Goal: Information Seeking & Learning: Learn about a topic

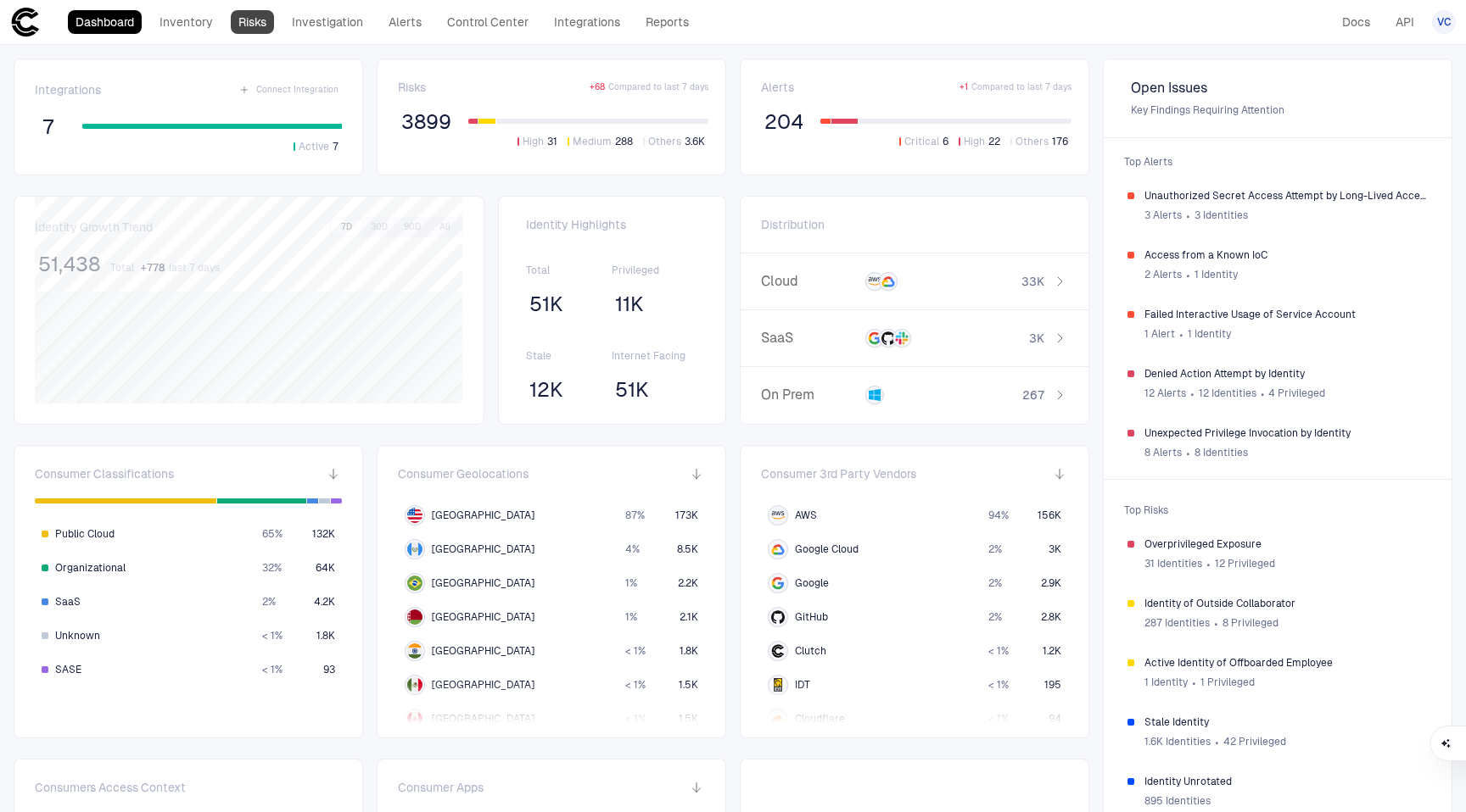
click at [264, 27] on link "Risks" at bounding box center [253, 22] width 44 height 24
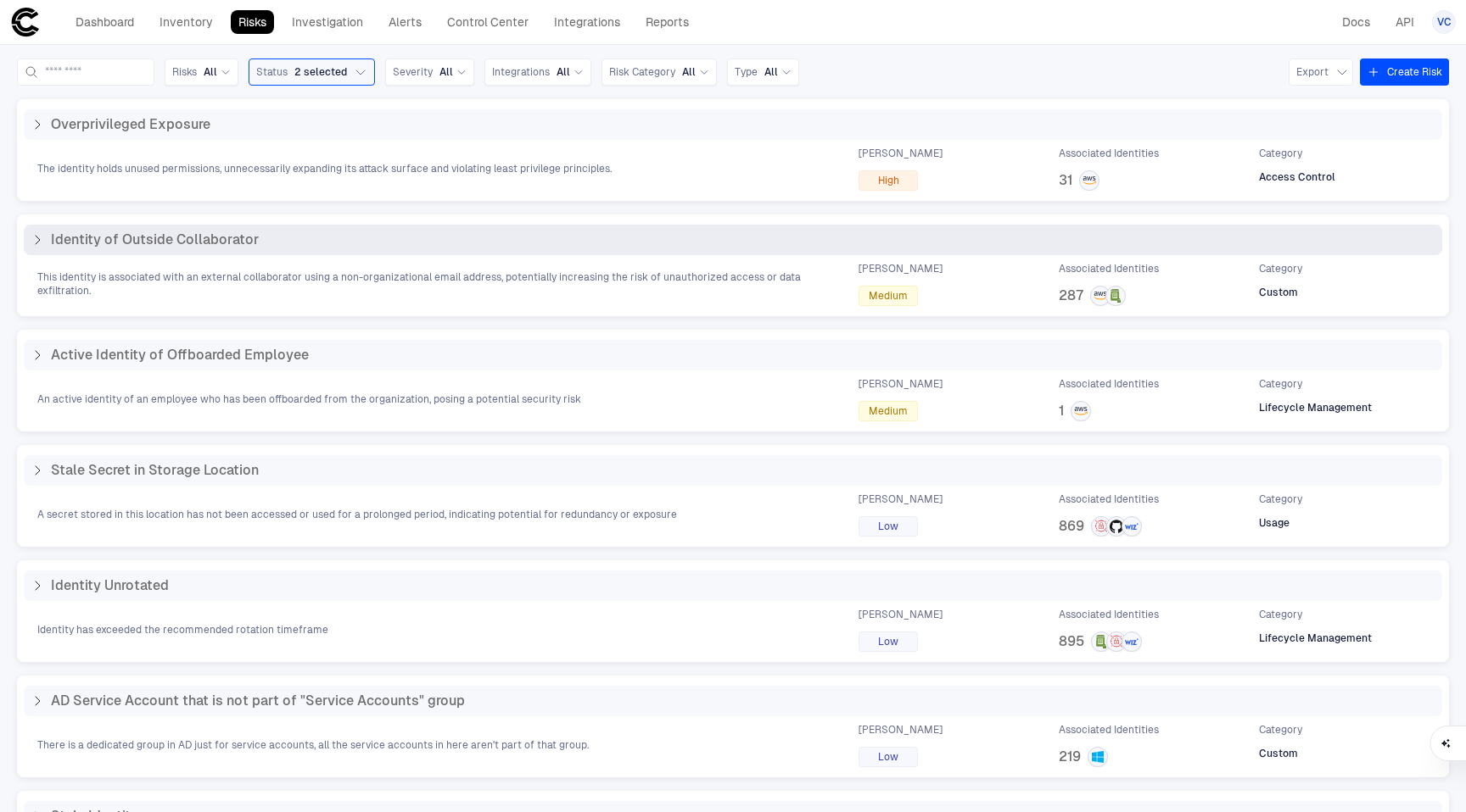
click at [37, 240] on icon at bounding box center [38, 240] width 14 height 14
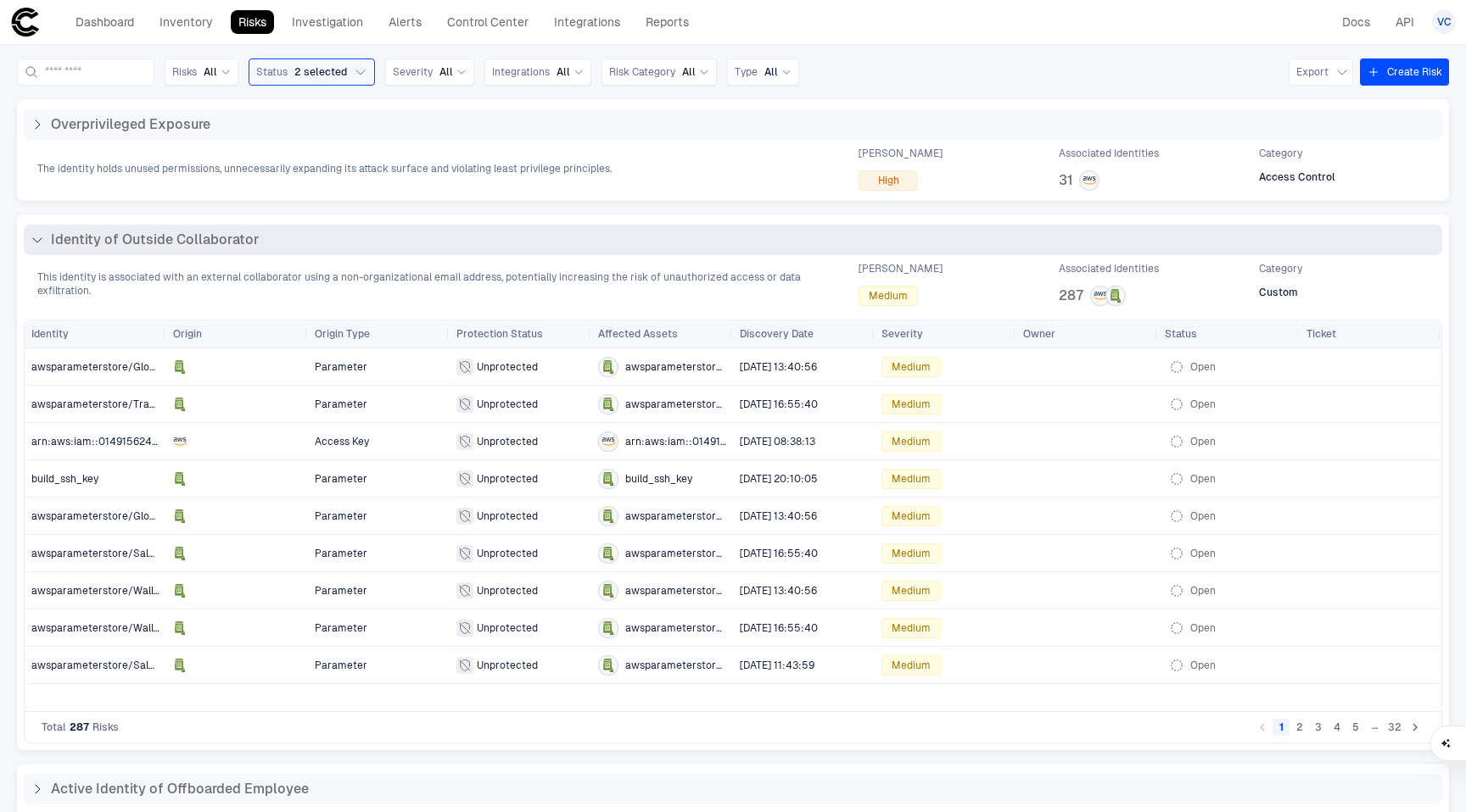
click at [525, 250] on div "Identity of Outside Collaborator" at bounding box center [733, 240] width 1418 height 31
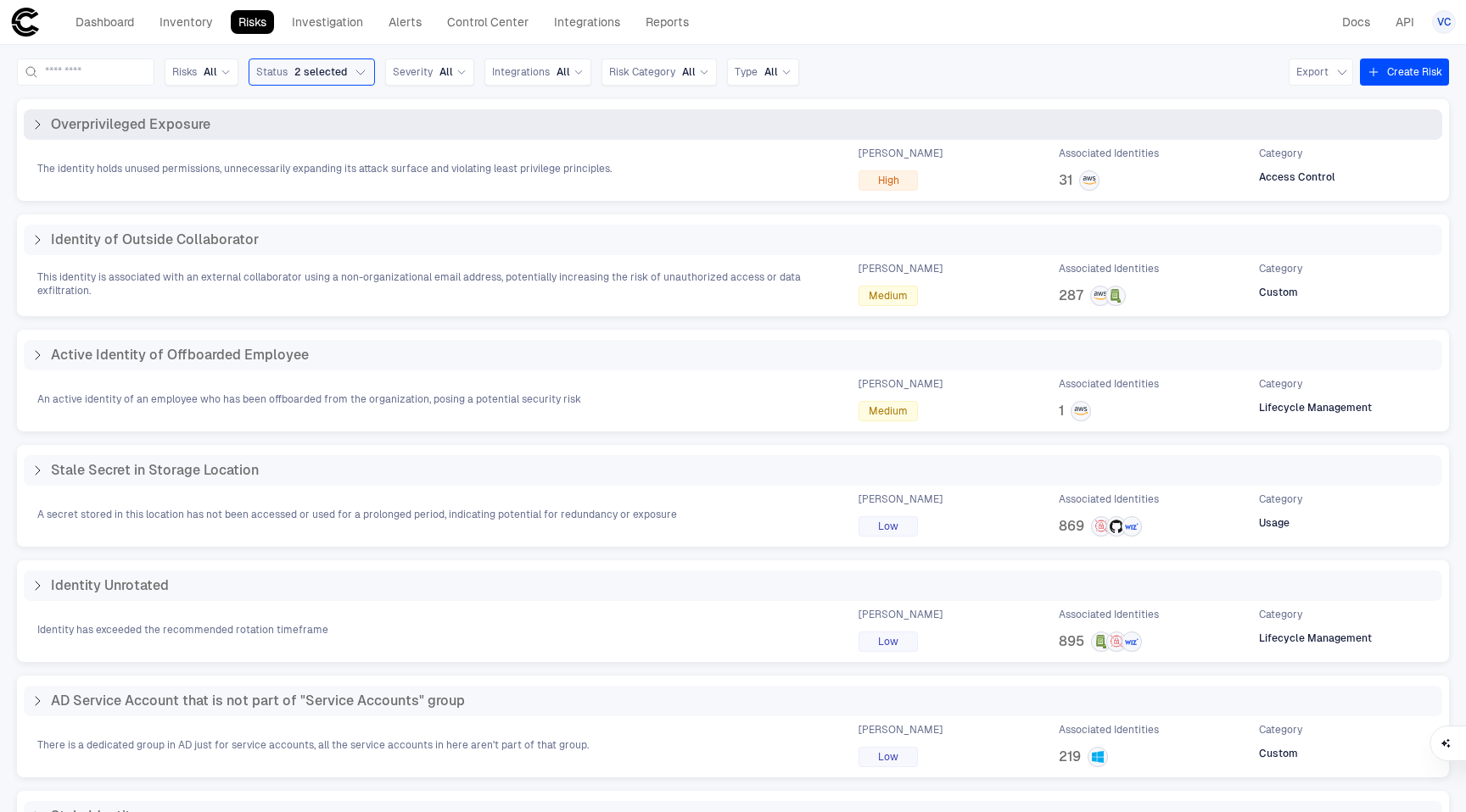
click at [509, 173] on span "The identity holds unused permissions, unnecessarily expanding its attack surfa…" at bounding box center [324, 169] width 574 height 14
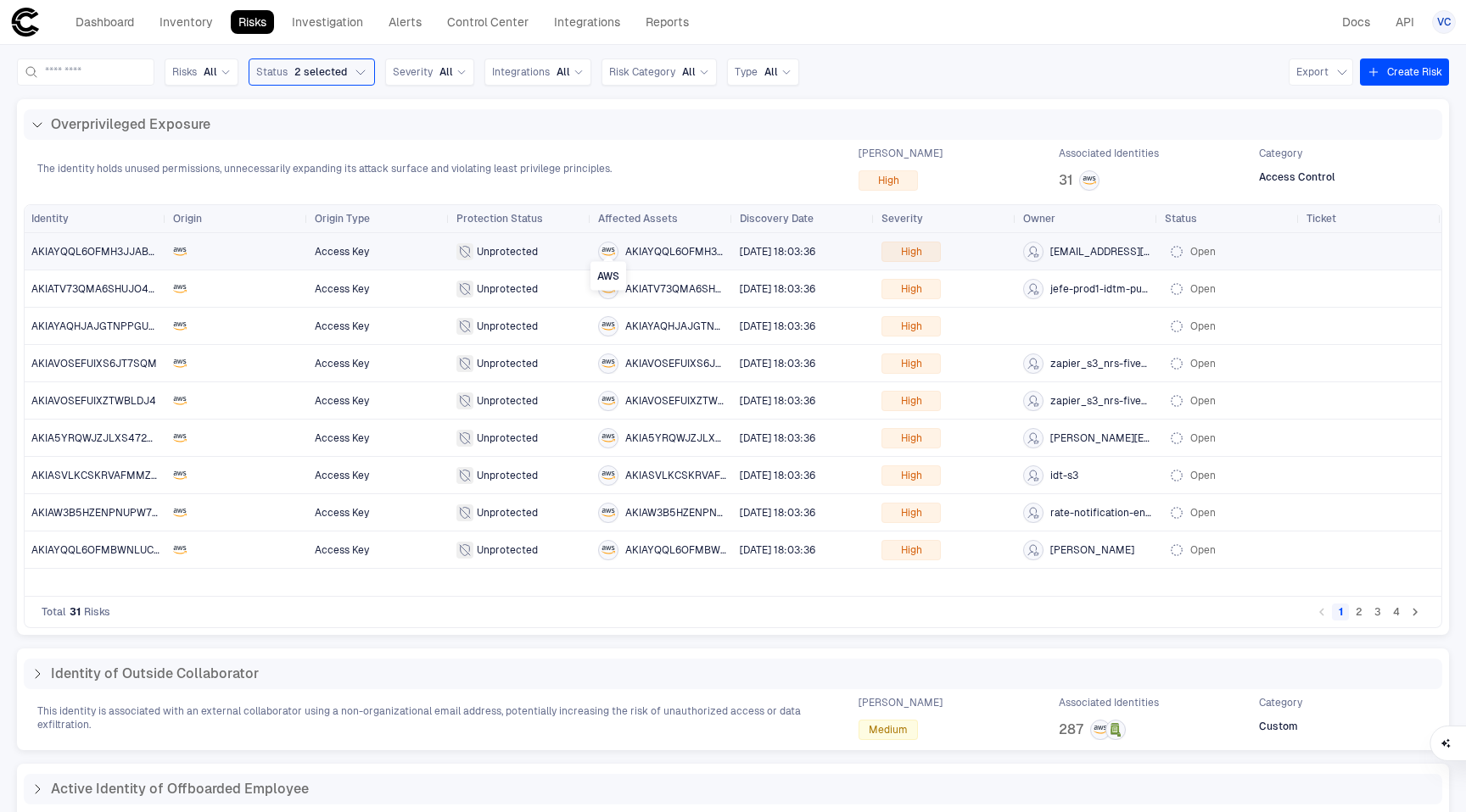
click at [604, 250] on icon "AWS" at bounding box center [608, 250] width 13 height 4
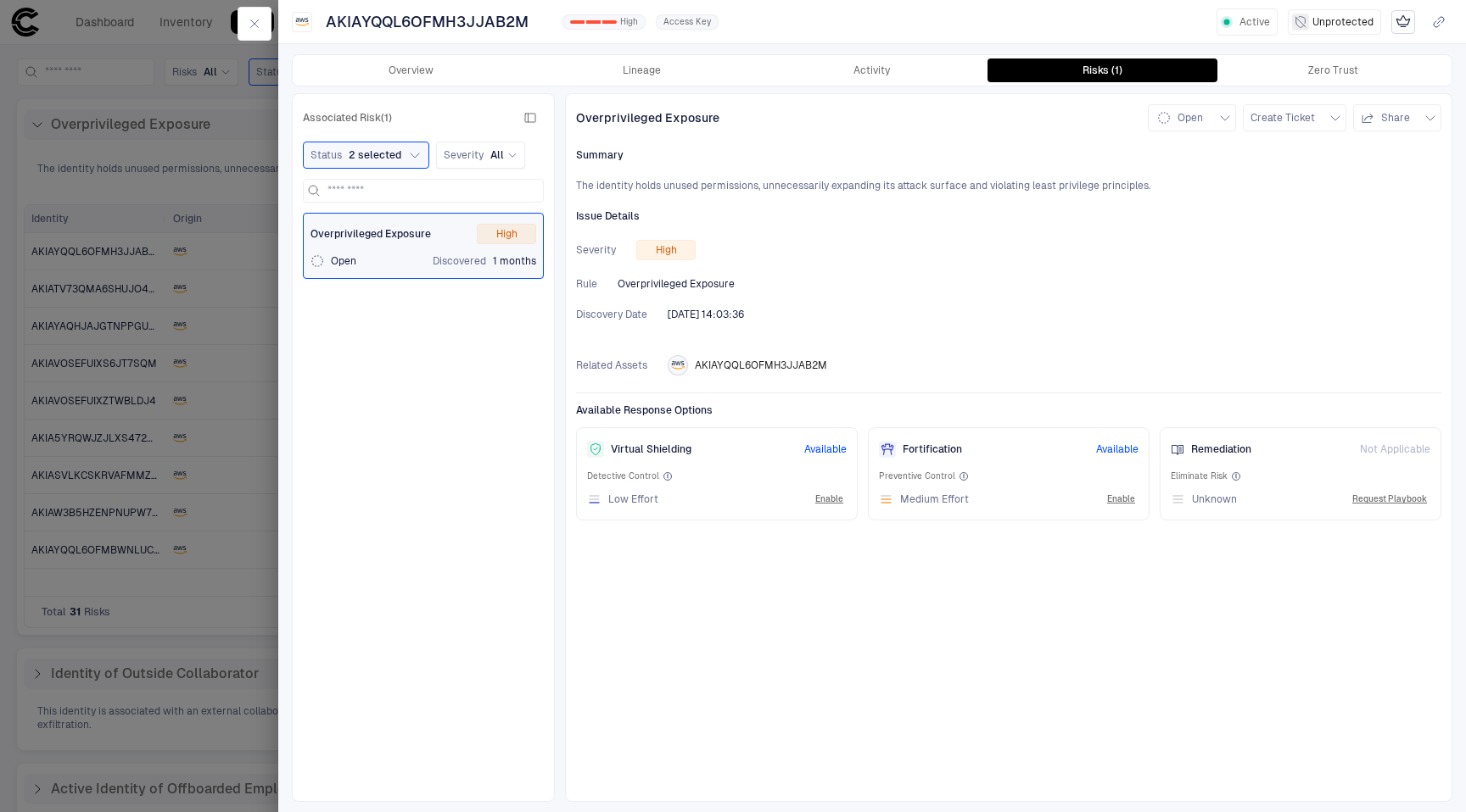
click at [724, 372] on div "AKIAYQQL6OFMH3JJAB2M" at bounding box center [747, 365] width 160 height 21
click at [737, 359] on span "AKIAYQQL6OFMH3JJAB2M" at bounding box center [761, 366] width 132 height 14
click at [1317, 71] on div "Zero Trust" at bounding box center [1333, 70] width 50 height 14
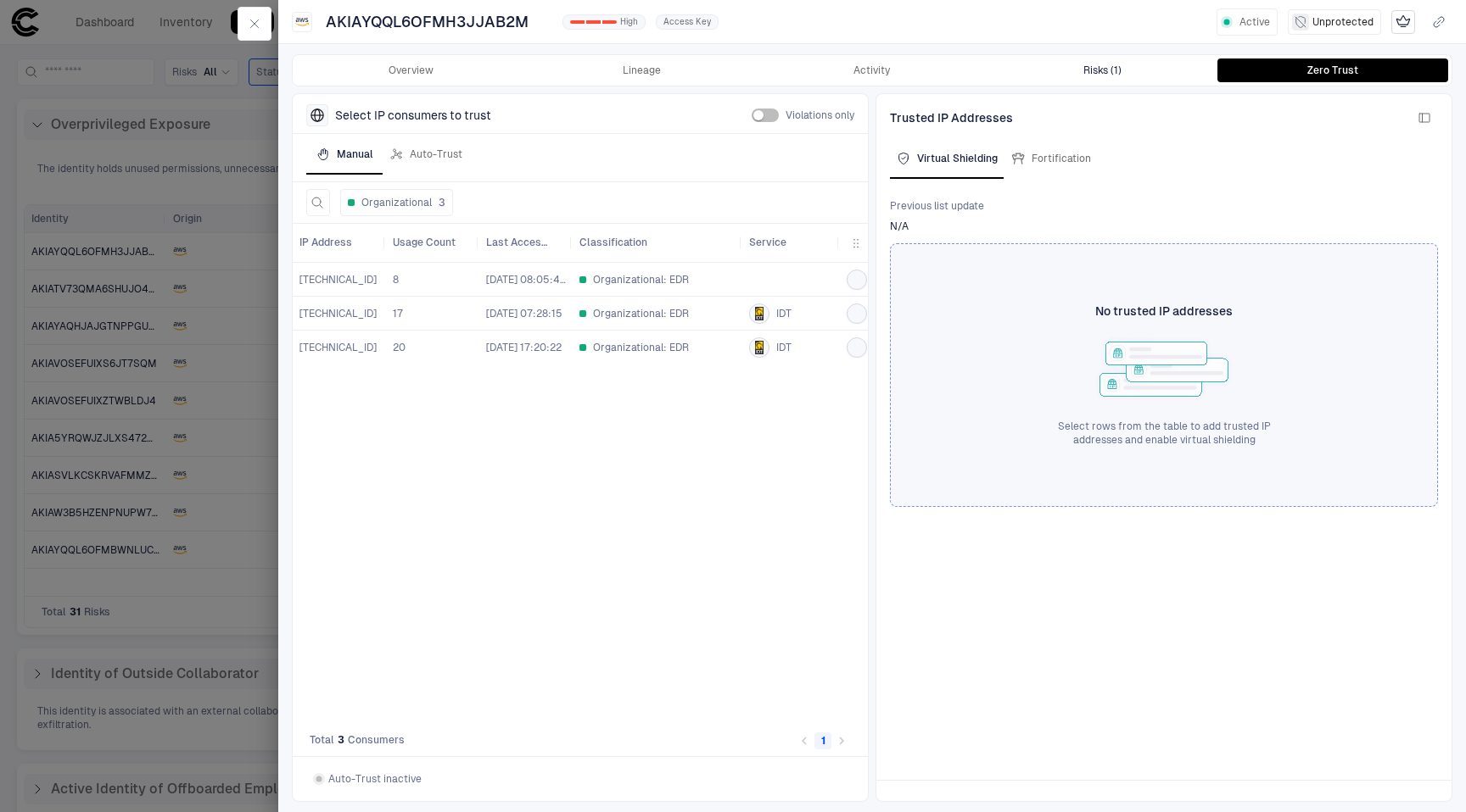
click at [1153, 68] on button "Risks (1)" at bounding box center [1103, 70] width 231 height 24
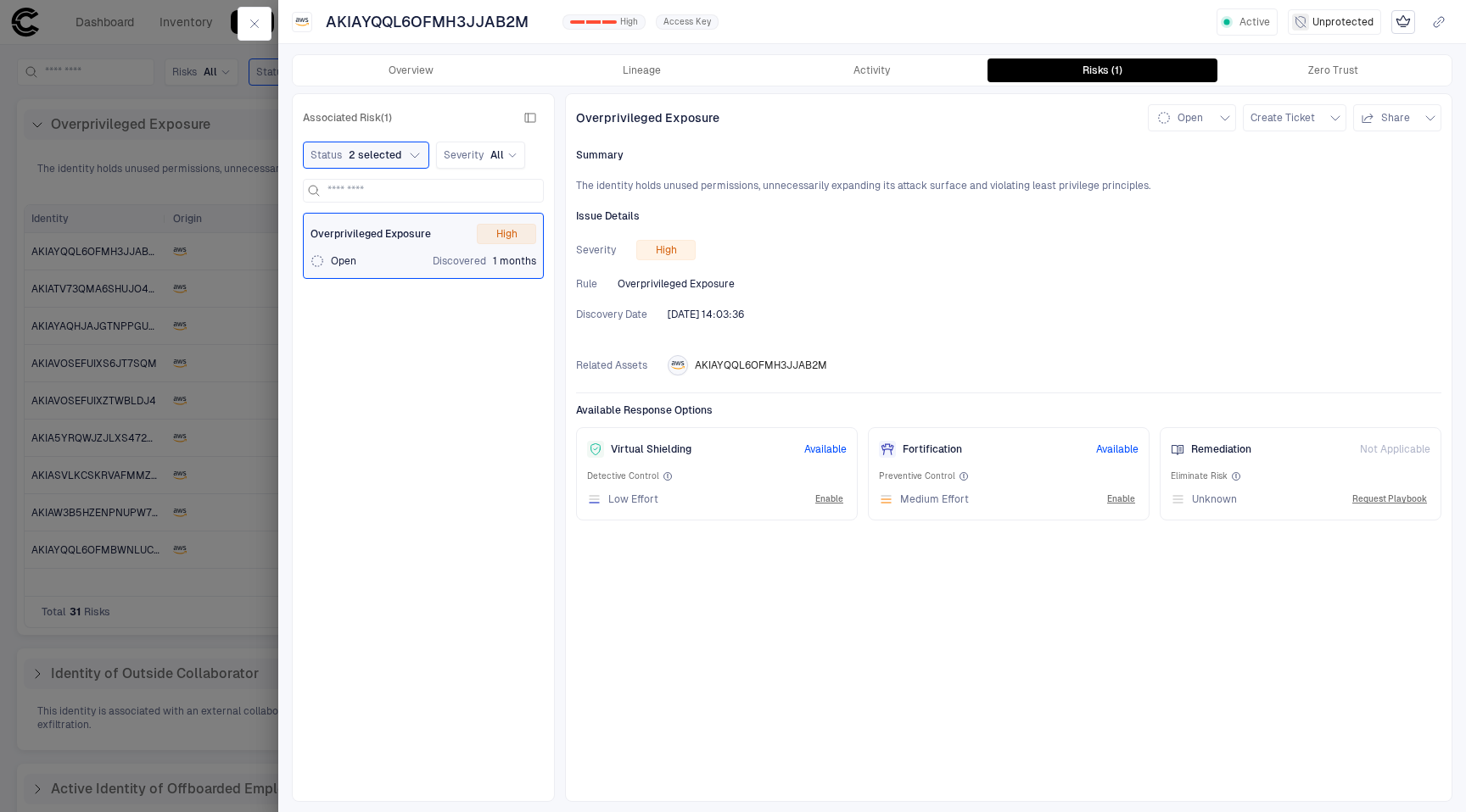
click at [174, 348] on div at bounding box center [733, 406] width 1466 height 812
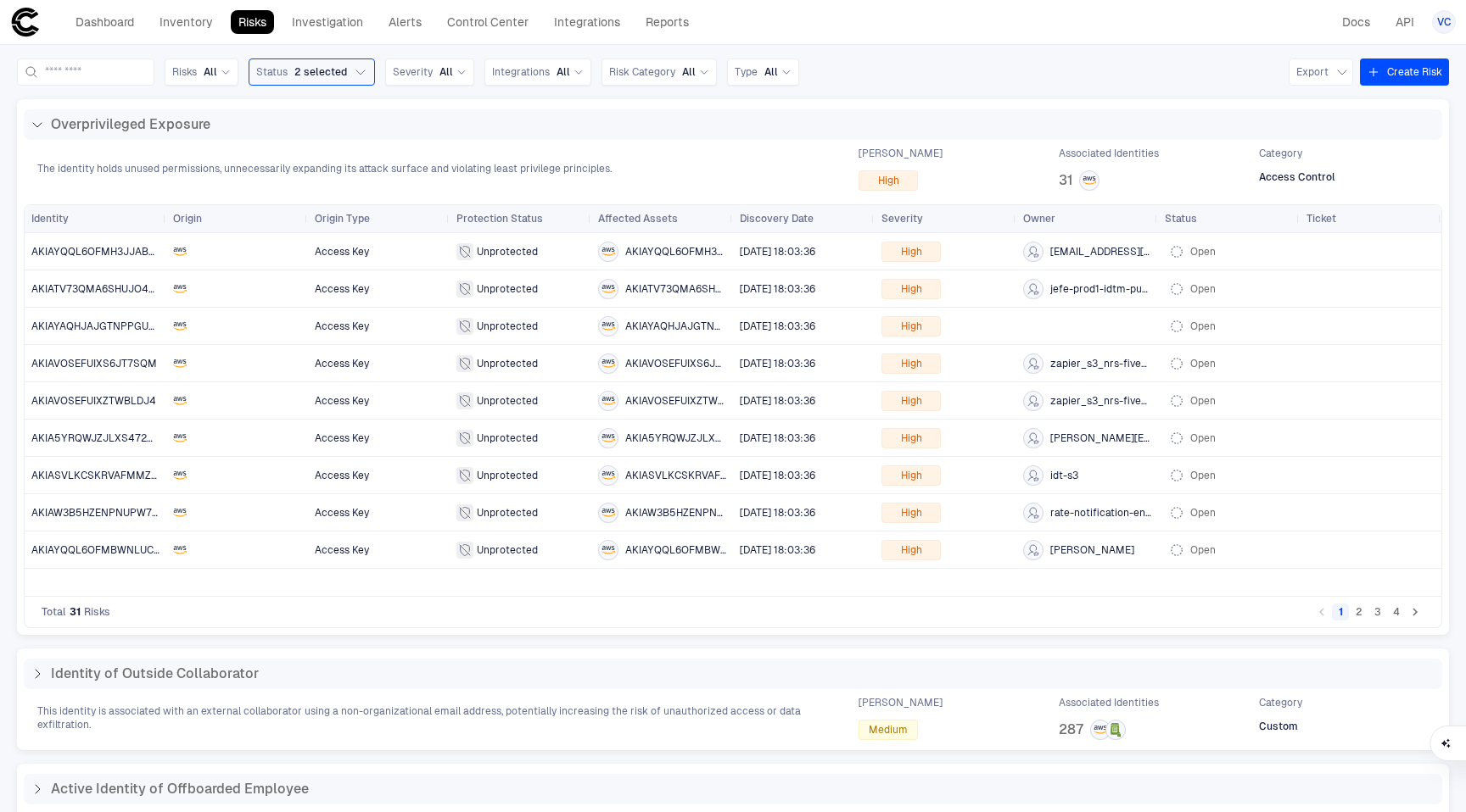
click at [1363, 616] on button "2" at bounding box center [1359, 612] width 17 height 17
click at [366, 73] on button "Status 2 selected" at bounding box center [311, 71] width 126 height 27
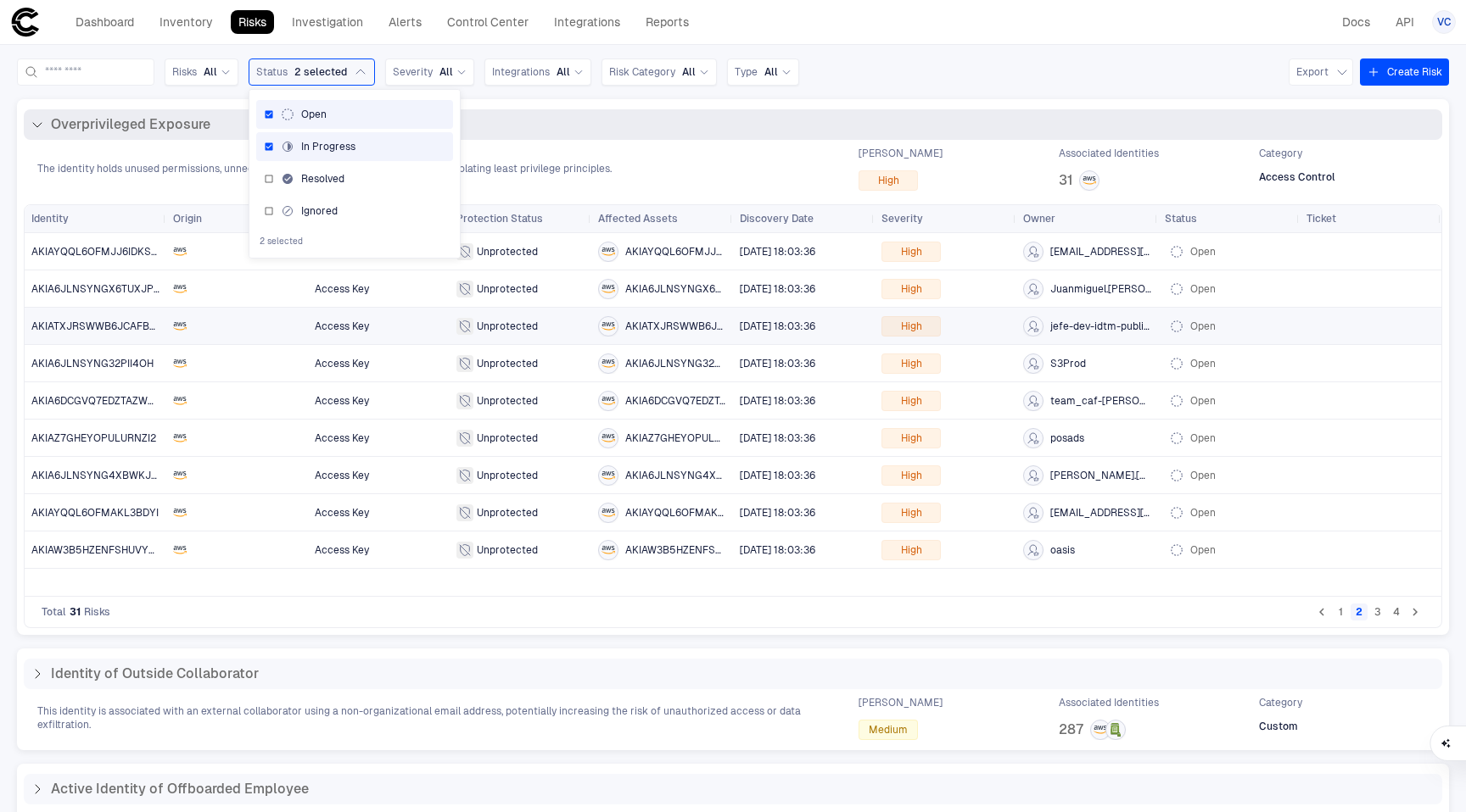
click at [536, 134] on div "Overprivileged Exposure" at bounding box center [733, 124] width 1418 height 31
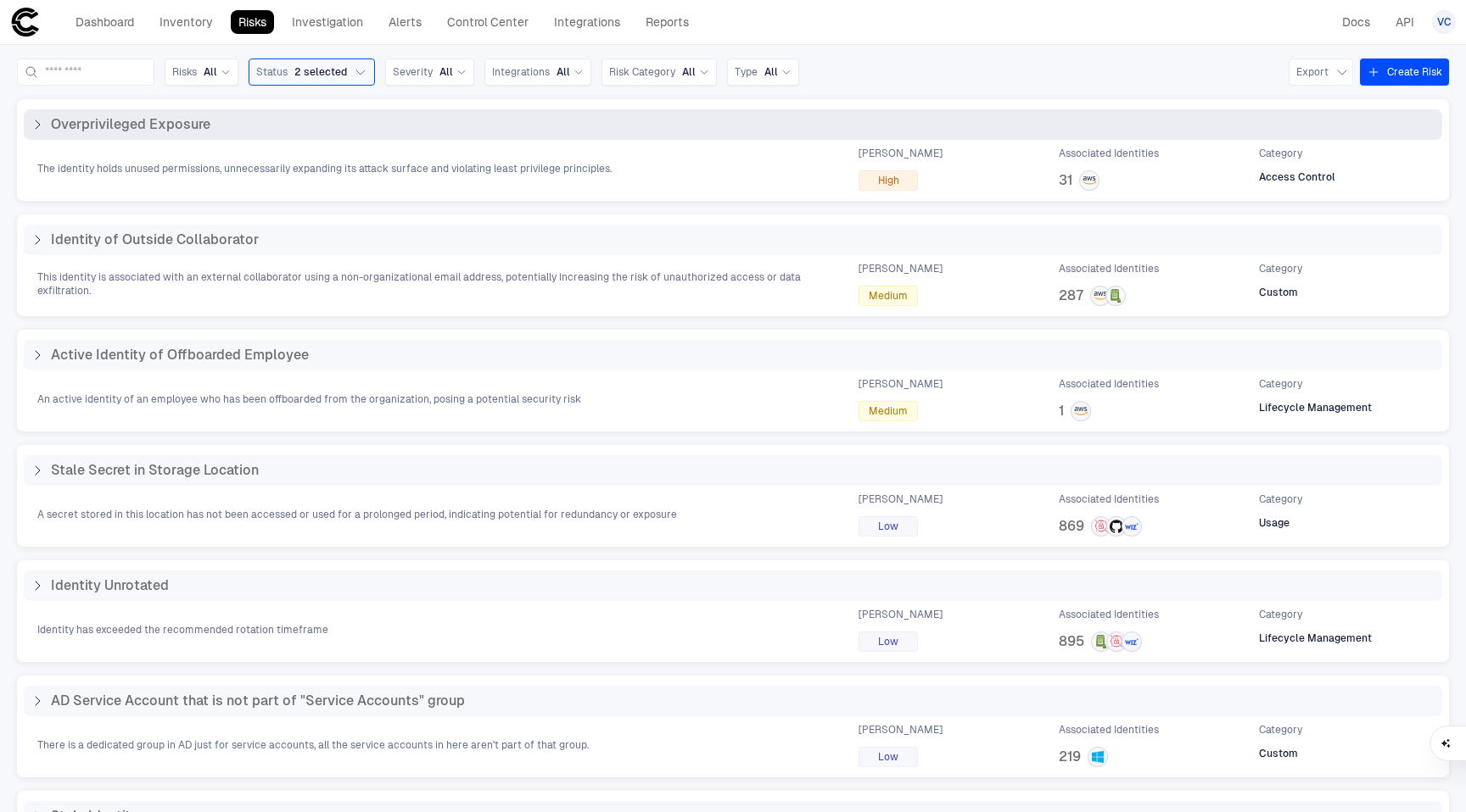
click at [601, 132] on div "Overprivileged Exposure" at bounding box center [733, 124] width 1405 height 17
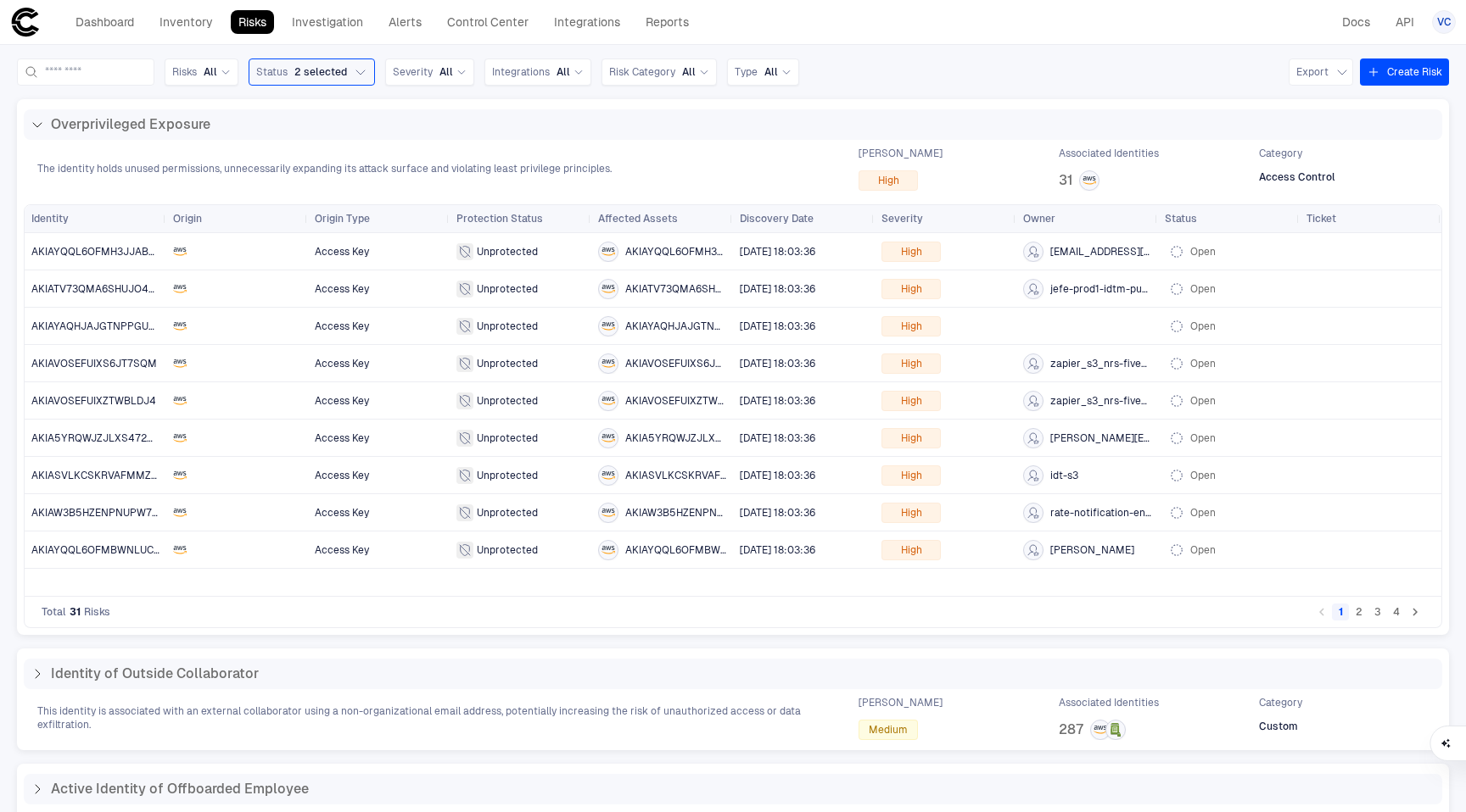
click at [1358, 607] on button "2" at bounding box center [1359, 612] width 17 height 17
click at [1385, 616] on button "3" at bounding box center [1377, 612] width 17 height 17
click at [420, 266] on span "Access Key" at bounding box center [378, 252] width 128 height 34
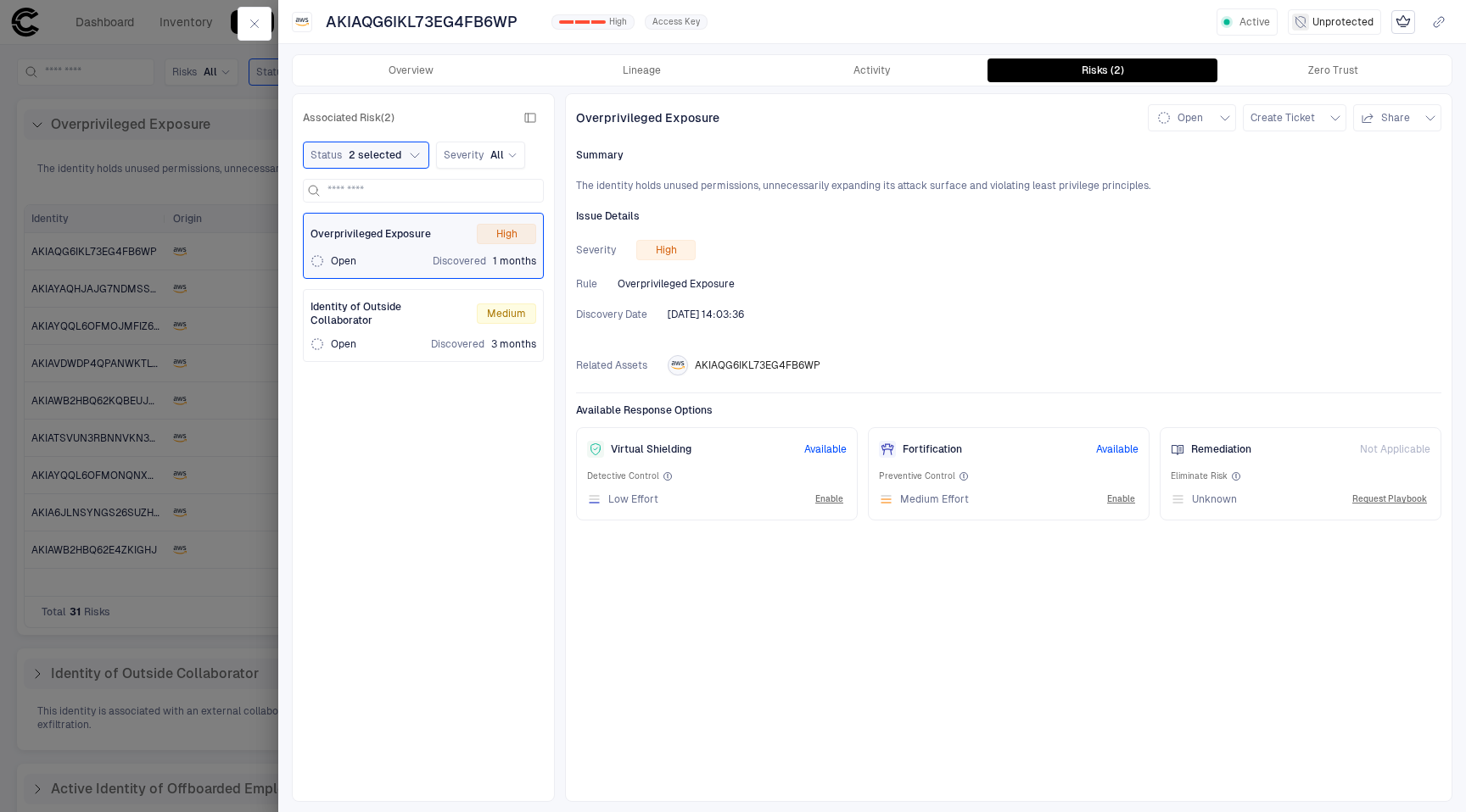
click at [420, 308] on span "Identity of Outside Collaborator" at bounding box center [387, 313] width 153 height 27
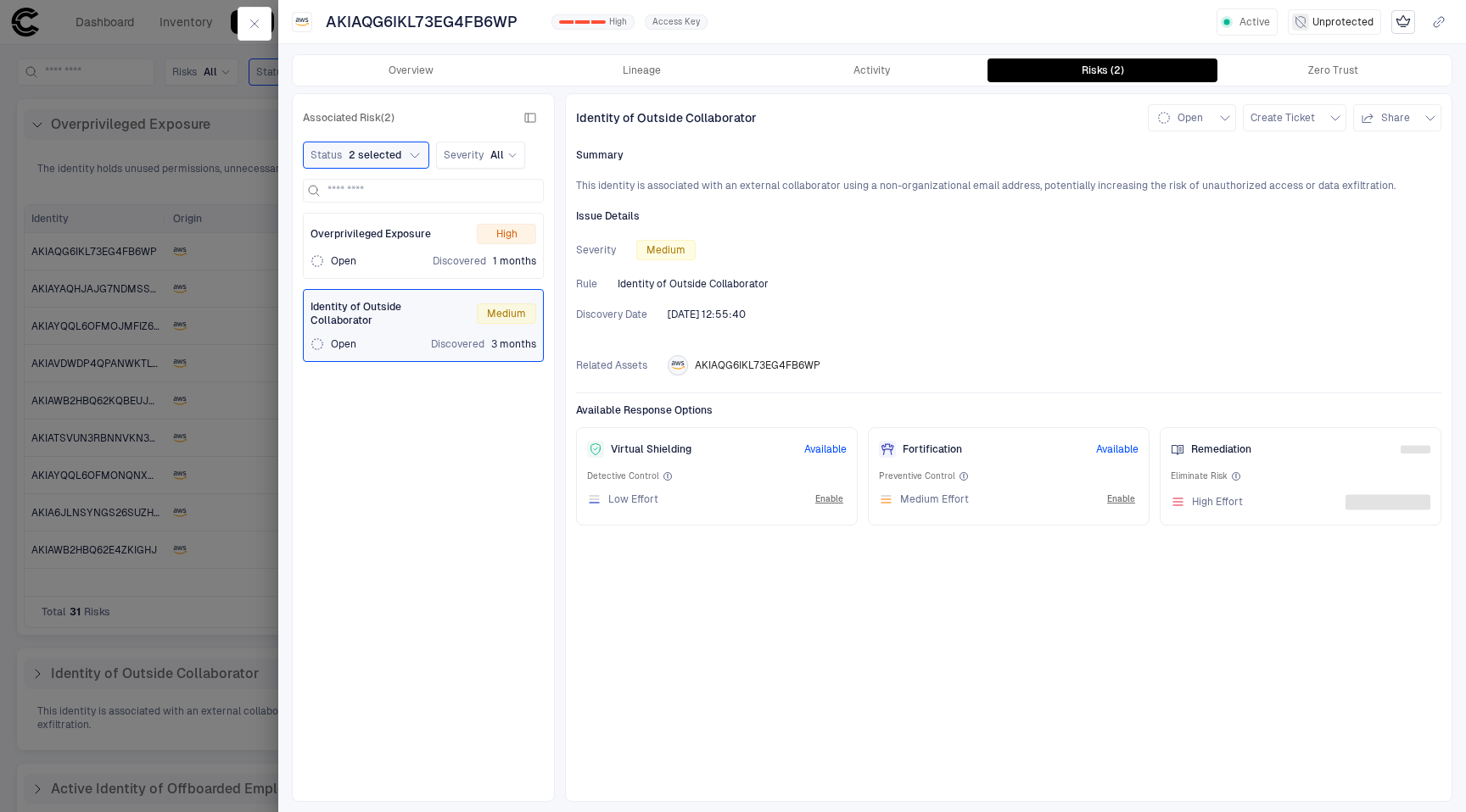
click at [416, 272] on div "Overprivileged Exposure High Open Discovered 1 months" at bounding box center [423, 246] width 241 height 66
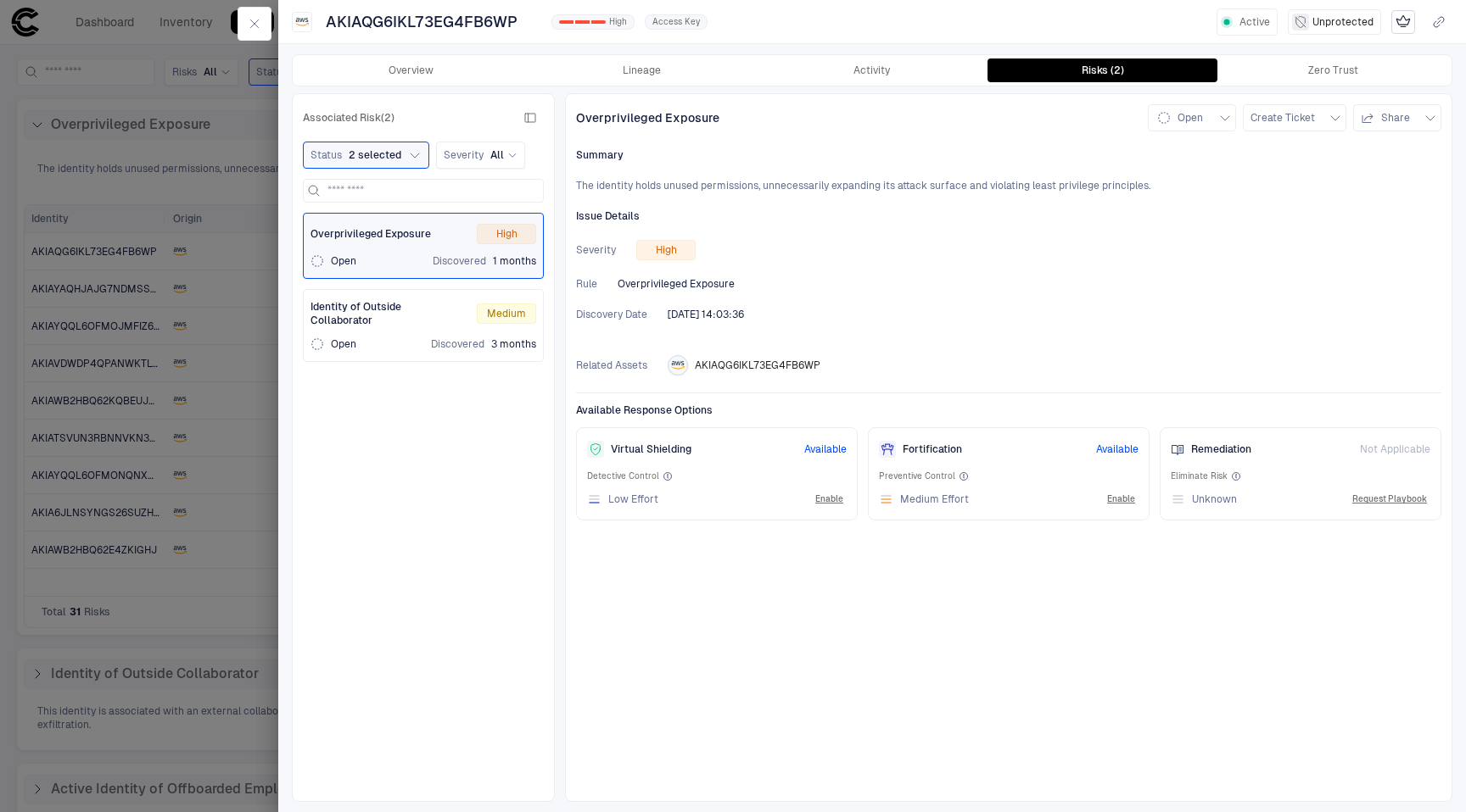
click at [176, 337] on div at bounding box center [733, 406] width 1466 height 812
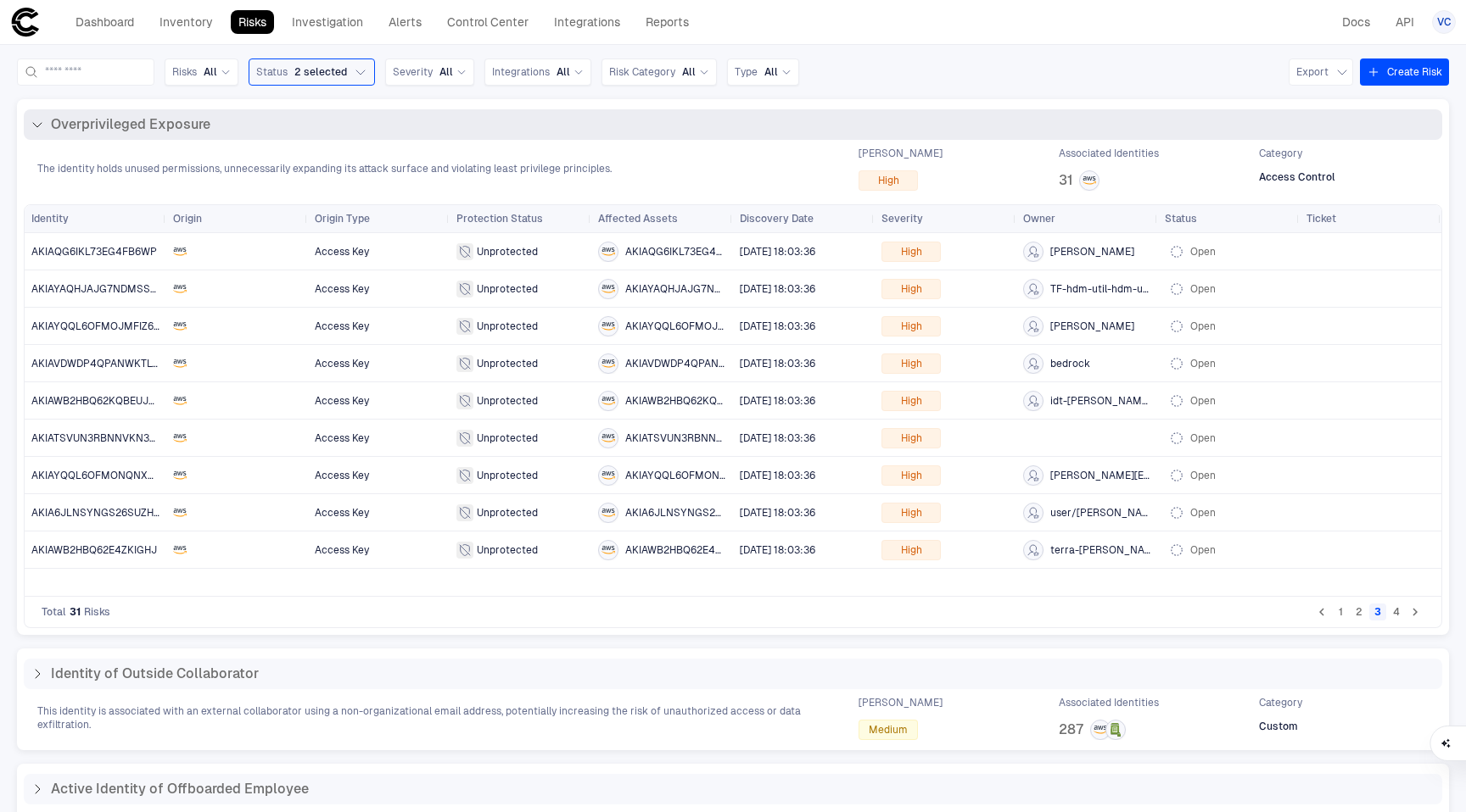
click at [238, 136] on div "Overprivileged Exposure" at bounding box center [733, 124] width 1418 height 31
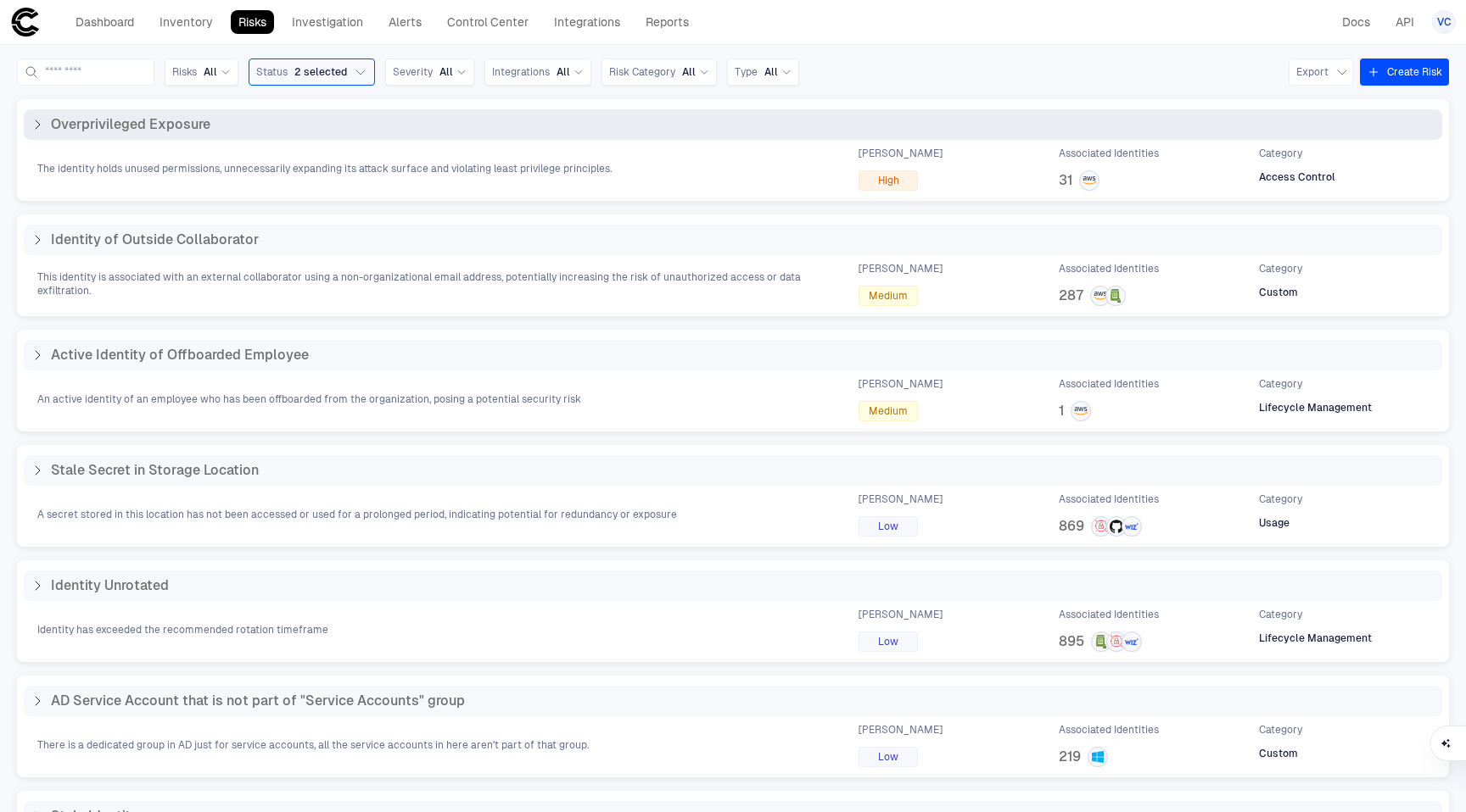
click at [279, 160] on div "The identity holds unused permissions, unnecessarily expanding its attack surfa…" at bounding box center [733, 169] width 1418 height 44
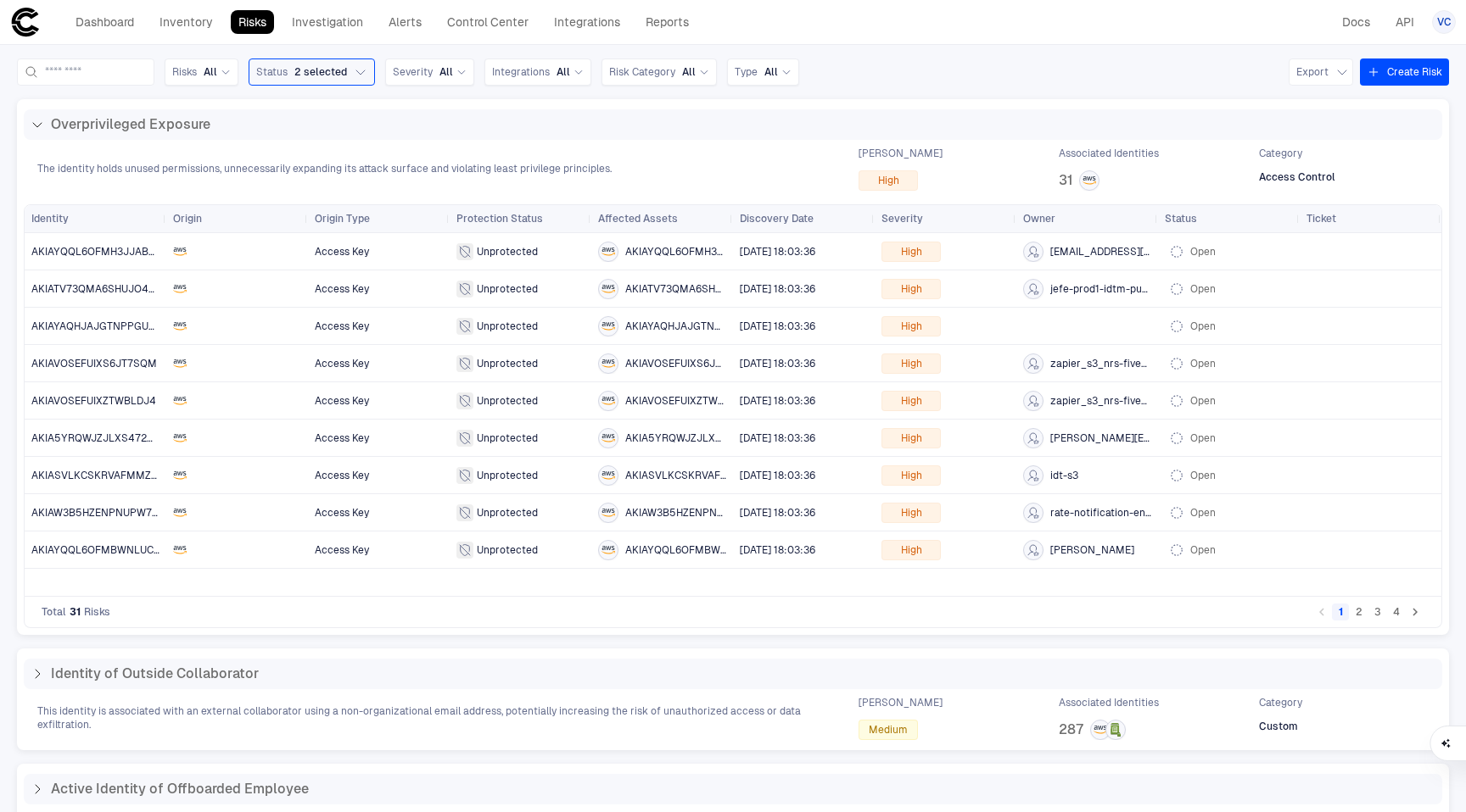
click at [1374, 608] on button "3" at bounding box center [1377, 612] width 17 height 17
click at [1398, 613] on button "4" at bounding box center [1396, 612] width 17 height 17
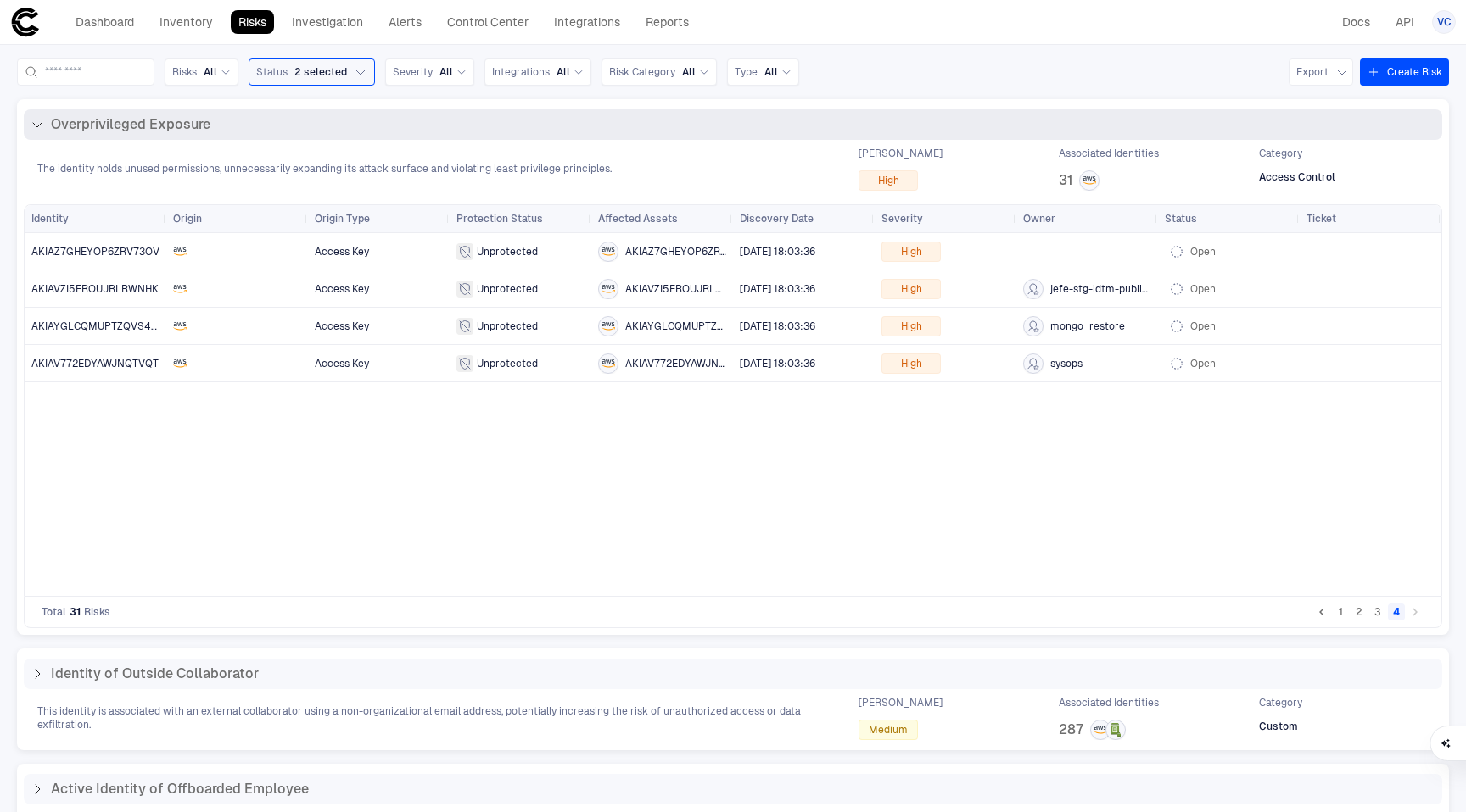
click at [337, 130] on div "Overprivileged Exposure" at bounding box center [733, 124] width 1405 height 17
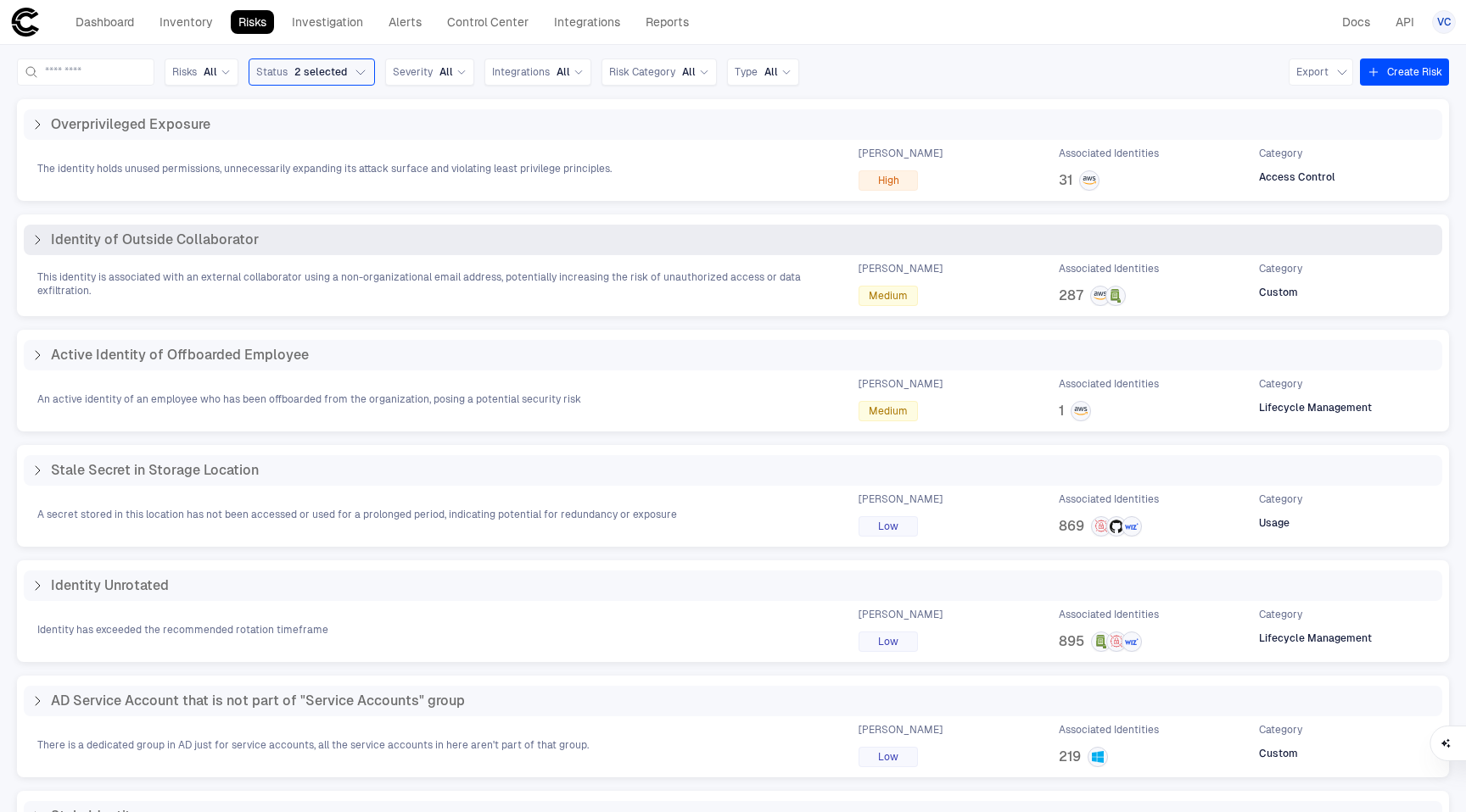
click at [566, 278] on span "This identity is associated with an external collaborator using a non-organizat…" at bounding box center [432, 284] width 791 height 27
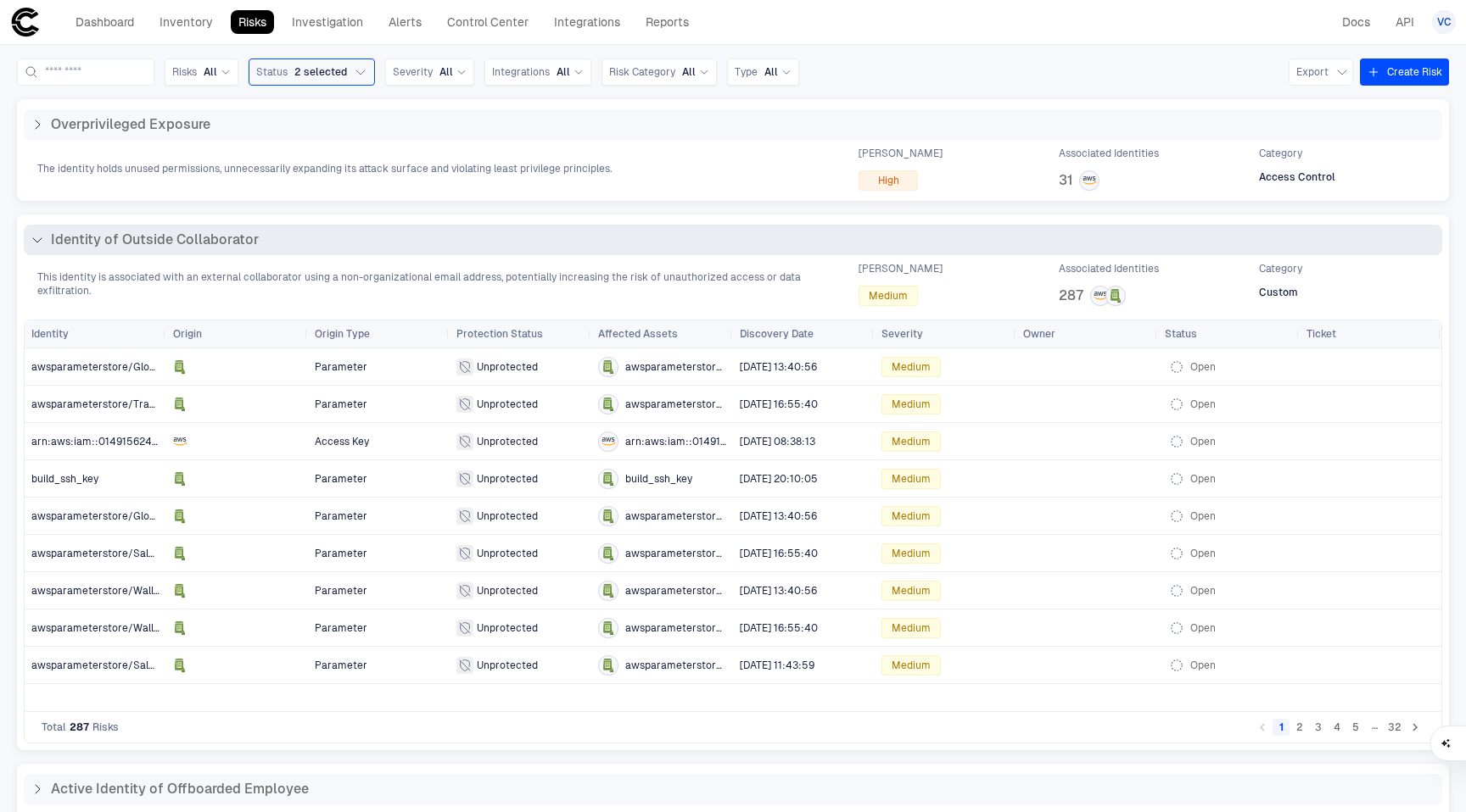
click at [566, 278] on span "This identity is associated with an external collaborator using a non-organizat…" at bounding box center [432, 284] width 791 height 27
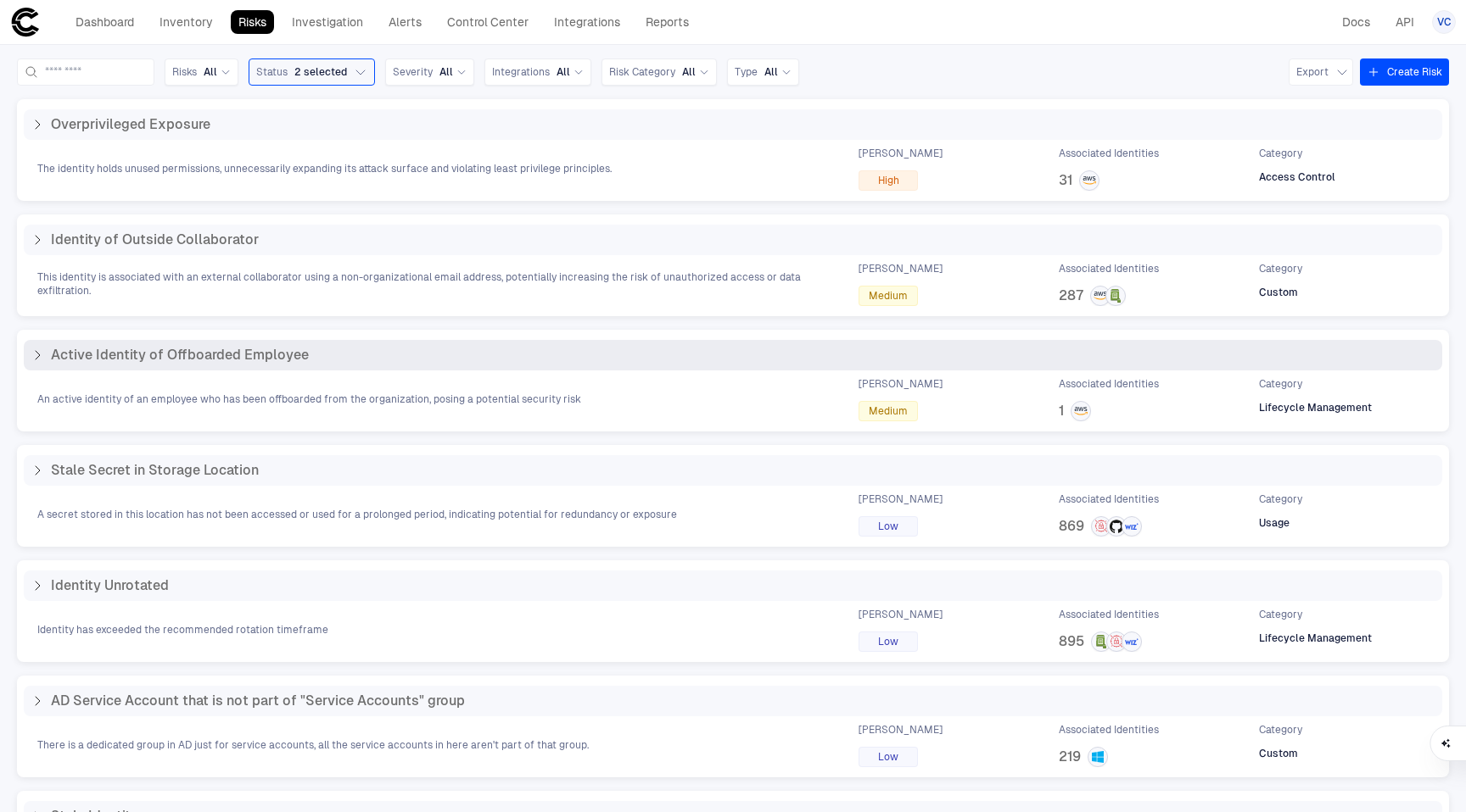
click at [566, 364] on div "Active Identity of Offboarded Employee" at bounding box center [733, 355] width 1418 height 31
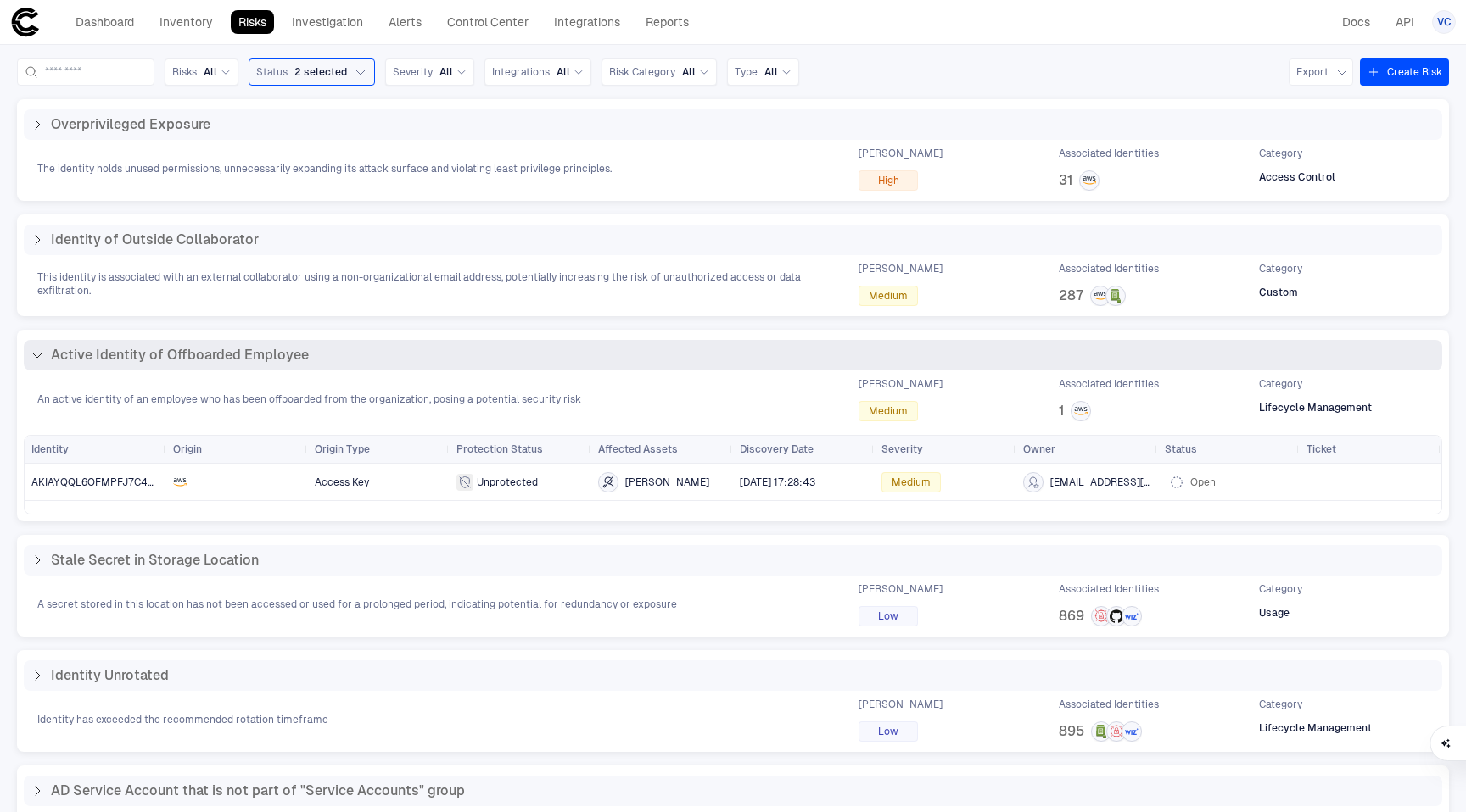
click at [566, 364] on div "Active Identity of Offboarded Employee" at bounding box center [733, 355] width 1418 height 31
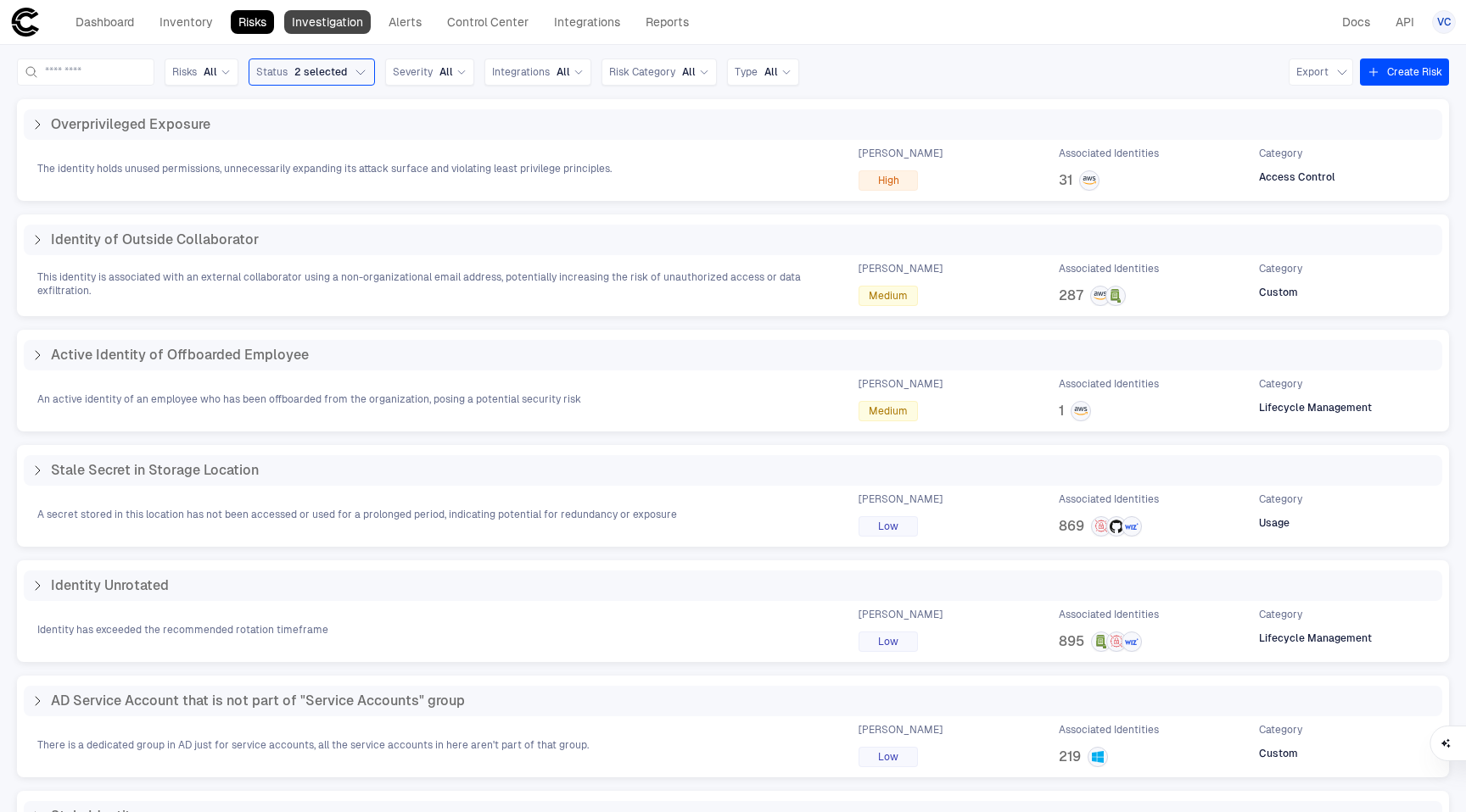
click at [325, 30] on link "Investigation" at bounding box center [327, 22] width 86 height 24
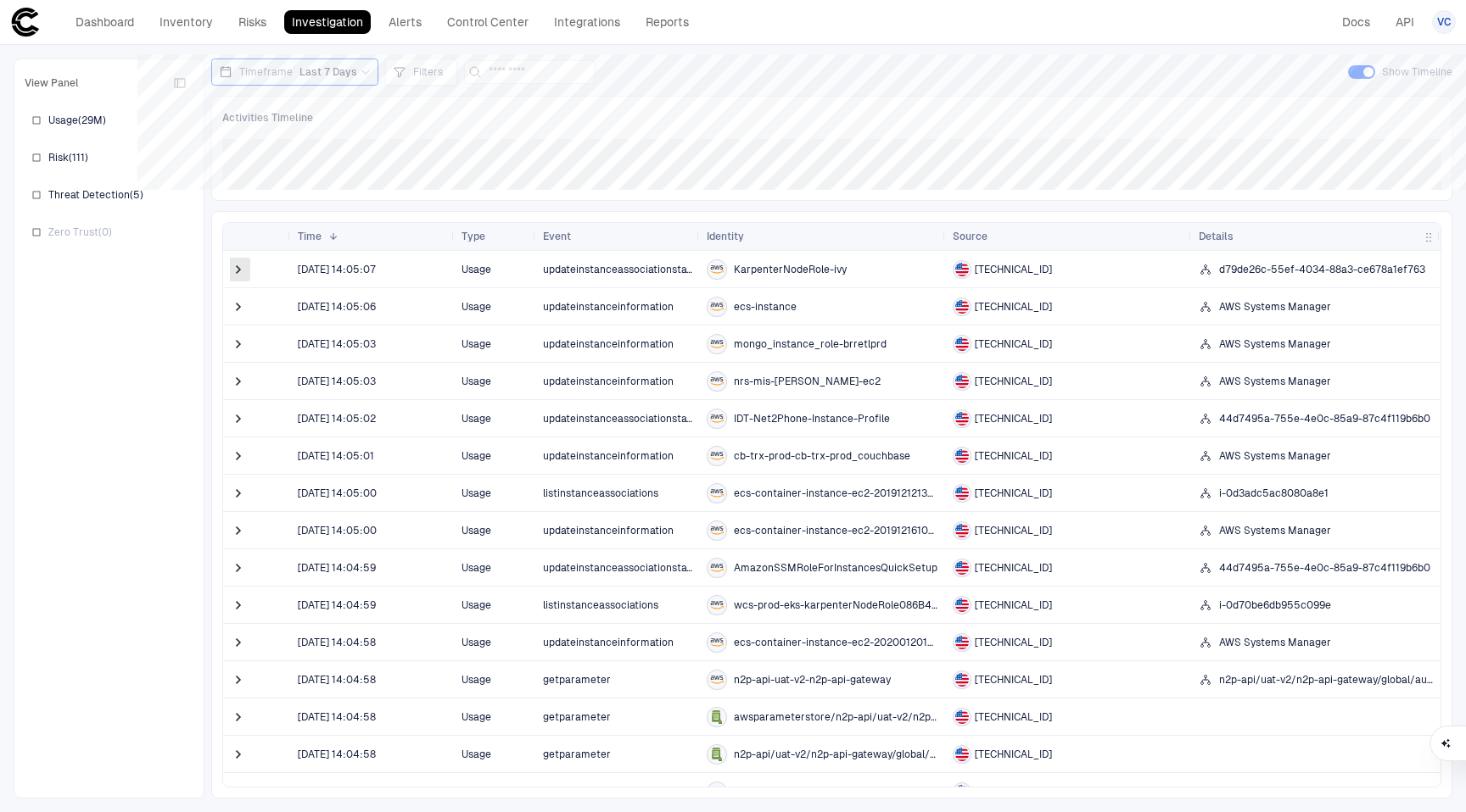
click at [239, 269] on span at bounding box center [238, 269] width 17 height 17
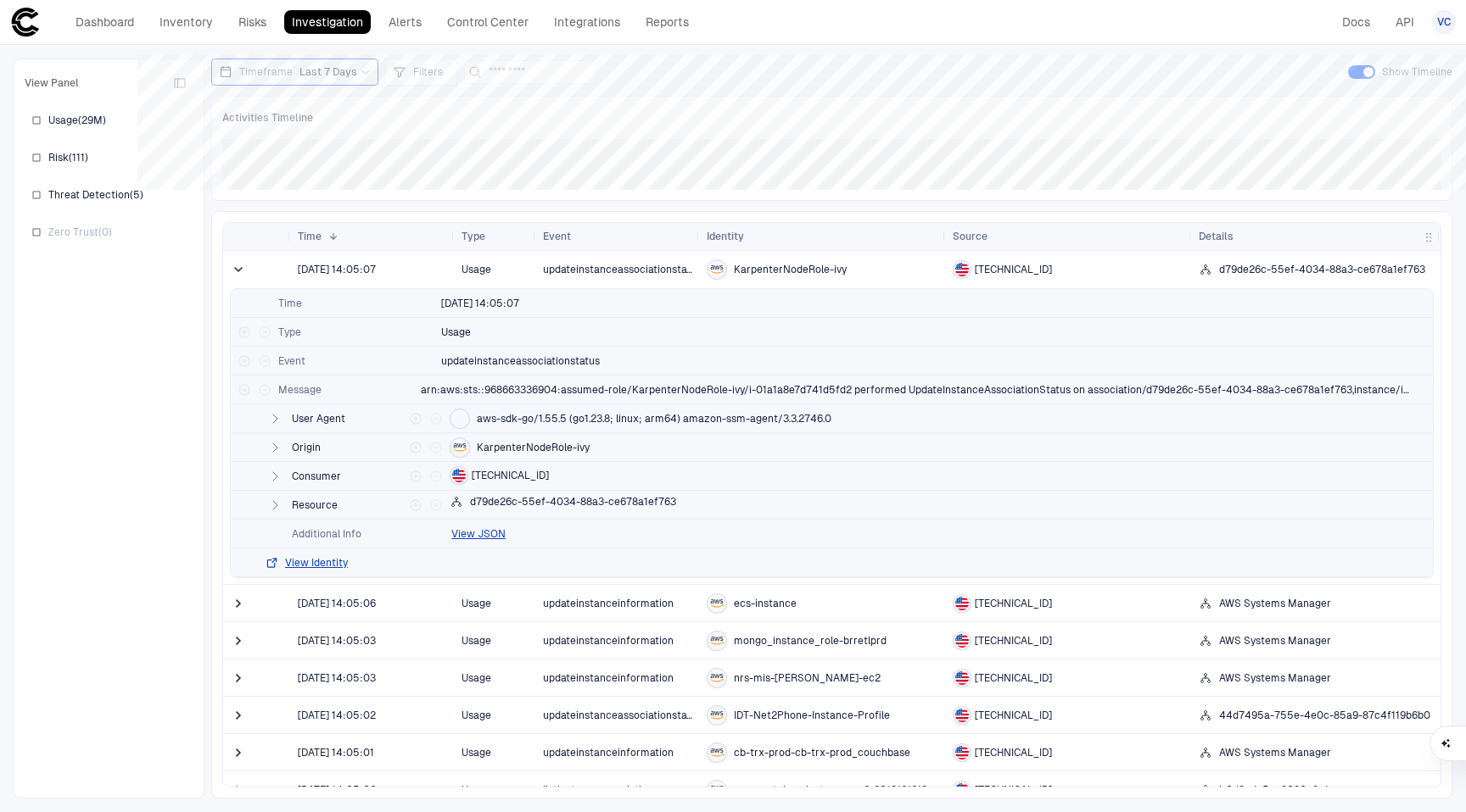
click at [239, 269] on span at bounding box center [238, 269] width 17 height 17
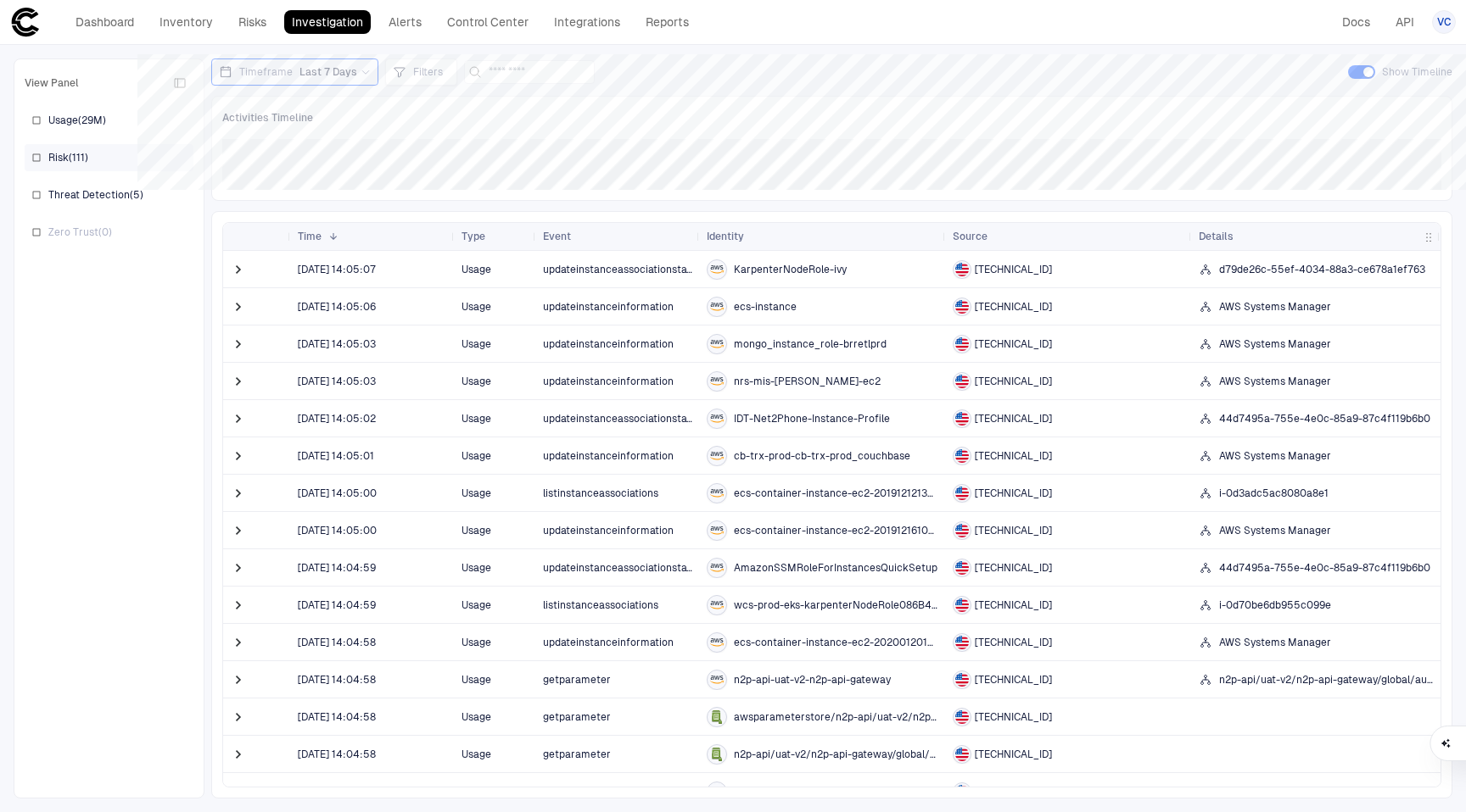
click at [116, 150] on div "Risk ( 111 )" at bounding box center [109, 157] width 169 height 27
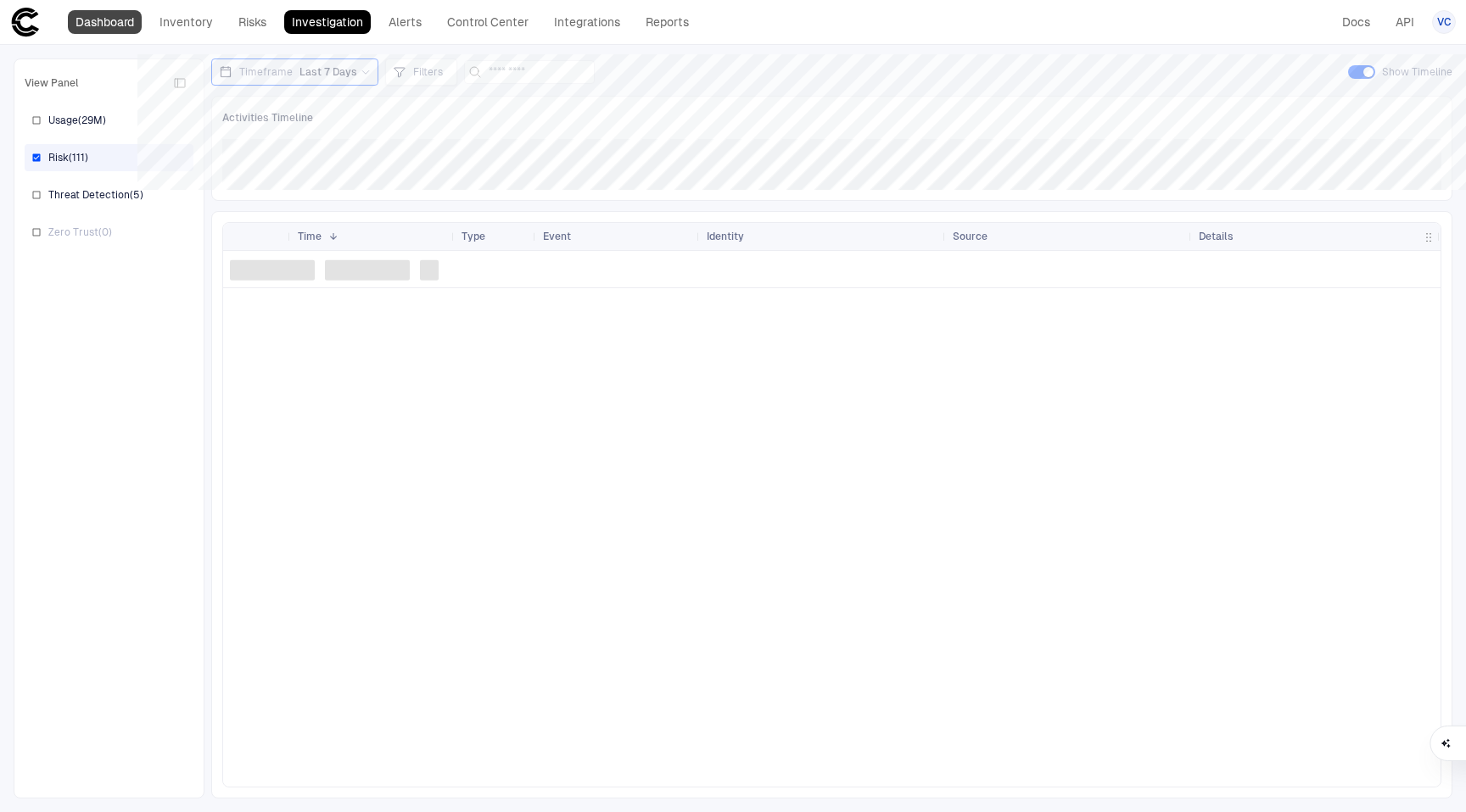
click at [97, 27] on link "Dashboard" at bounding box center [104, 22] width 73 height 24
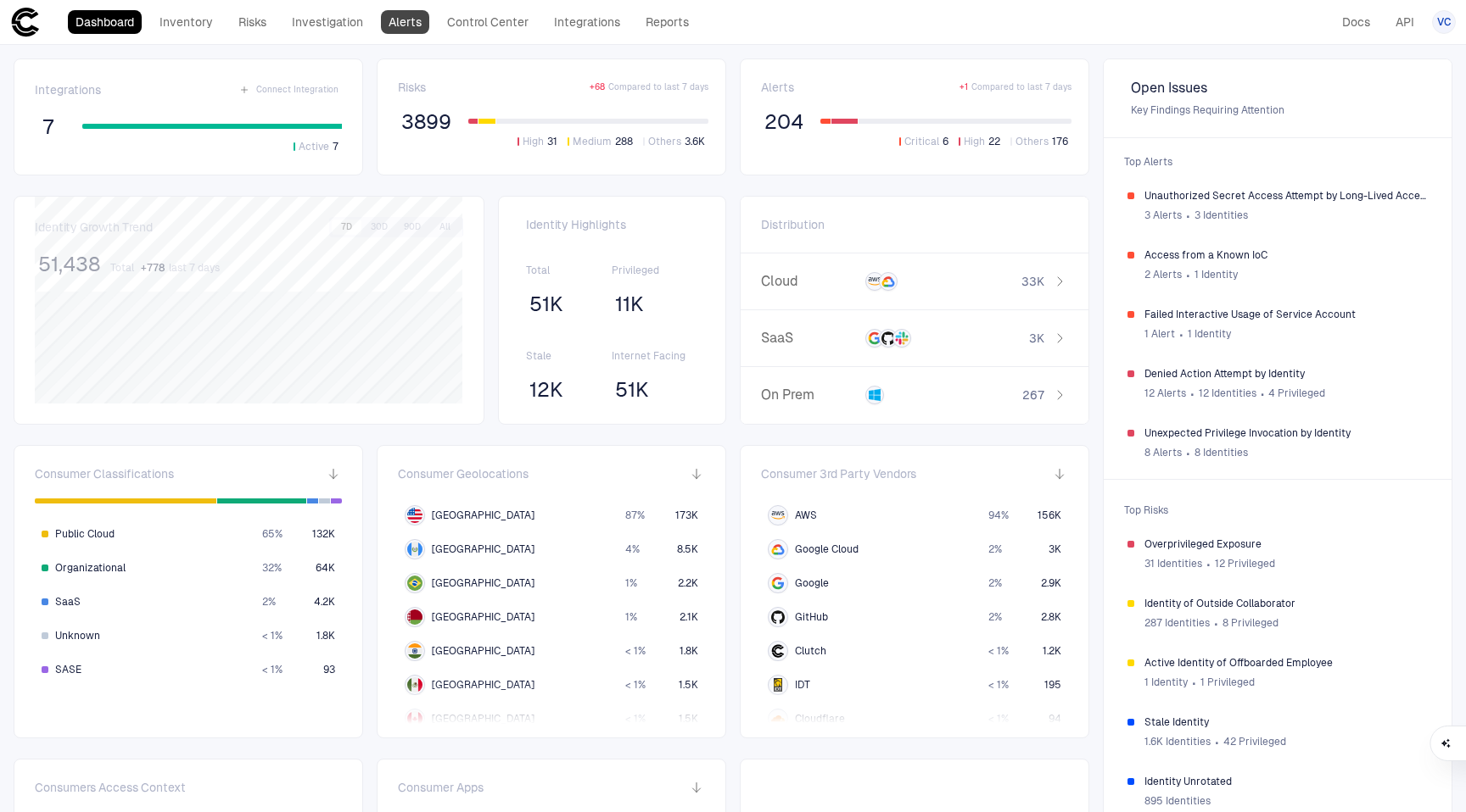
click at [416, 30] on link "Alerts" at bounding box center [405, 22] width 49 height 24
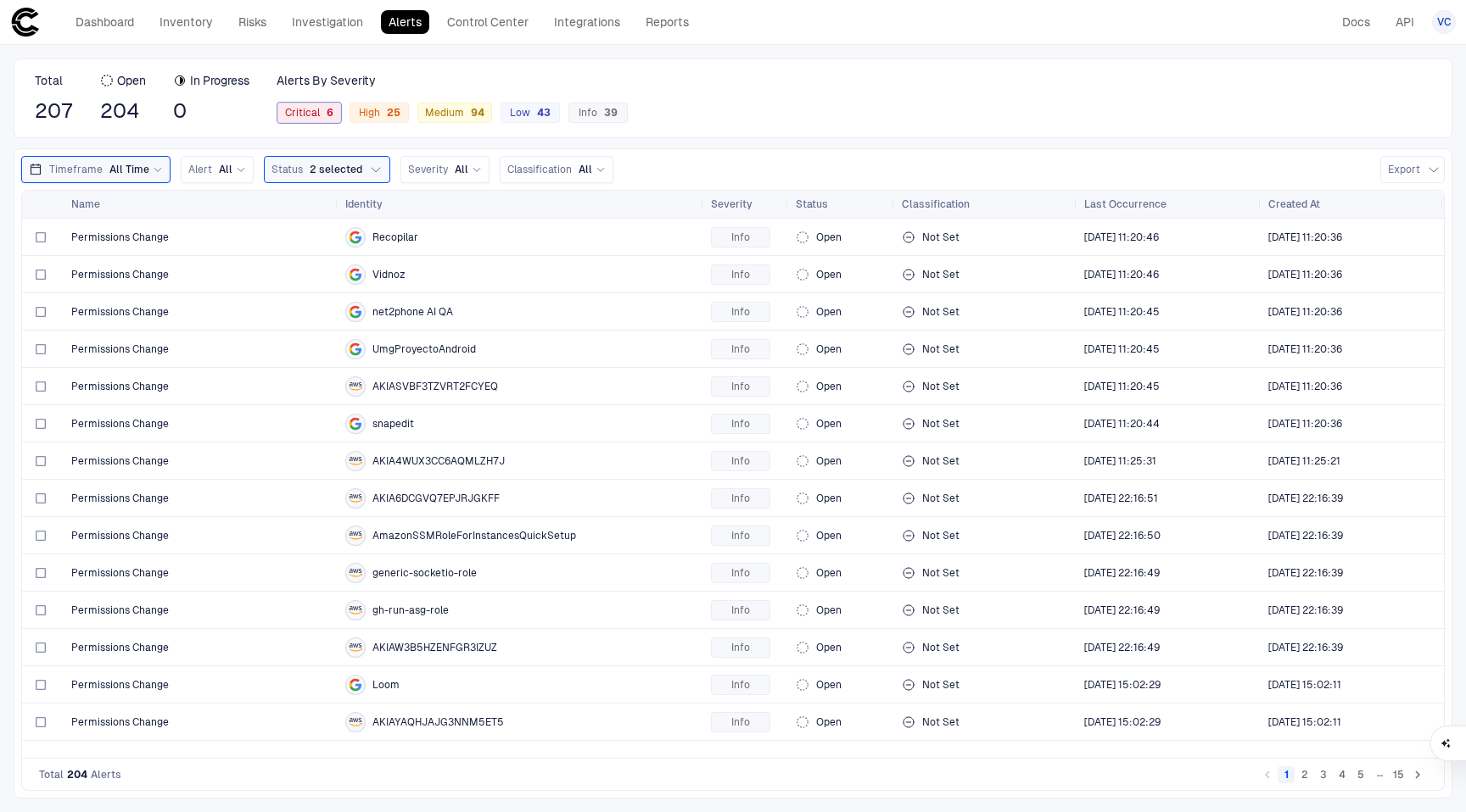
click at [325, 109] on div "6" at bounding box center [326, 113] width 14 height 12
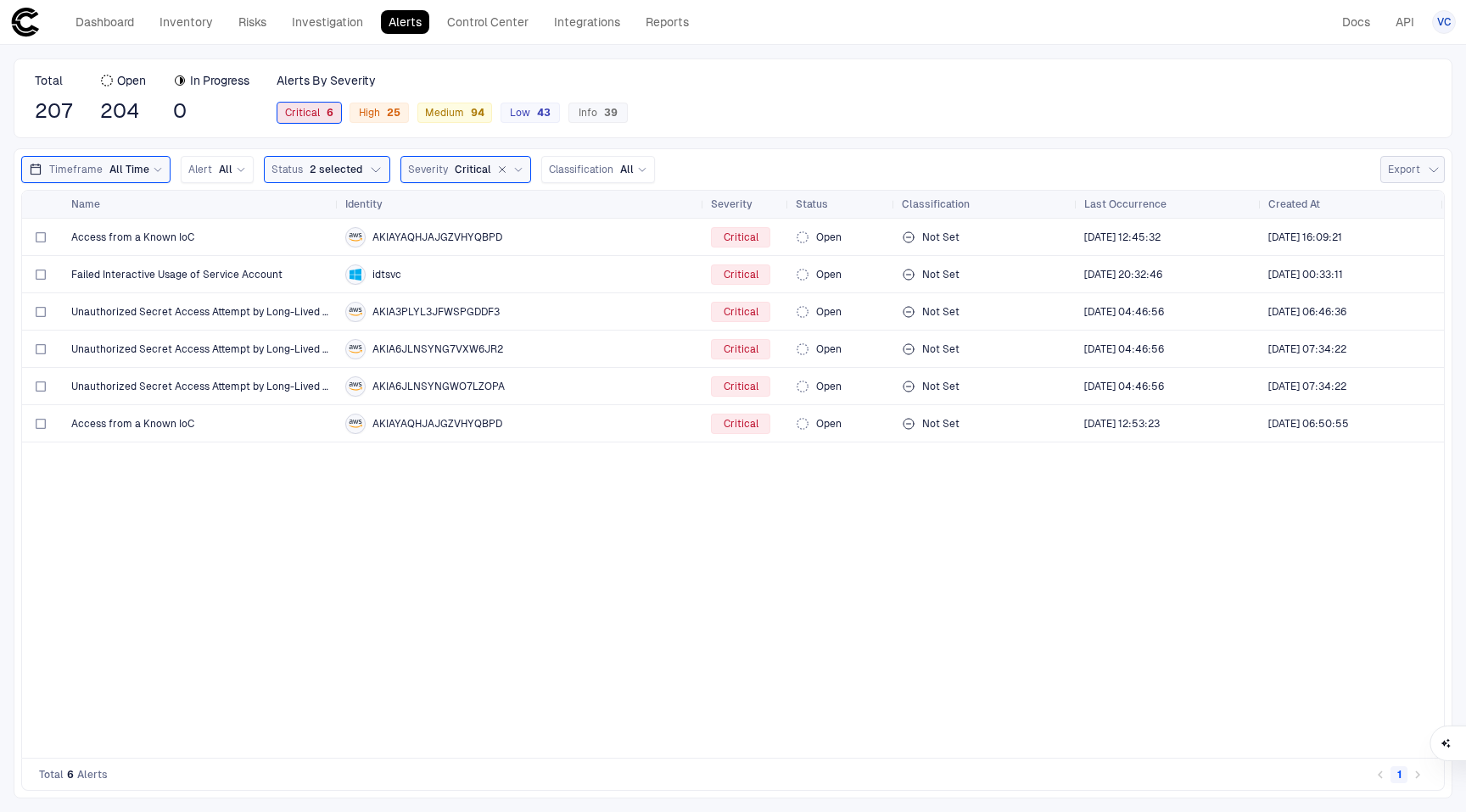
click at [1422, 165] on button "Export" at bounding box center [1412, 169] width 64 height 27
click at [1422, 165] on div at bounding box center [733, 406] width 1466 height 812
click at [1428, 203] on span at bounding box center [1432, 204] width 10 height 10
click at [1298, 497] on div "Access from a Known IoC AKIAYAQHJAJGZVHYQBPD Critical Open Not Set [DATE] 12:45…" at bounding box center [733, 489] width 1422 height 539
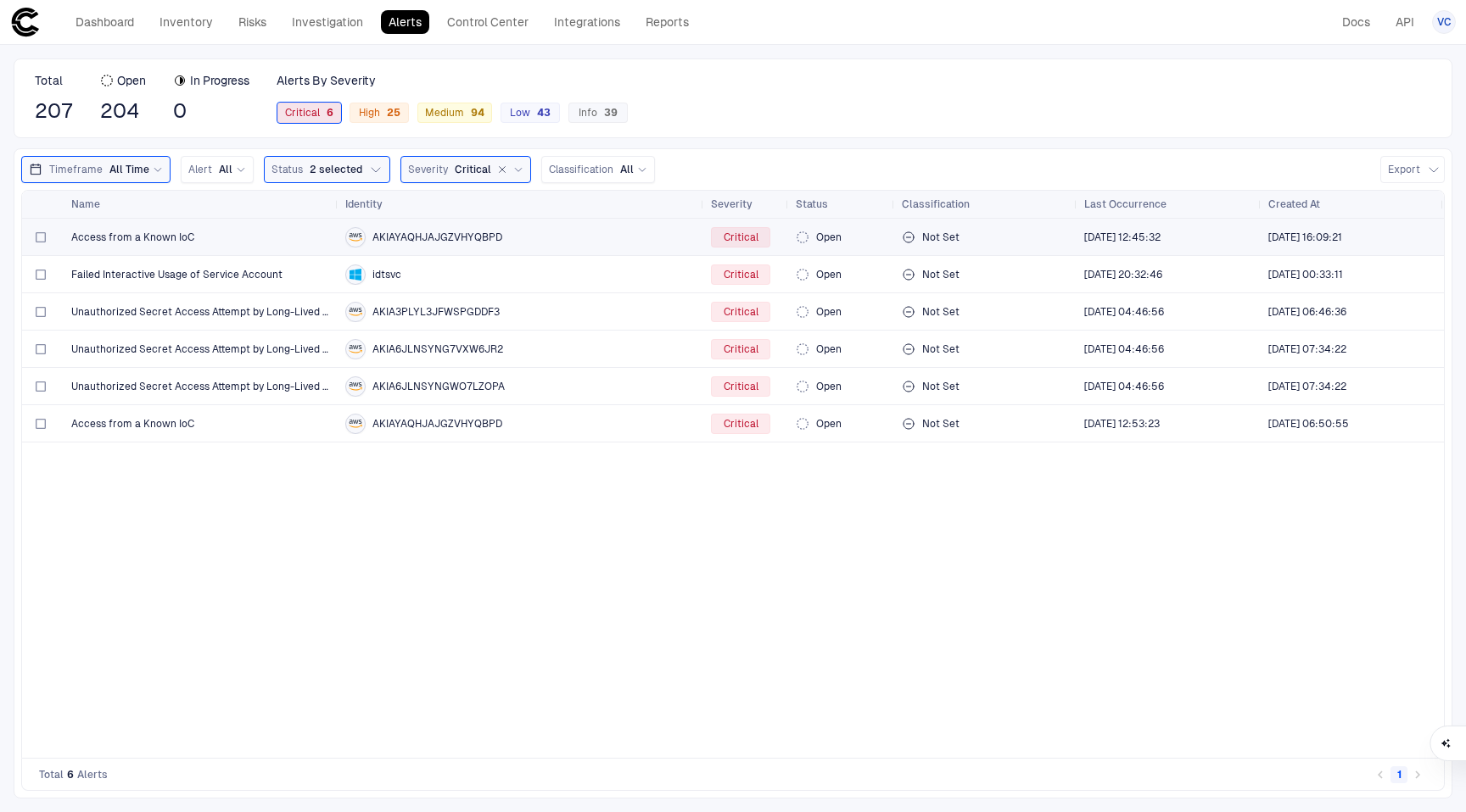
click at [445, 240] on span "AKIAYAQHJAJGZVHYQBPD" at bounding box center [436, 238] width 130 height 14
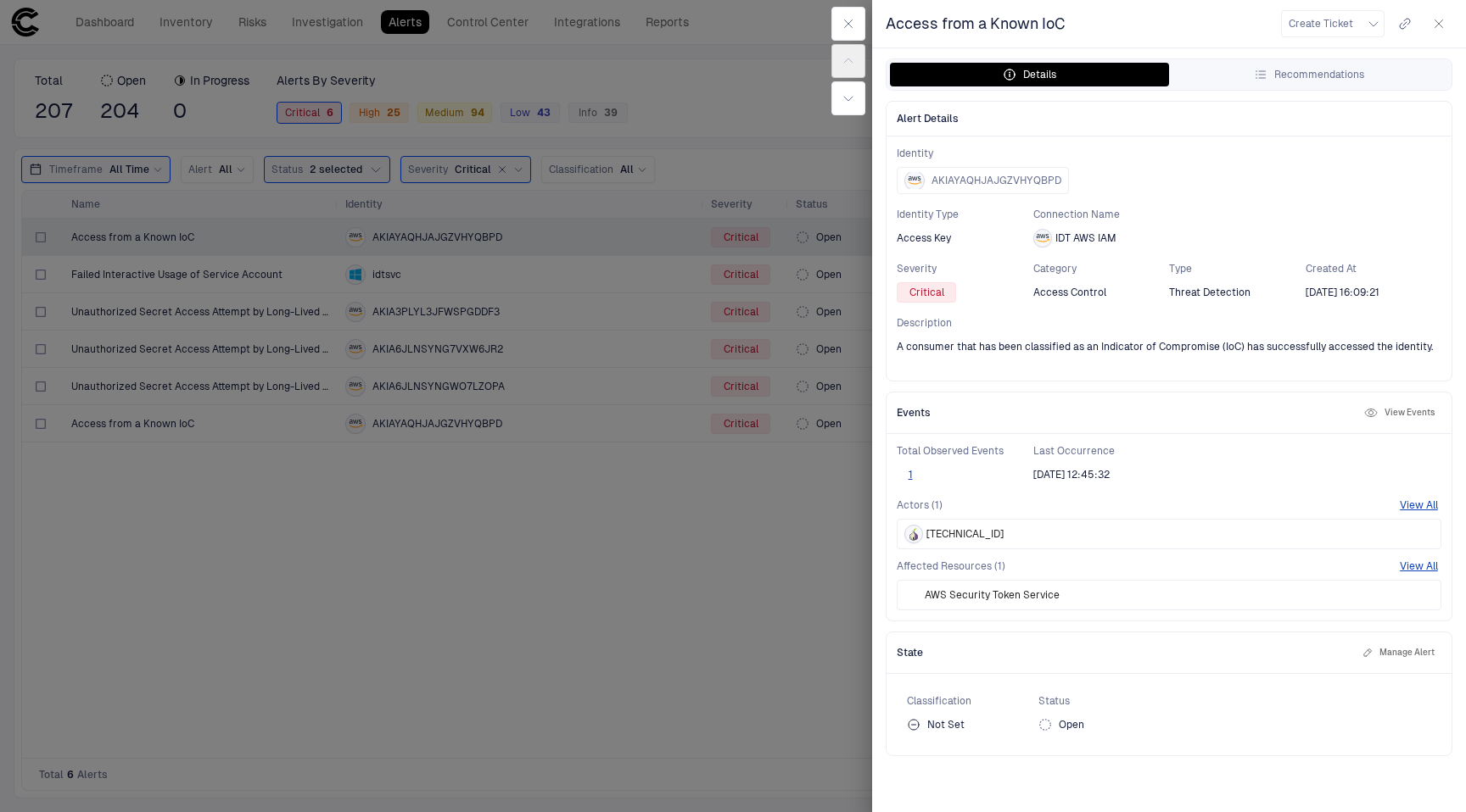
click at [620, 560] on div at bounding box center [733, 406] width 1466 height 812
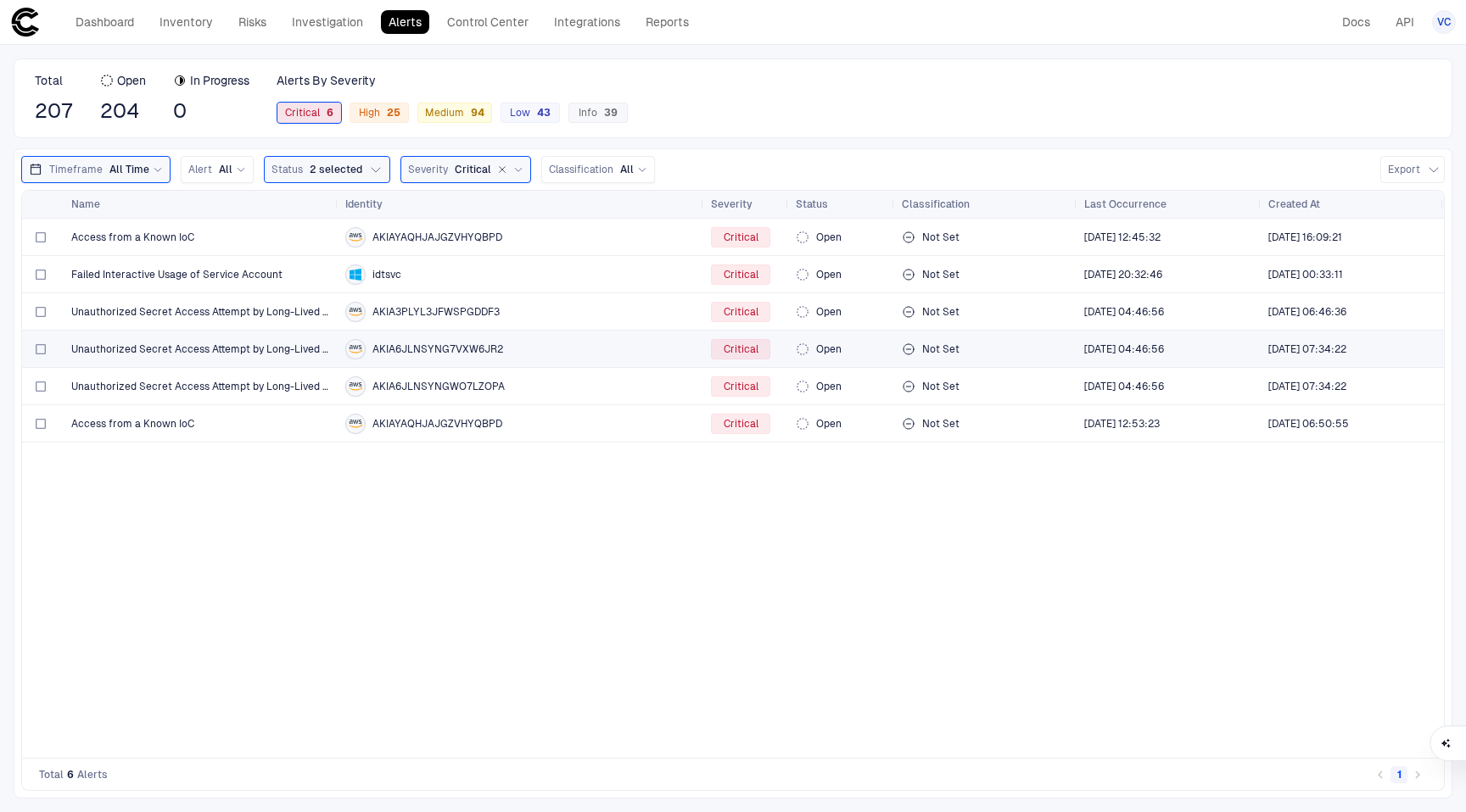
click at [551, 356] on div "AKIA6JLNSYNG7VXW6JR2" at bounding box center [521, 349] width 352 height 21
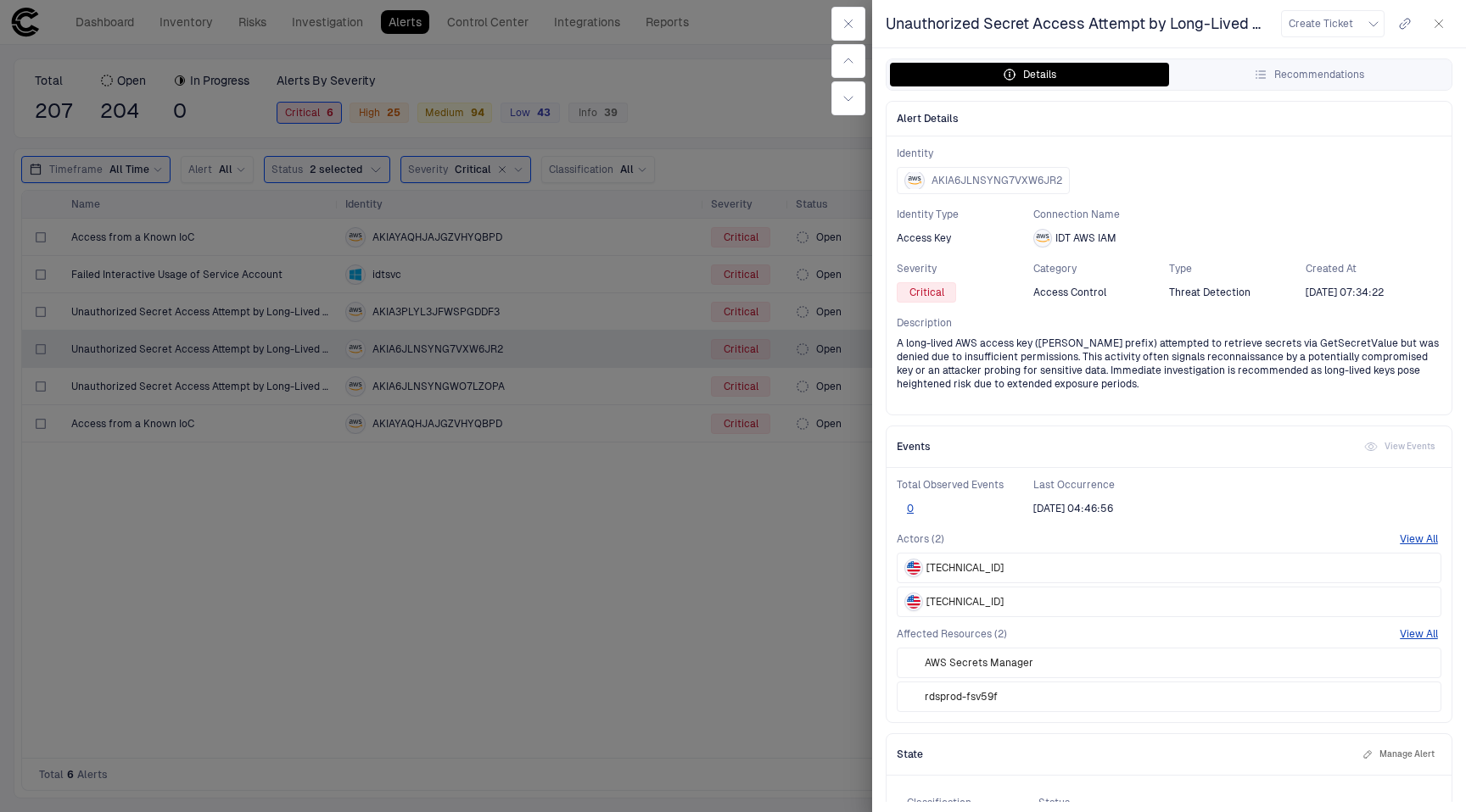
click at [606, 583] on div at bounding box center [733, 406] width 1466 height 812
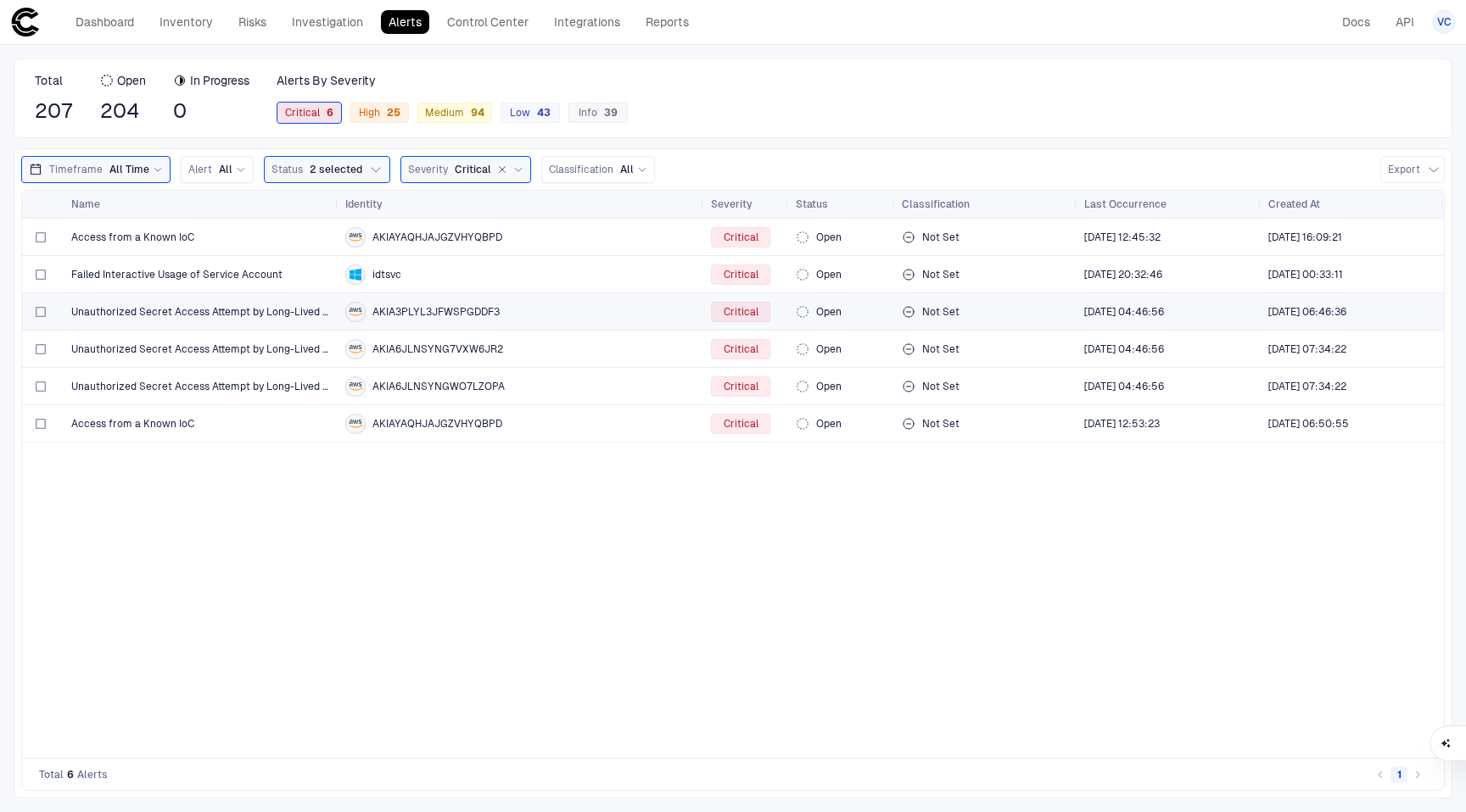
click at [619, 310] on div "AKIA3PLYL3JFWSPGDDF3" at bounding box center [521, 311] width 352 height 21
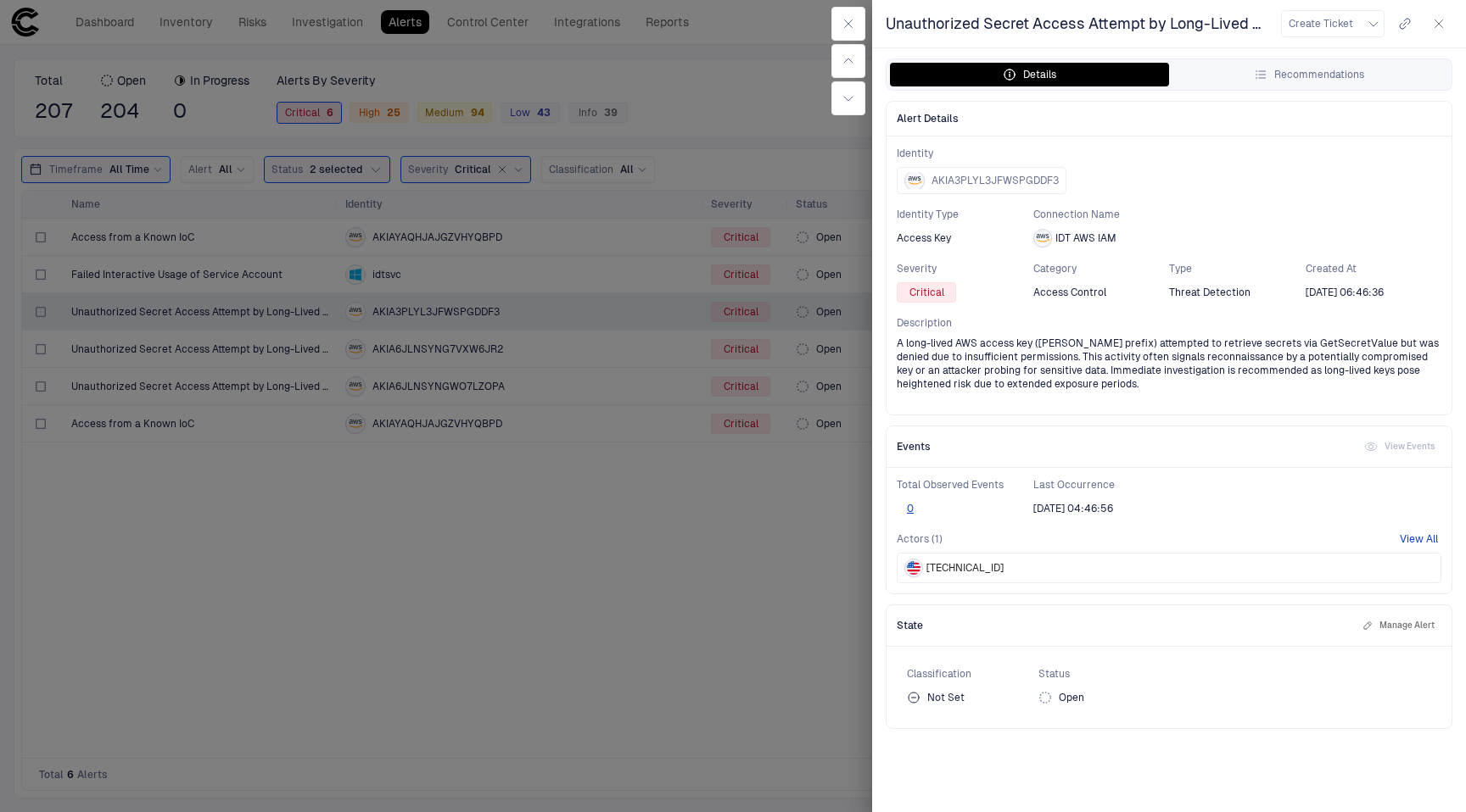
click at [1422, 540] on button "View All" at bounding box center [1418, 539] width 38 height 14
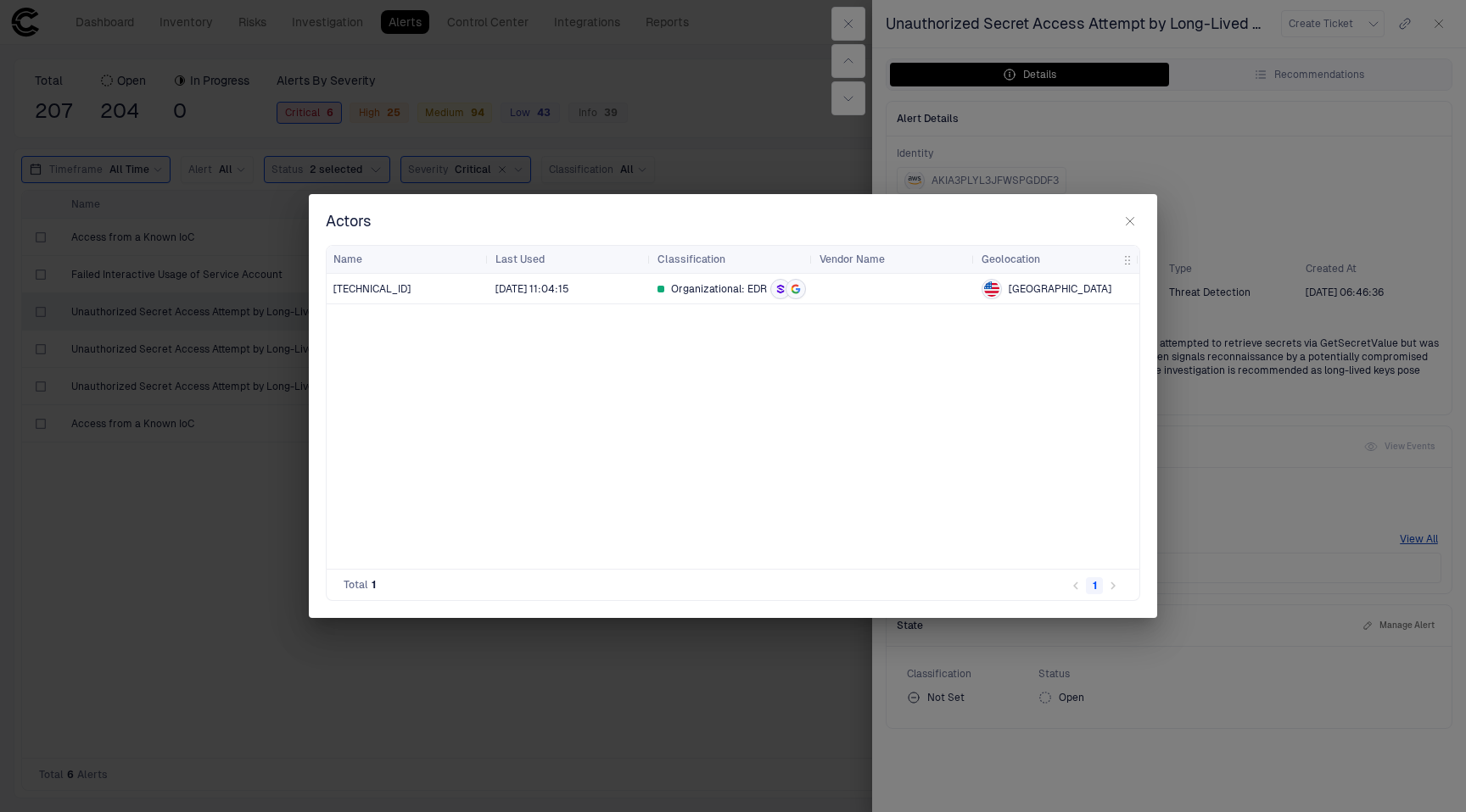
click at [1222, 325] on div "Actors Drag here to set row groups Drag here to set column labels Name Last Use…" at bounding box center [733, 406] width 1466 height 812
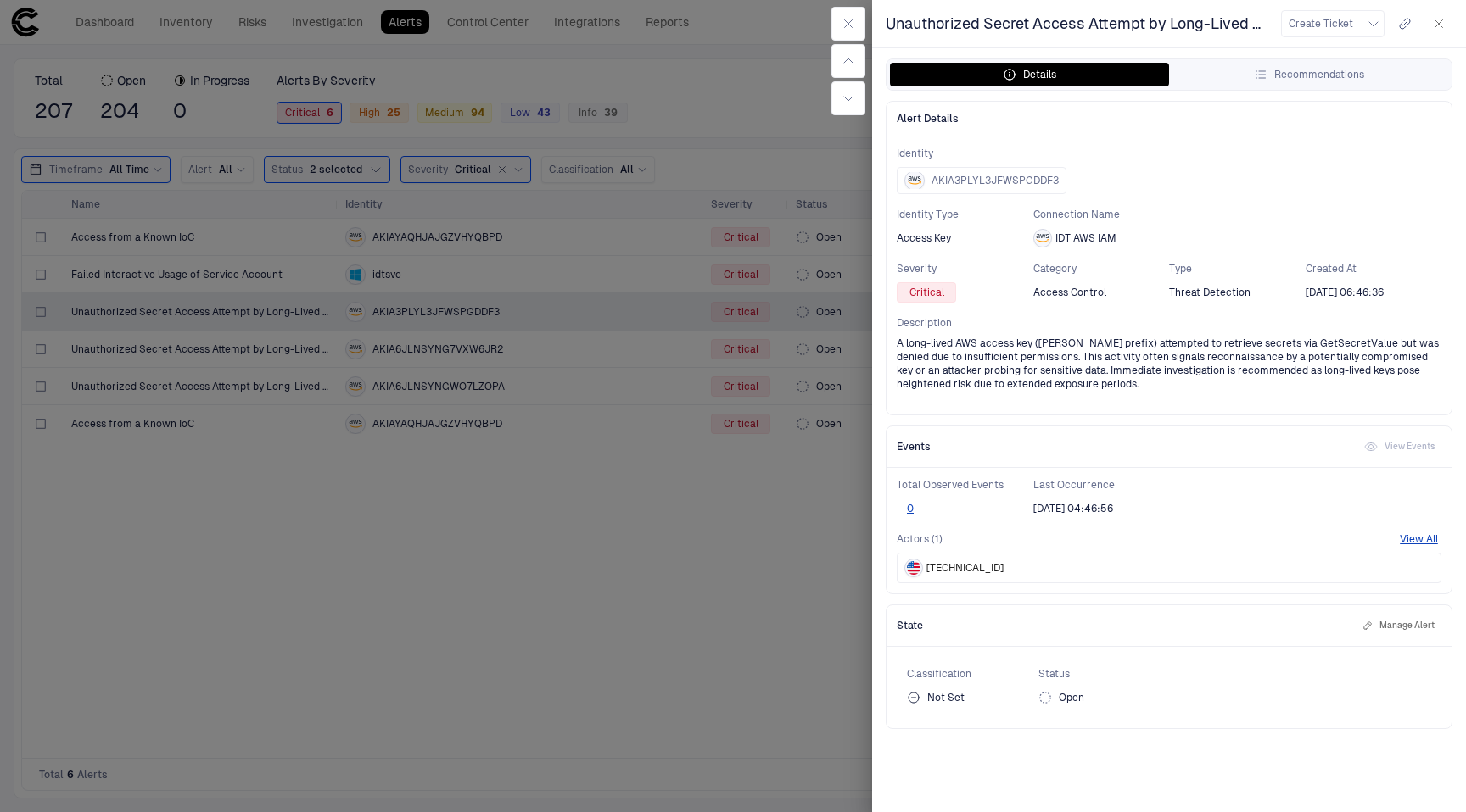
click at [660, 574] on div at bounding box center [733, 406] width 1466 height 812
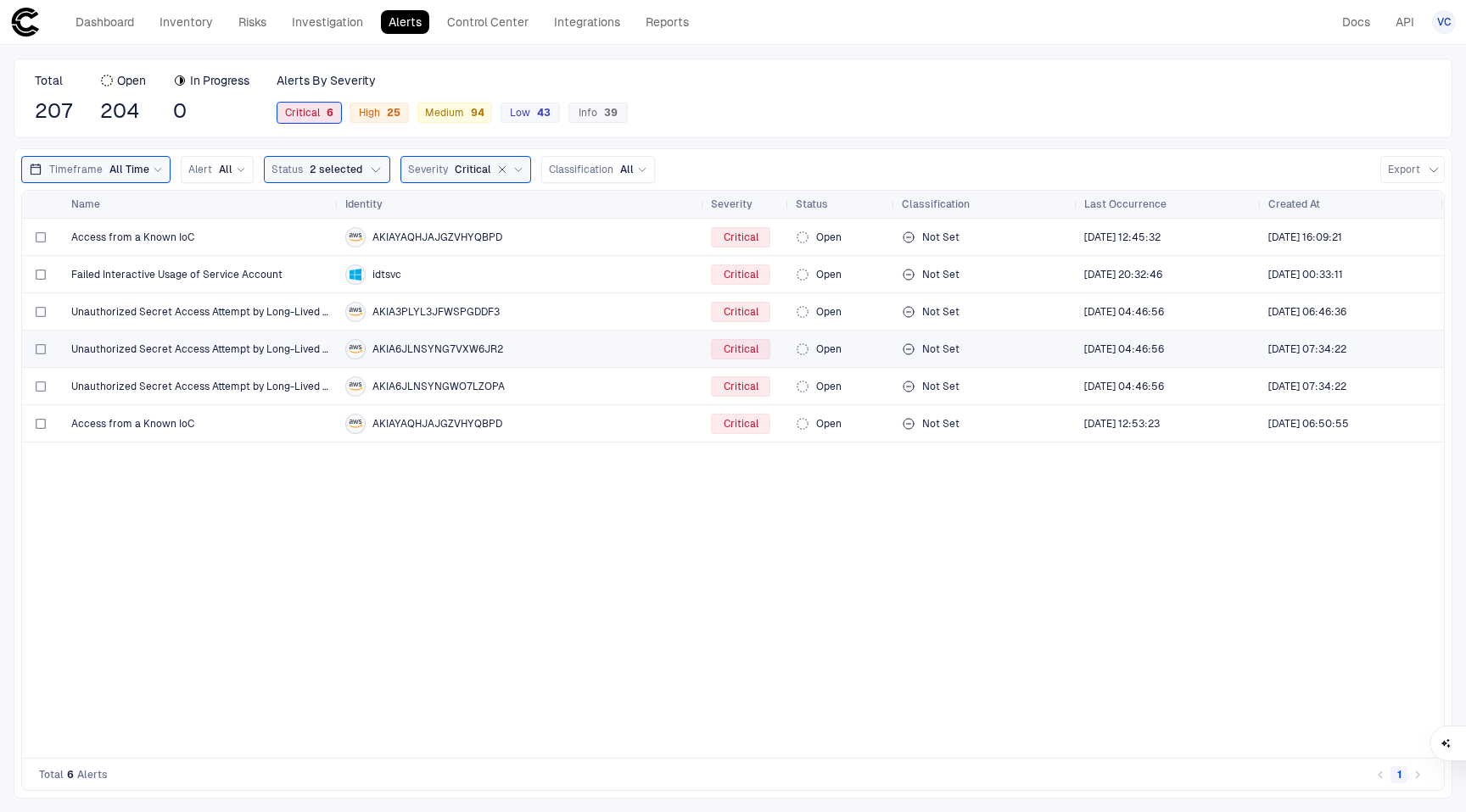
click at [428, 357] on div "AKIA6JLNSYNG7VXW6JR2" at bounding box center [521, 349] width 352 height 21
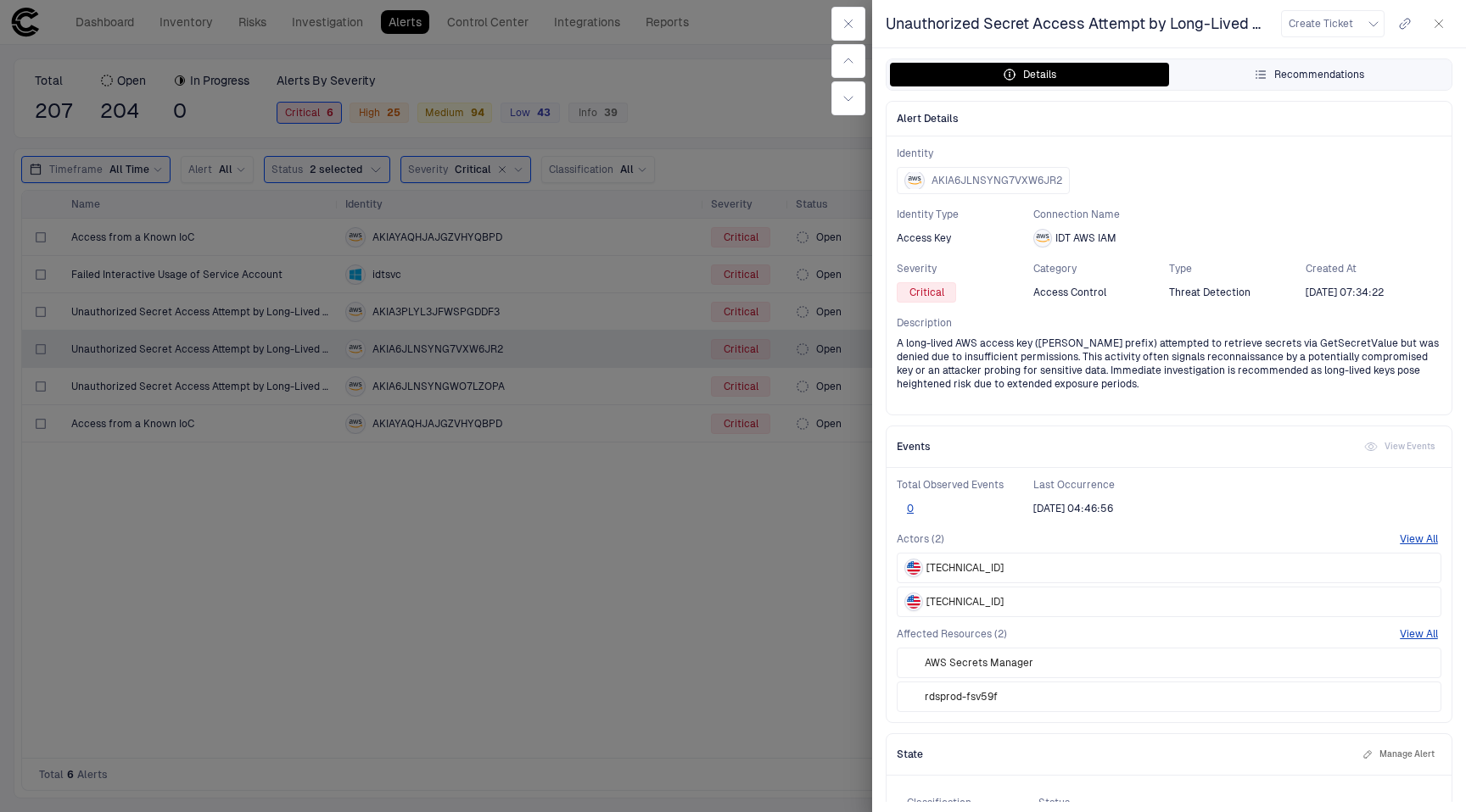
click at [1296, 80] on div "Recommendations" at bounding box center [1308, 74] width 110 height 14
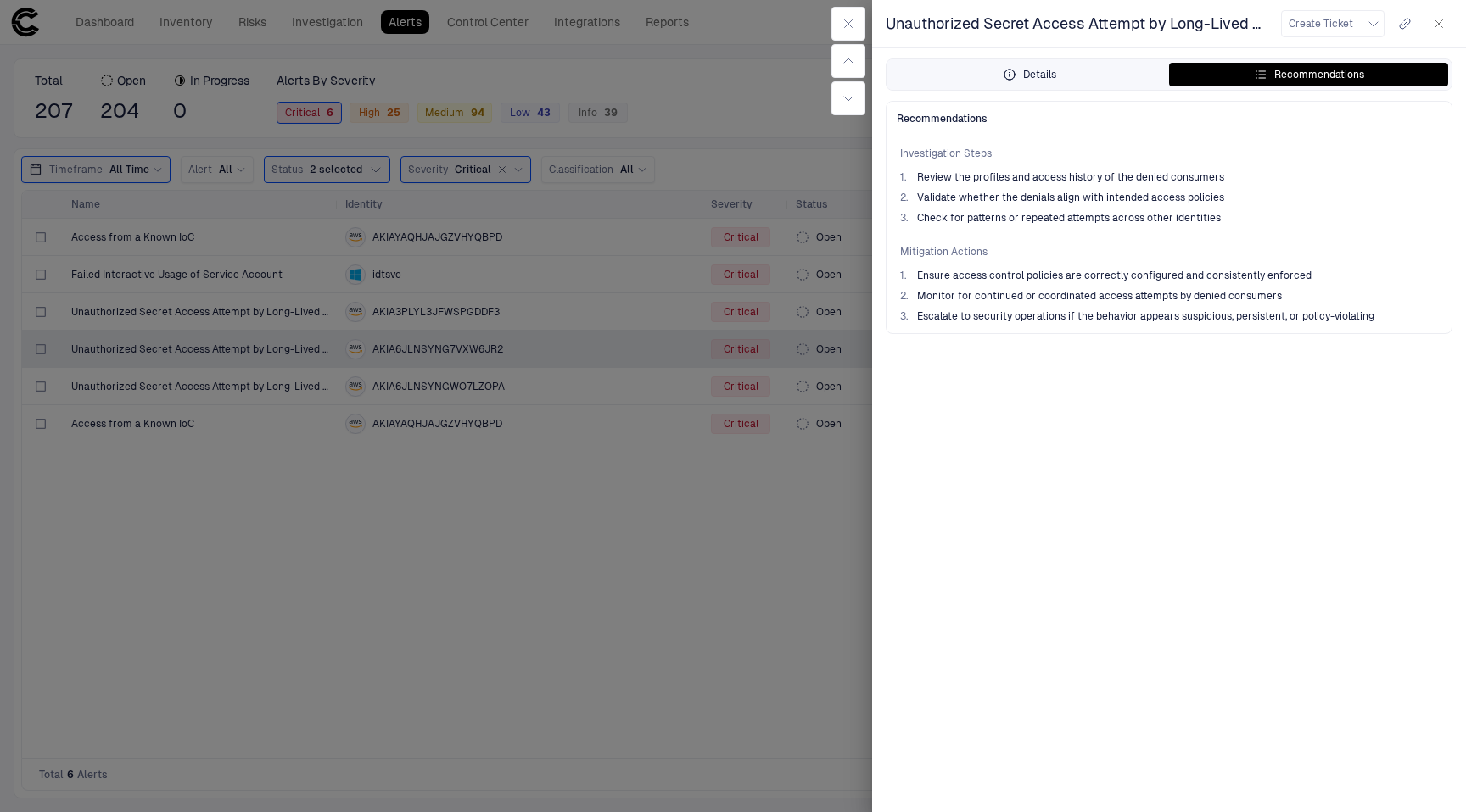
click at [1094, 63] on button "Details" at bounding box center [1029, 74] width 279 height 24
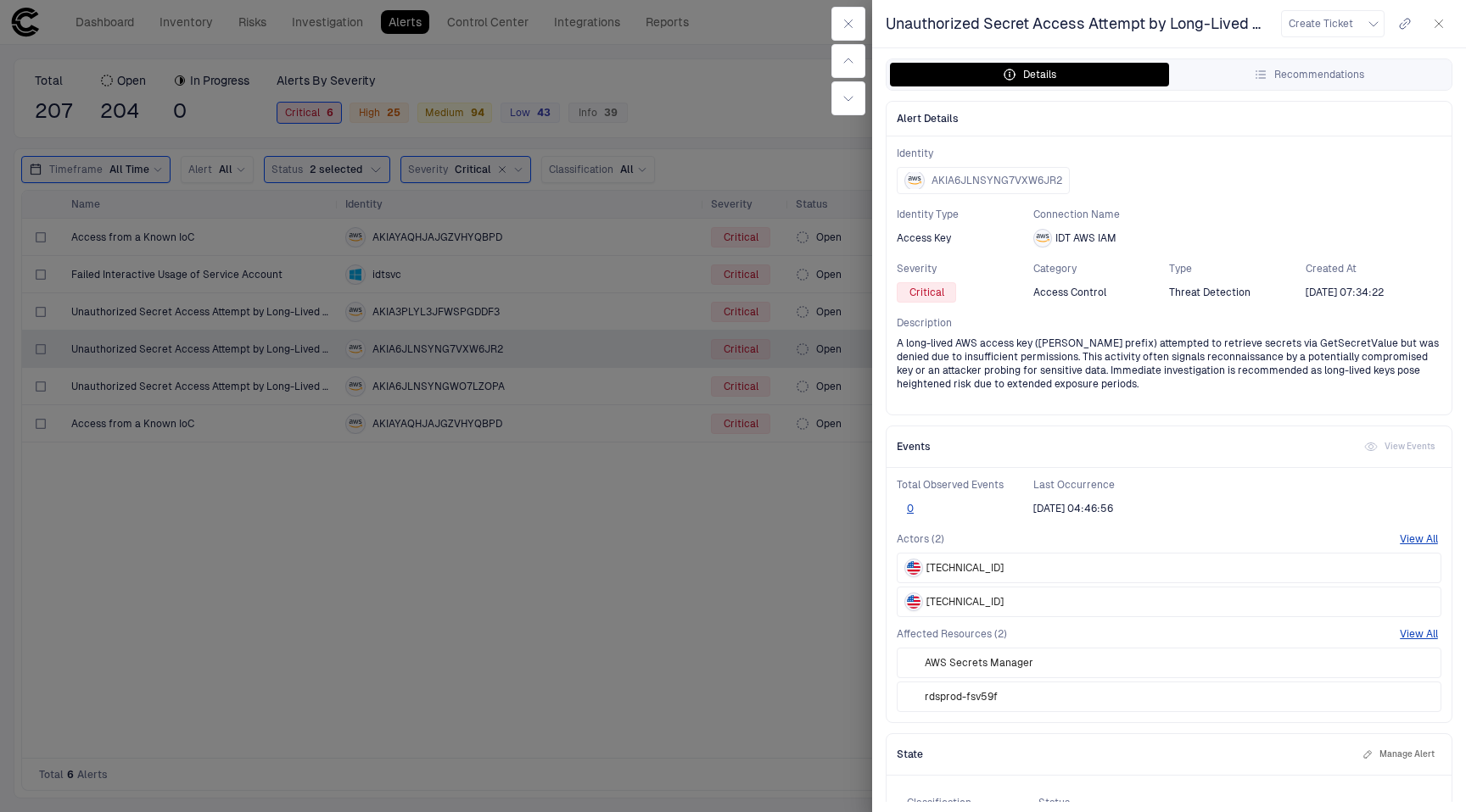
scroll to position [56, 0]
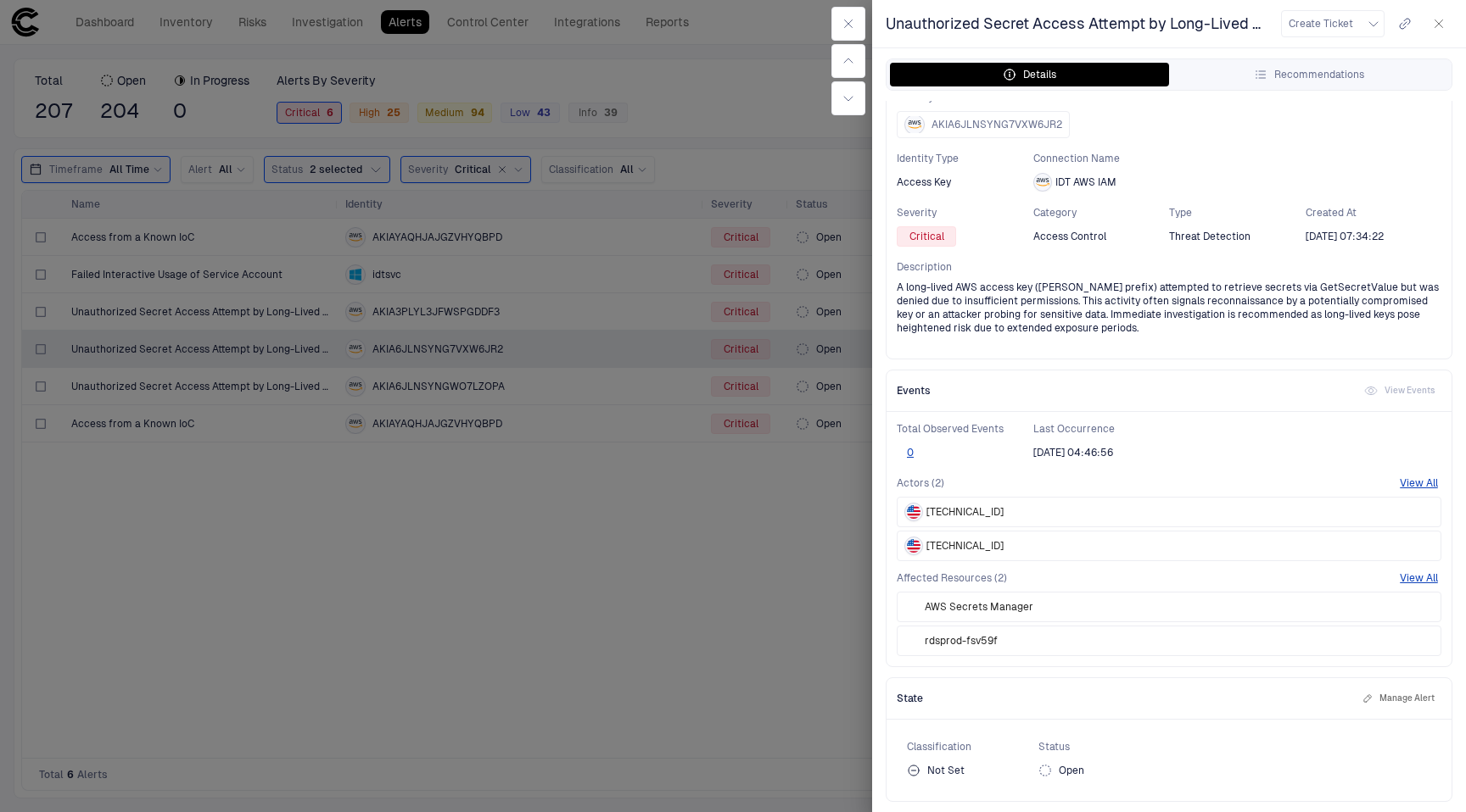
click at [977, 607] on span "AWS Secrets Manager" at bounding box center [978, 608] width 108 height 14
click at [1006, 605] on span "AWS Secrets Manager" at bounding box center [978, 608] width 108 height 14
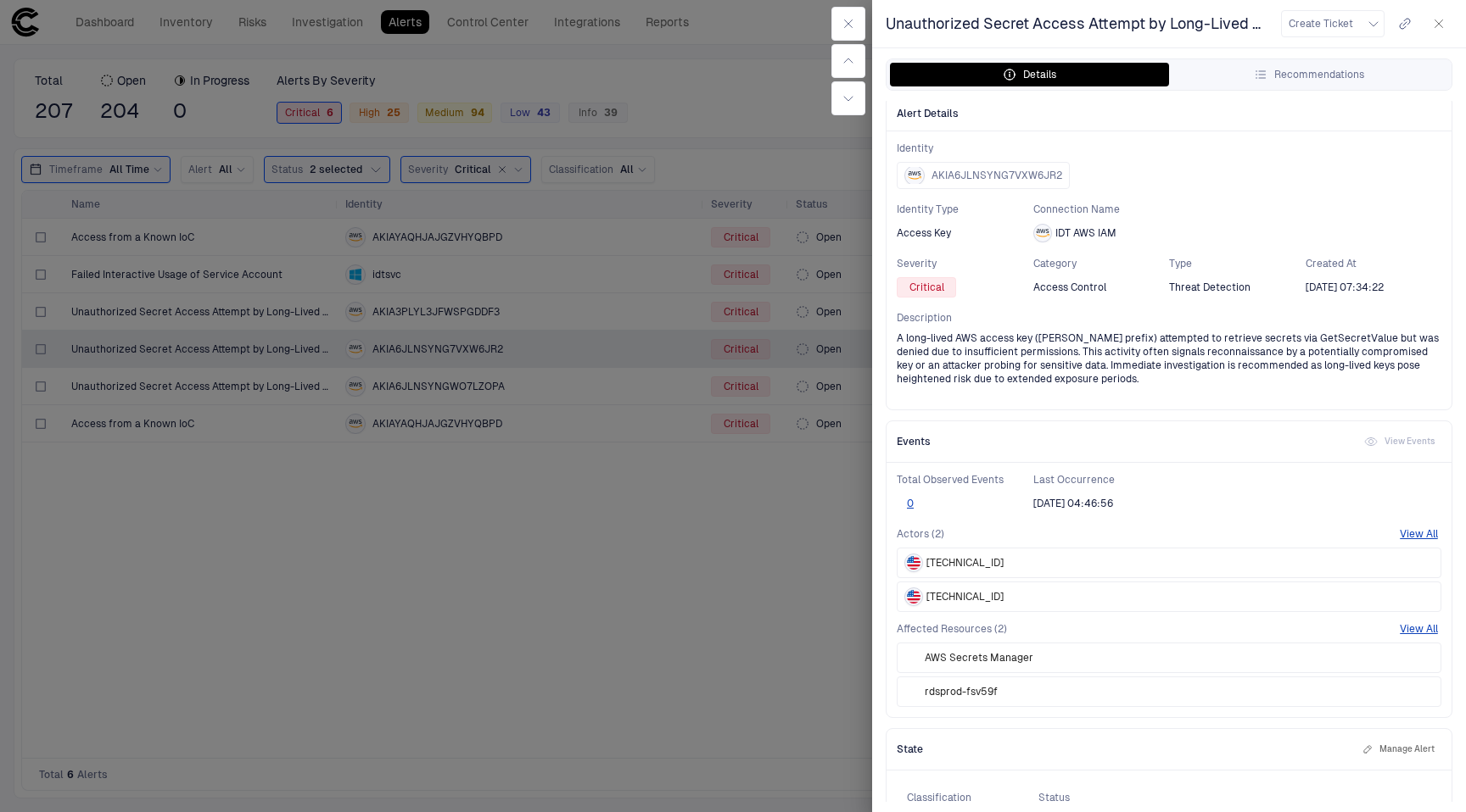
scroll to position [0, 0]
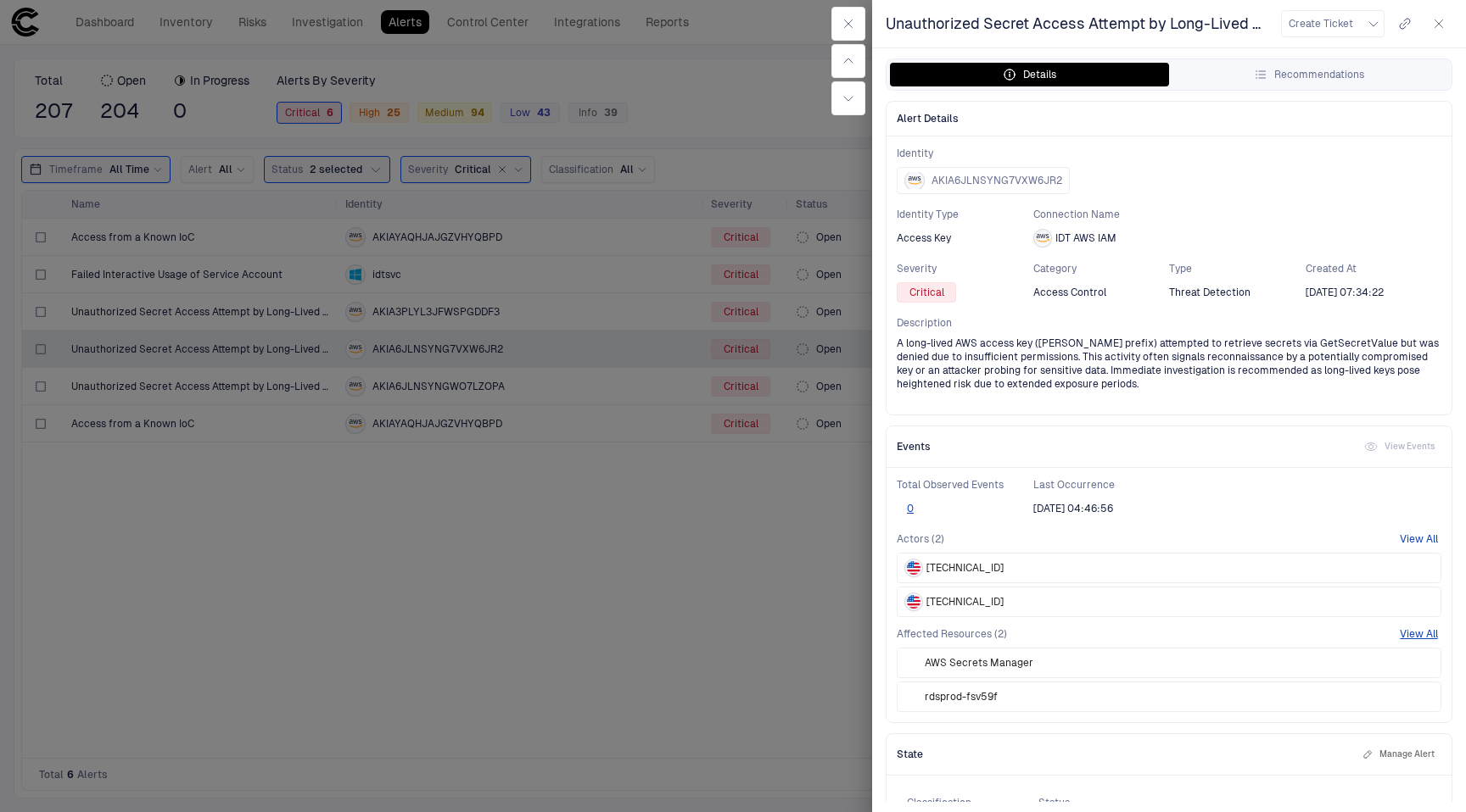
click at [1416, 536] on button "View All" at bounding box center [1418, 539] width 38 height 14
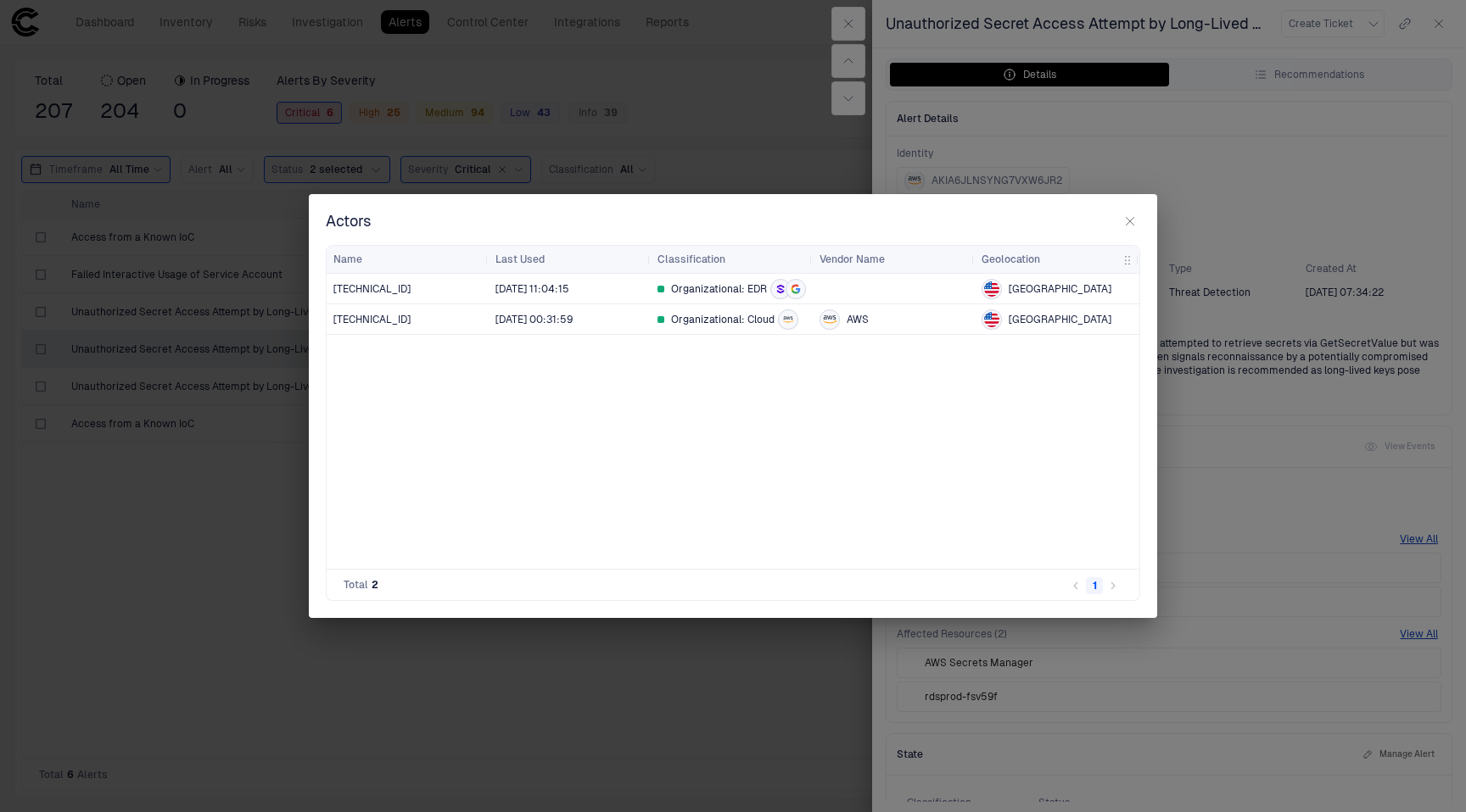
click at [1159, 360] on div "Actors Drag here to set row groups Drag here to set column labels Name Last Use…" at bounding box center [733, 406] width 1466 height 812
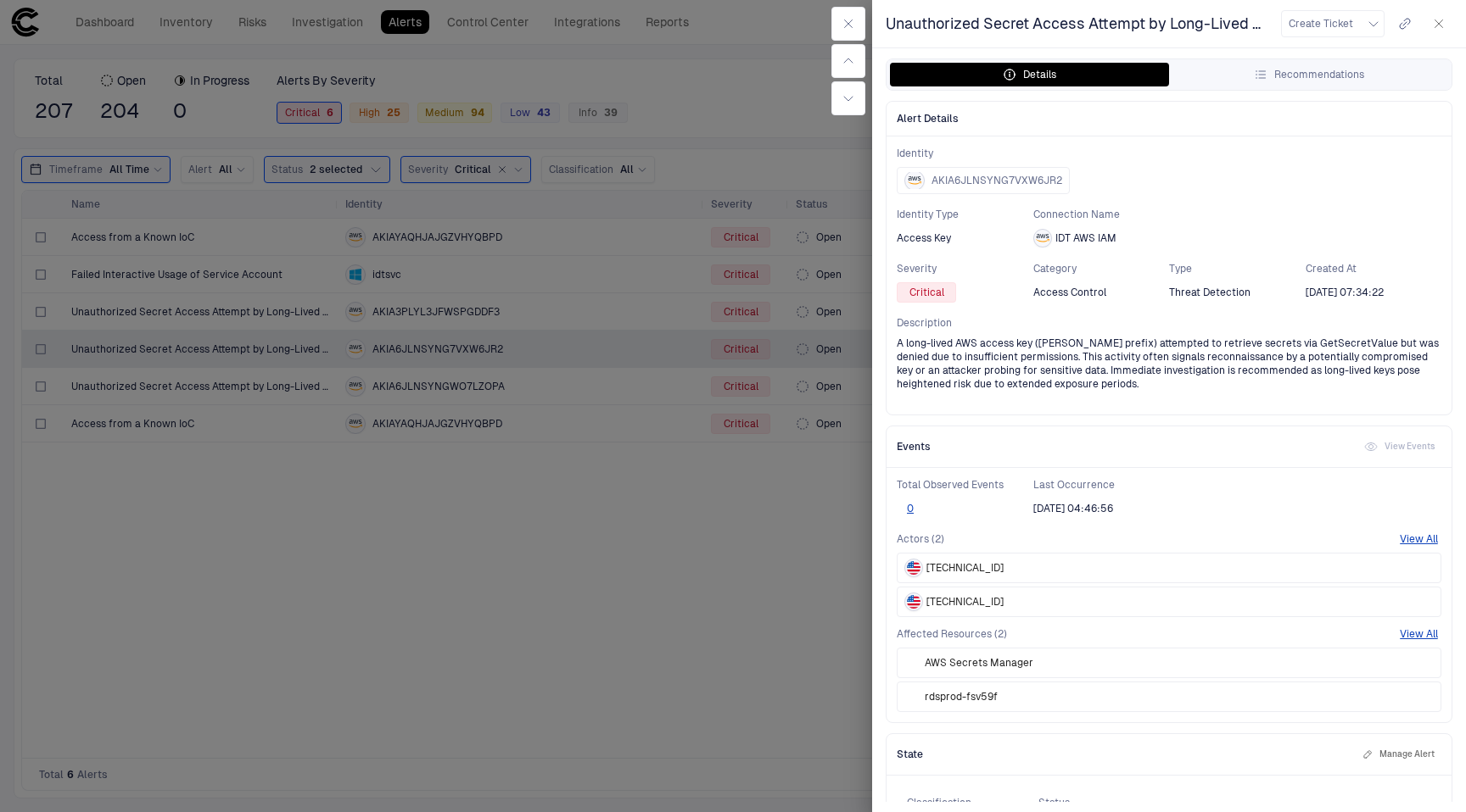
click at [1445, 27] on button "button" at bounding box center [1438, 23] width 27 height 27
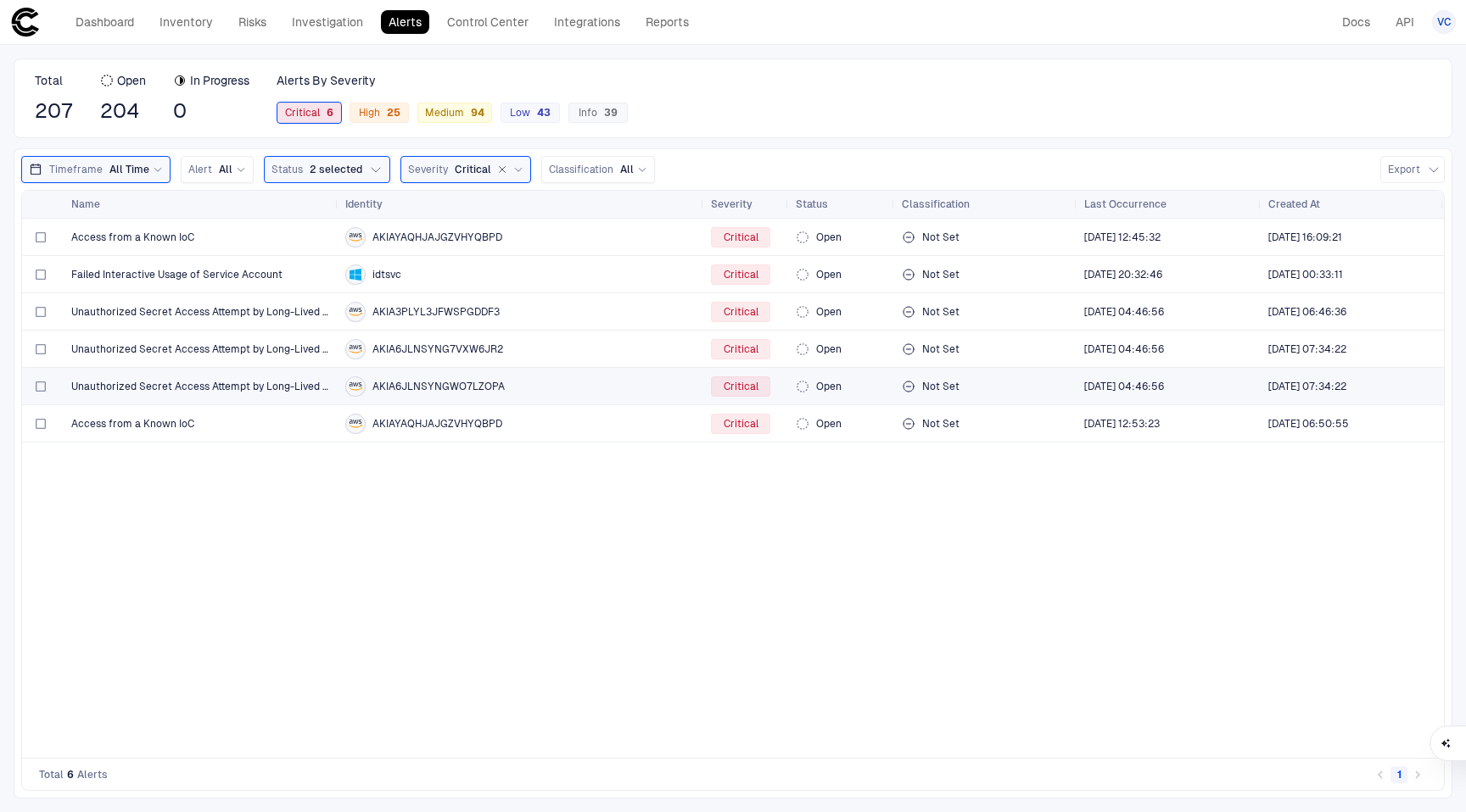
click at [538, 389] on div "AKIA6JLNSYNGWO7LZOPA" at bounding box center [521, 387] width 352 height 21
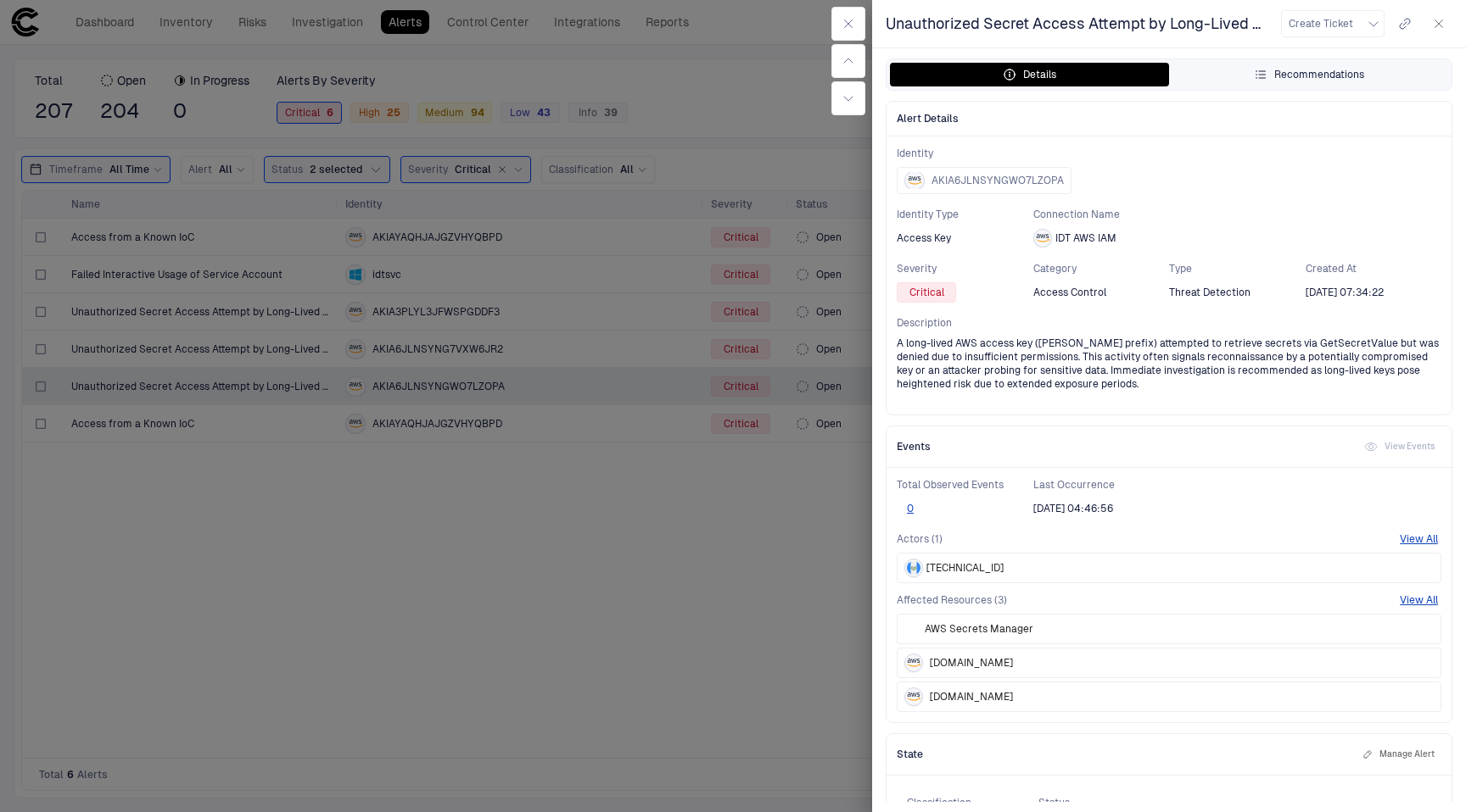
click at [1233, 78] on button "Recommendations" at bounding box center [1308, 74] width 279 height 24
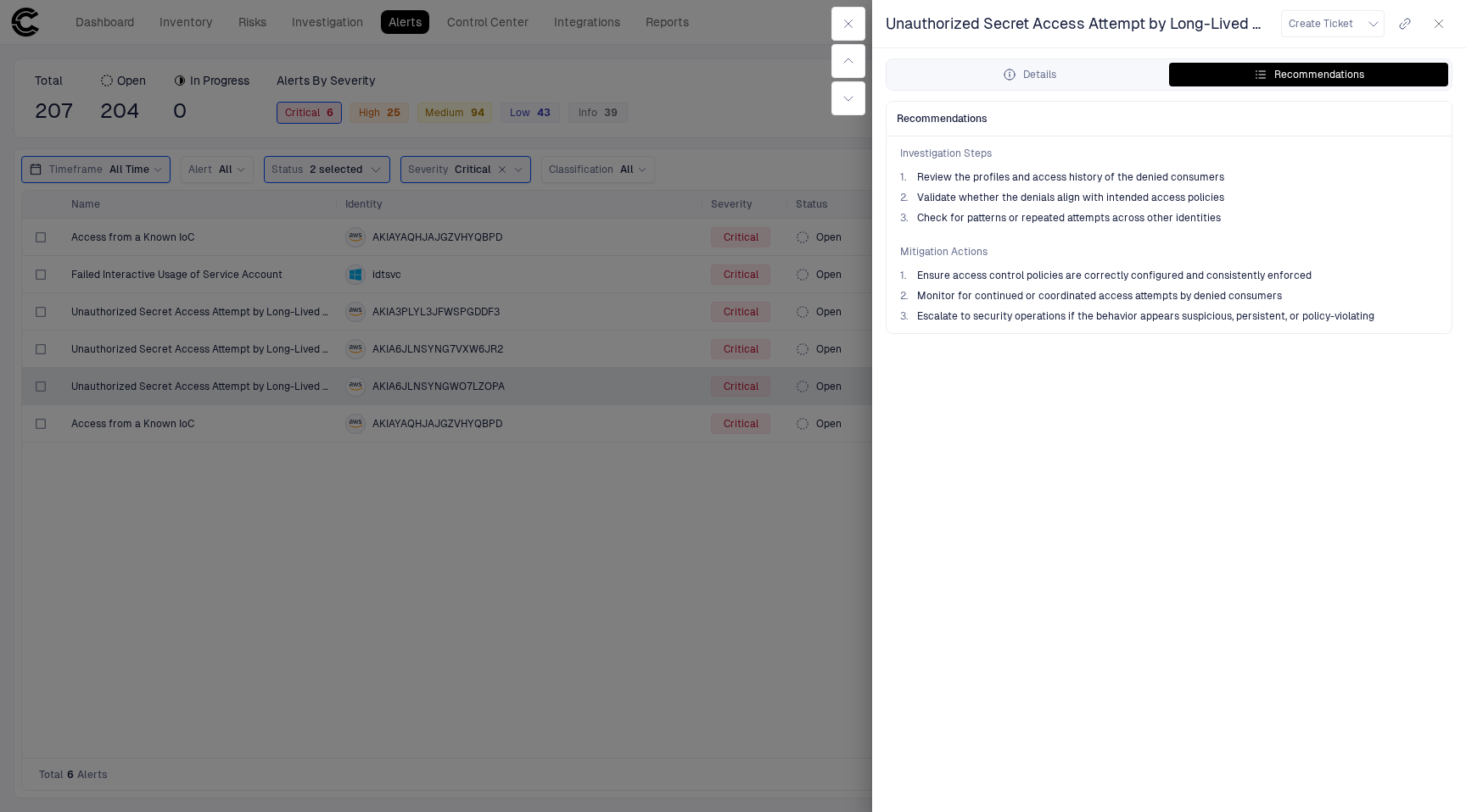
click at [1442, 21] on icon "button" at bounding box center [1439, 24] width 14 height 14
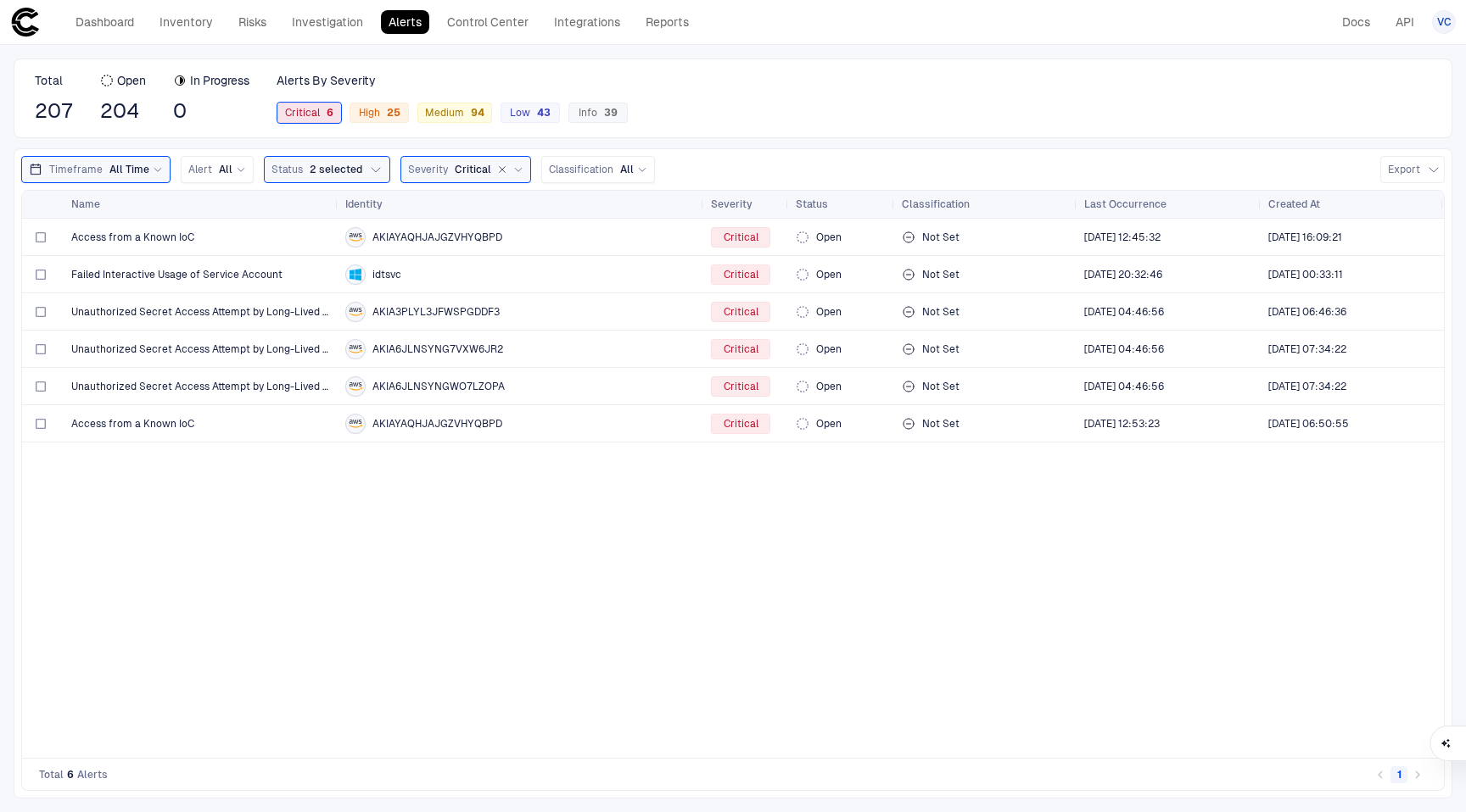
click at [319, 117] on span "Critical 6" at bounding box center [308, 113] width 49 height 14
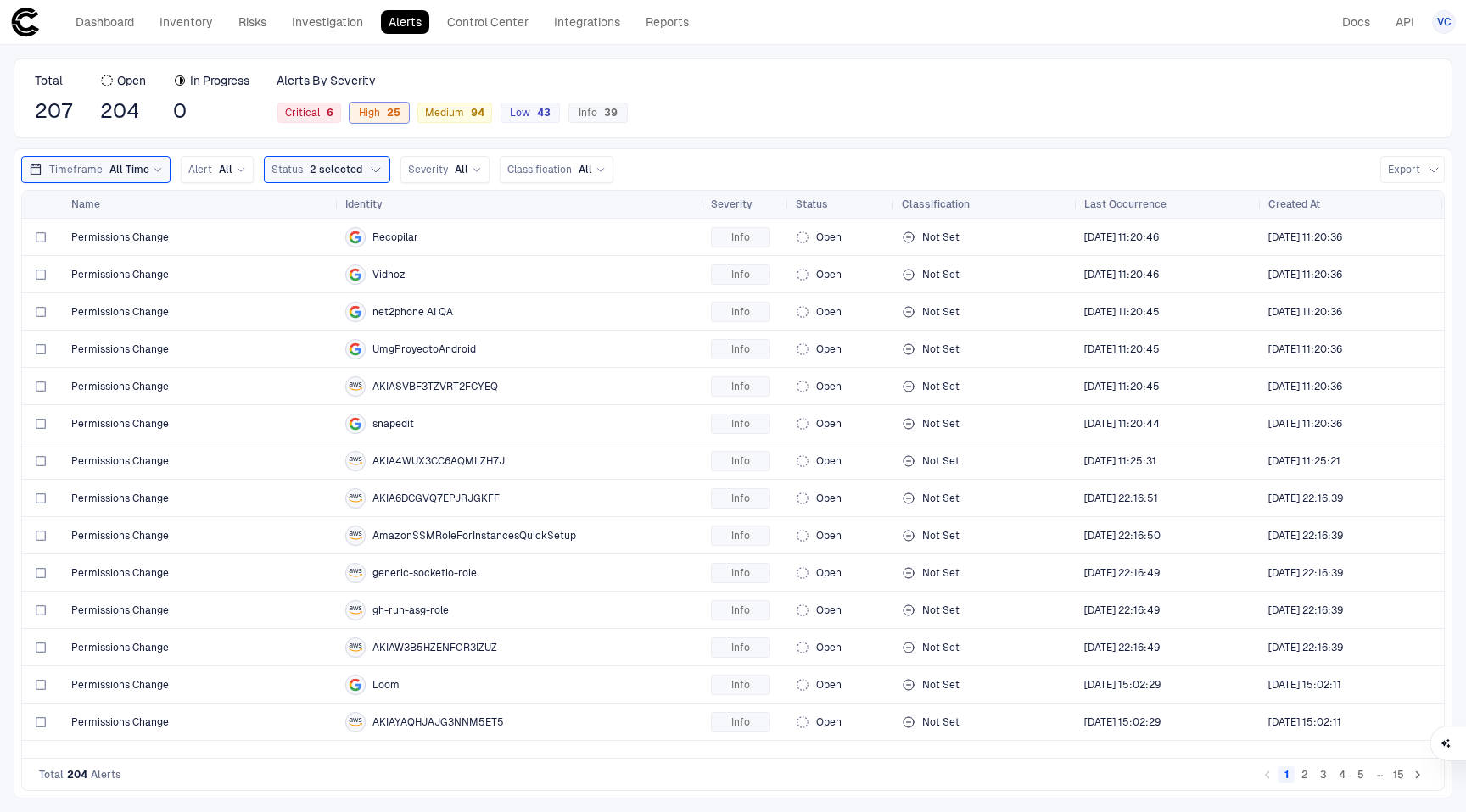
click at [376, 119] on span "High 25" at bounding box center [380, 113] width 42 height 14
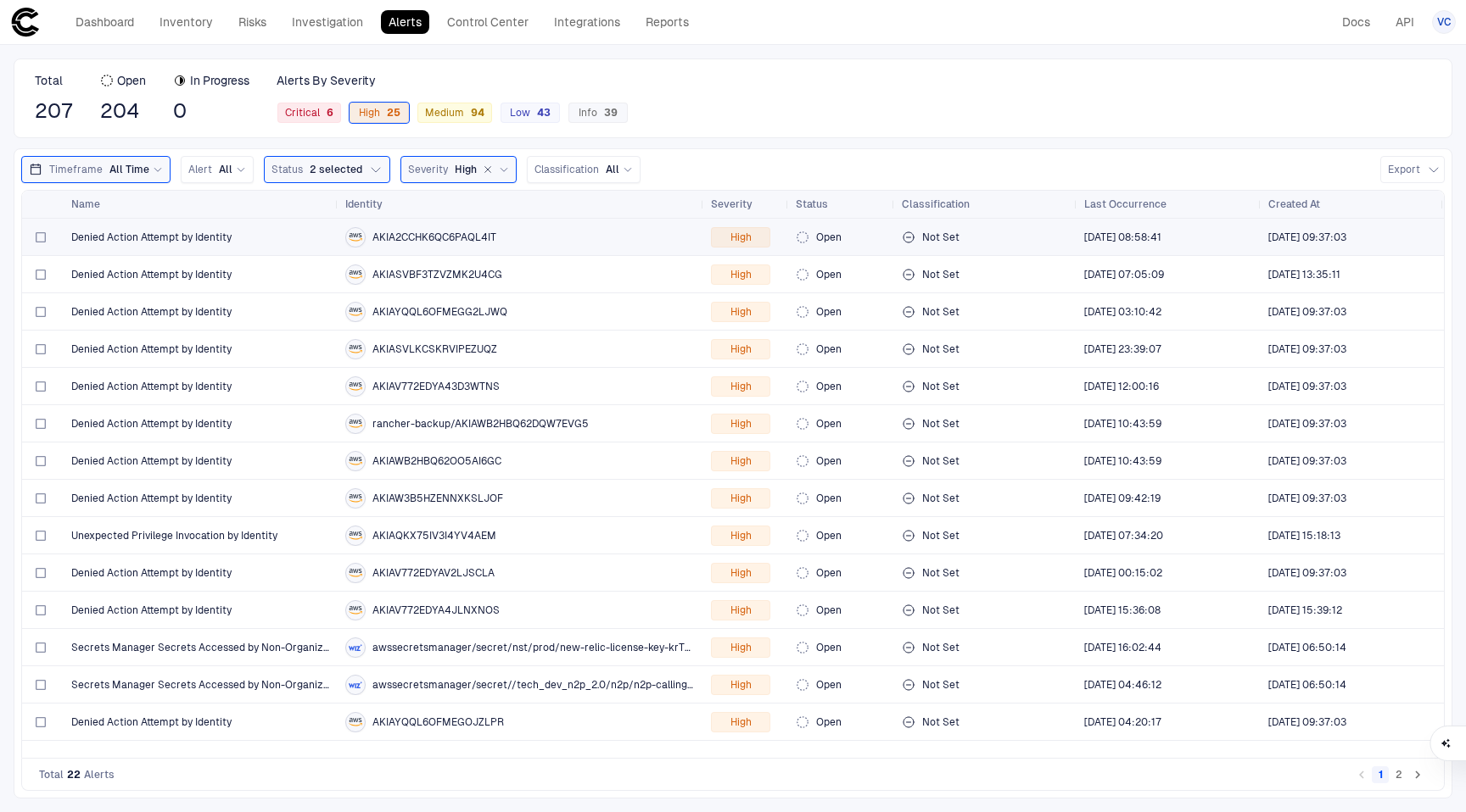
click at [258, 247] on div "Denied Action Attempt by Identity" at bounding box center [201, 237] width 261 height 35
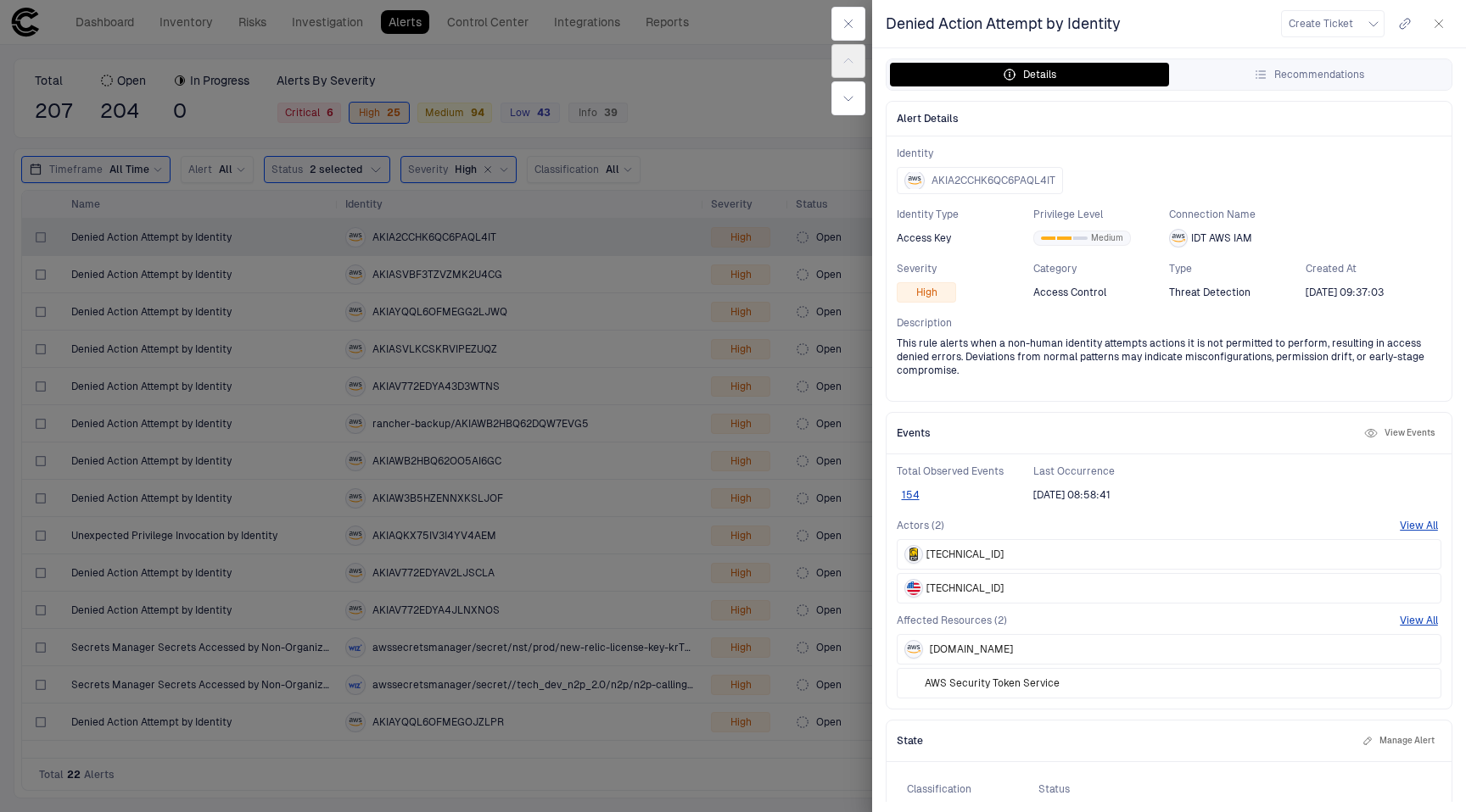
click at [676, 305] on div at bounding box center [733, 406] width 1466 height 812
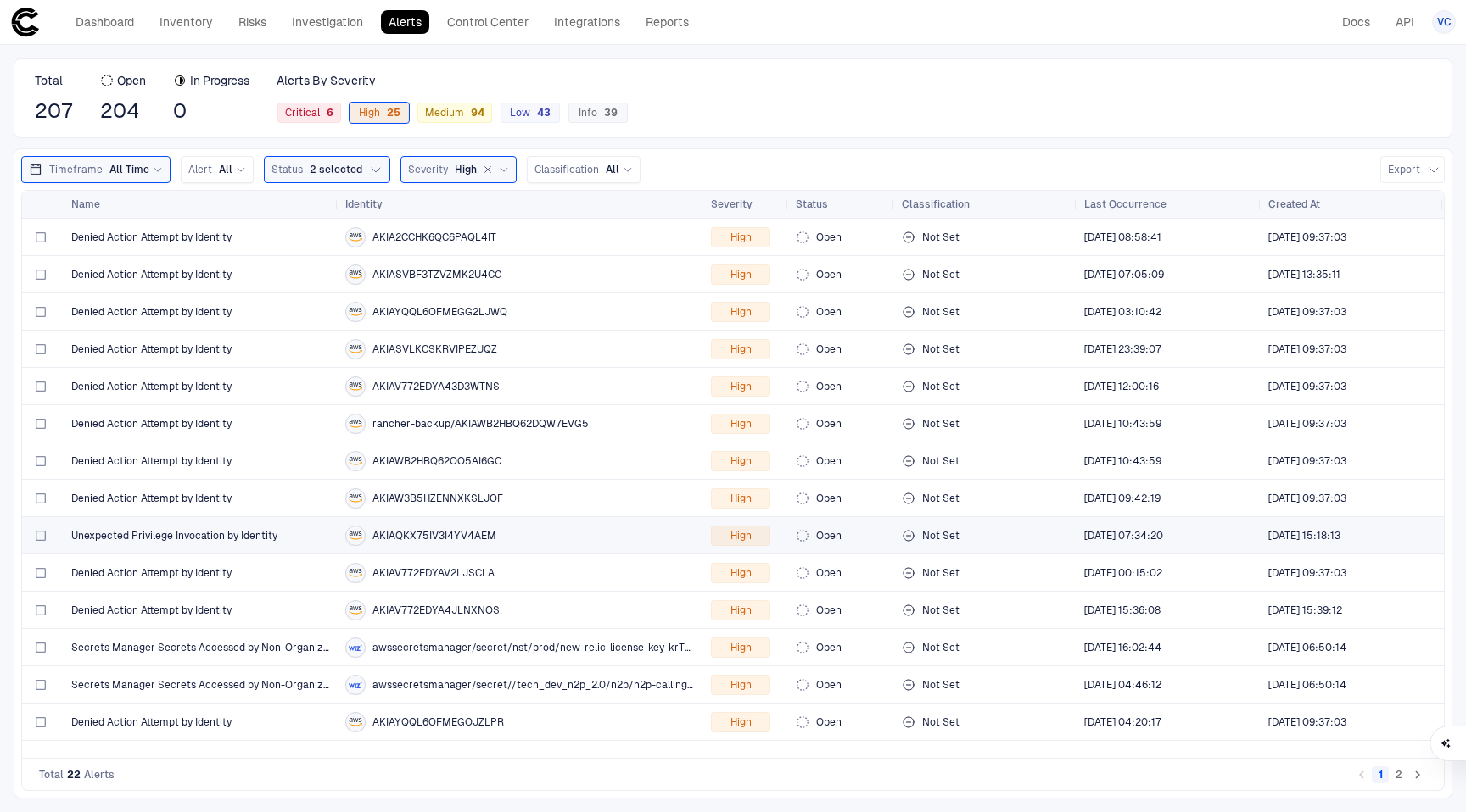
click at [249, 537] on span "Unexpected Privilege Invocation by Identity" at bounding box center [175, 536] width 206 height 14
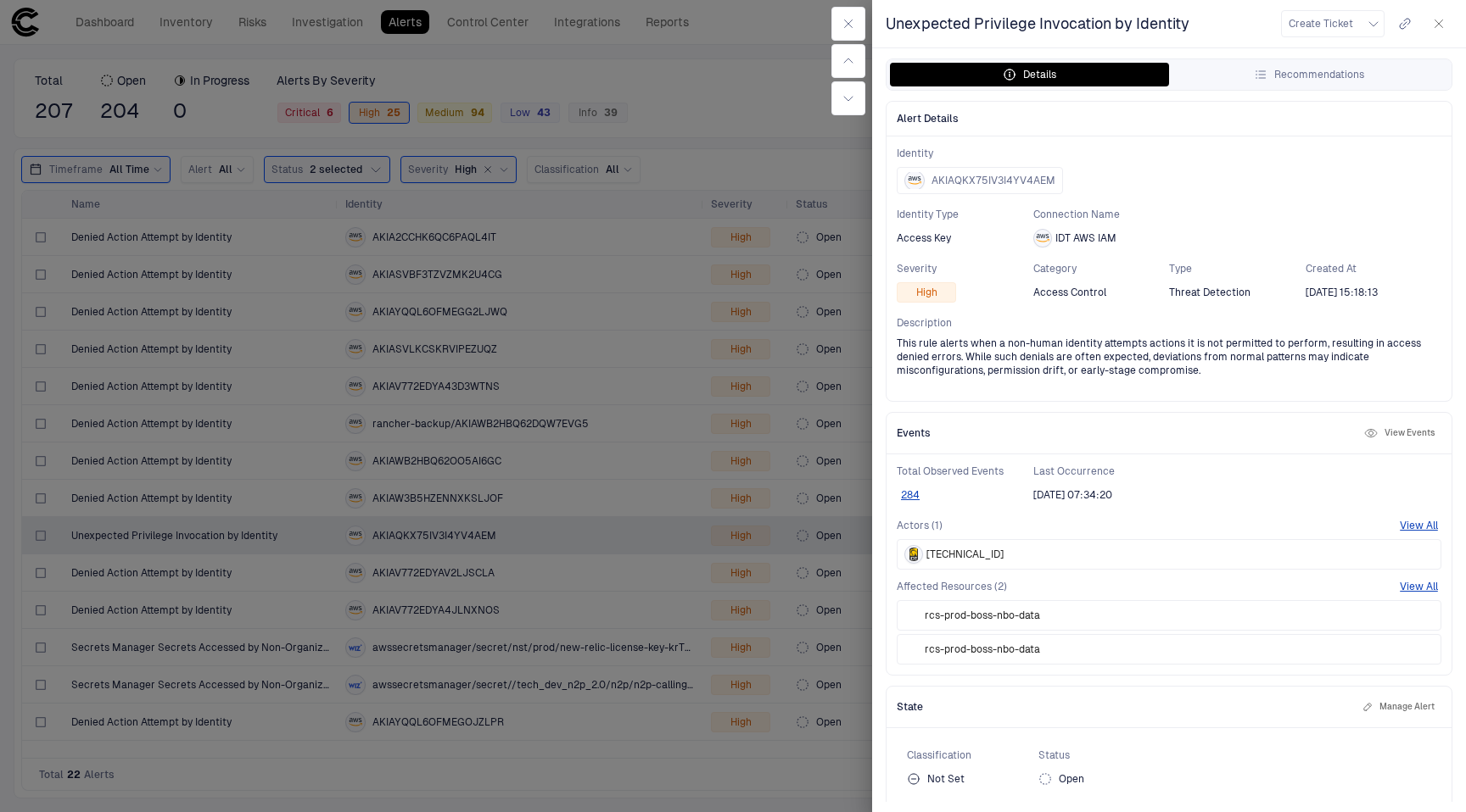
click at [1186, 536] on div "Actors (1) View All [TECHNICAL_ID]" at bounding box center [1168, 543] width 545 height 51
click at [1415, 527] on button "View All" at bounding box center [1418, 525] width 38 height 14
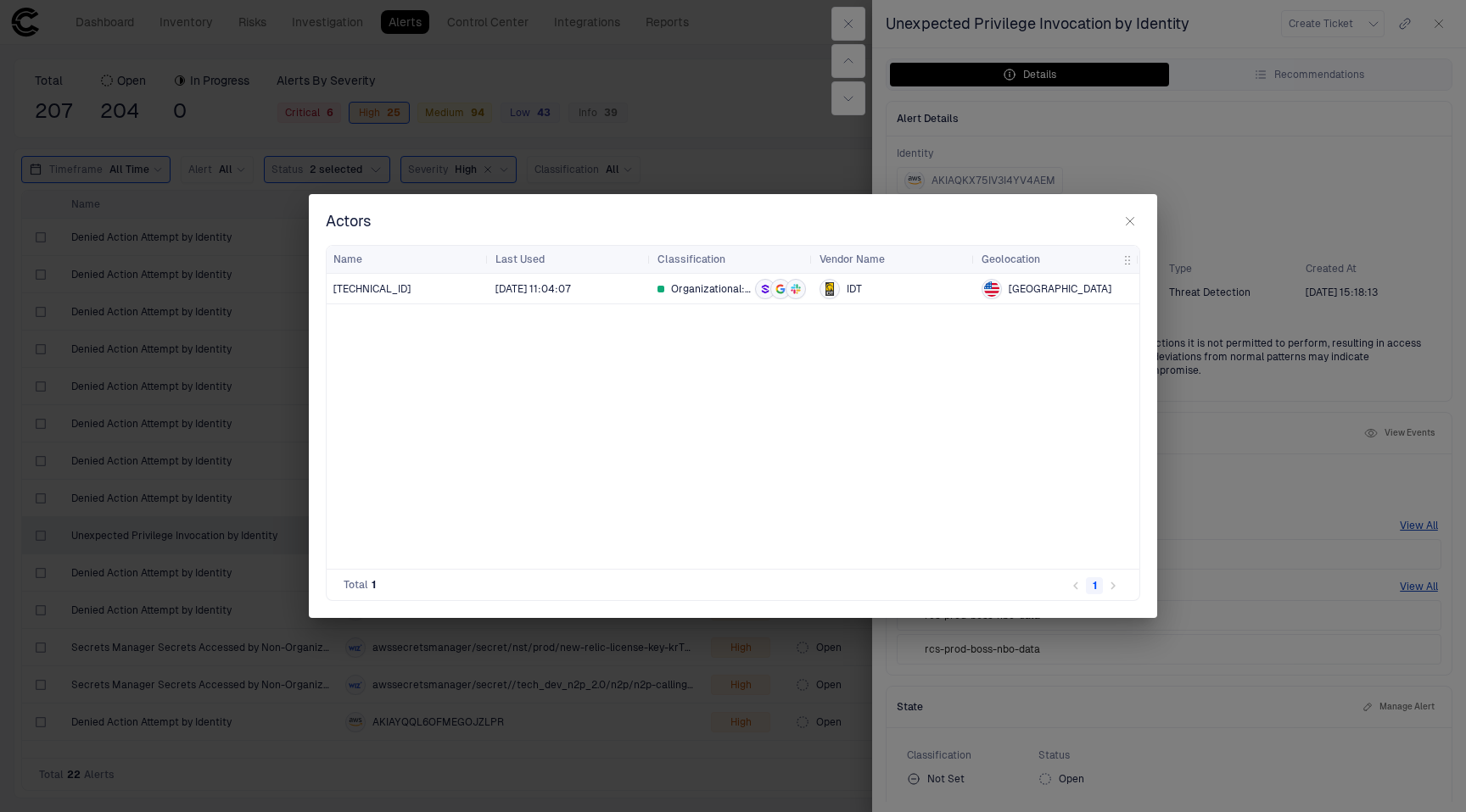
click at [1291, 369] on div "Actors Drag here to set row groups Drag here to set column labels Name Last Use…" at bounding box center [733, 406] width 1466 height 812
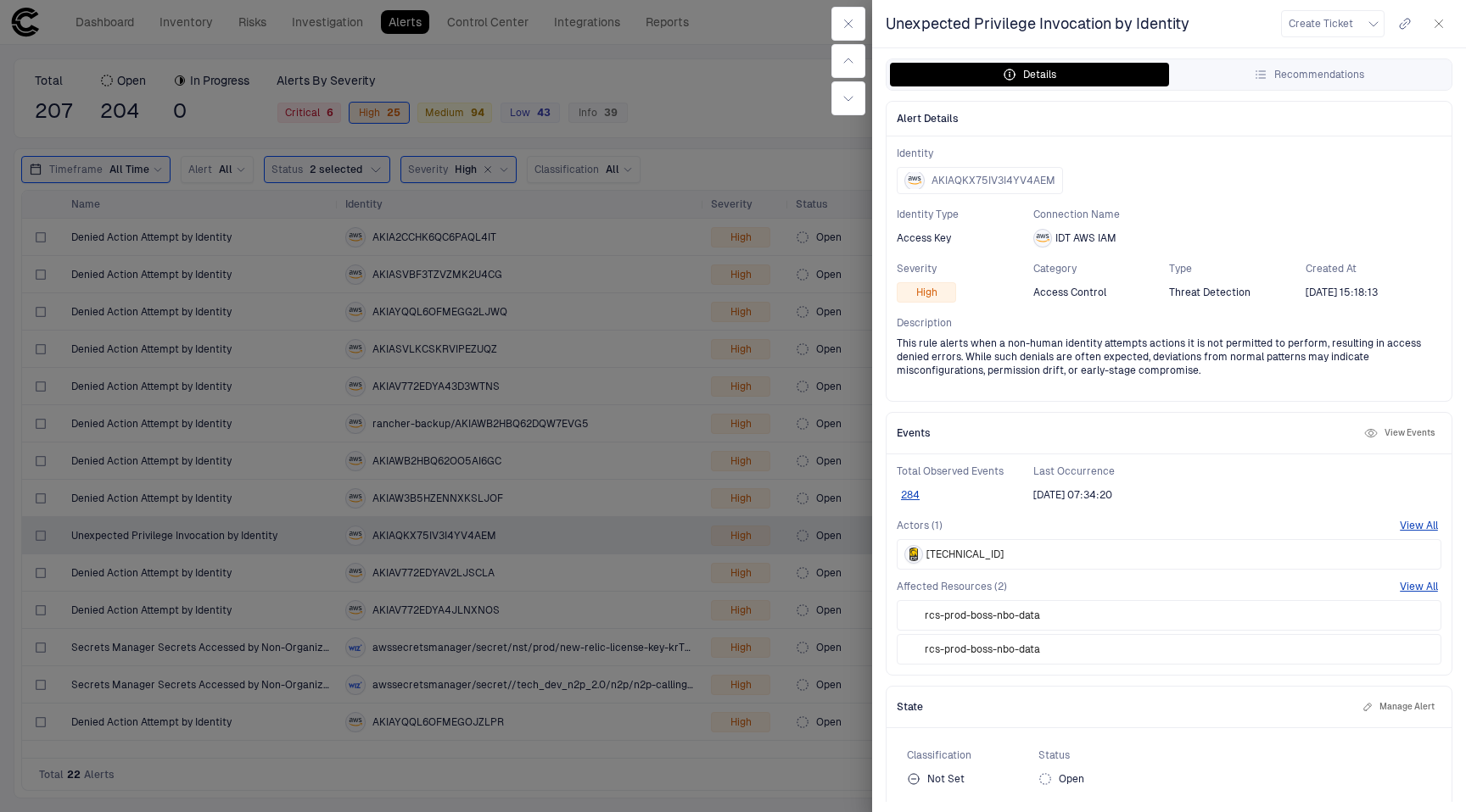
click at [1438, 24] on icon "button" at bounding box center [1439, 25] width 8 height 8
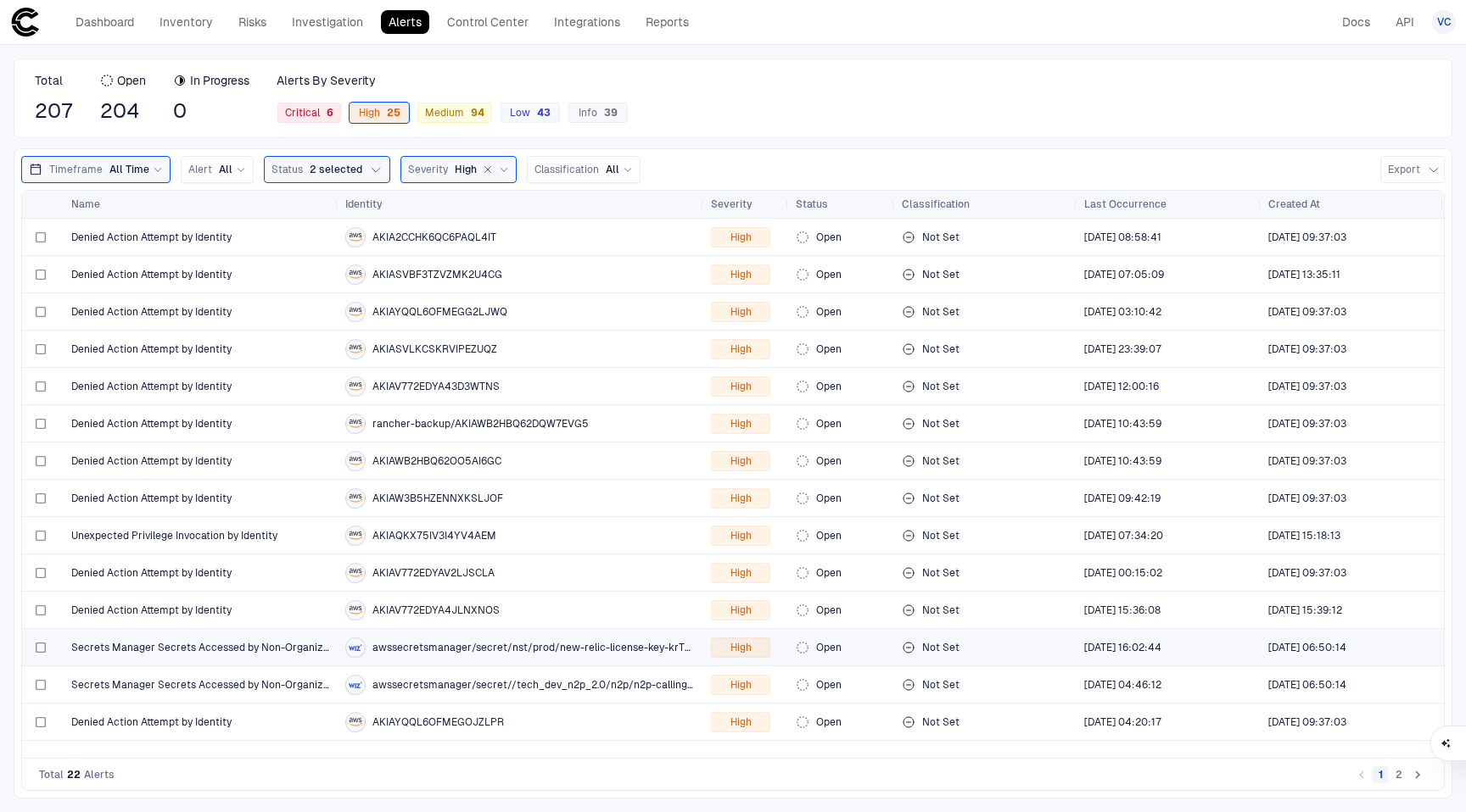
click at [539, 656] on div "awssecretsmanager/secret/nst/prod/new-relic-license-key-krTMqY" at bounding box center [521, 647] width 352 height 21
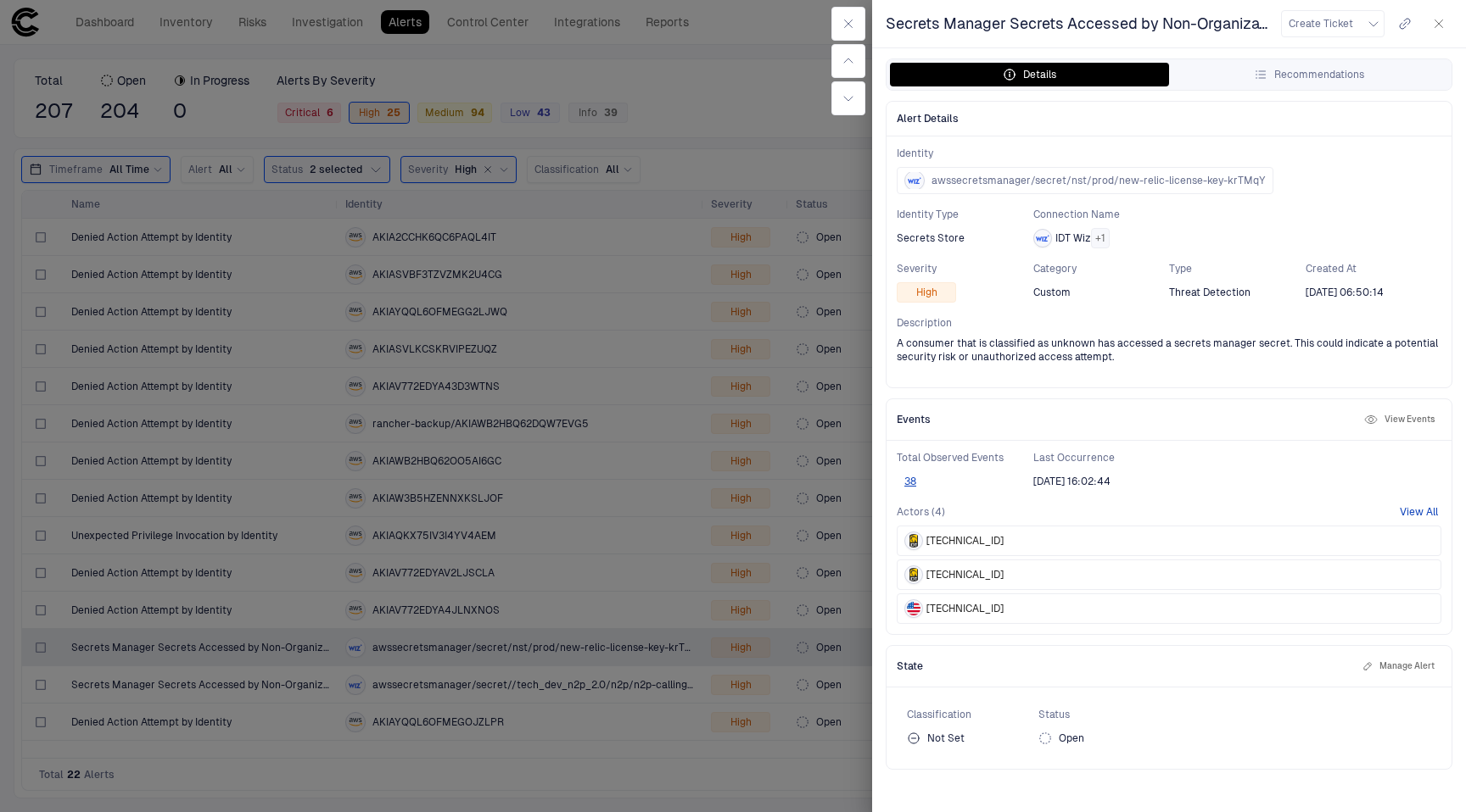
click at [1410, 513] on button "View All" at bounding box center [1418, 513] width 38 height 14
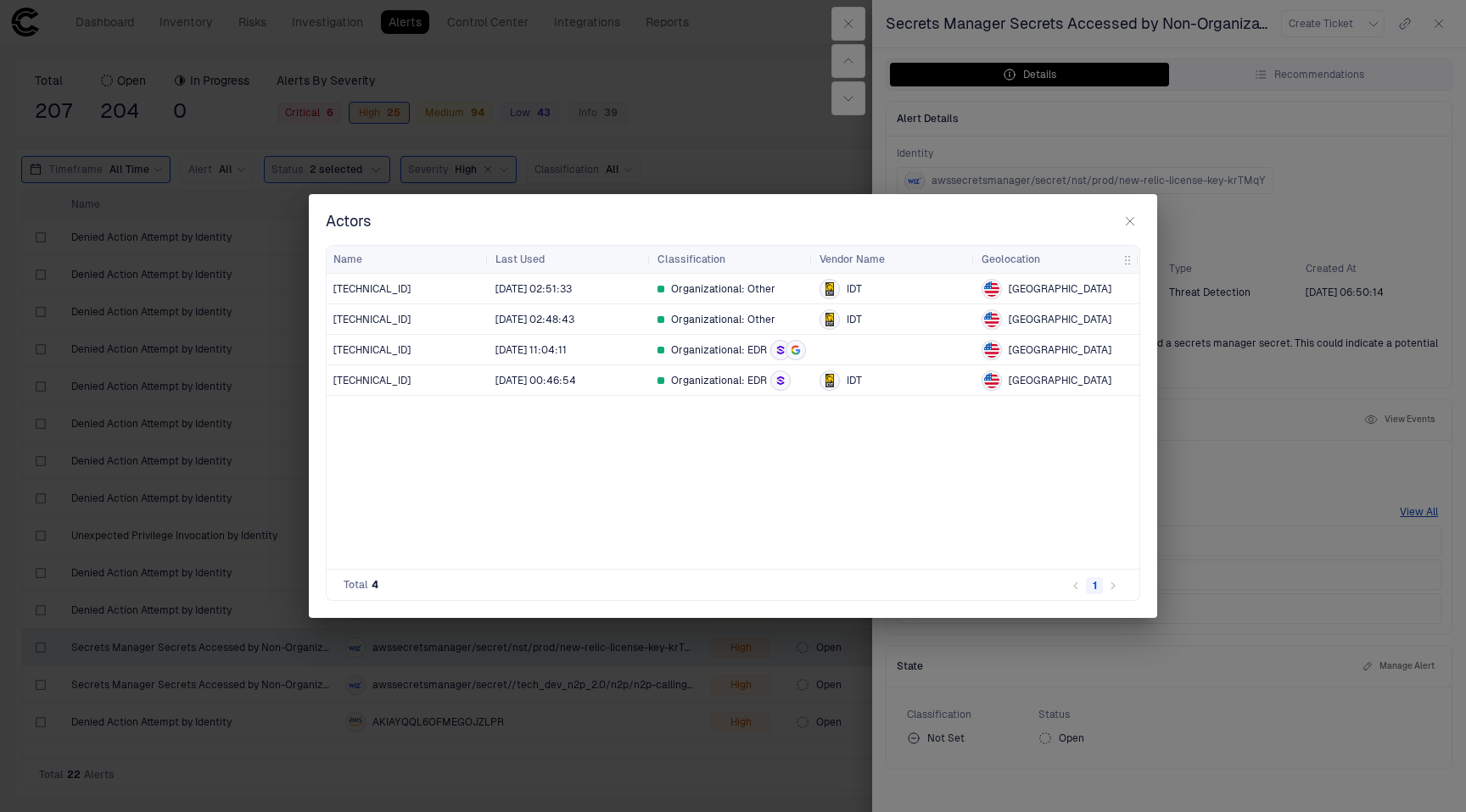
click at [925, 472] on div "[TECHNICAL_ID] [DATE] 02:51:33 Organizational: Other IDT [GEOGRAPHIC_DATA] [TEC…" at bounding box center [732, 421] width 812 height 295
click at [1154, 227] on h2 "Actors" at bounding box center [732, 228] width 848 height 34
click at [1422, 57] on div "Actors Drag here to set row groups Drag here to set column labels Name Last Use…" at bounding box center [733, 406] width 1466 height 812
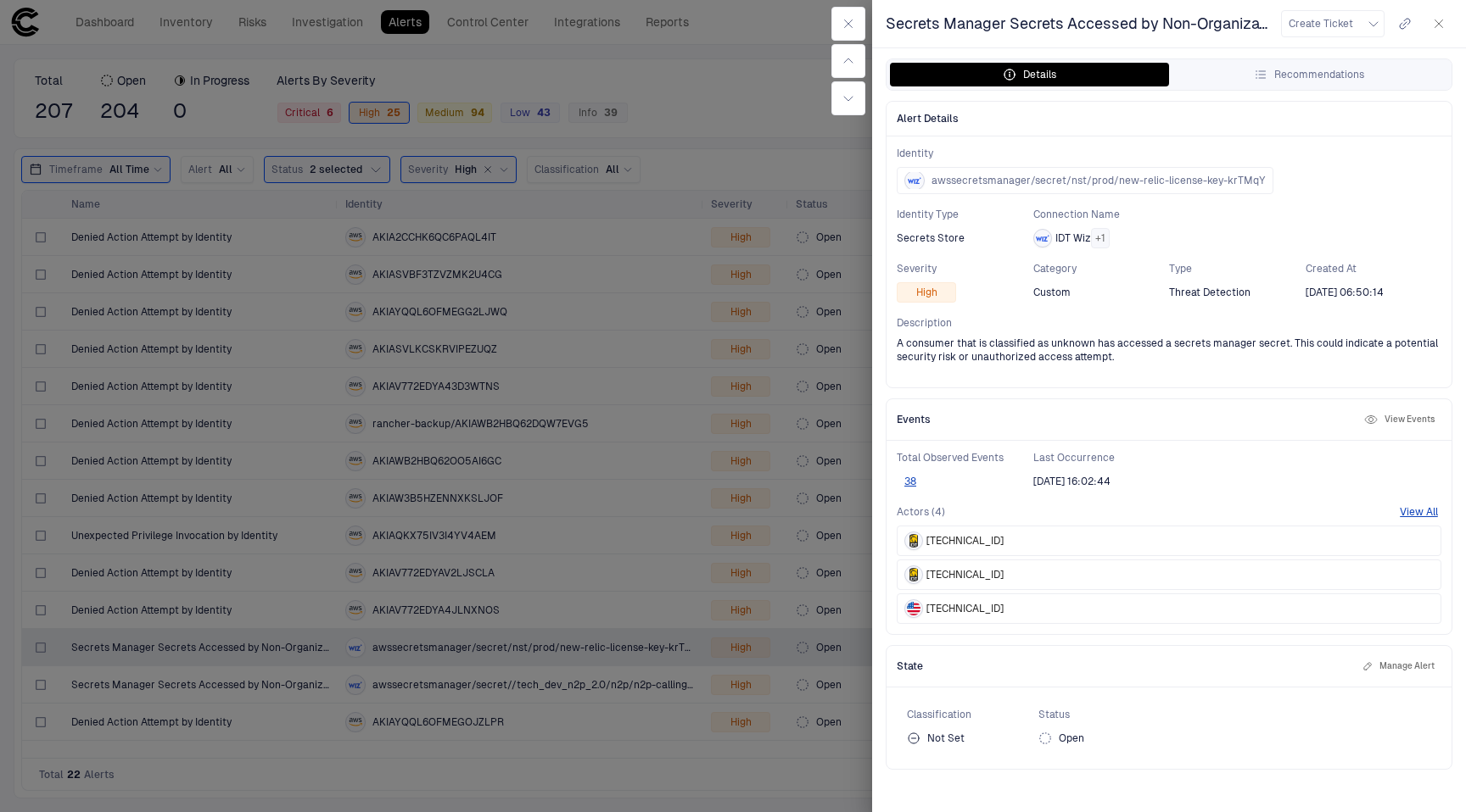
click at [1438, 31] on button "button" at bounding box center [1438, 23] width 27 height 27
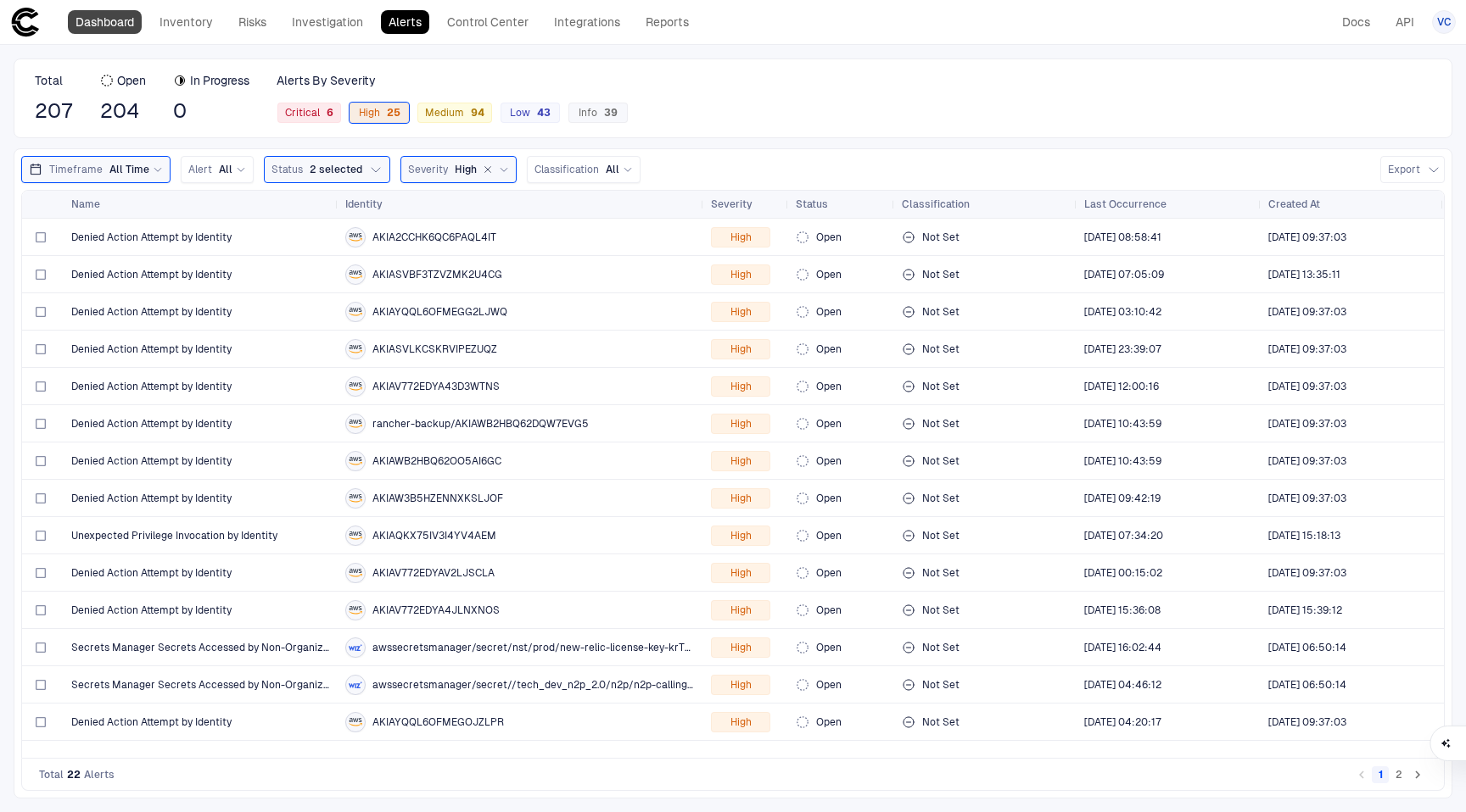
click at [111, 26] on link "Dashboard" at bounding box center [104, 22] width 73 height 24
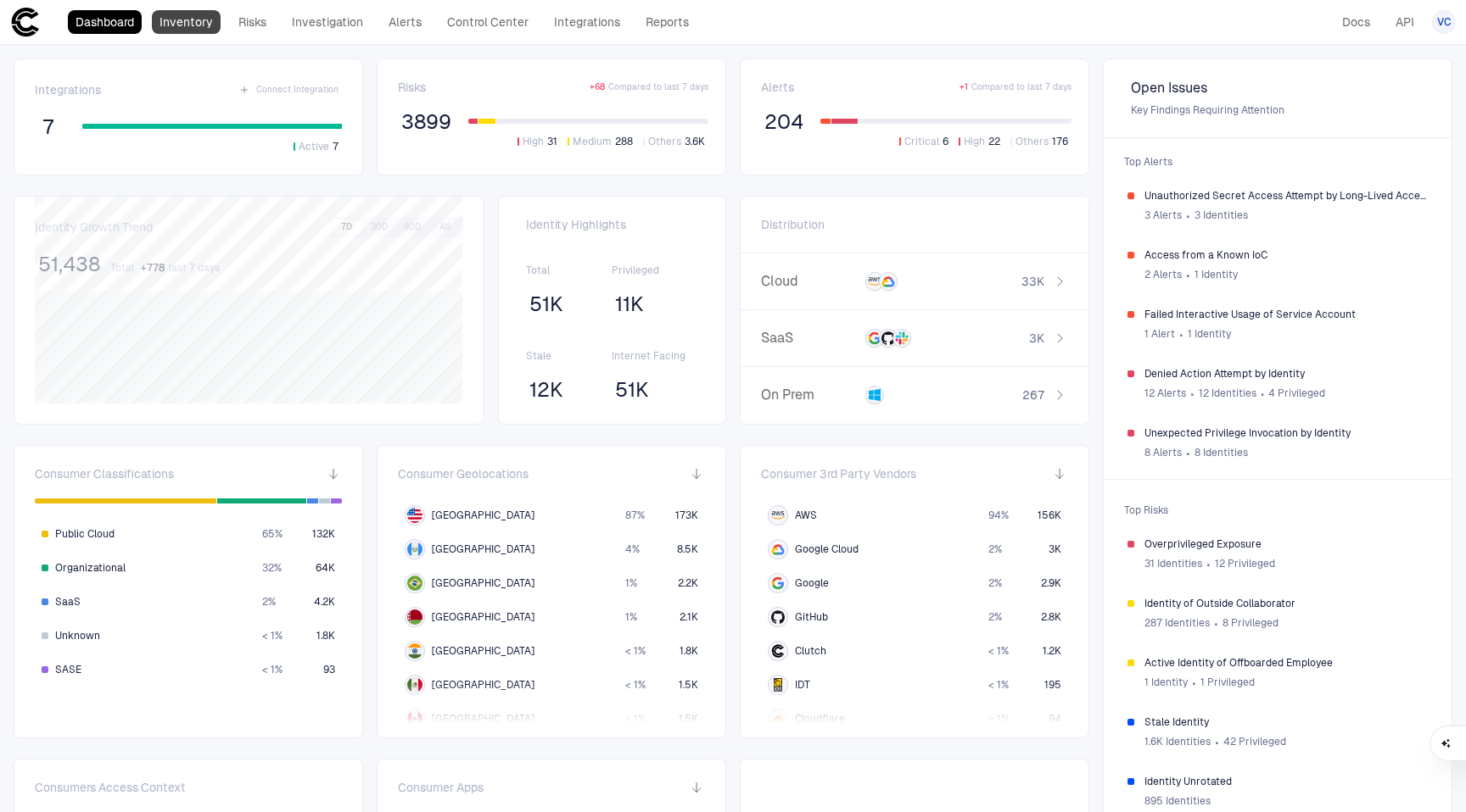
click at [189, 26] on link "Inventory" at bounding box center [185, 22] width 68 height 24
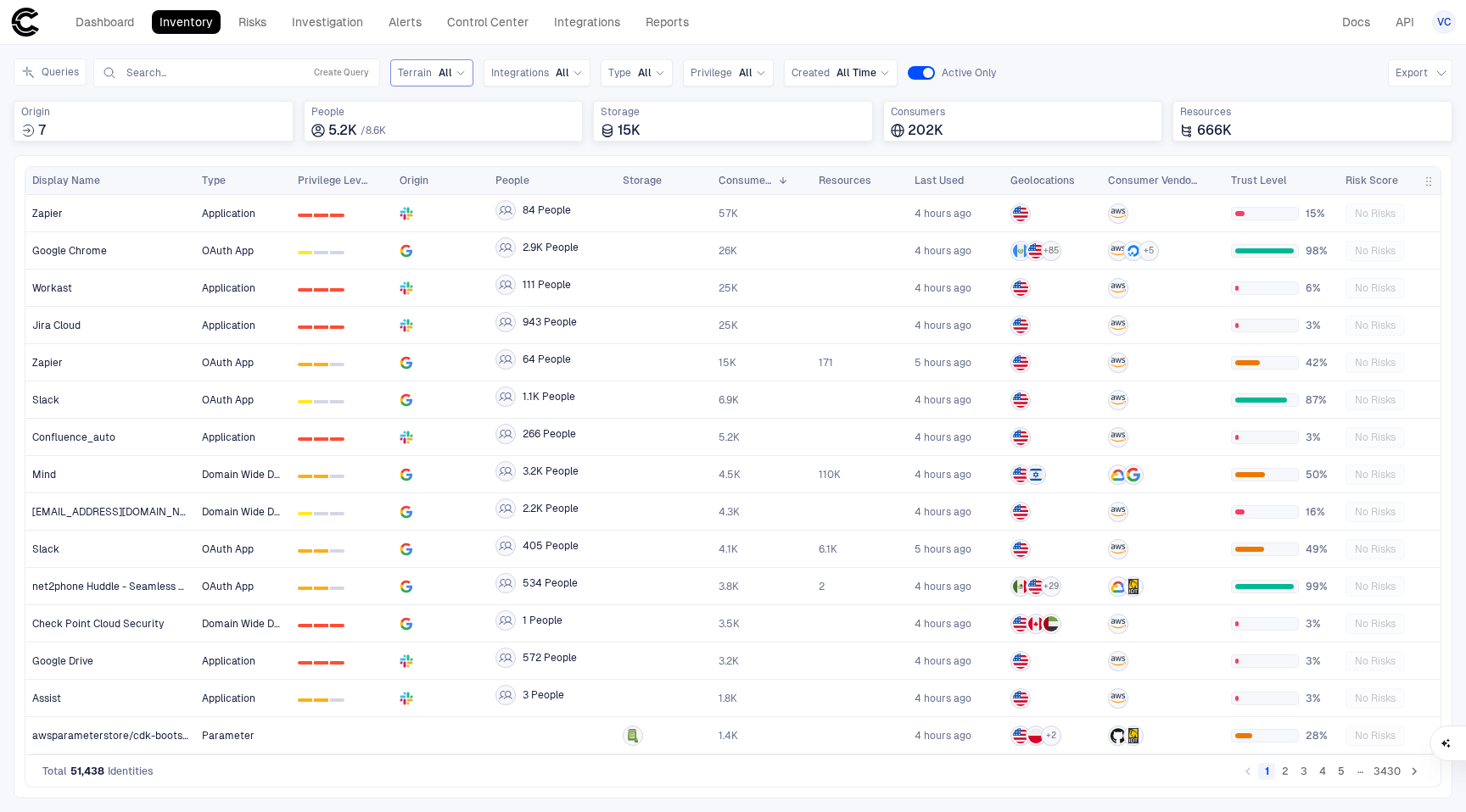
click at [438, 68] on span "All" at bounding box center [445, 73] width 14 height 14
click at [551, 56] on div "Inventory Navigator Discovery AD Service Accounts Access from Non-Org Addresses…" at bounding box center [733, 428] width 1466 height 767
click at [555, 66] on span "All" at bounding box center [562, 73] width 14 height 14
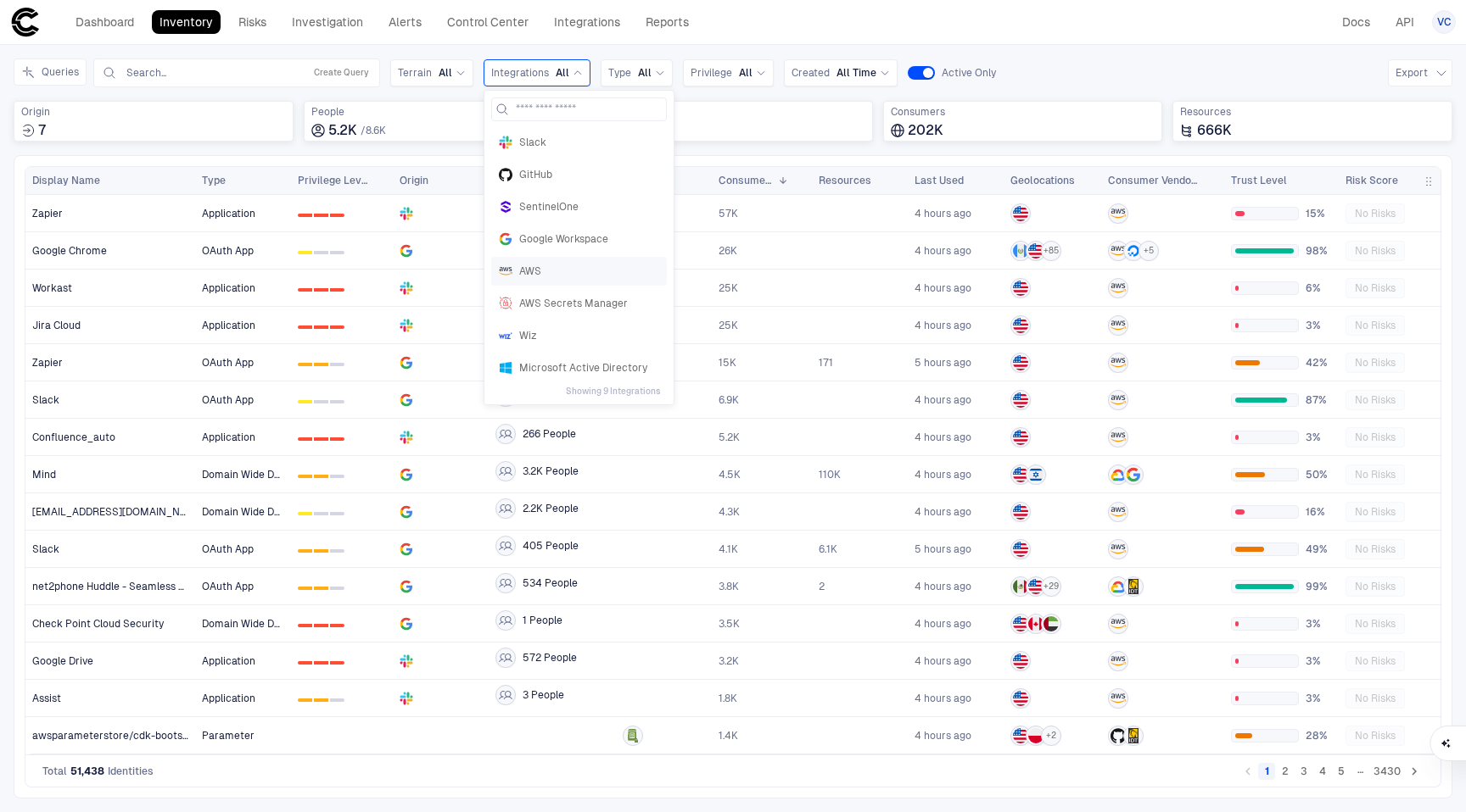
click at [543, 277] on span "AWS" at bounding box center [588, 272] width 140 height 14
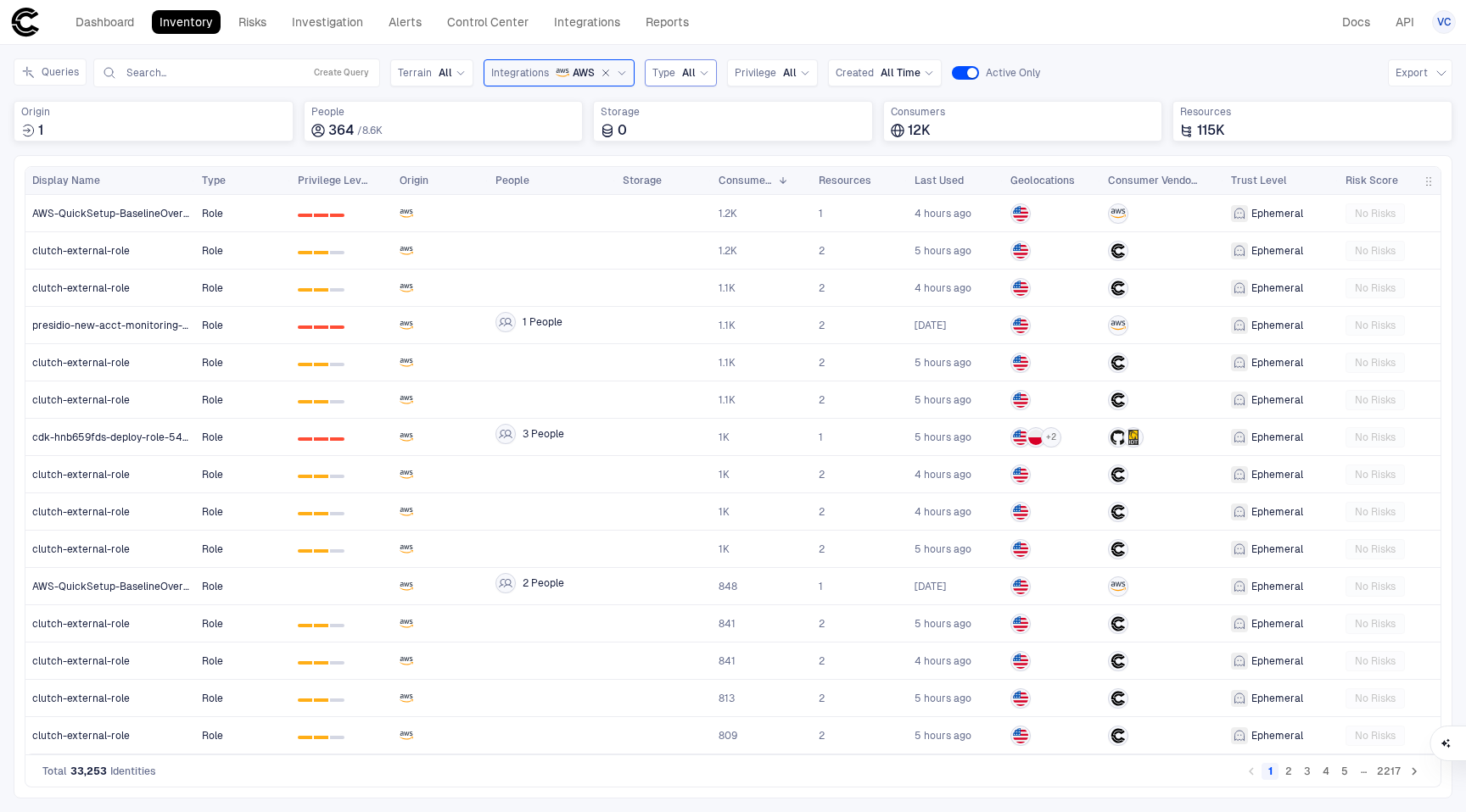
click at [682, 79] on div "Type All" at bounding box center [680, 72] width 57 height 19
click at [700, 150] on div "Access Key" at bounding box center [740, 142] width 176 height 29
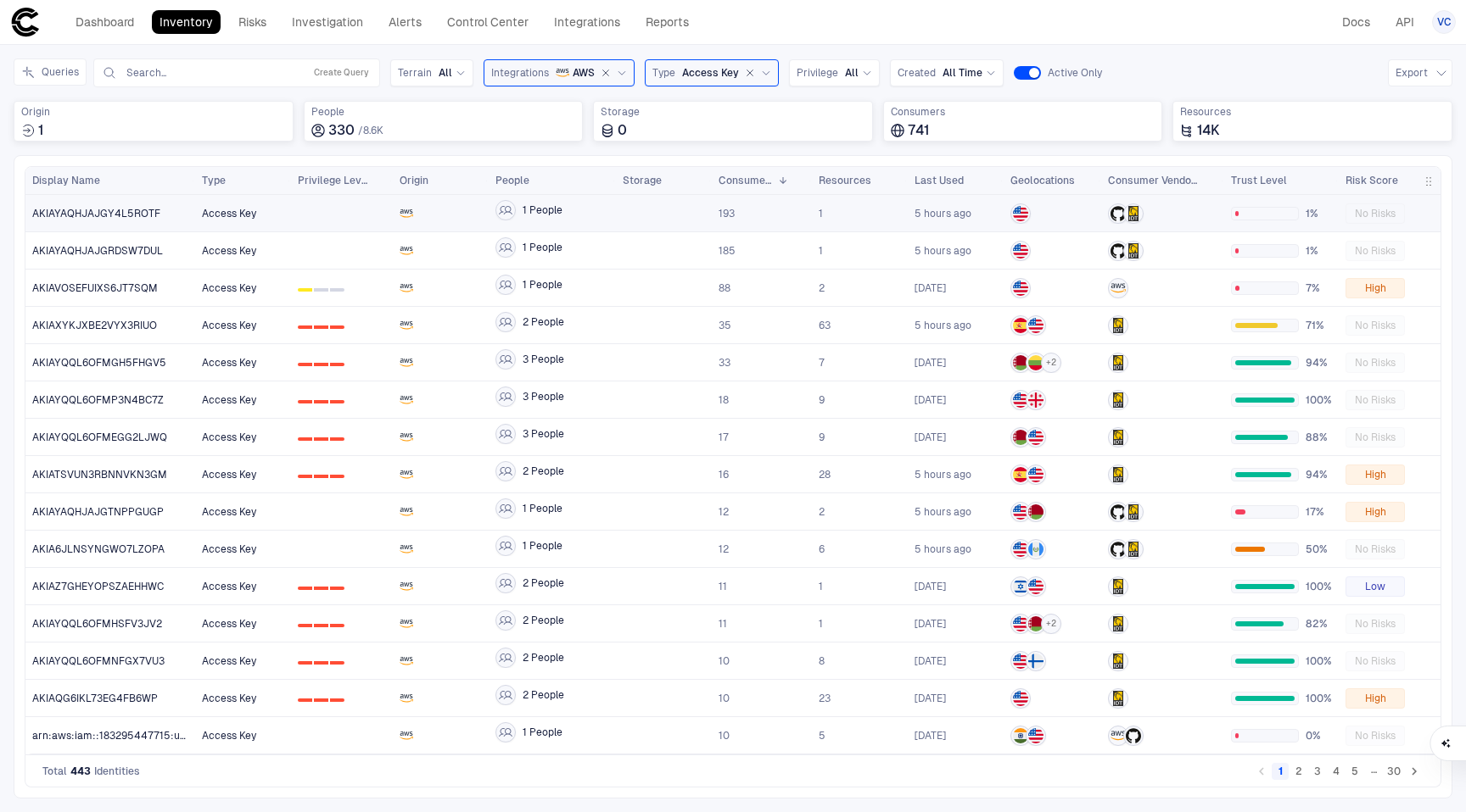
click at [321, 208] on div at bounding box center [341, 213] width 88 height 35
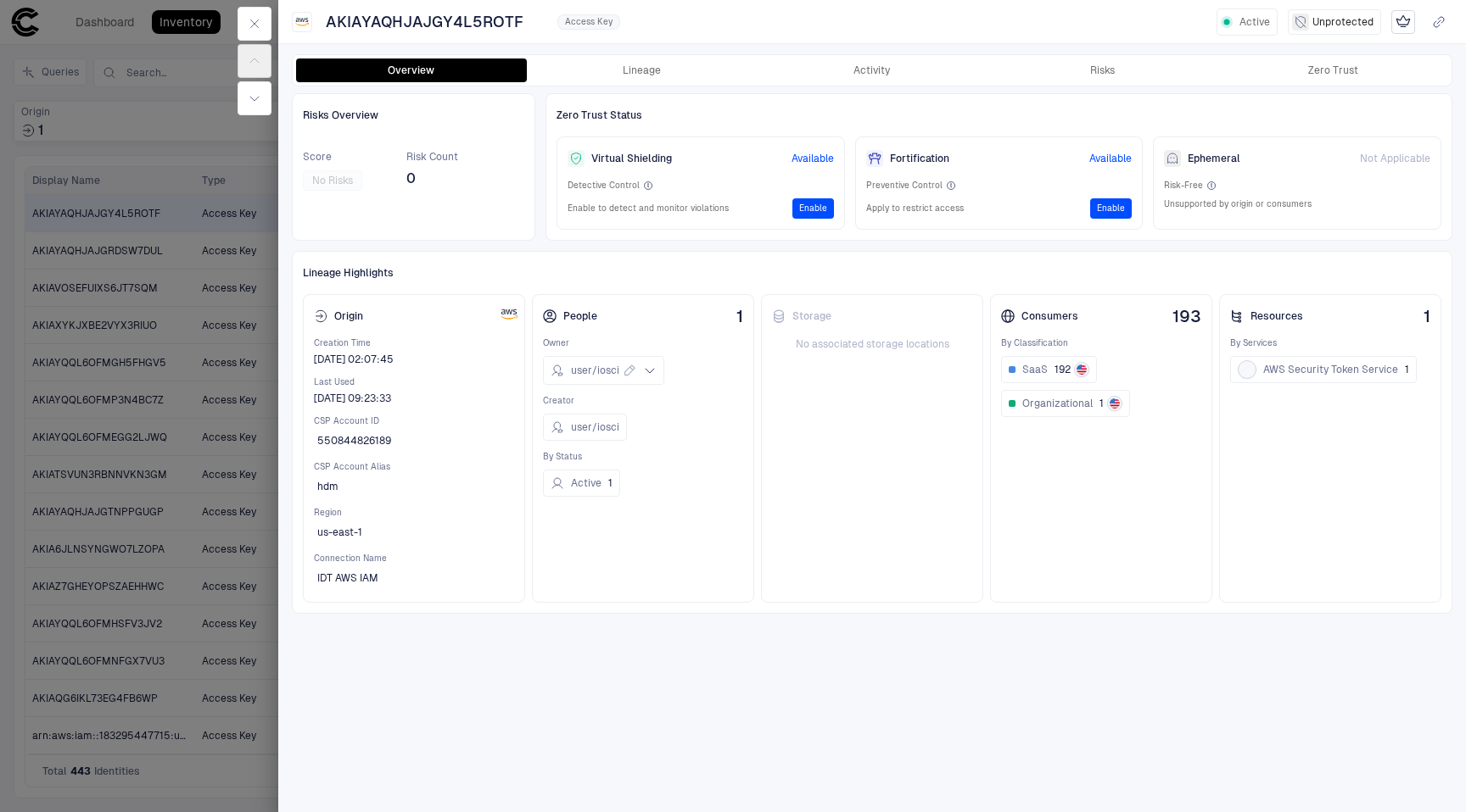
click at [173, 491] on div at bounding box center [733, 406] width 1466 height 812
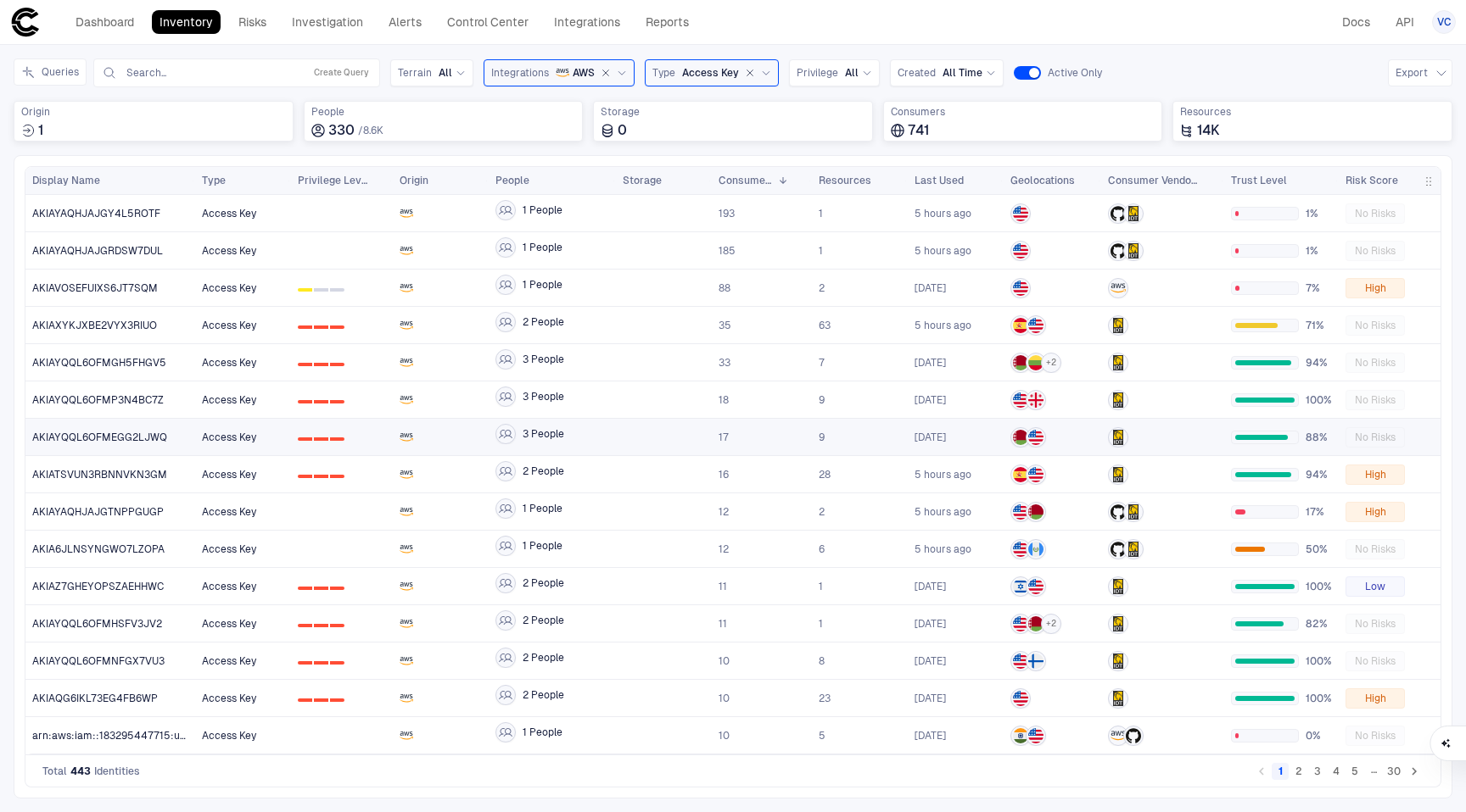
click at [245, 434] on span "Access Key" at bounding box center [229, 437] width 55 height 12
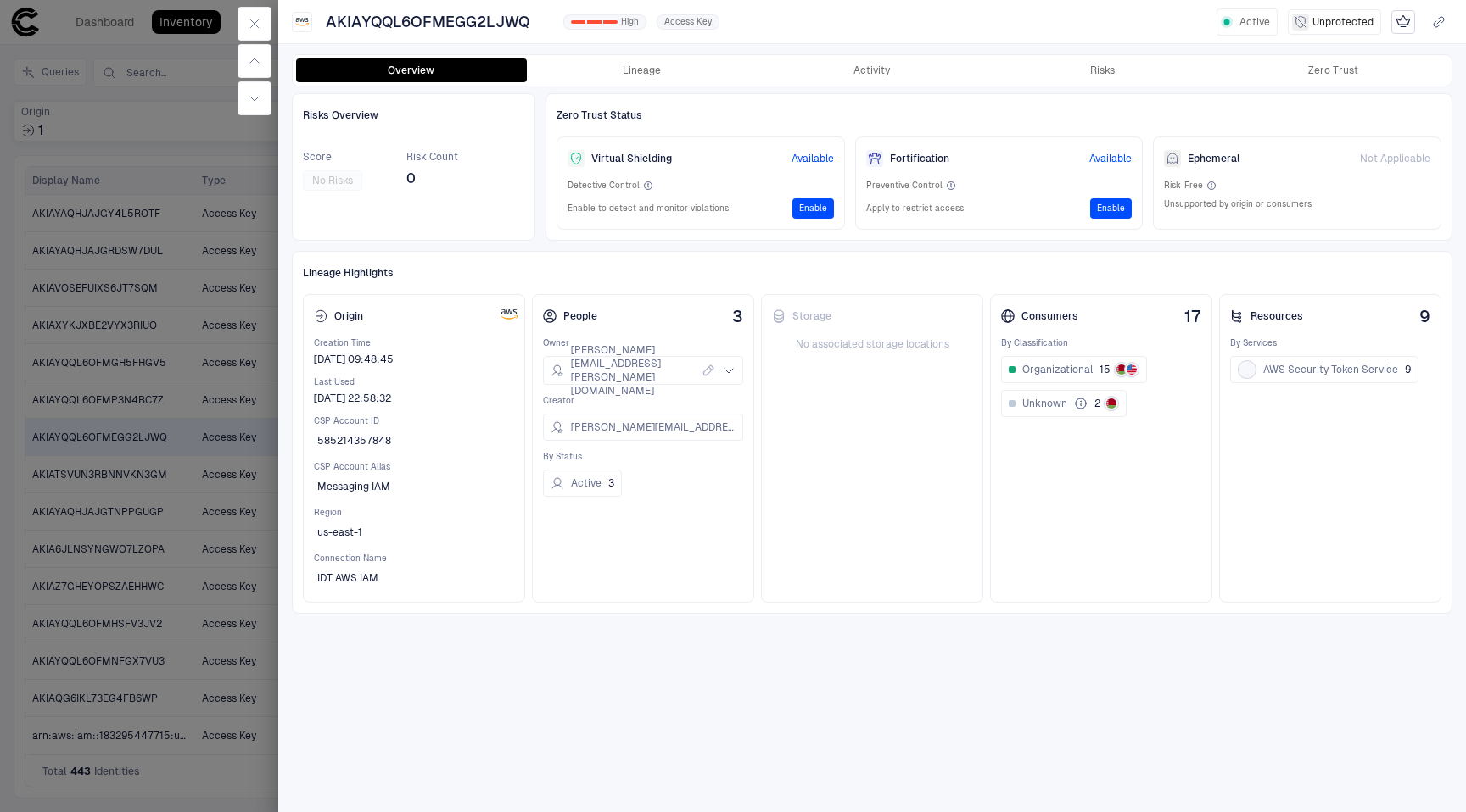
click at [156, 584] on div at bounding box center [733, 406] width 1466 height 812
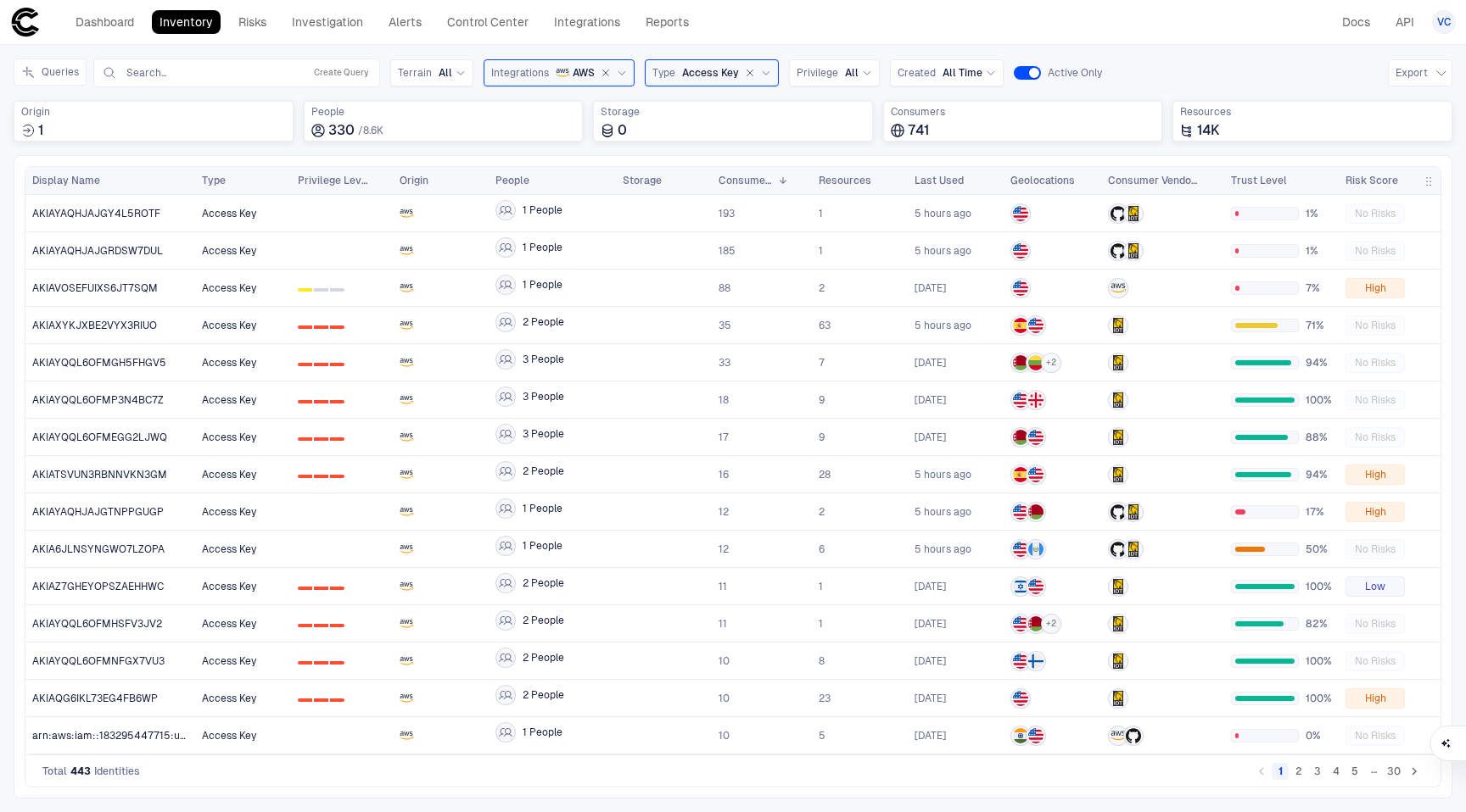
click at [1433, 182] on span "button" at bounding box center [1429, 181] width 14 height 14
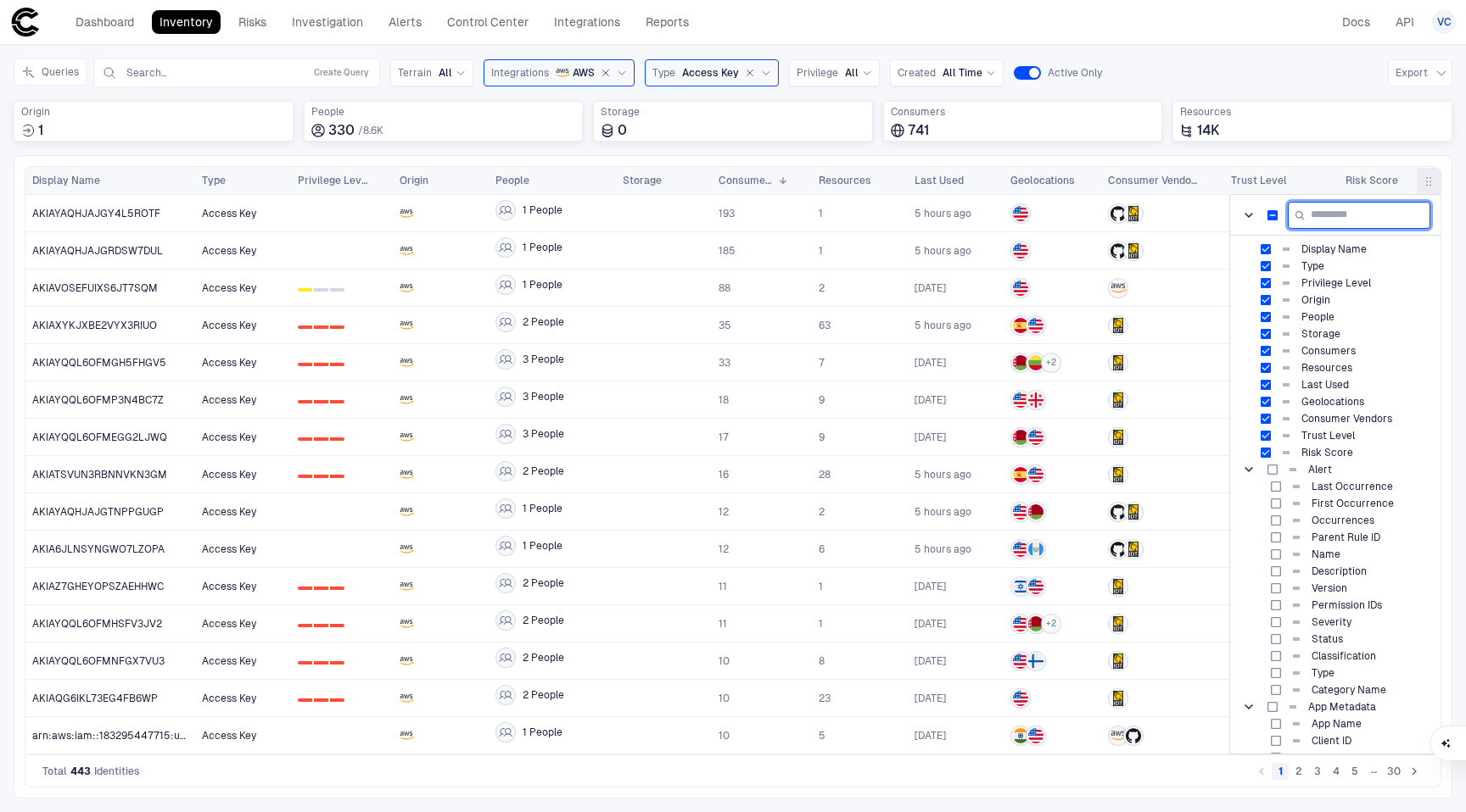
click at [1345, 215] on input "Filter Columns Input" at bounding box center [1359, 215] width 143 height 27
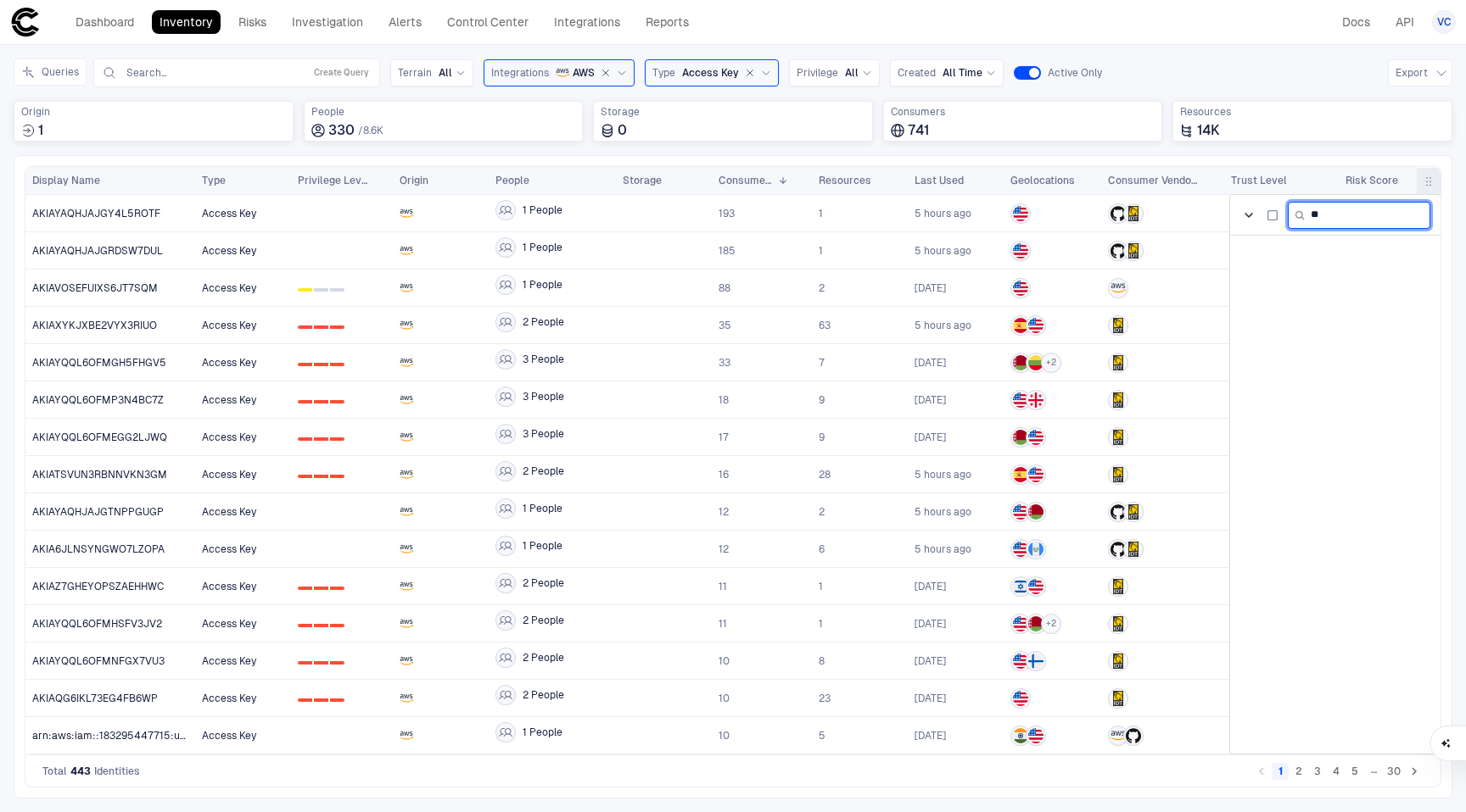
type input "*"
type input "***"
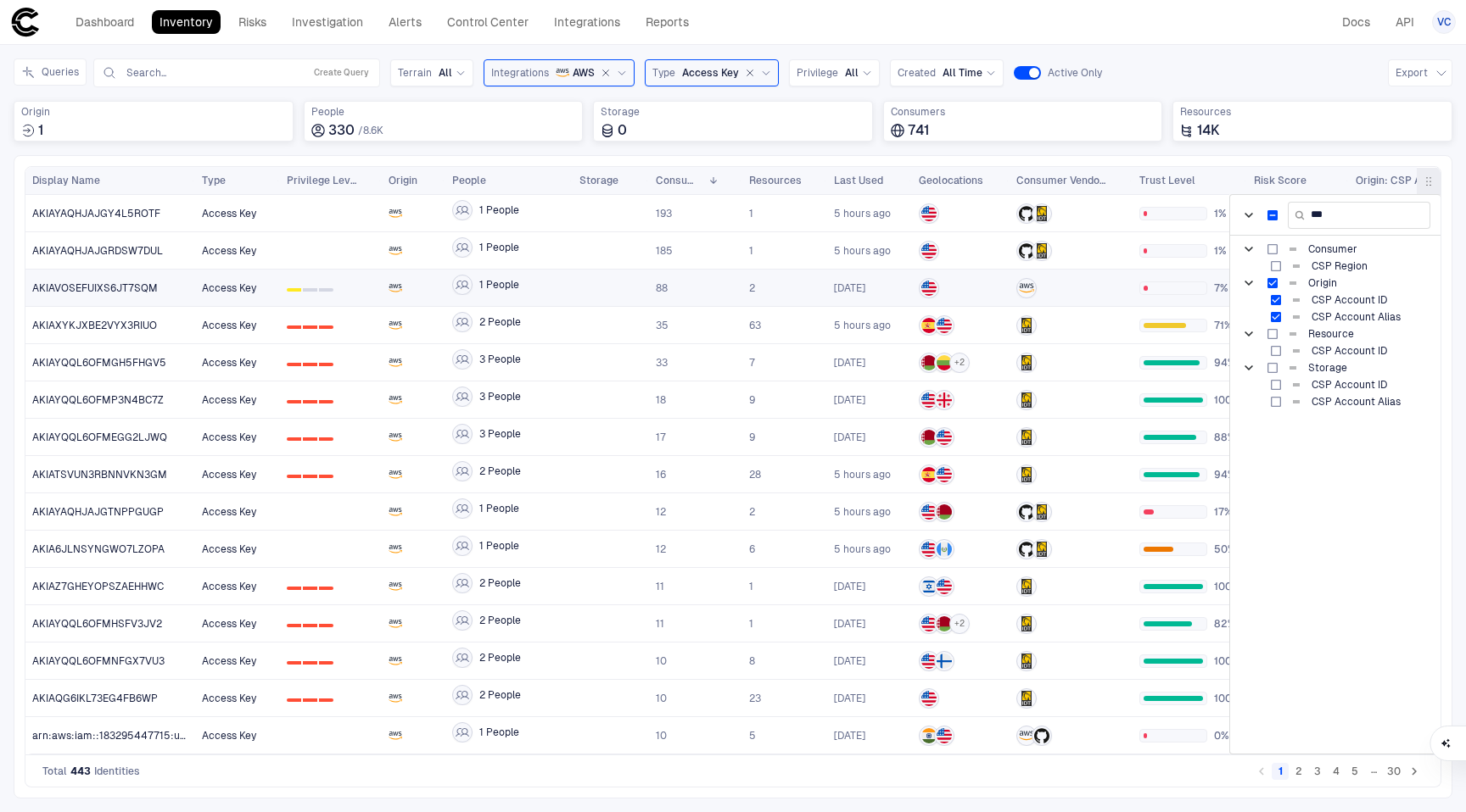
click at [1182, 270] on div "7%" at bounding box center [1189, 288] width 114 height 37
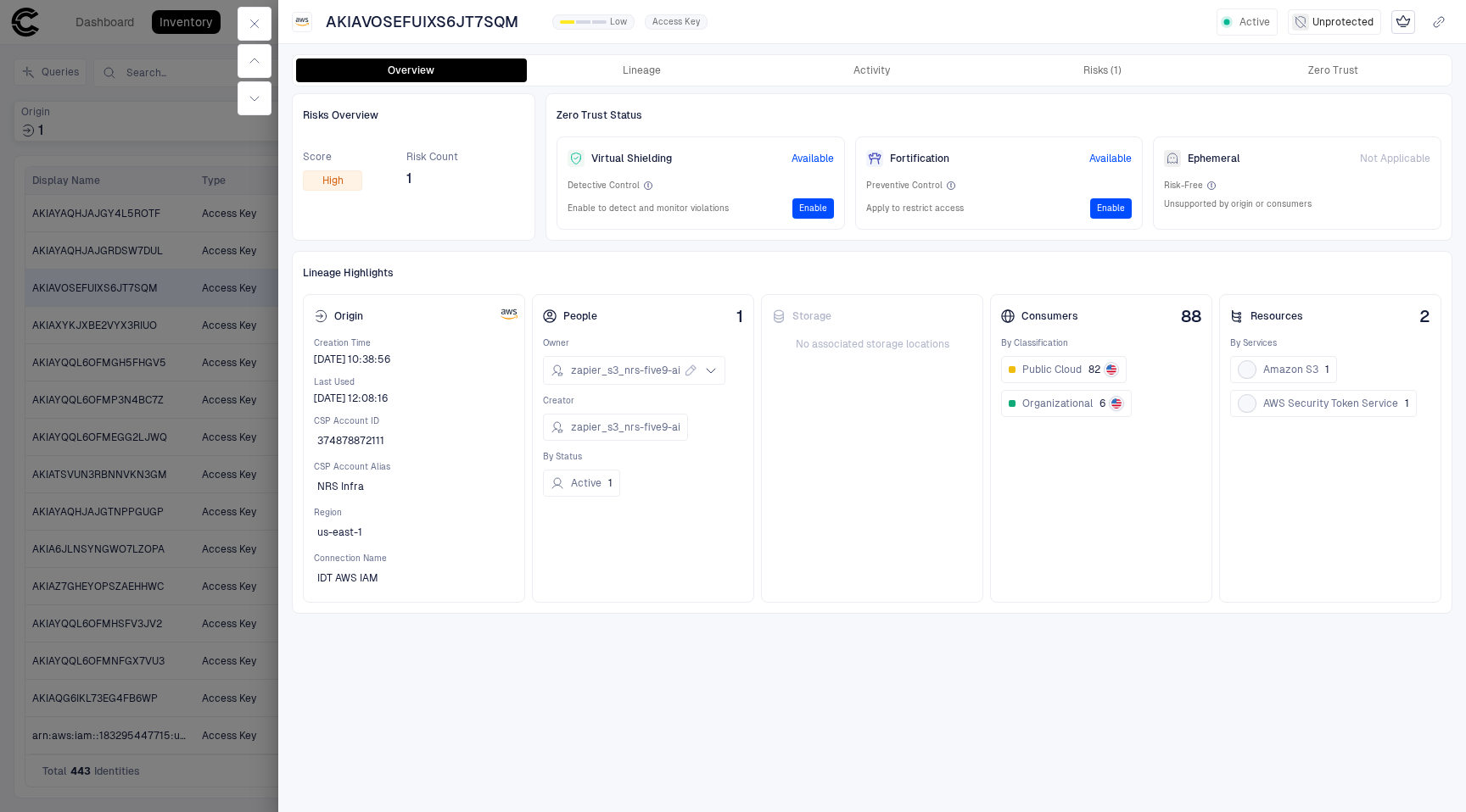
click at [226, 396] on div at bounding box center [733, 406] width 1466 height 812
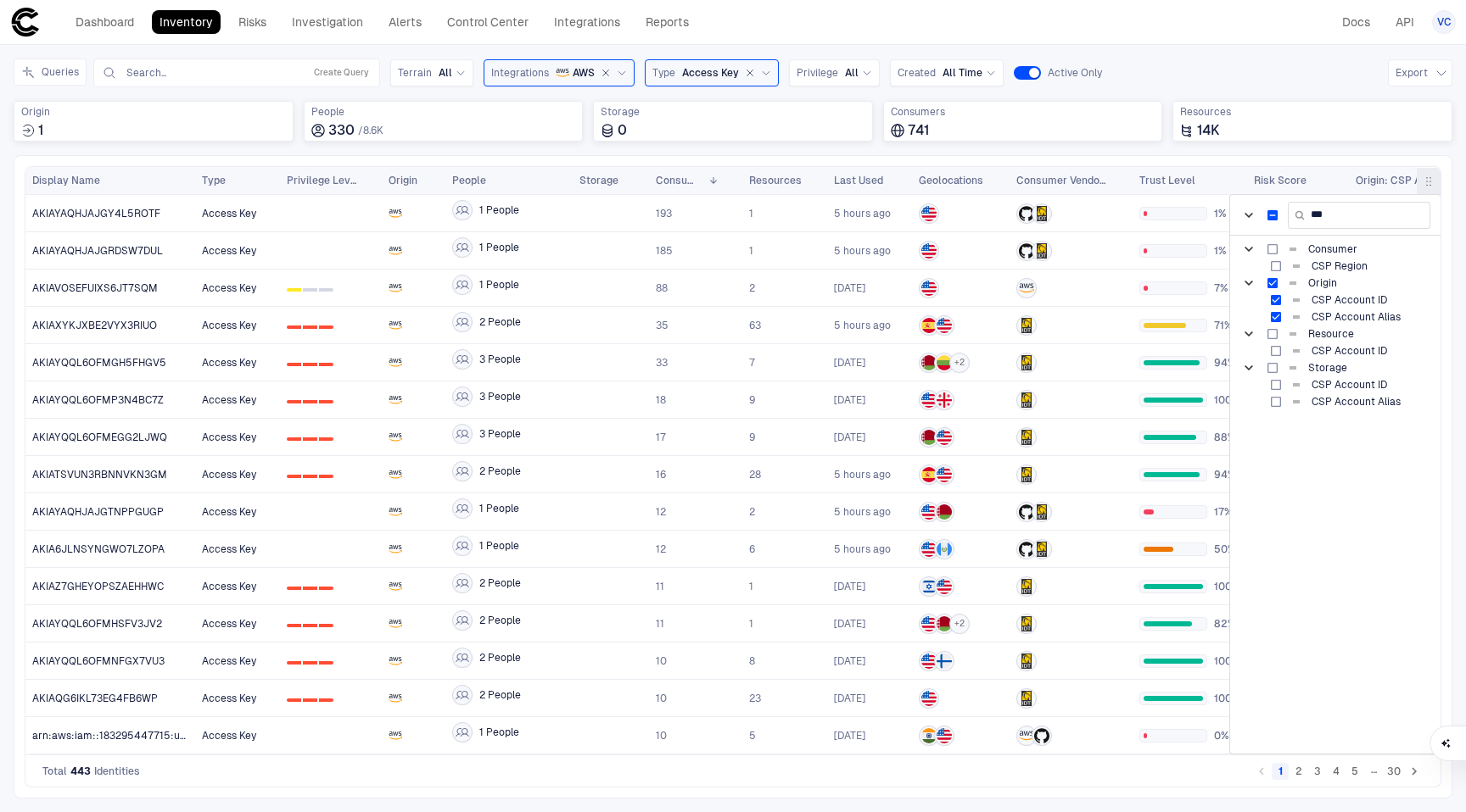
click at [1435, 187] on button "Columns" at bounding box center [1428, 180] width 24 height 27
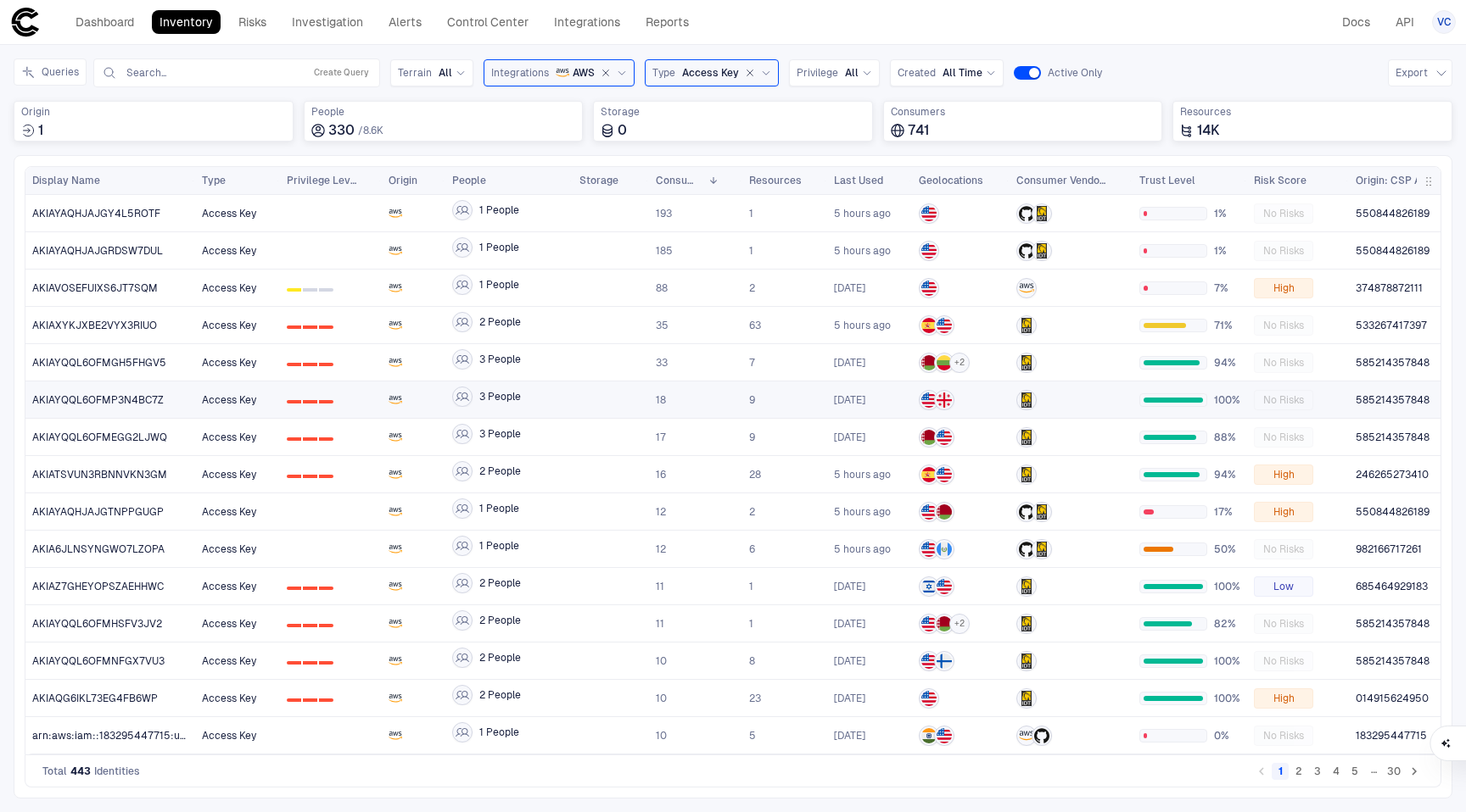
scroll to position [0, 180]
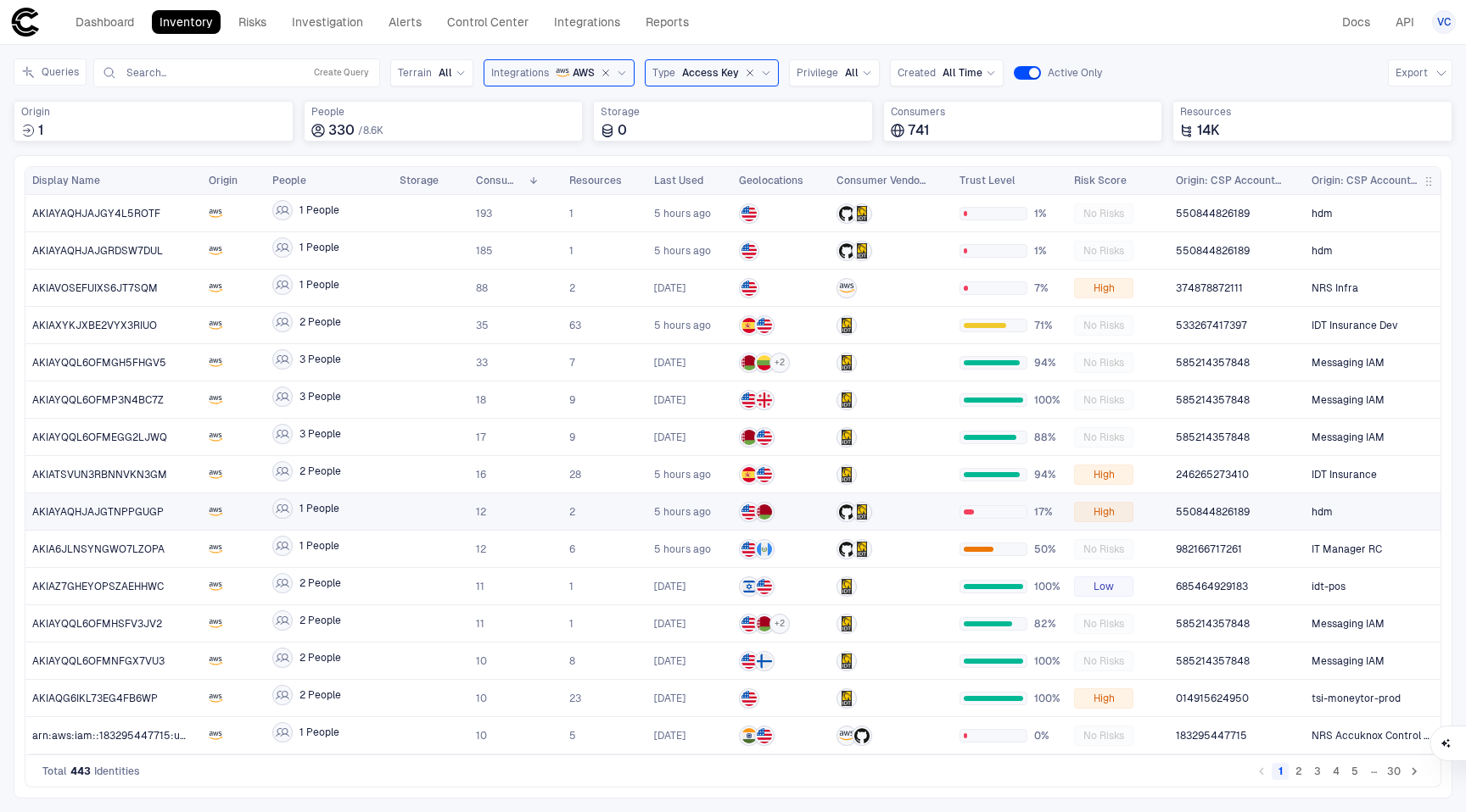
click at [1353, 510] on div "hdm" at bounding box center [1372, 513] width 122 height 14
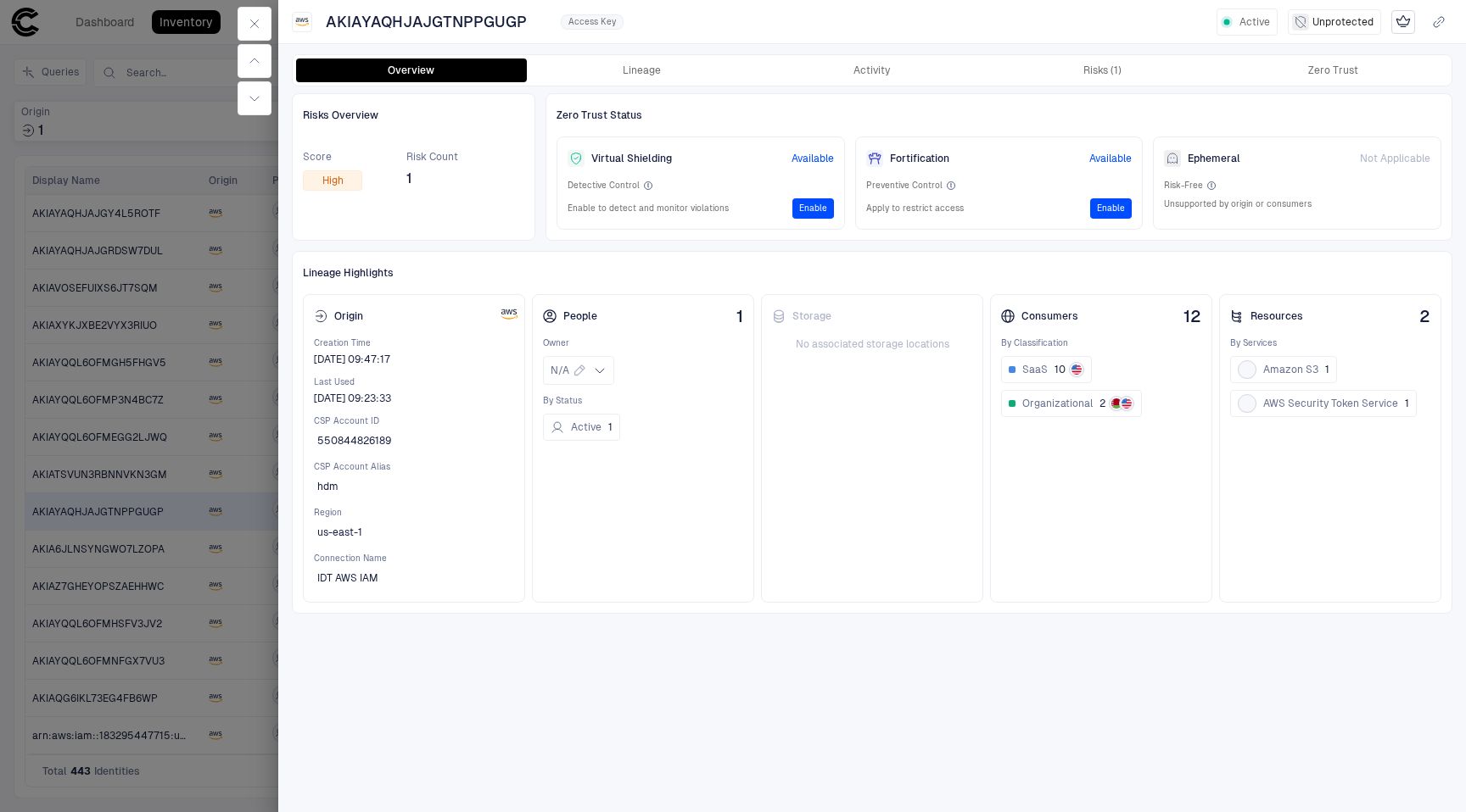
click at [220, 456] on div at bounding box center [733, 406] width 1466 height 812
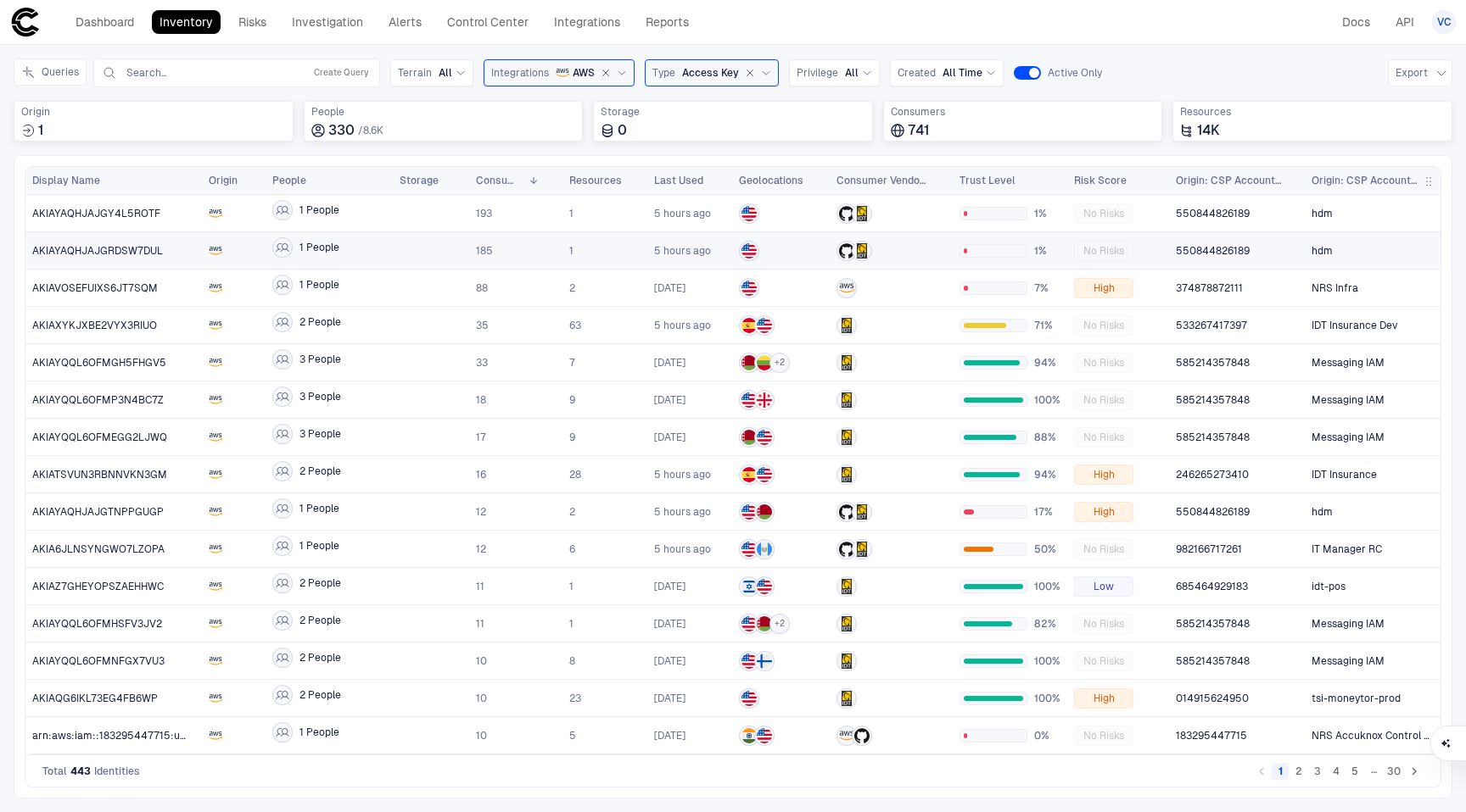
click at [1365, 255] on div "hdm" at bounding box center [1372, 251] width 122 height 14
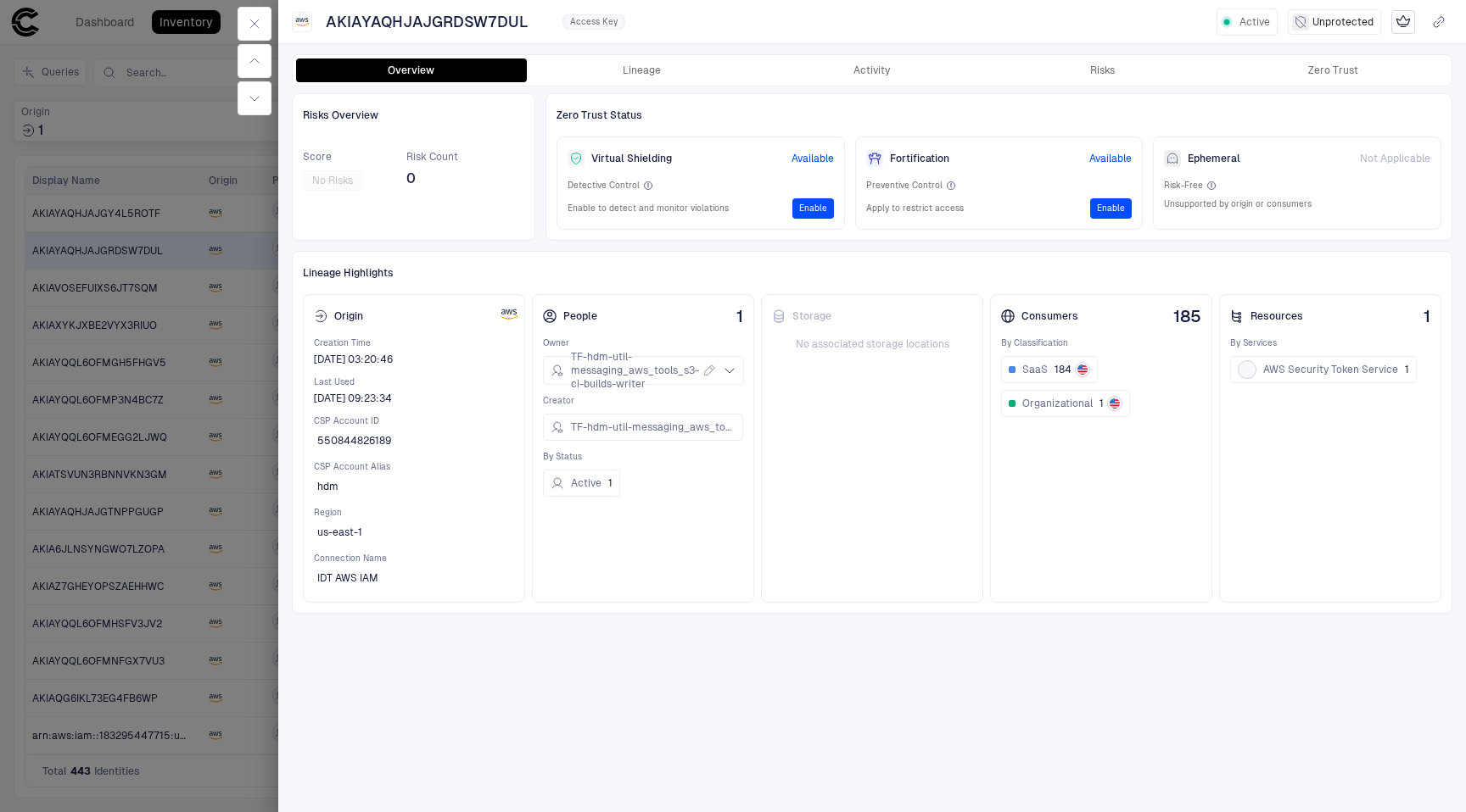
click at [264, 556] on div at bounding box center [733, 406] width 1466 height 812
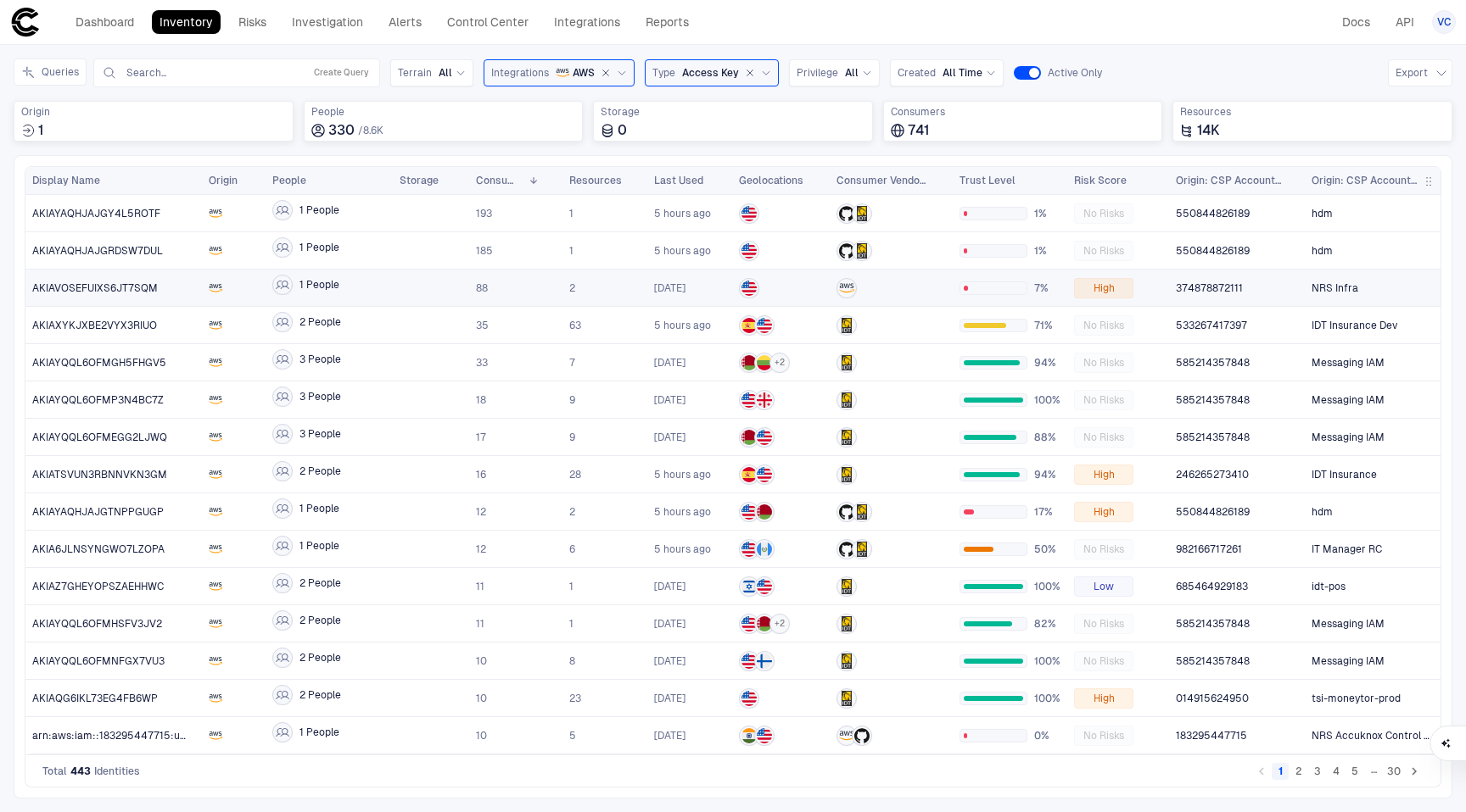
click at [1390, 290] on div "NRS Infra" at bounding box center [1372, 289] width 122 height 14
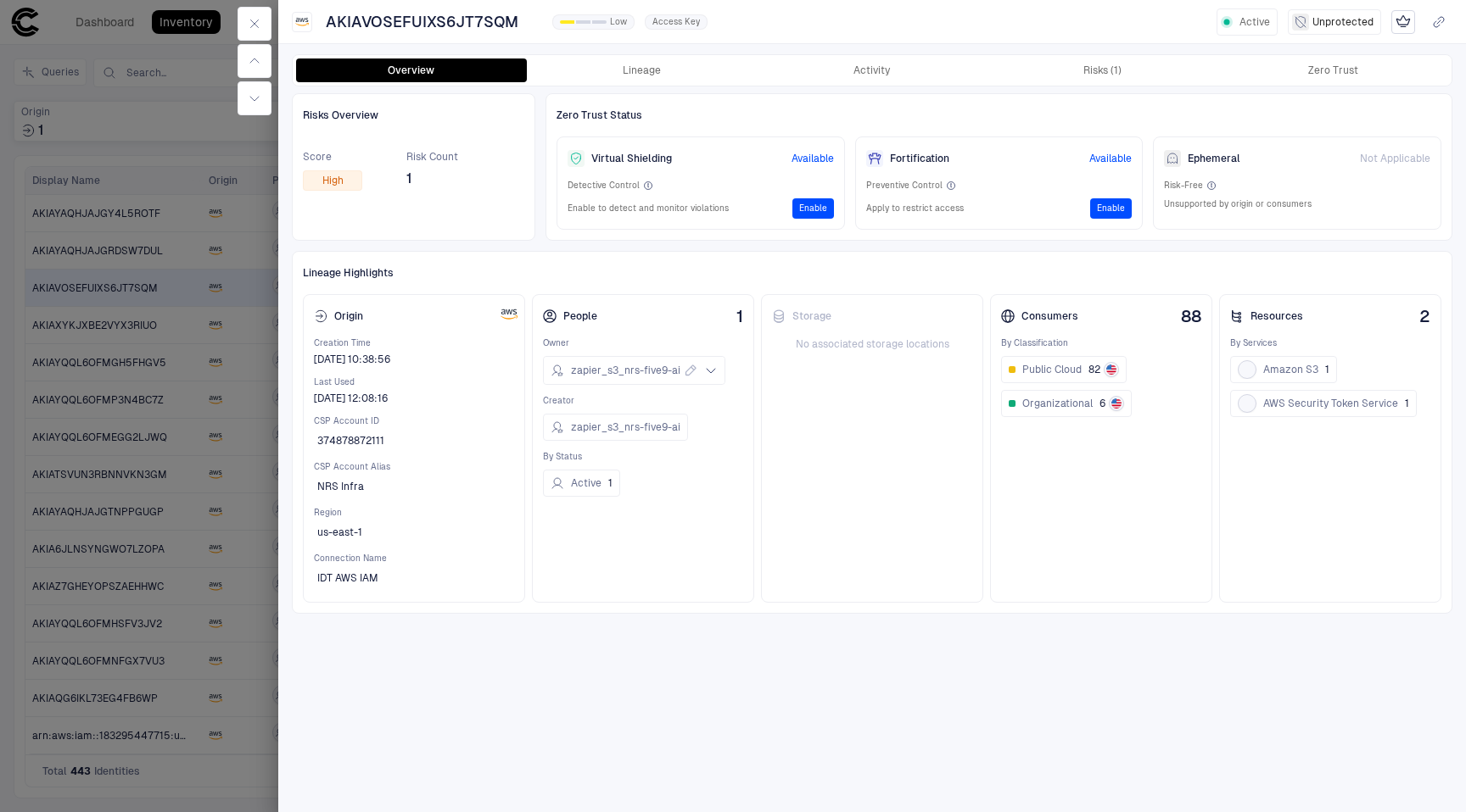
click at [165, 583] on div at bounding box center [733, 406] width 1466 height 812
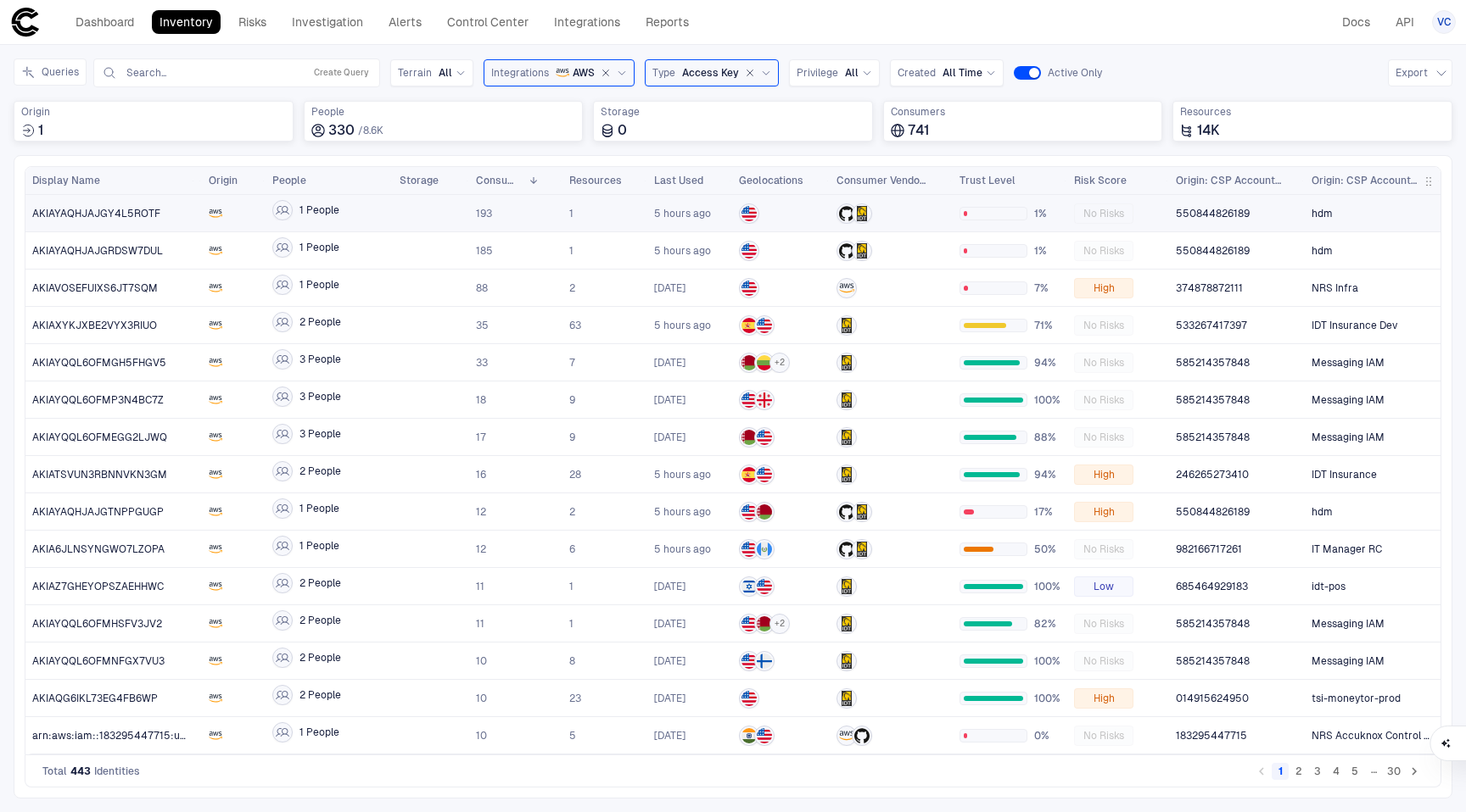
click at [1376, 204] on div "hdm" at bounding box center [1372, 213] width 122 height 35
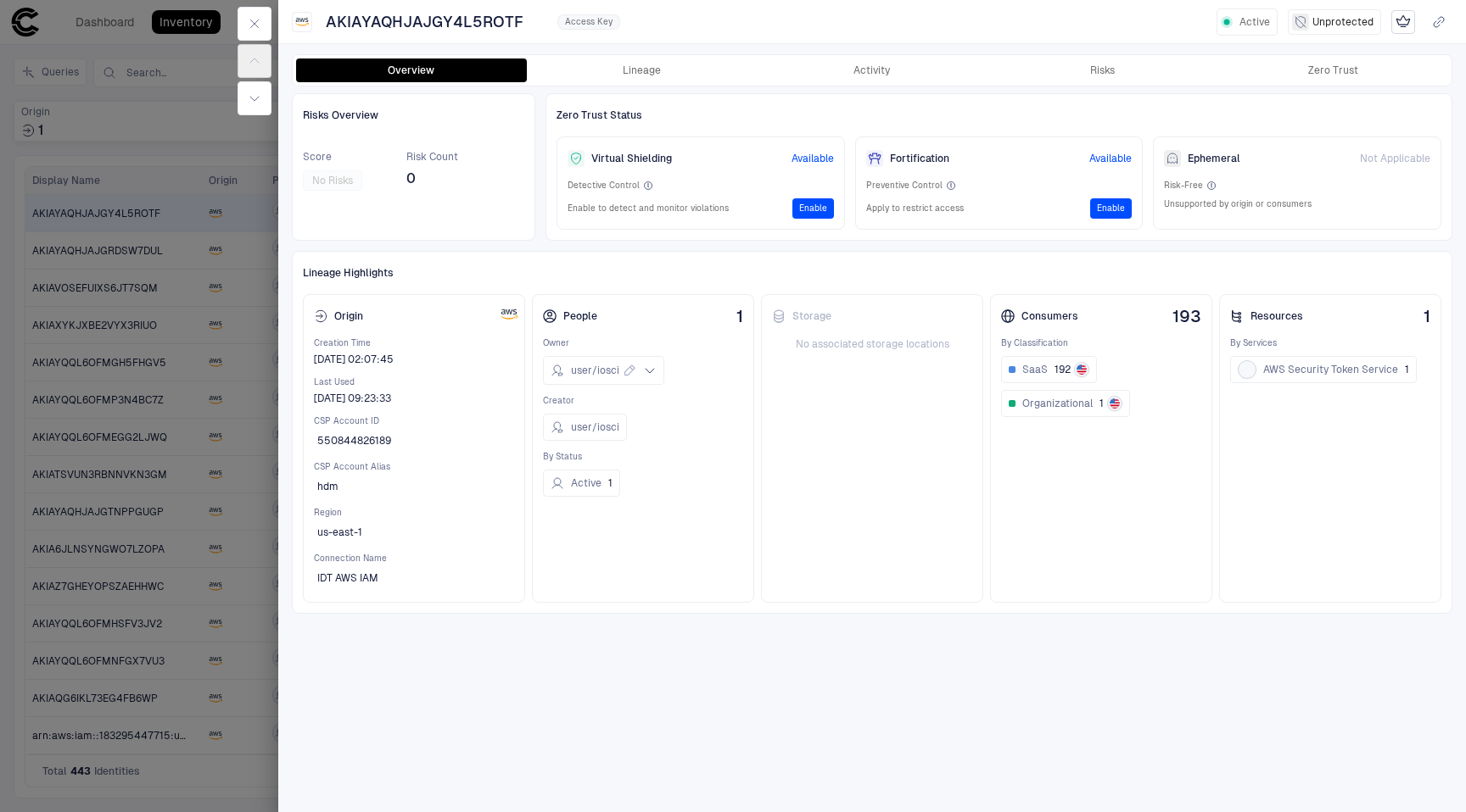
click at [225, 464] on div at bounding box center [733, 406] width 1466 height 812
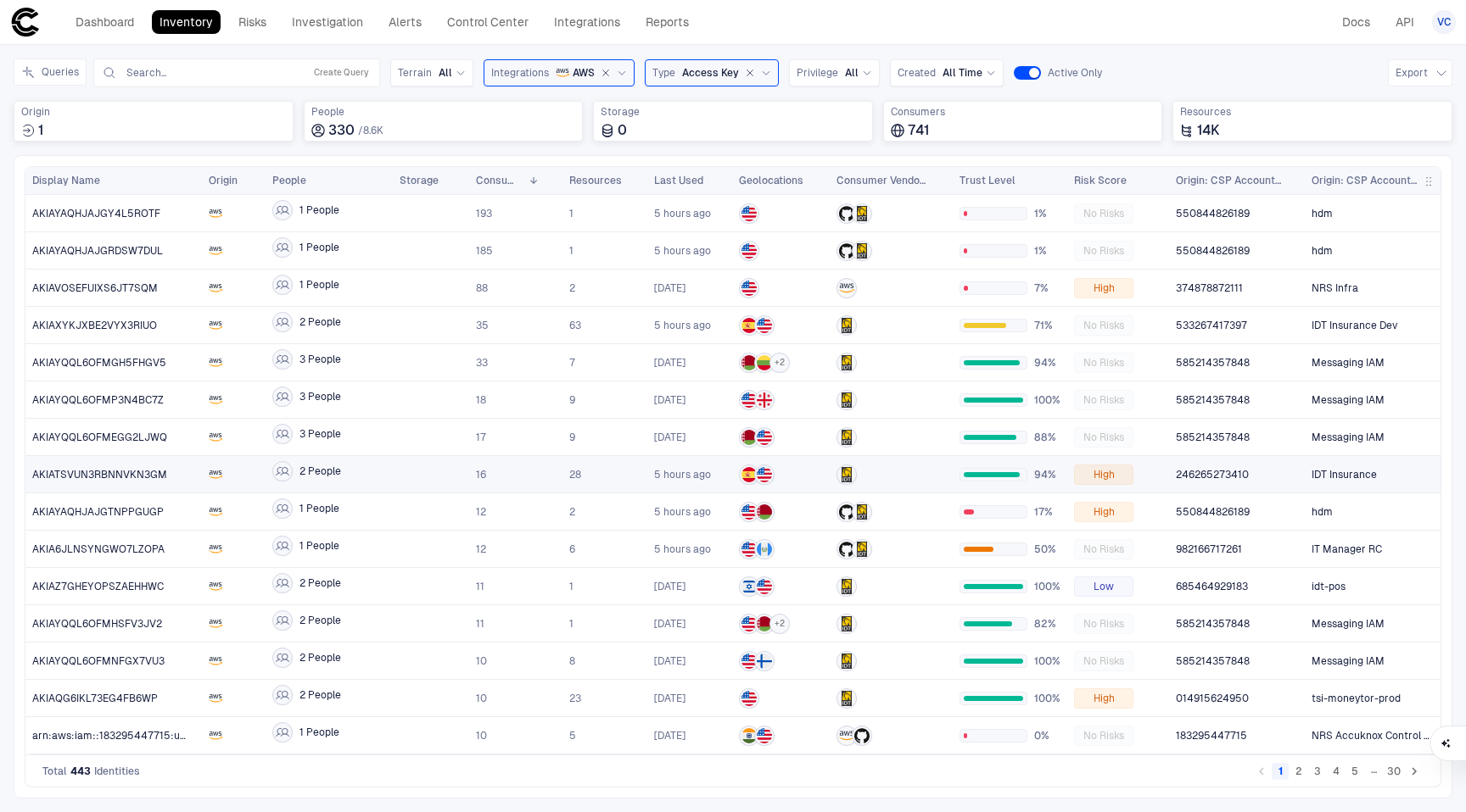
click at [449, 466] on div at bounding box center [430, 474] width 62 height 35
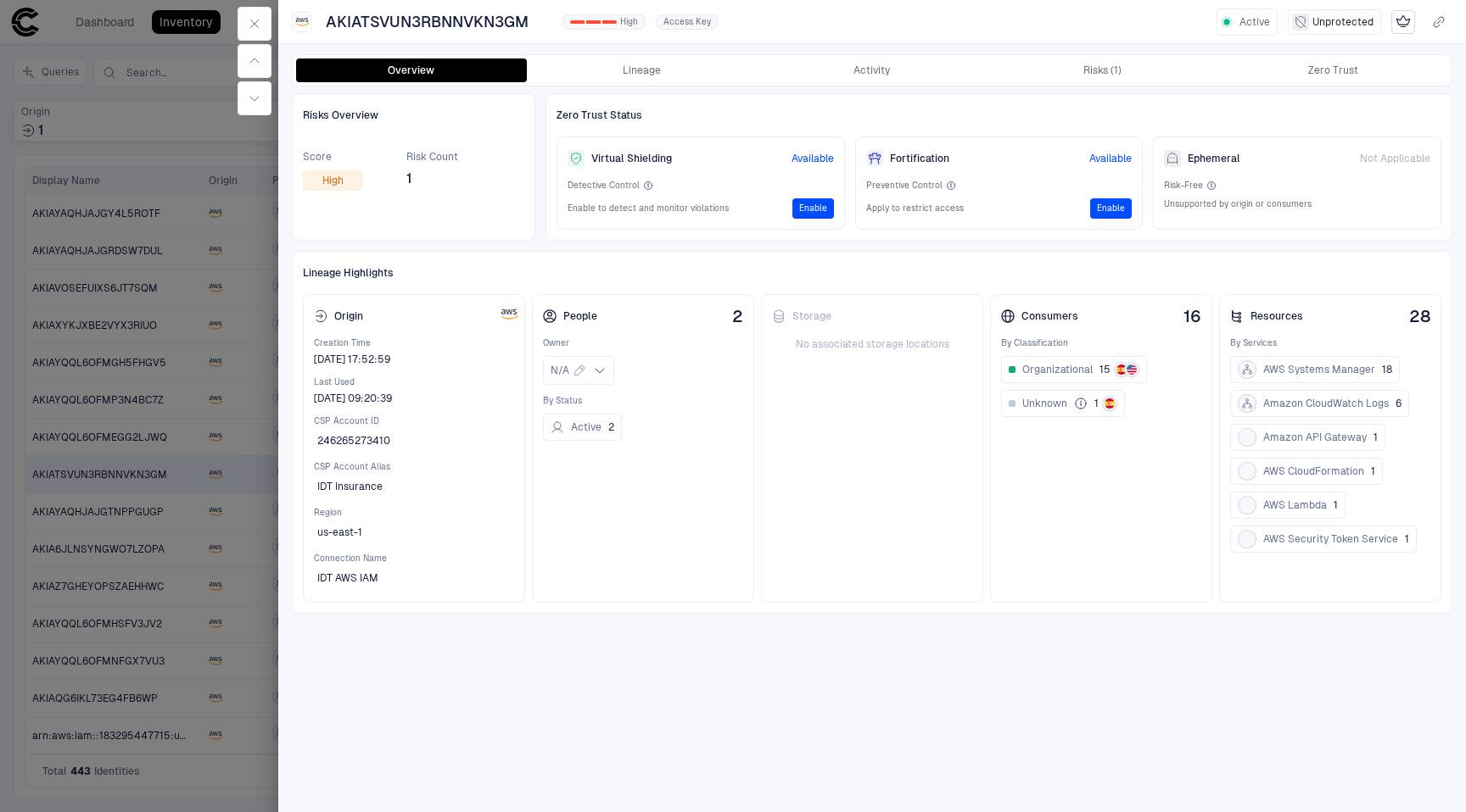
click at [190, 472] on div at bounding box center [733, 406] width 1466 height 812
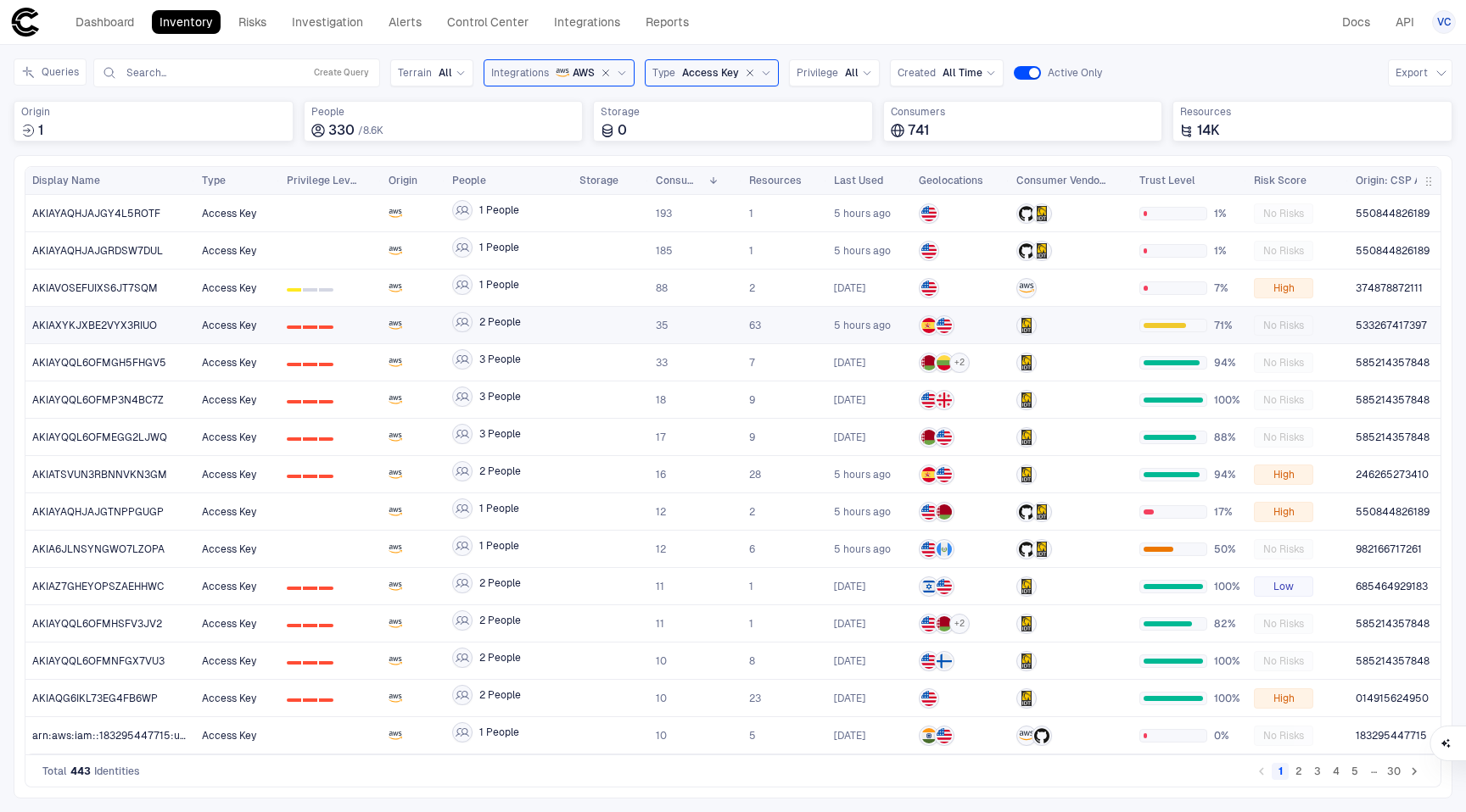
click at [351, 331] on span "0 1 2" at bounding box center [330, 325] width 88 height 34
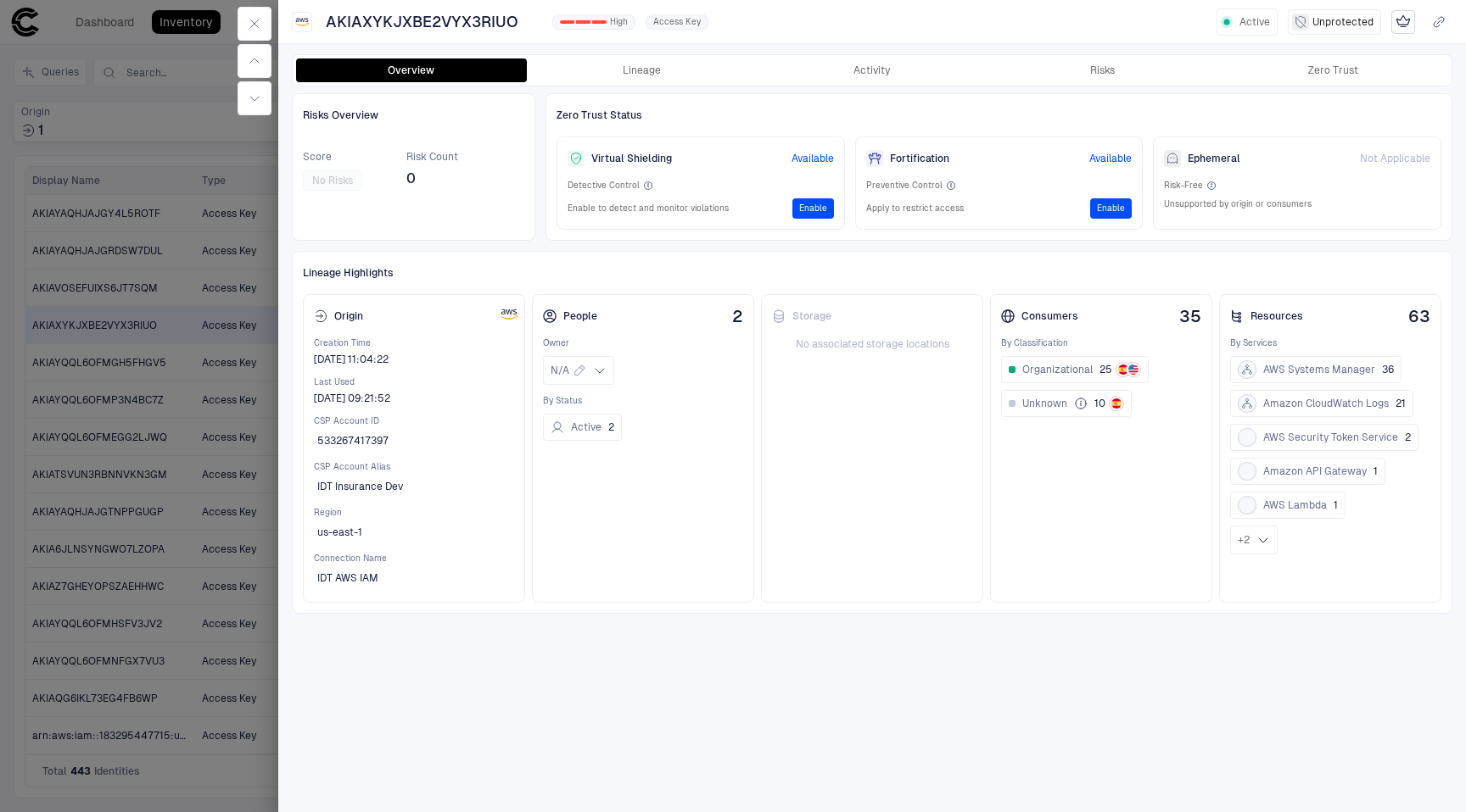
click at [672, 82] on div "Overview Lineage Activity Risks Zero Trust" at bounding box center [872, 70] width 1159 height 31
click at [628, 71] on button "Lineage" at bounding box center [642, 70] width 231 height 24
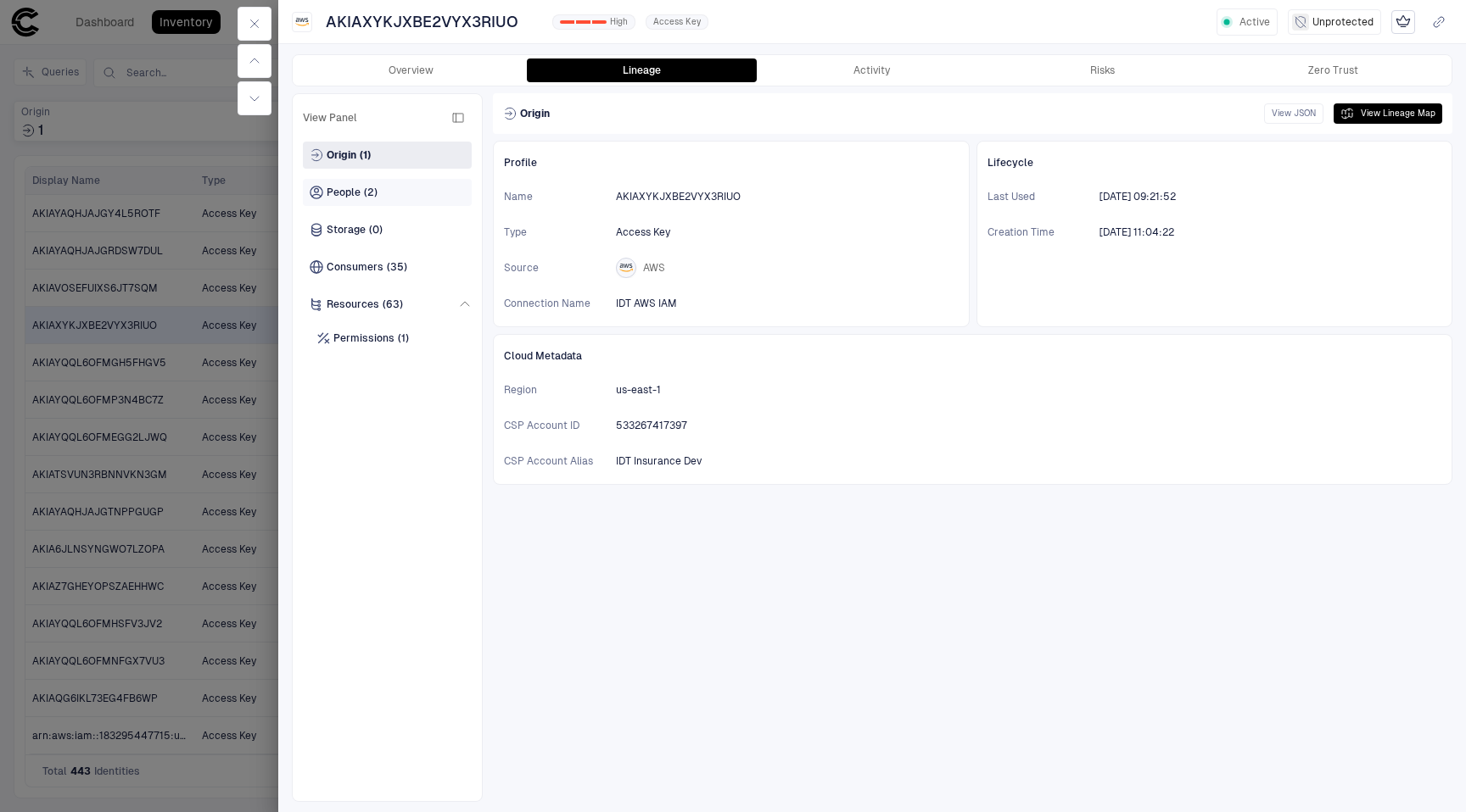
click at [401, 190] on div "People (2)" at bounding box center [387, 191] width 169 height 27
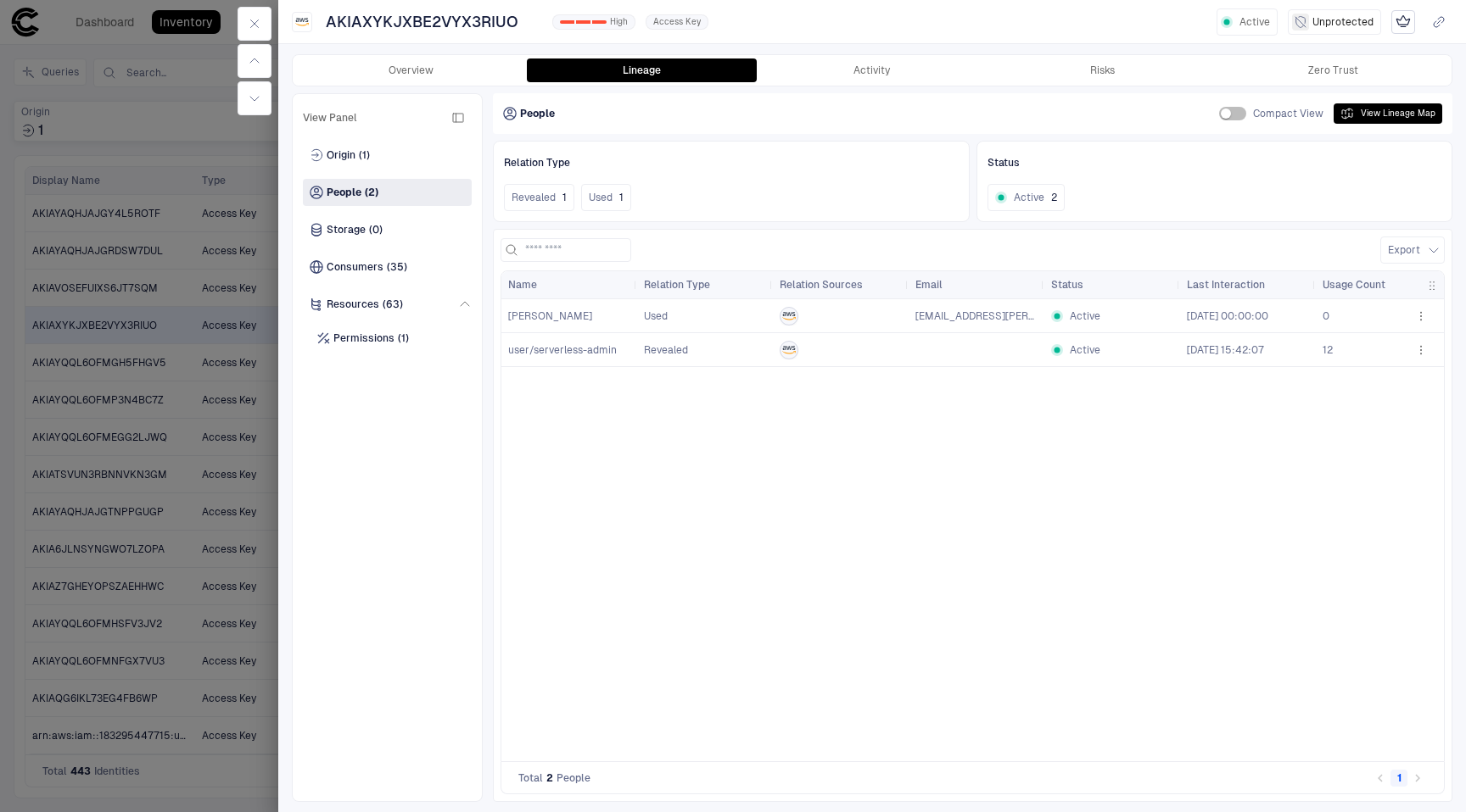
click at [593, 317] on span "[PERSON_NAME]" at bounding box center [568, 316] width 122 height 34
click at [1422, 313] on icon "button" at bounding box center [1421, 316] width 14 height 14
click at [1387, 415] on div "Open Activity" at bounding box center [1365, 415] width 85 height 14
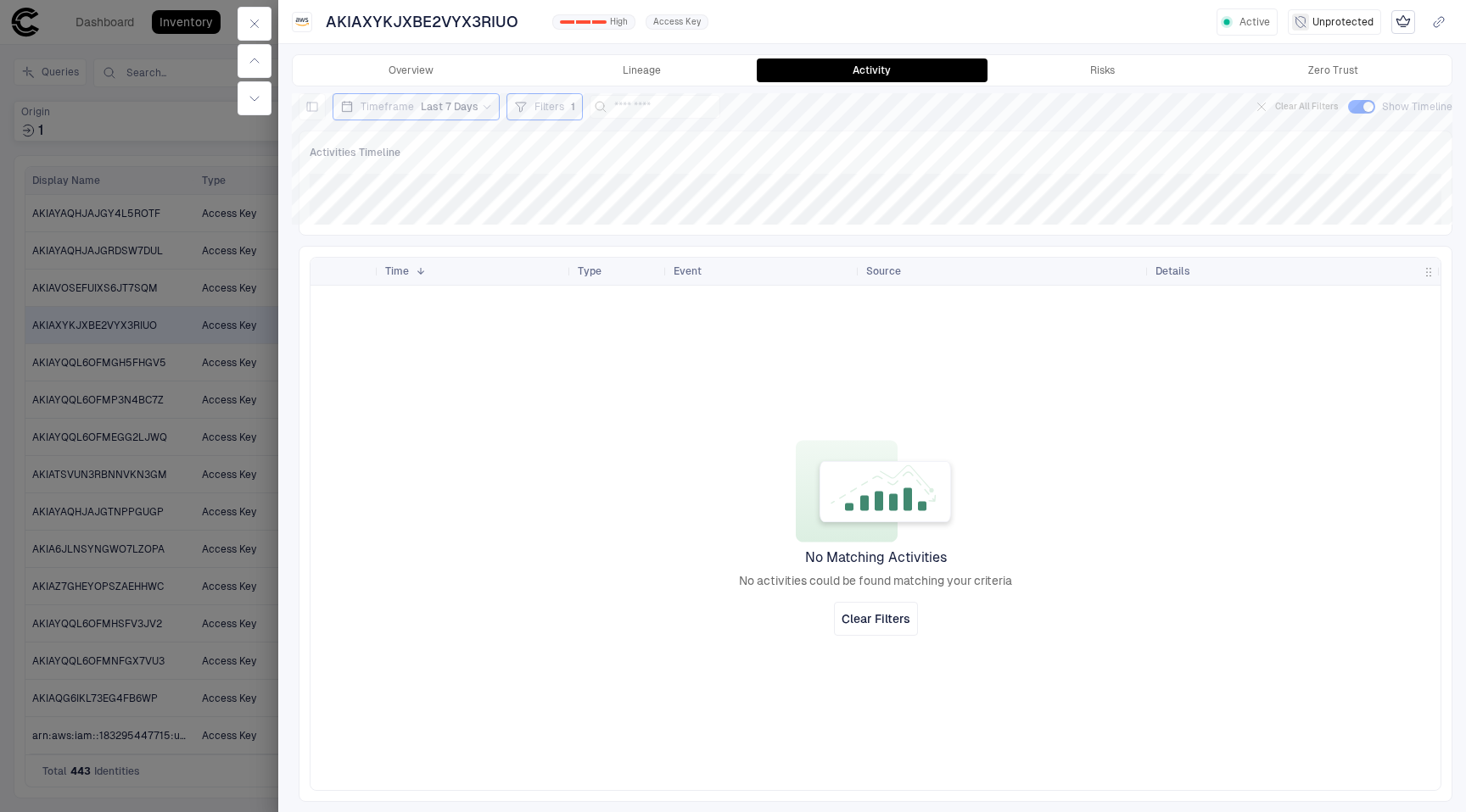
click at [454, 100] on span "Last 7 Days" at bounding box center [449, 107] width 58 height 14
click at [385, 276] on span "Last 90 Days" at bounding box center [387, 279] width 61 height 14
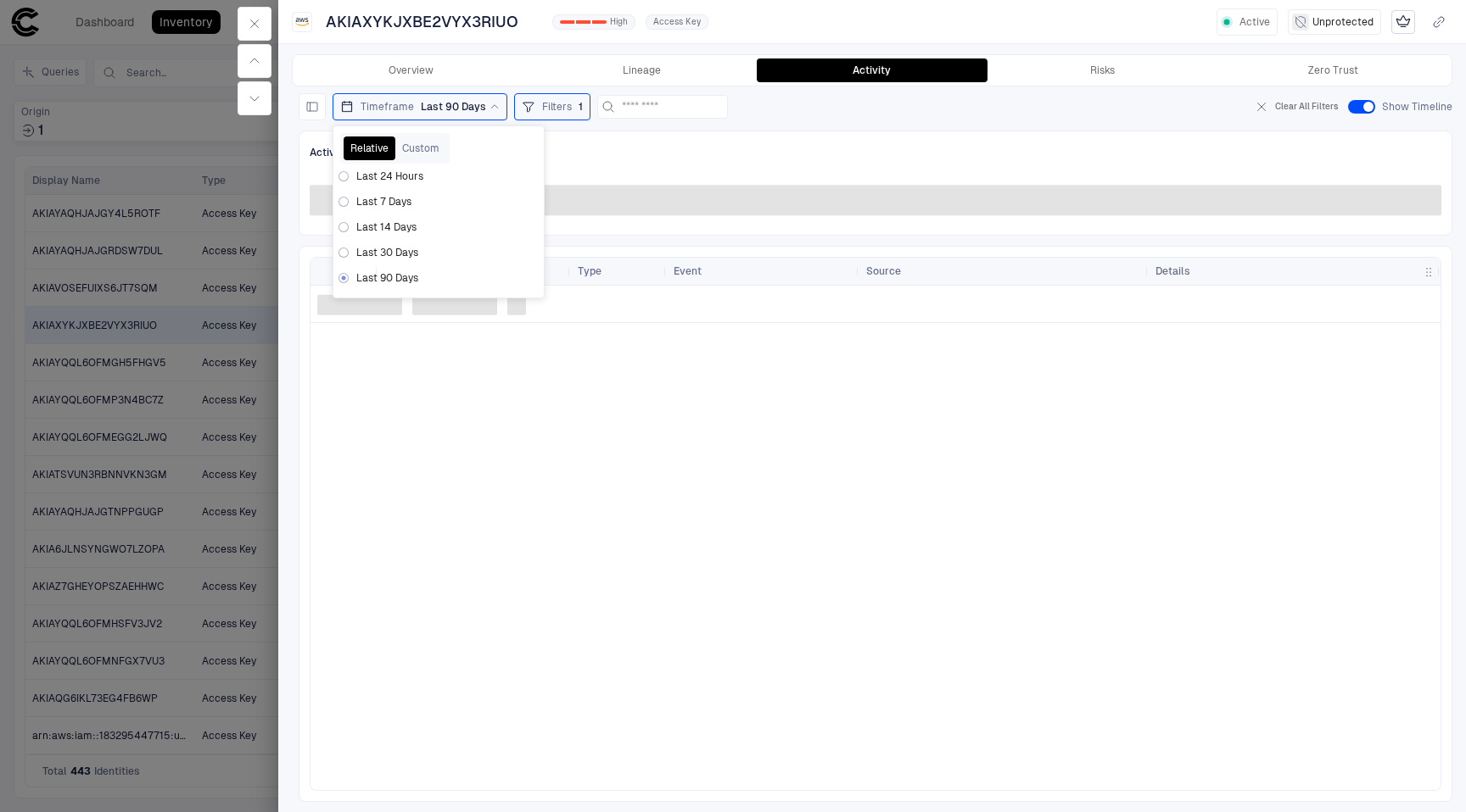
click at [820, 145] on div "Activities Timeline" at bounding box center [875, 153] width 1132 height 22
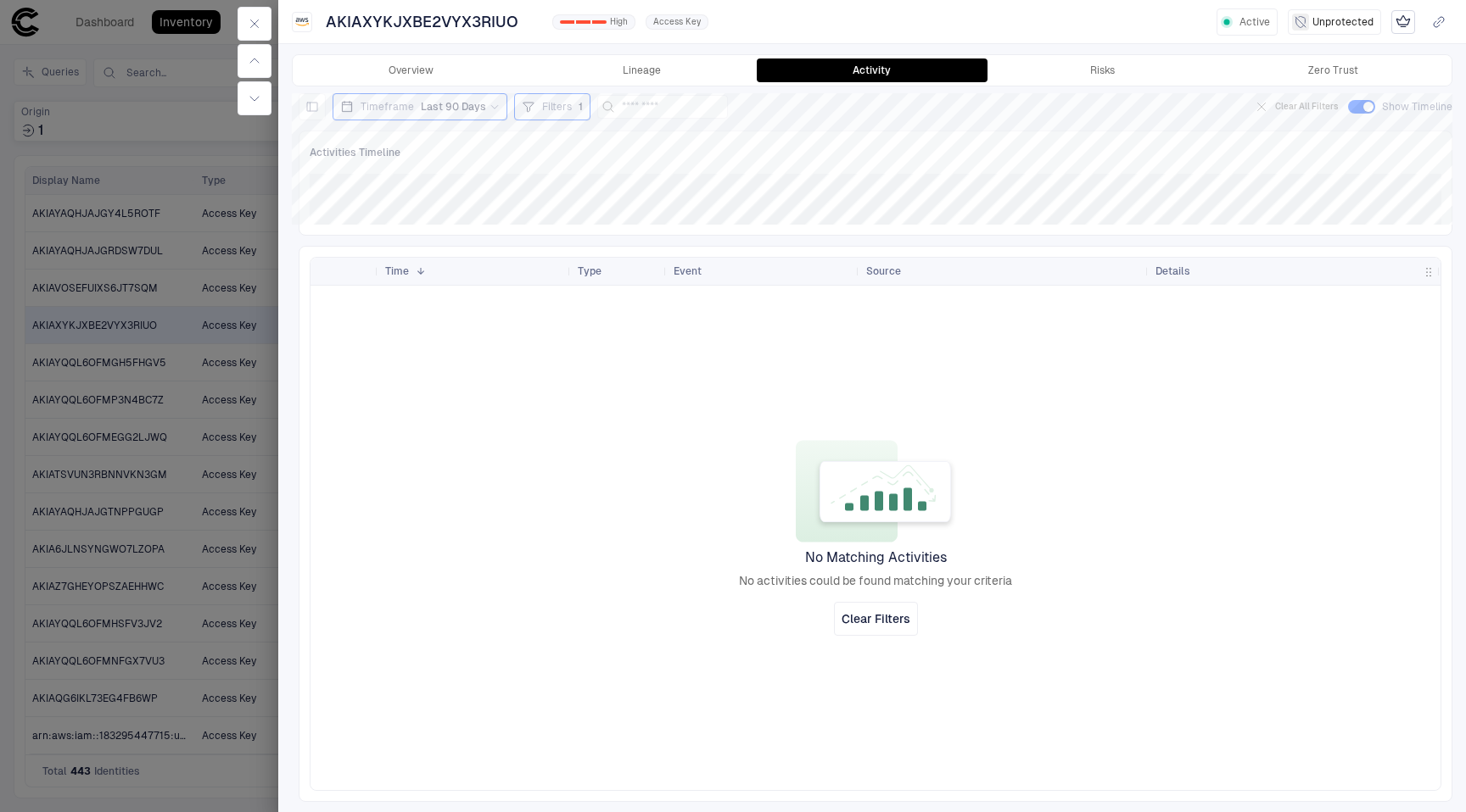
click at [208, 388] on div at bounding box center [733, 406] width 1466 height 812
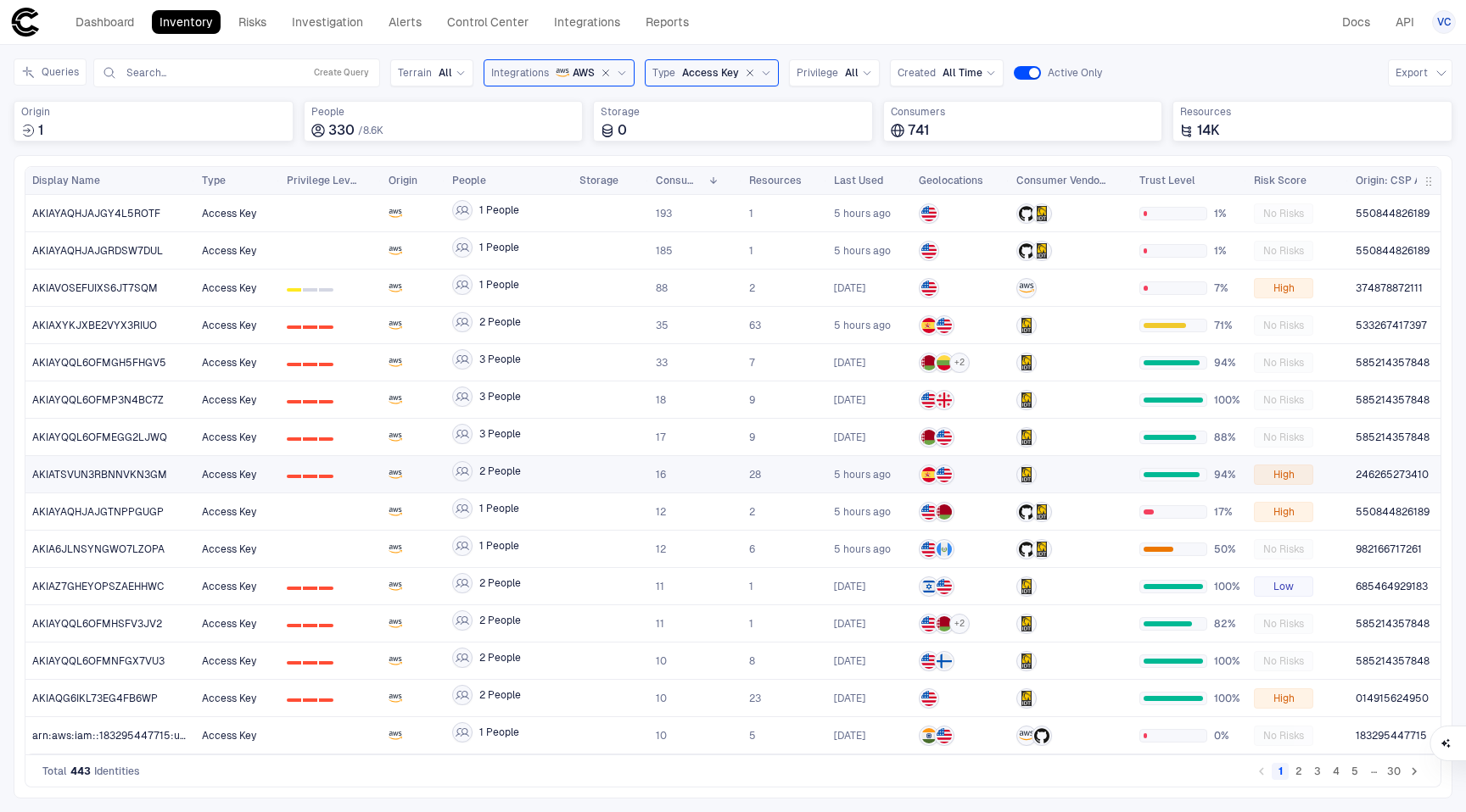
click at [211, 472] on span "Access Key" at bounding box center [229, 475] width 55 height 12
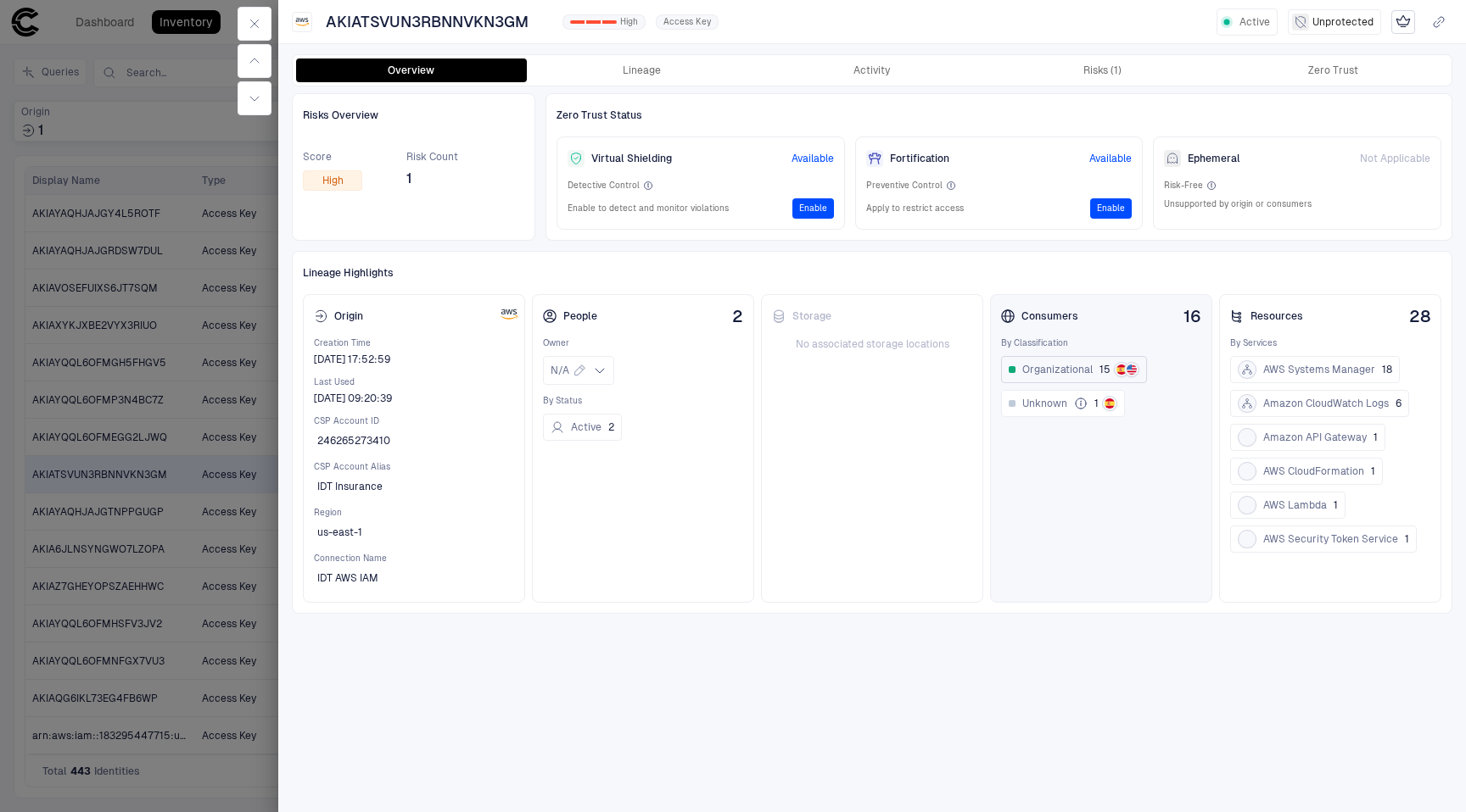
click at [1096, 375] on button "Organizational 15" at bounding box center [1073, 369] width 146 height 27
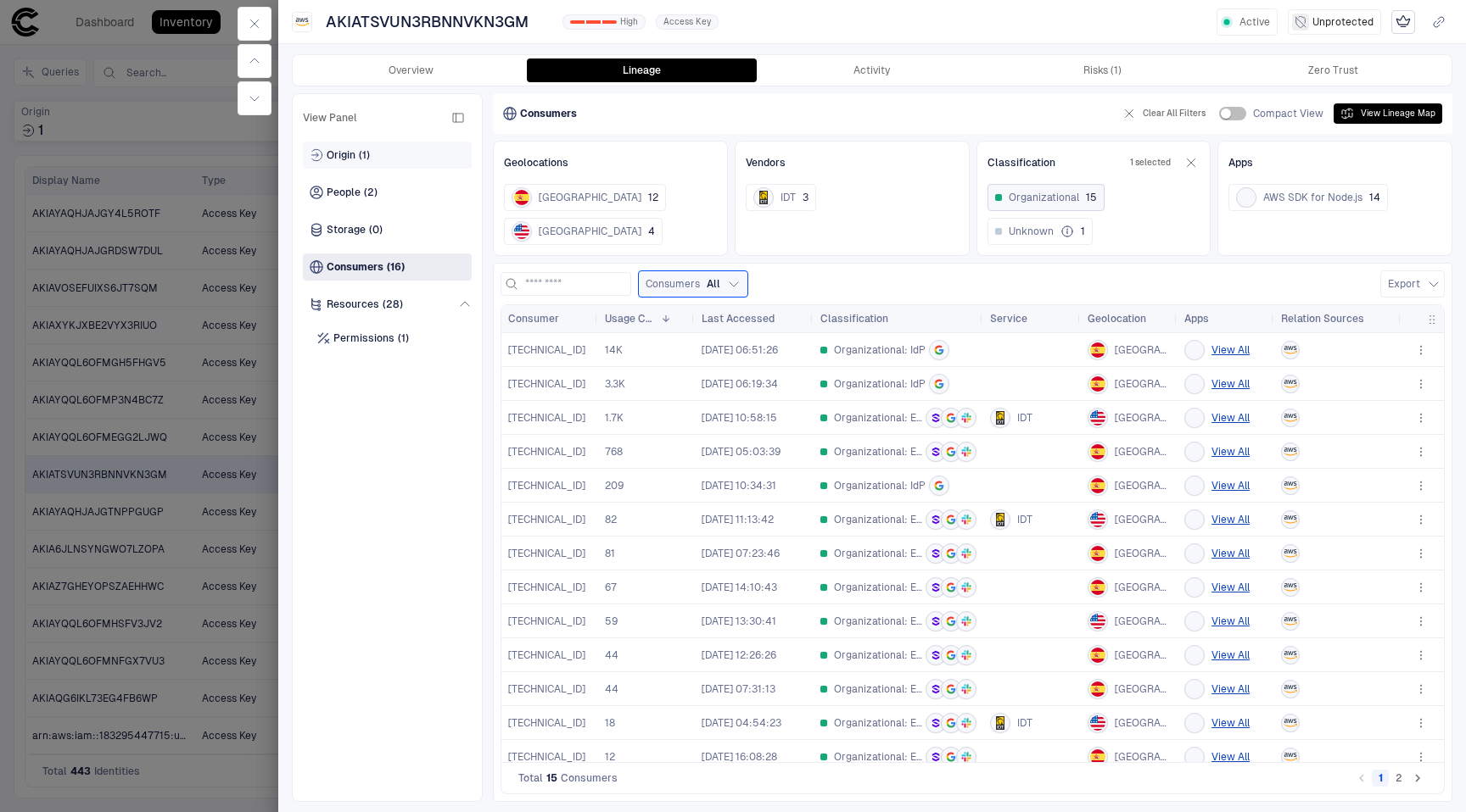
click at [390, 162] on div "Origin (1)" at bounding box center [387, 155] width 169 height 27
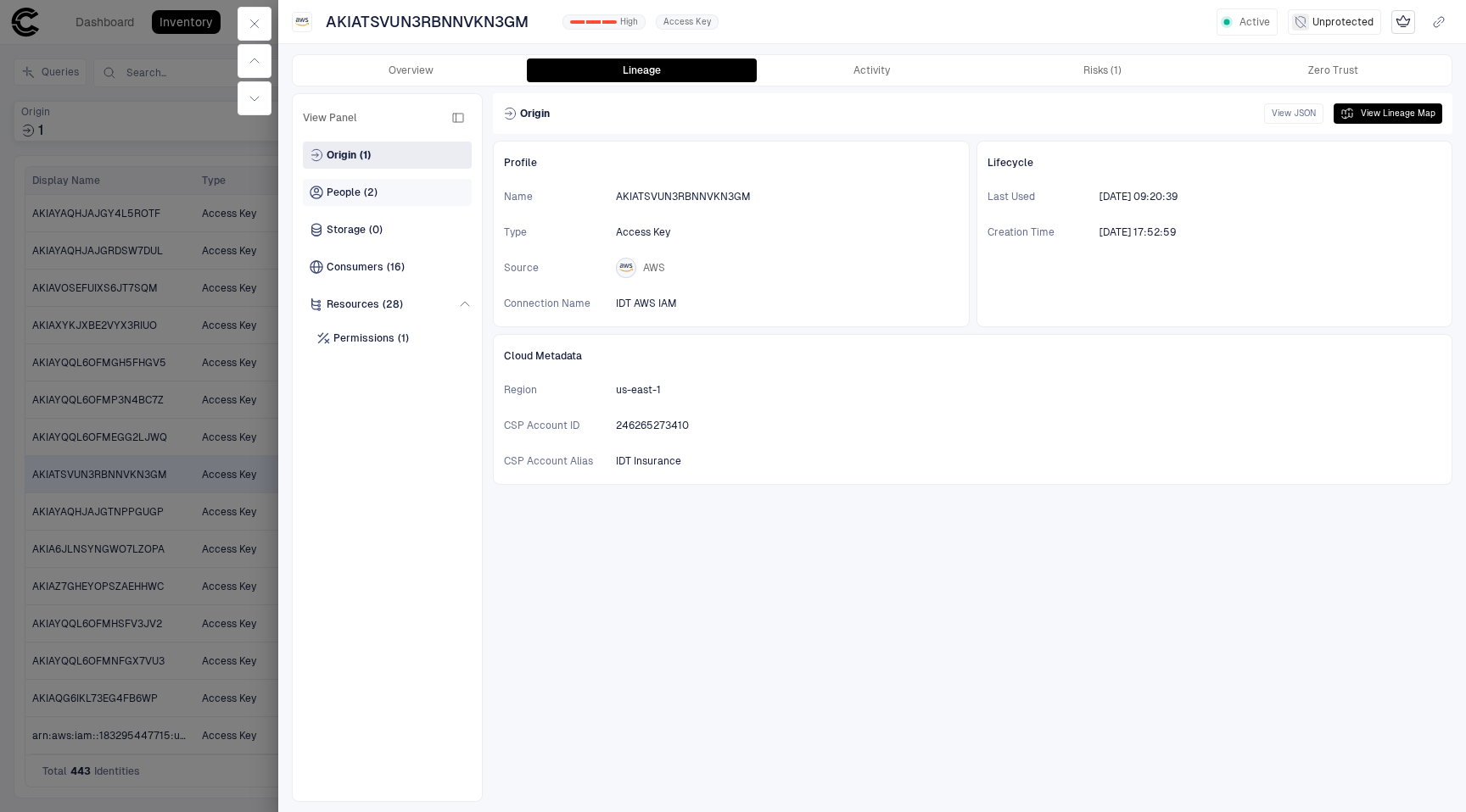
click at [392, 189] on div "People (2)" at bounding box center [387, 191] width 169 height 27
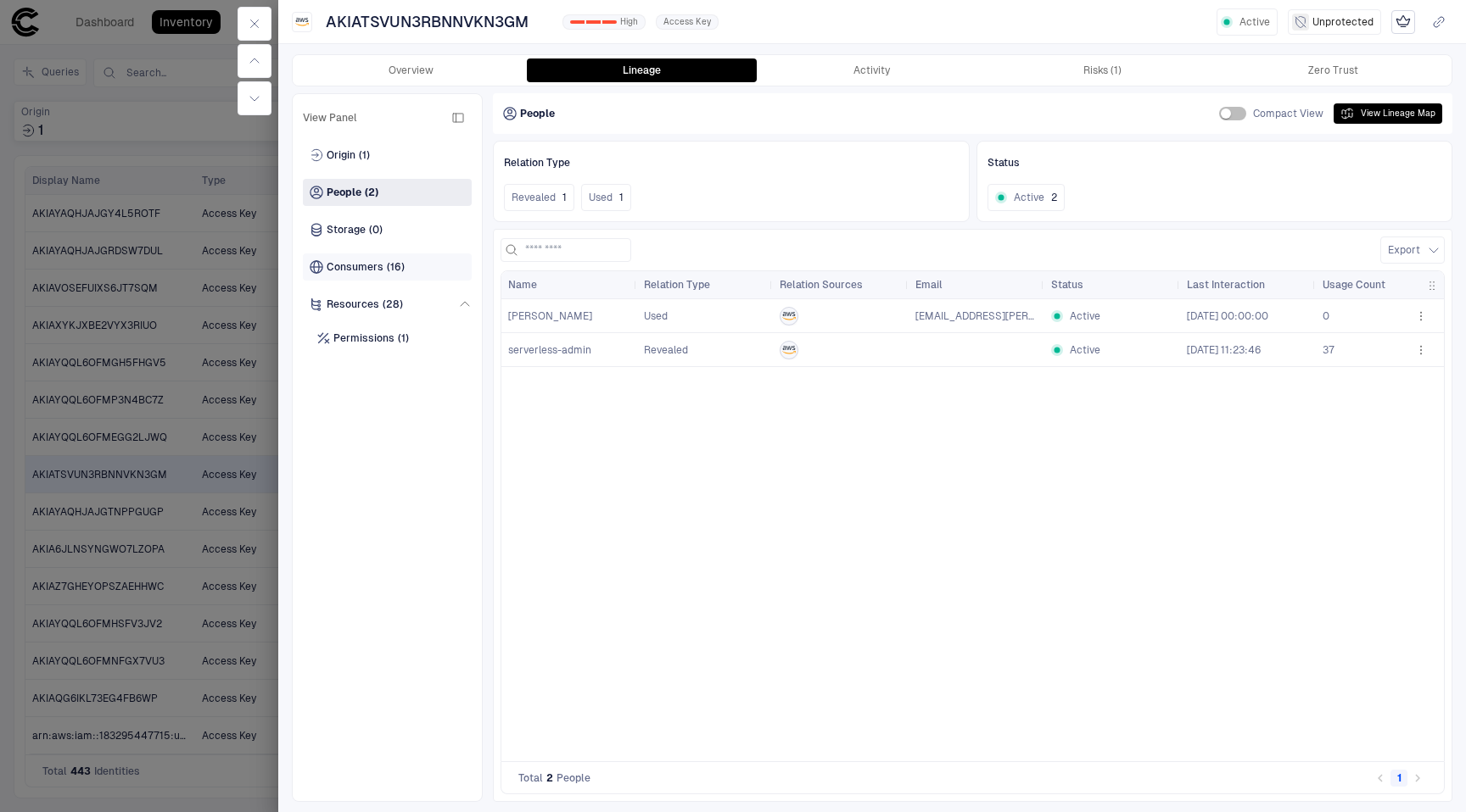
click at [406, 263] on div "Consumers (16)" at bounding box center [387, 267] width 169 height 27
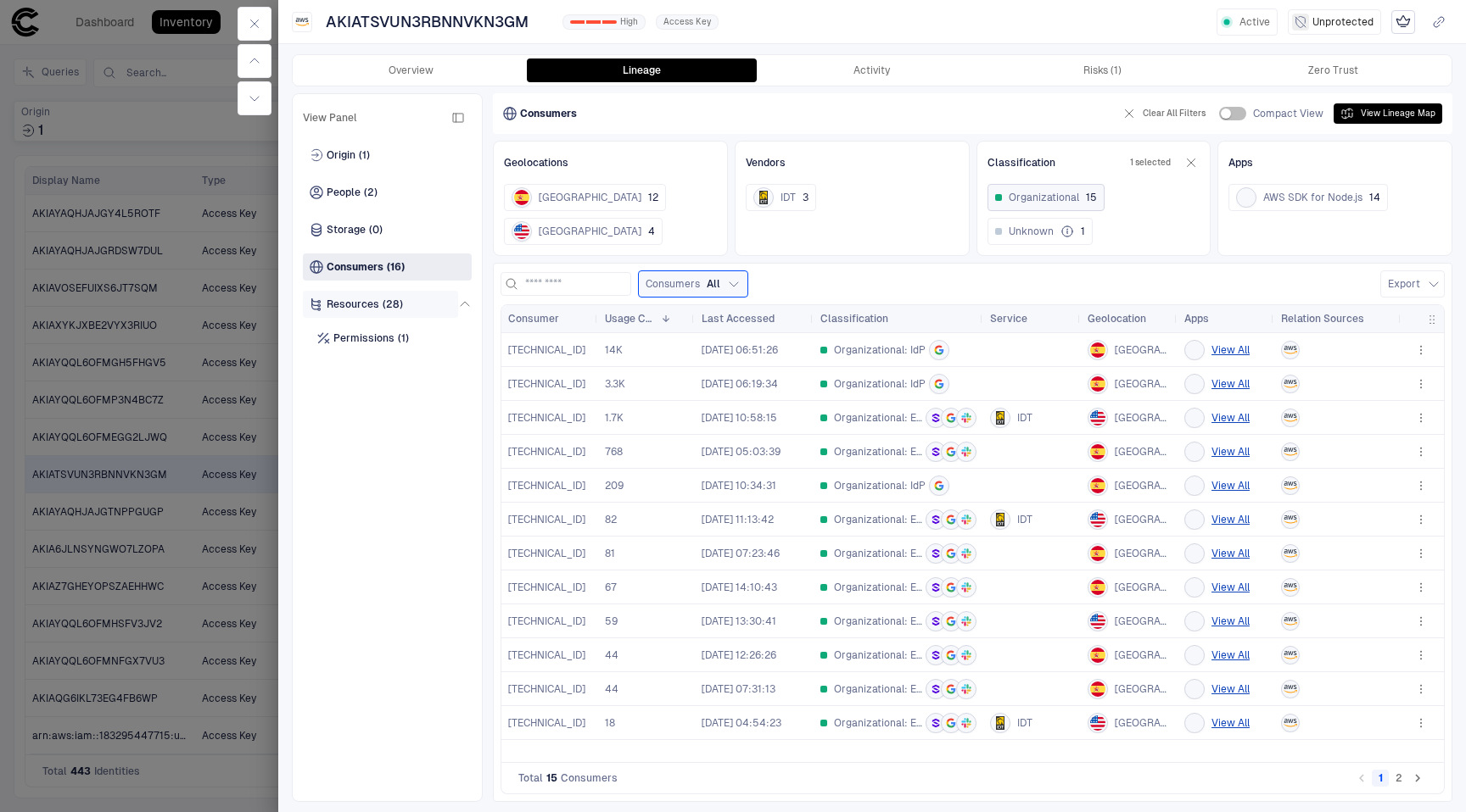
click at [363, 301] on span "Resources" at bounding box center [352, 304] width 53 height 14
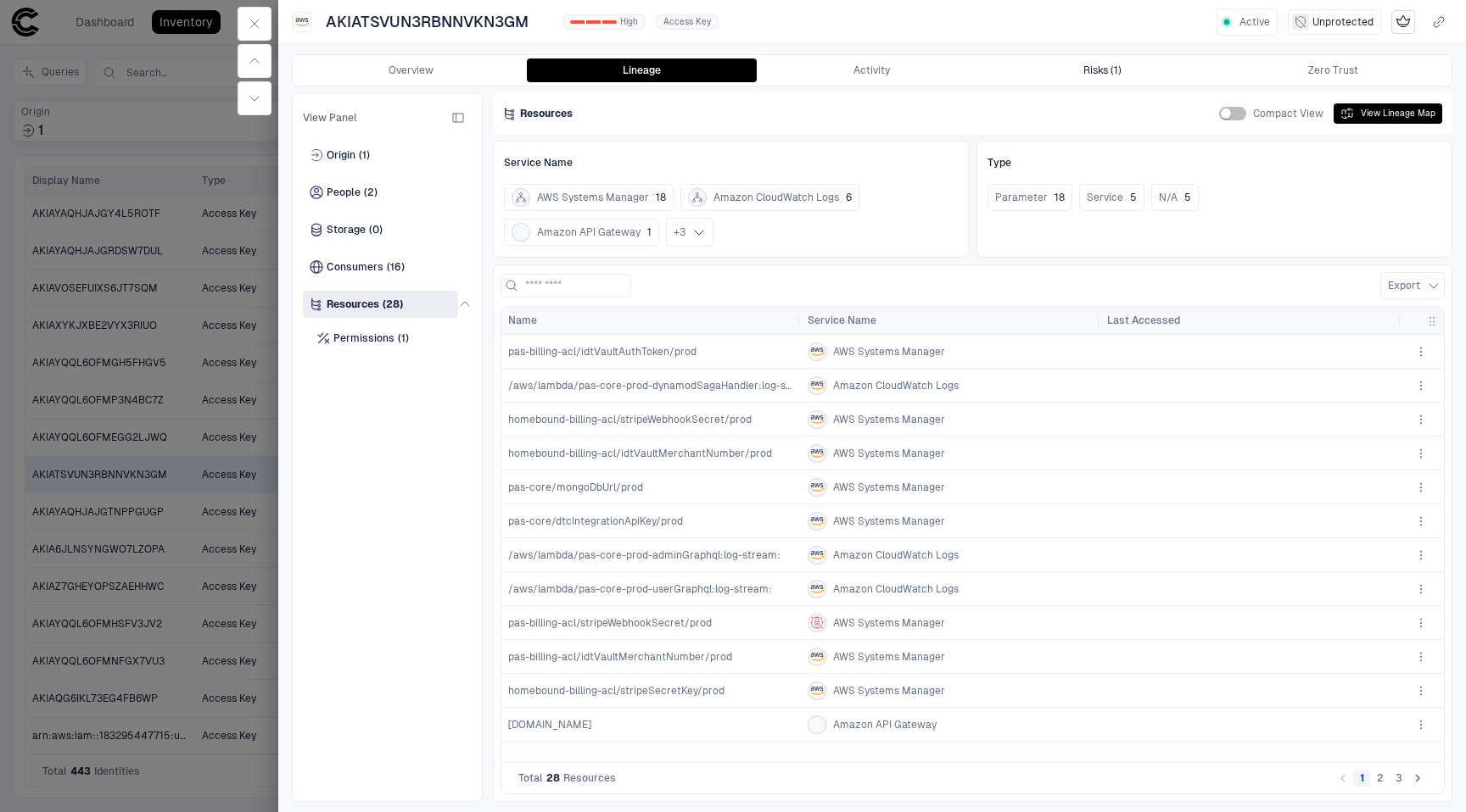
click at [1076, 62] on button "Risks (1)" at bounding box center [1103, 70] width 231 height 24
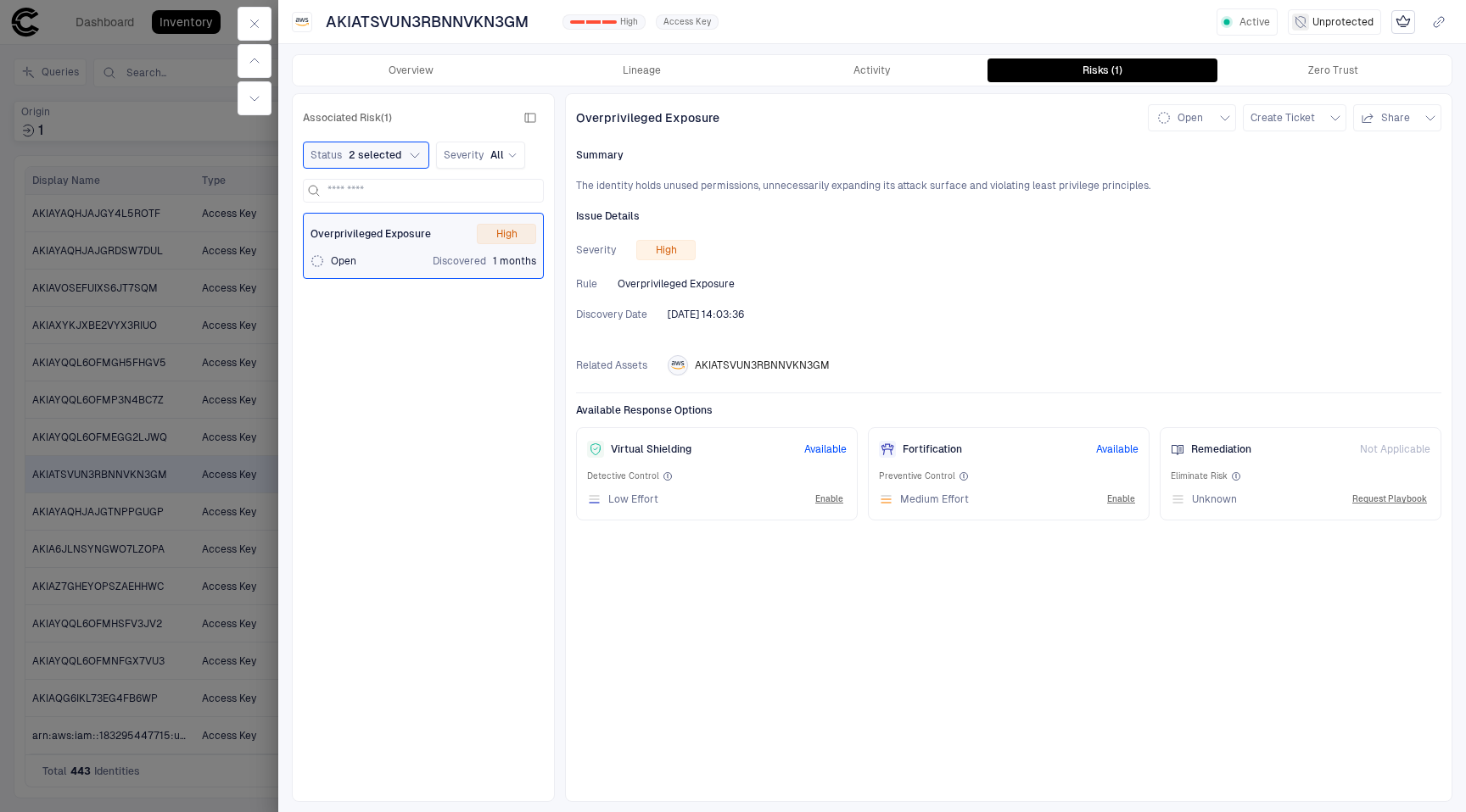
click at [1384, 448] on span "Not Applicable" at bounding box center [1395, 449] width 70 height 14
click at [1215, 448] on span "Remediation" at bounding box center [1221, 449] width 61 height 14
click at [1400, 454] on span "Not Applicable" at bounding box center [1395, 449] width 70 height 14
click at [1221, 499] on span "Unknown" at bounding box center [1214, 500] width 45 height 14
click at [1385, 501] on button "Request Playbook" at bounding box center [1390, 500] width 81 height 21
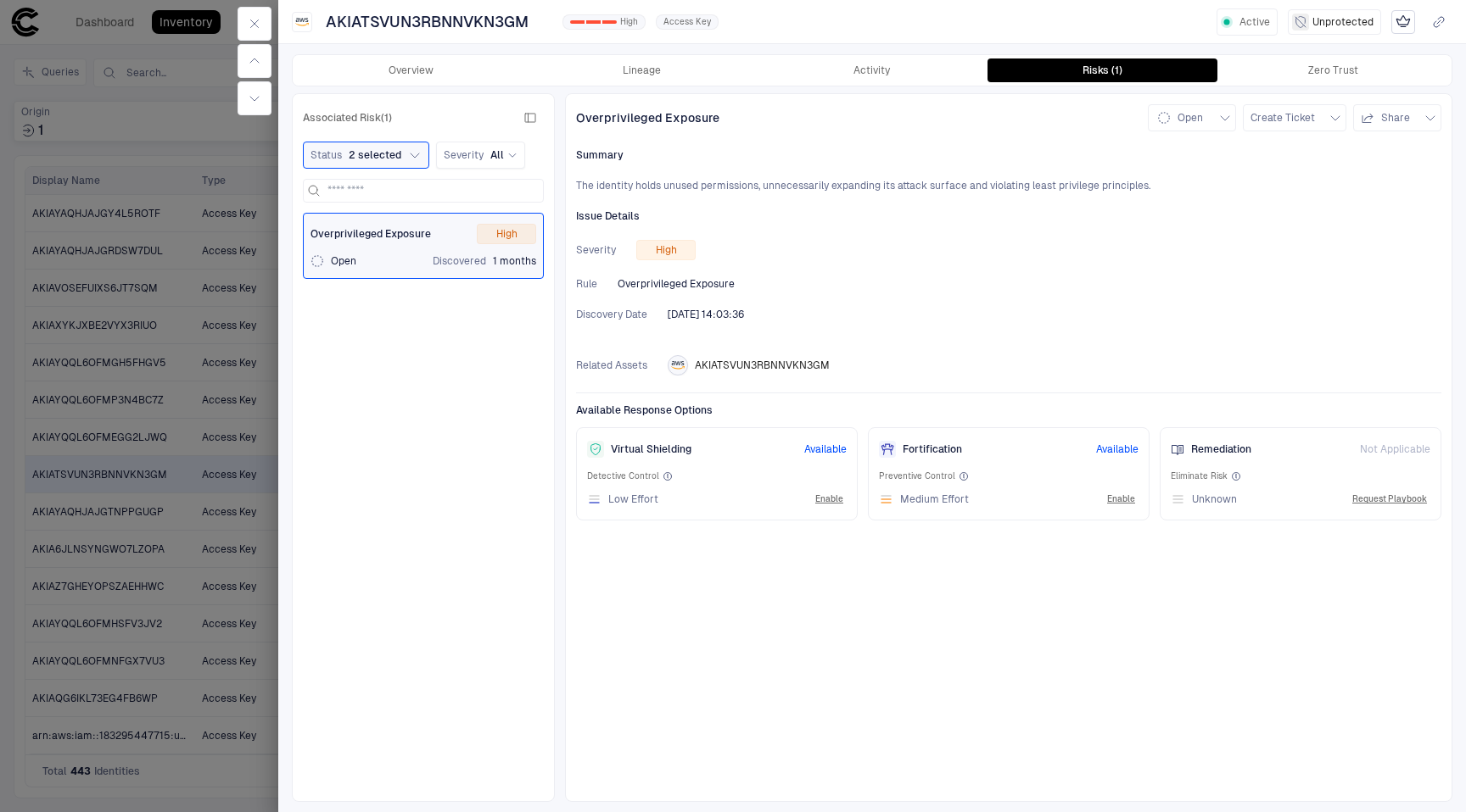
click at [982, 466] on div "Fortification Available Preventive Control Medium Effort Enable" at bounding box center [1009, 474] width 282 height 93
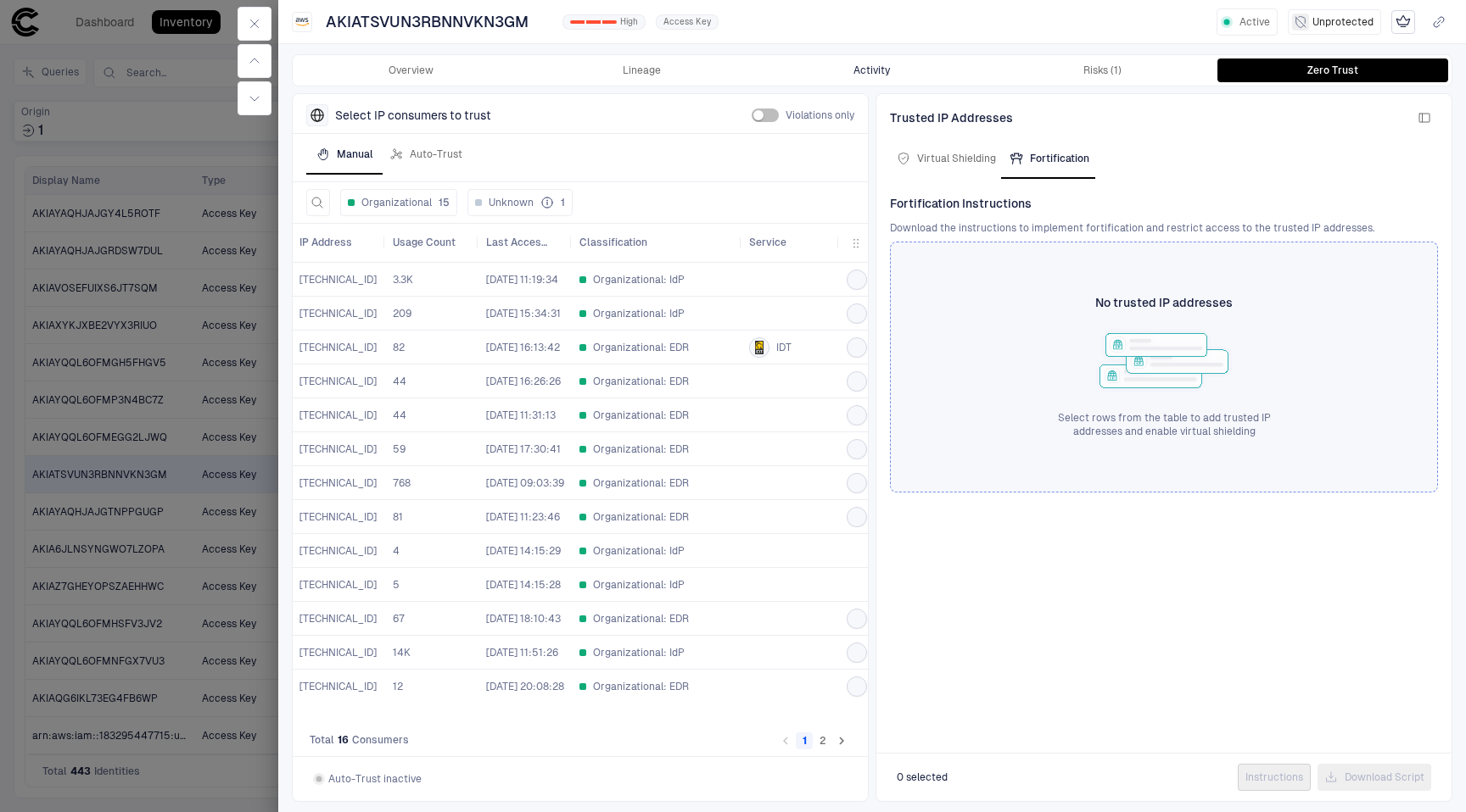
click at [860, 65] on button "Activity" at bounding box center [872, 70] width 231 height 24
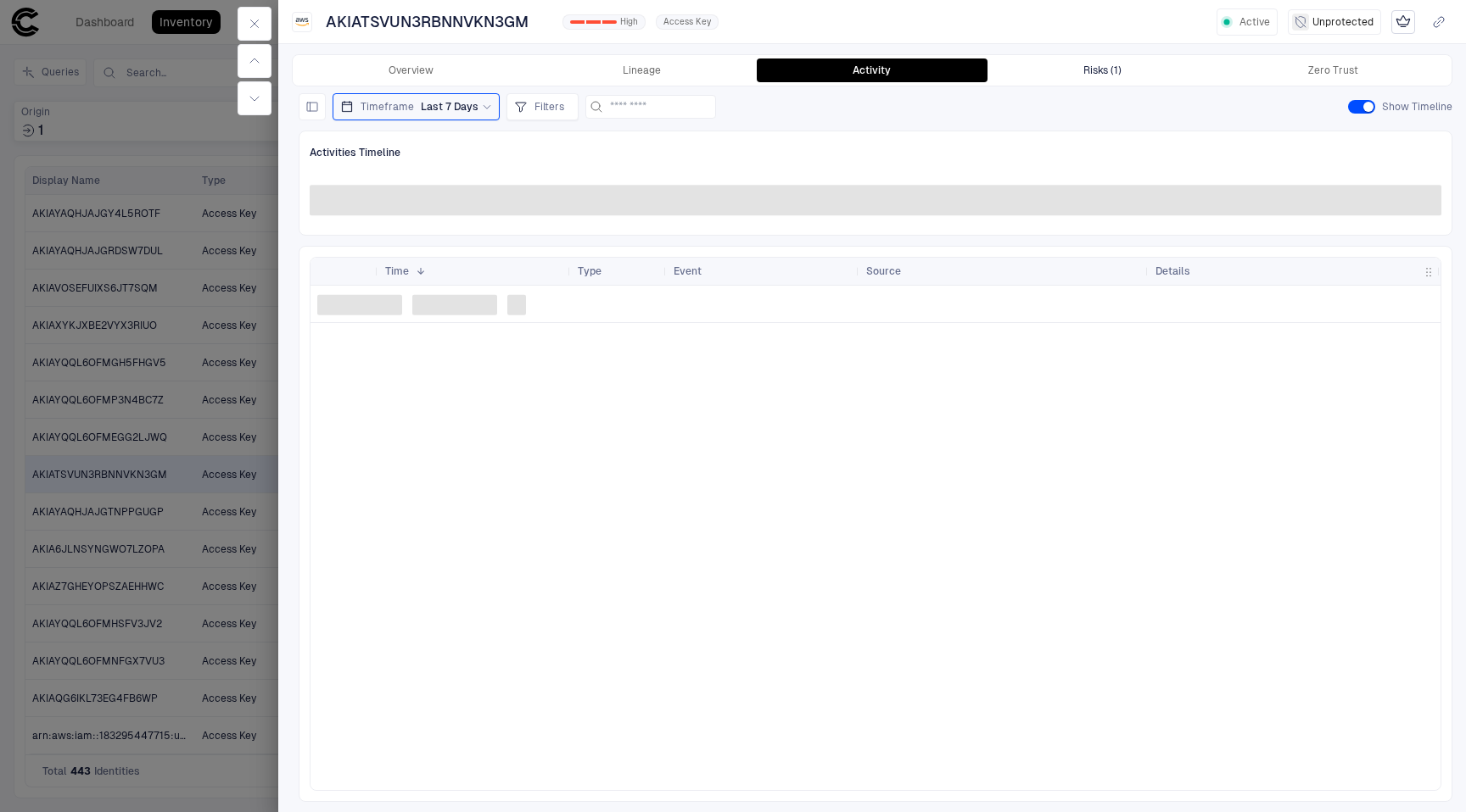
click at [1079, 73] on button "Risks (1)" at bounding box center [1103, 70] width 231 height 24
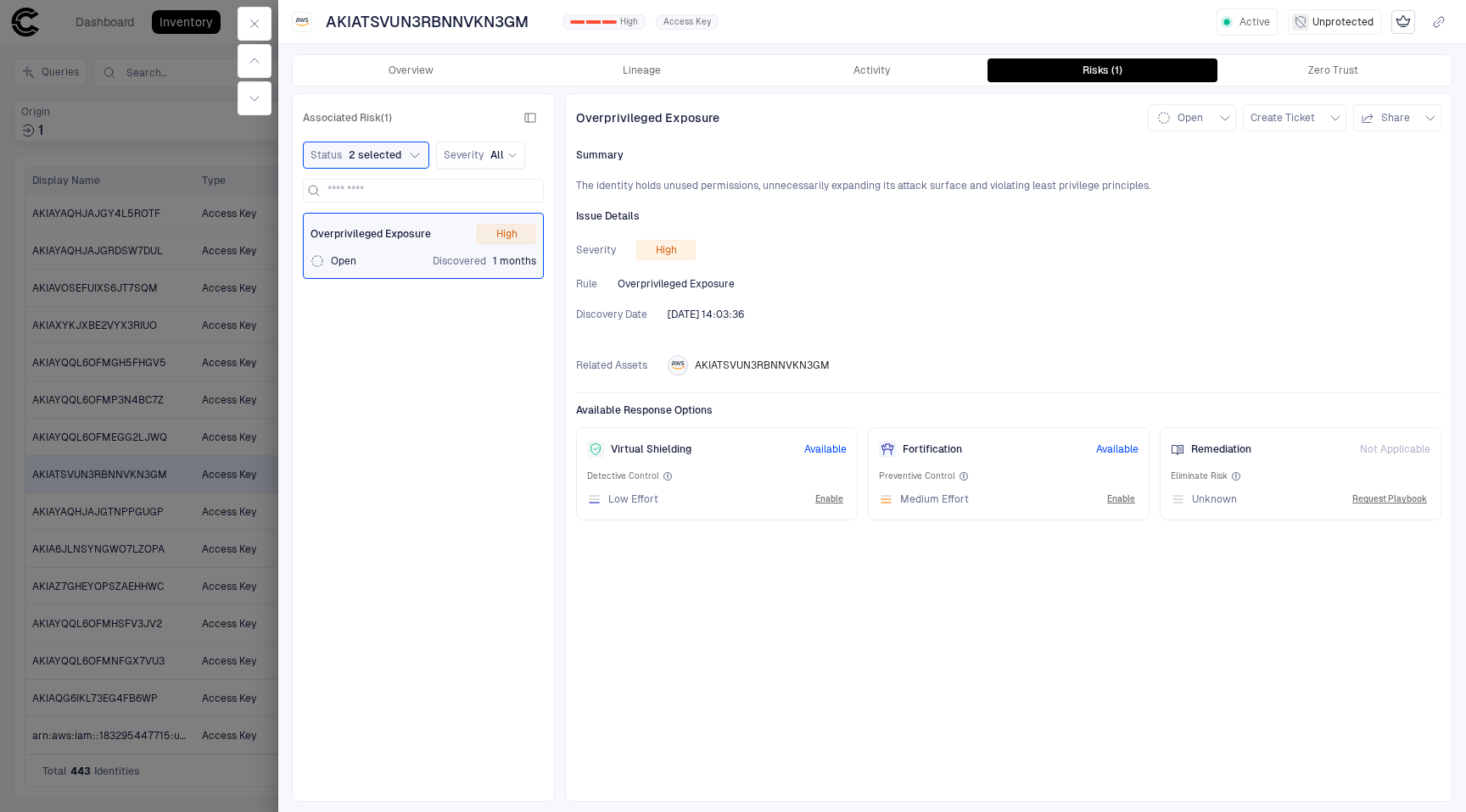
click at [755, 485] on div "Detective Control Low Effort Enable" at bounding box center [717, 490] width 260 height 39
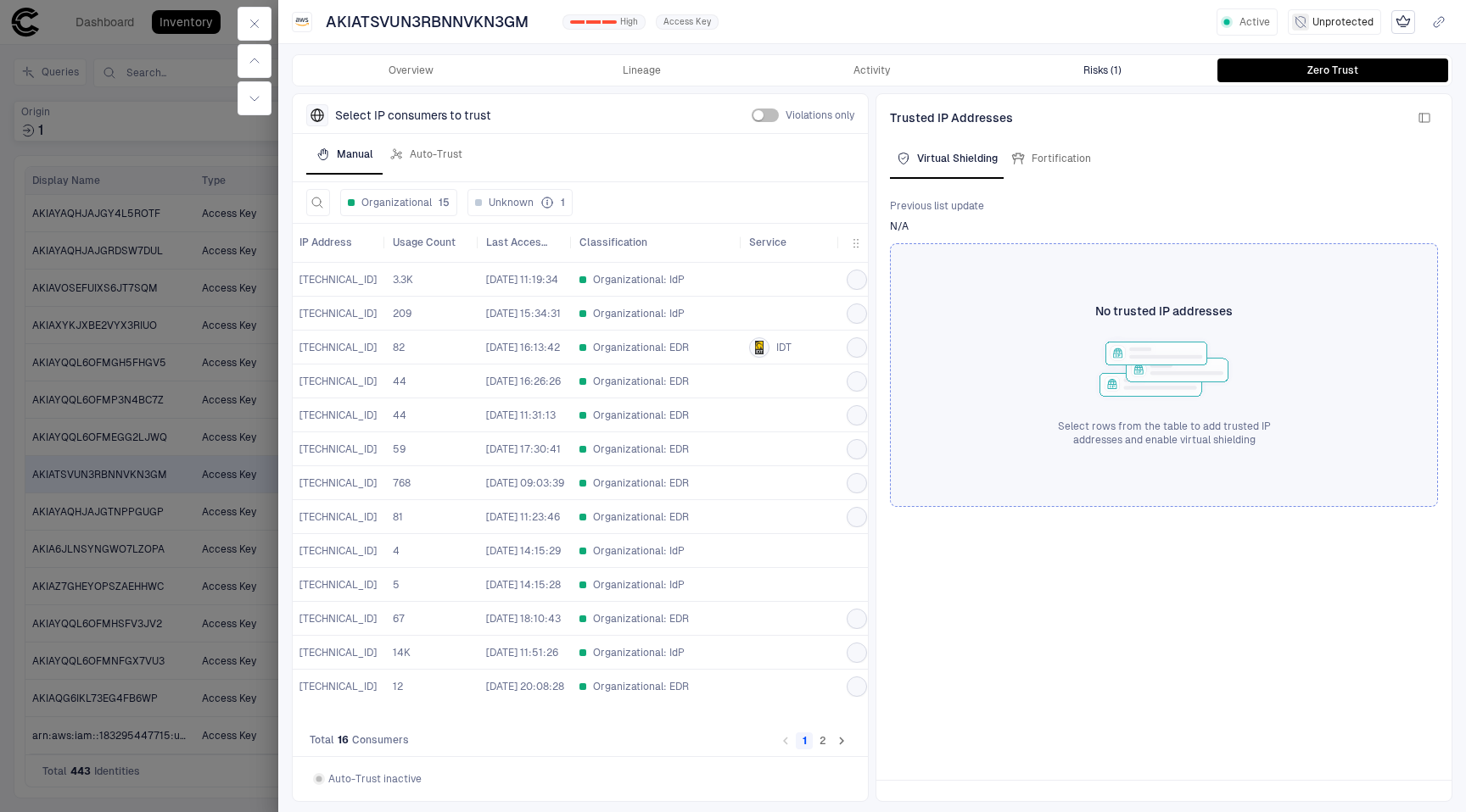
click at [1077, 71] on button "Risks (1)" at bounding box center [1103, 70] width 231 height 24
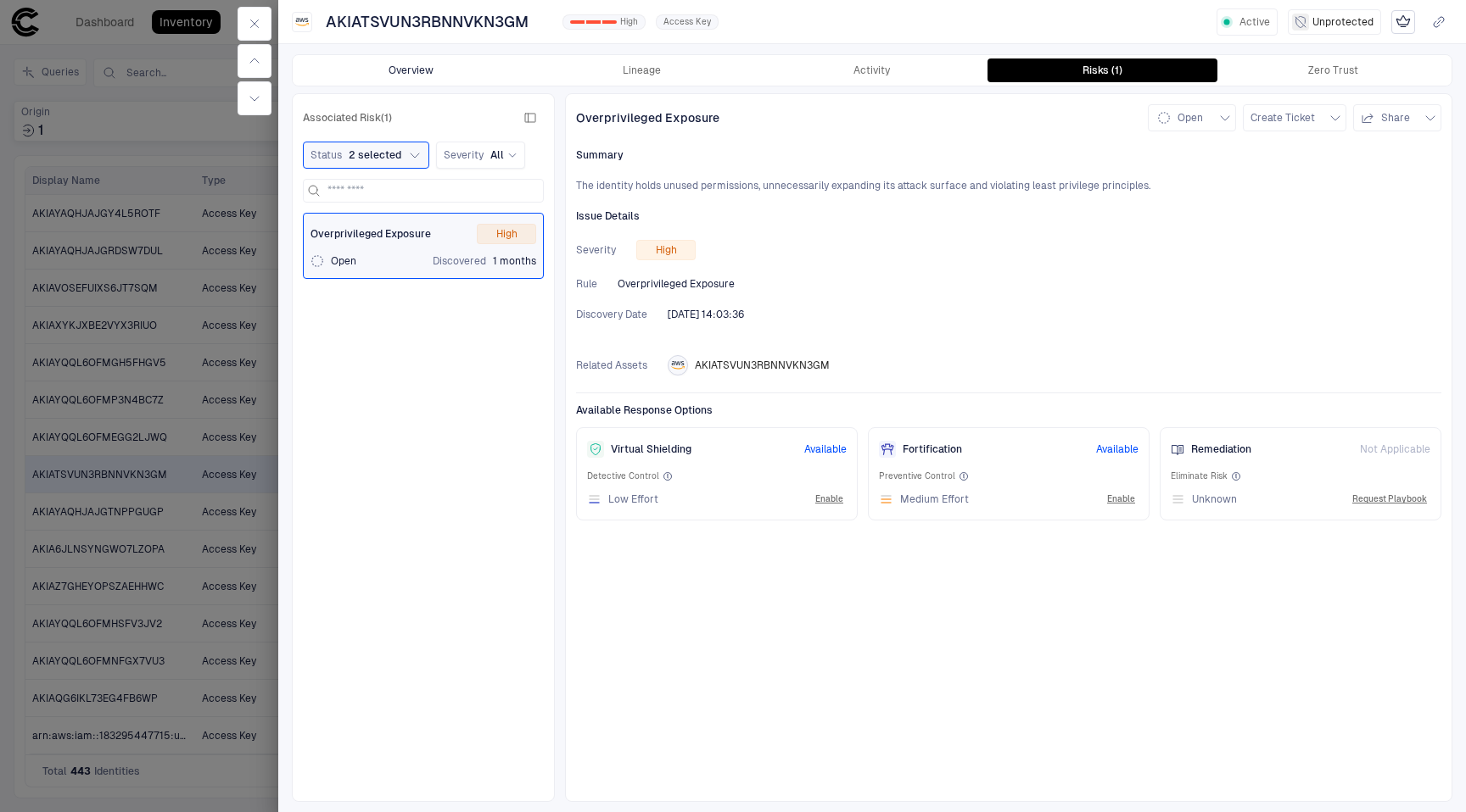
click at [455, 70] on button "Overview" at bounding box center [412, 70] width 231 height 24
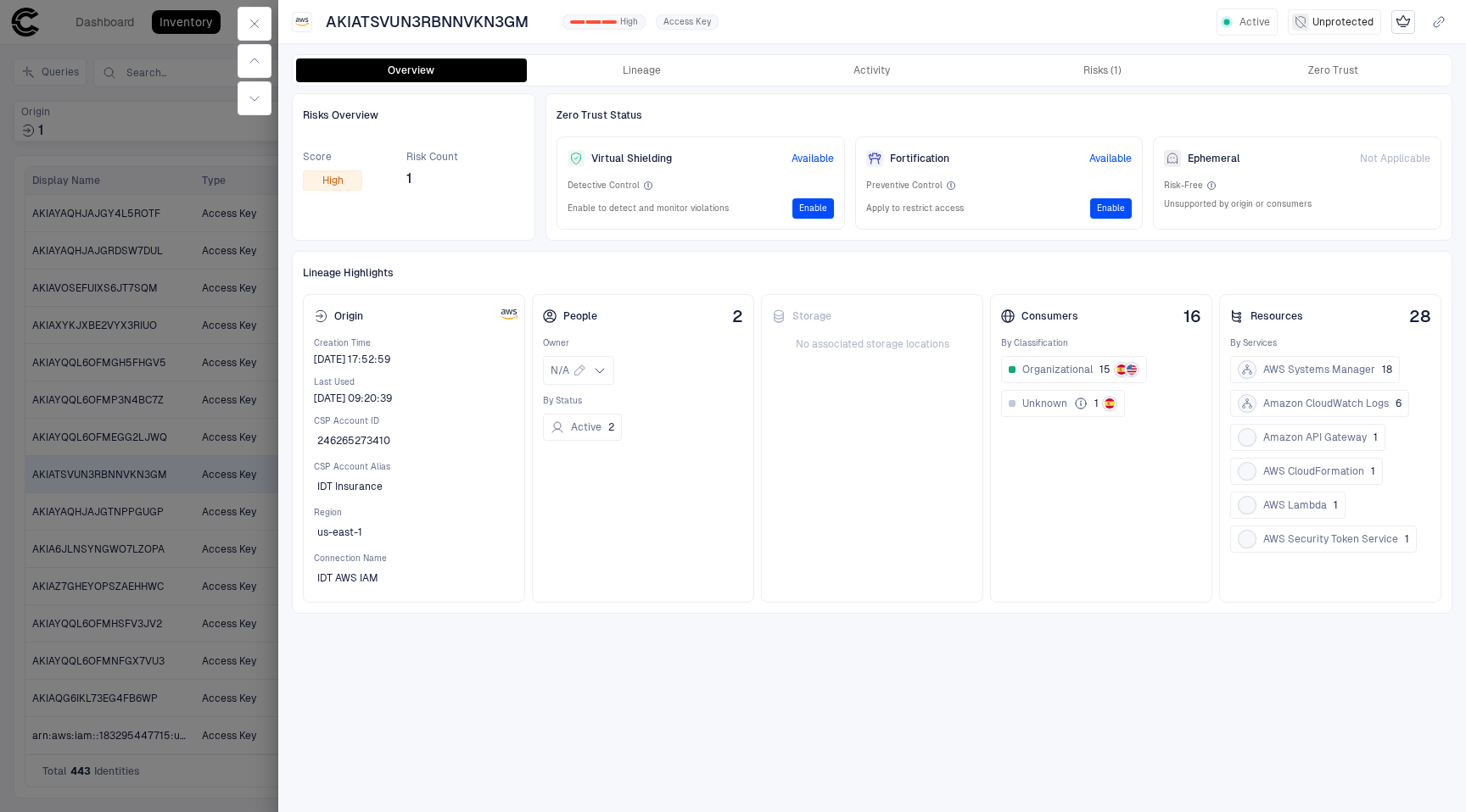
click at [1370, 148] on div "Ephemeral Not Applicable" at bounding box center [1297, 159] width 267 height 22
click at [1271, 214] on div "Ephemeral Not Applicable Risk-Free Unsupported by origin or consumers" at bounding box center [1296, 183] width 289 height 93
click at [648, 66] on button "Lineage" at bounding box center [642, 70] width 231 height 24
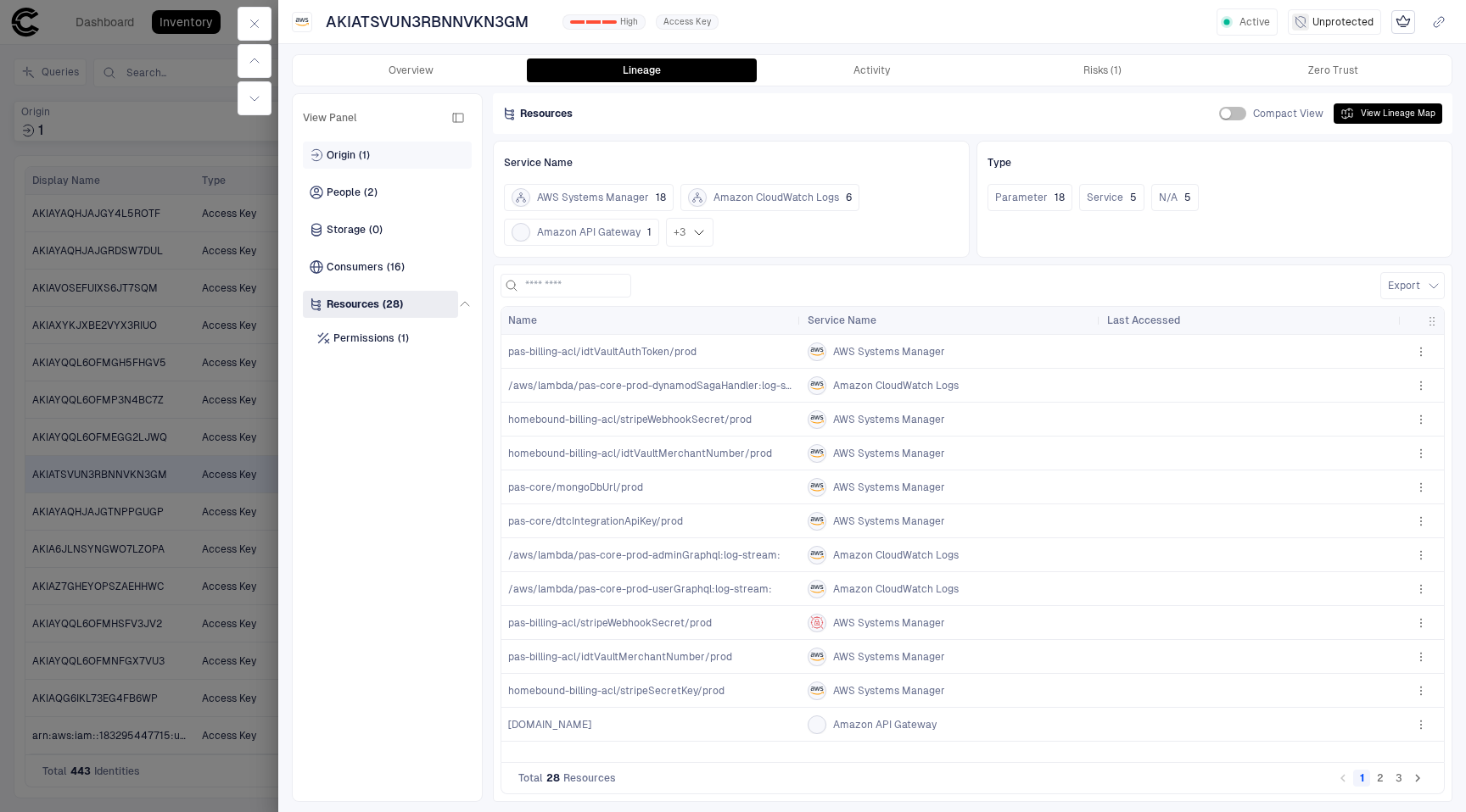
click at [393, 144] on div "Origin (1)" at bounding box center [387, 155] width 169 height 27
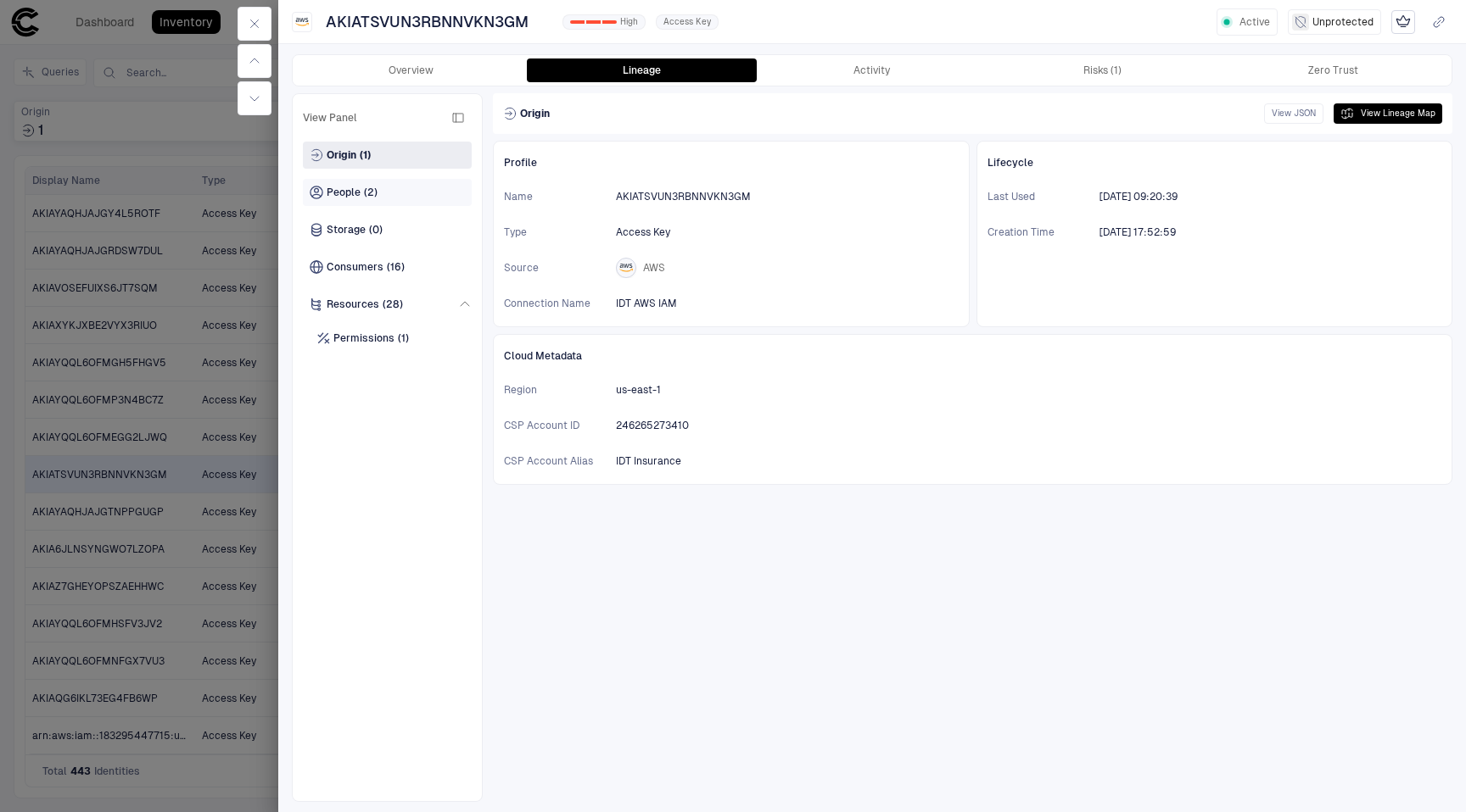
click at [385, 192] on div "People (2)" at bounding box center [387, 191] width 169 height 27
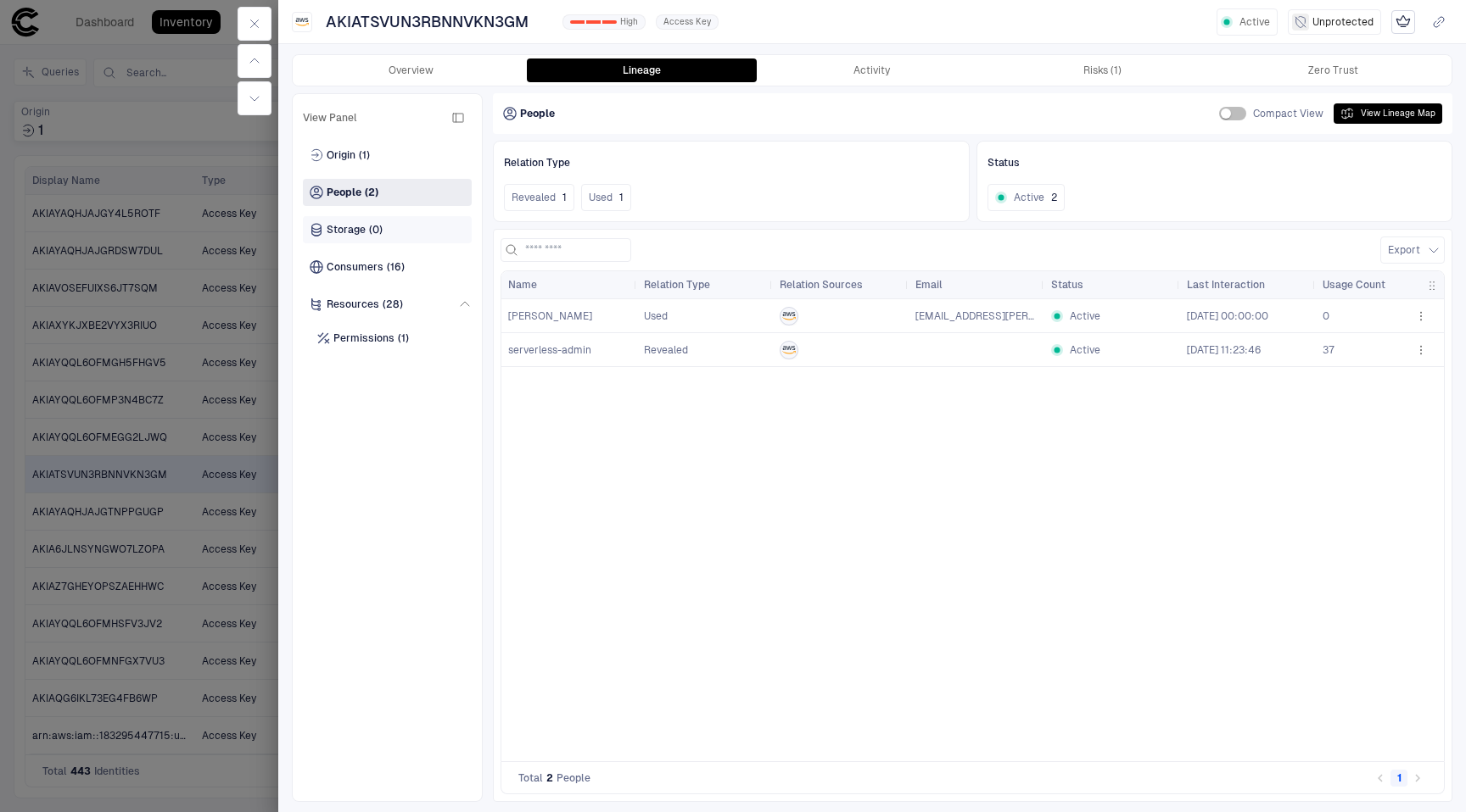
click at [385, 224] on div "Storage (0)" at bounding box center [387, 229] width 169 height 27
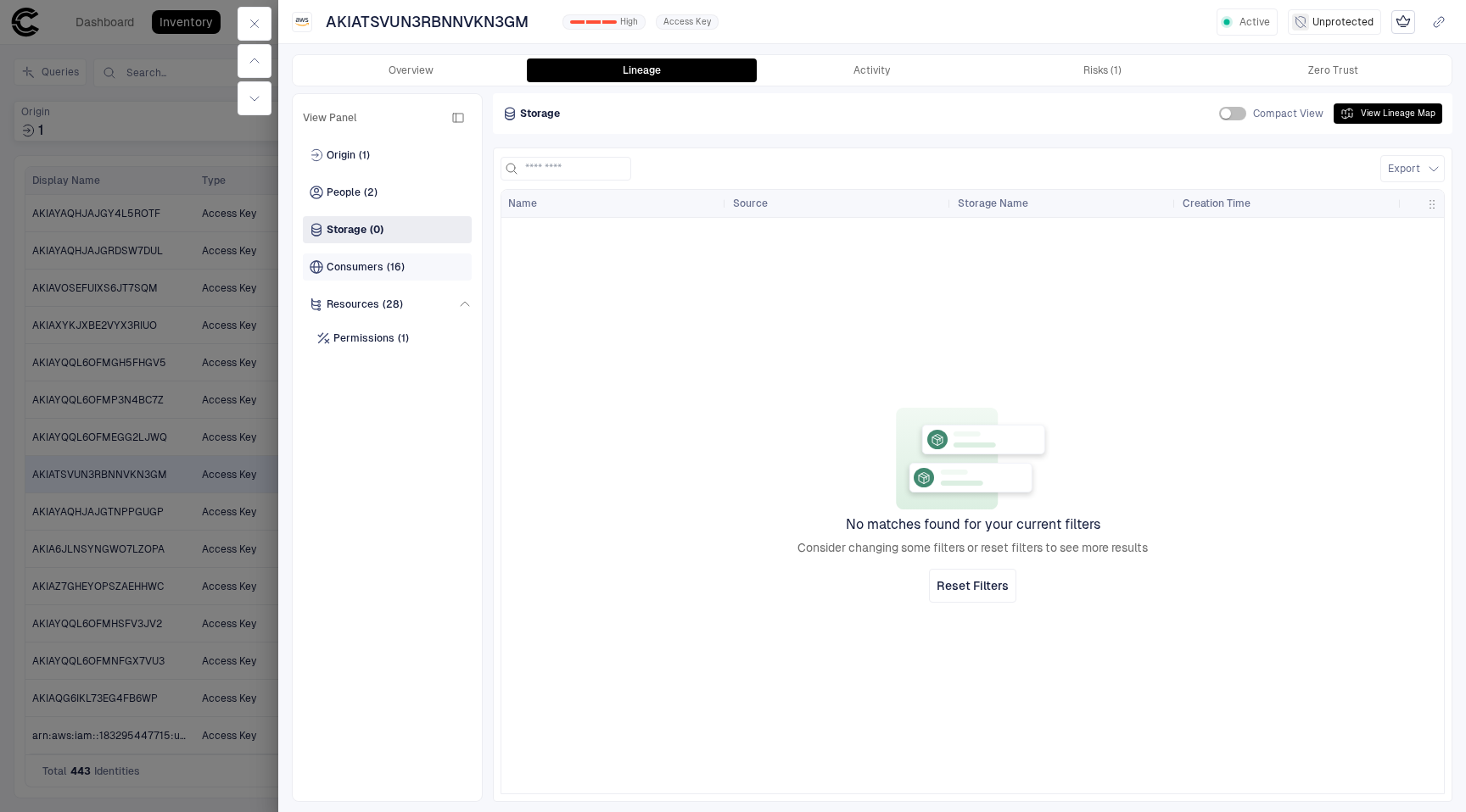
click at [390, 275] on div "Consumers (16)" at bounding box center [387, 267] width 169 height 27
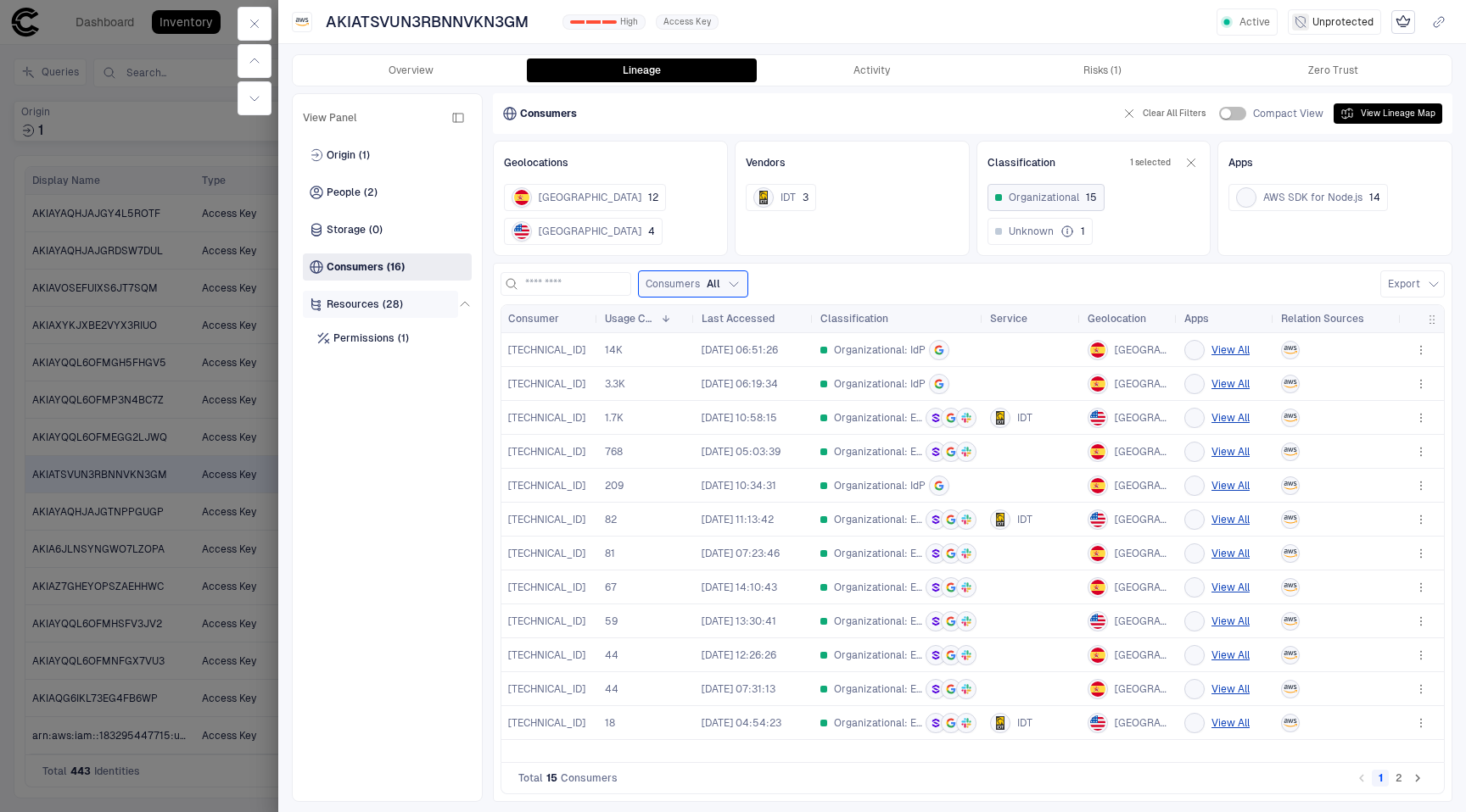
click at [390, 297] on span "(28)" at bounding box center [393, 304] width 21 height 14
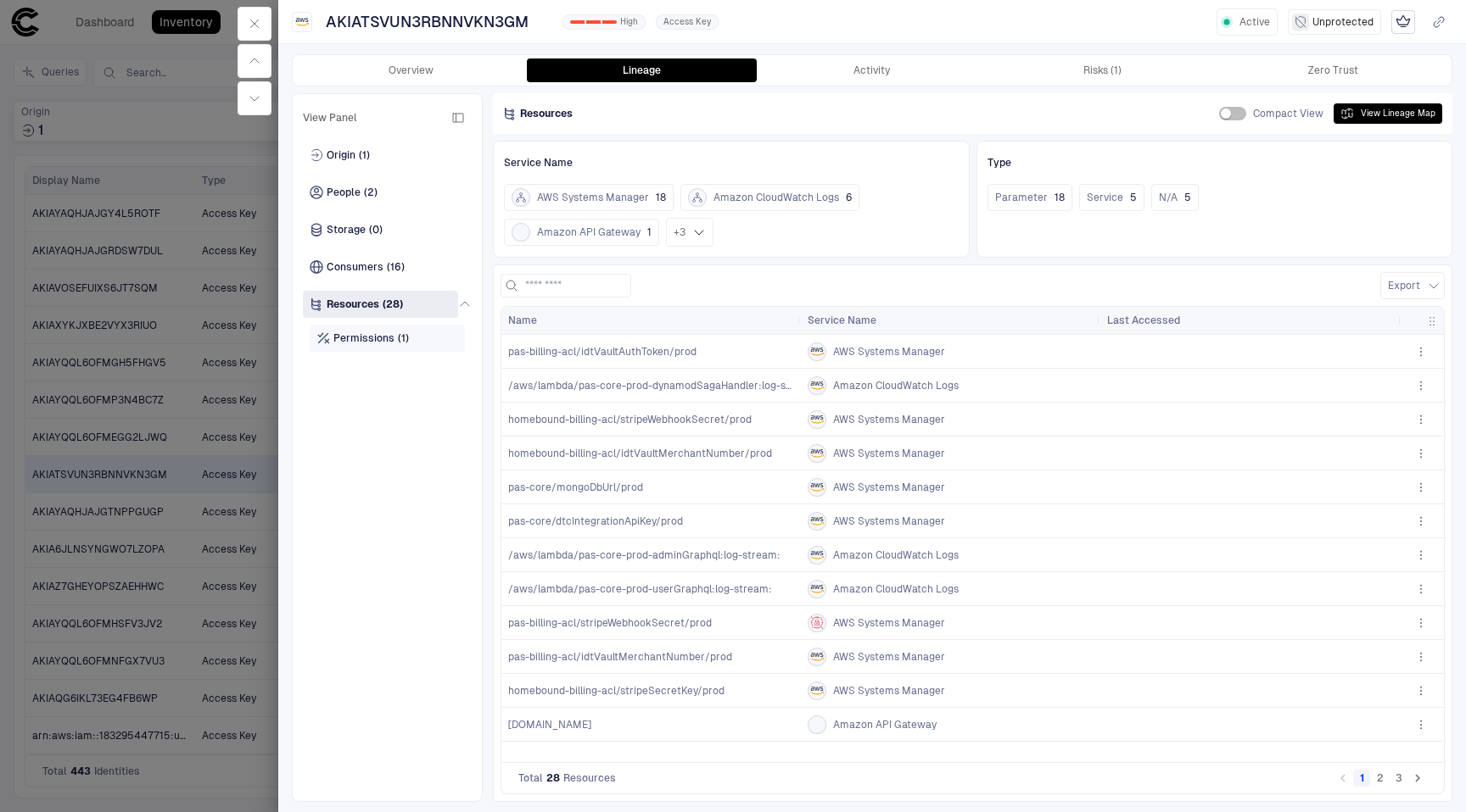
click at [392, 330] on div "Permissions (1)" at bounding box center [387, 338] width 156 height 27
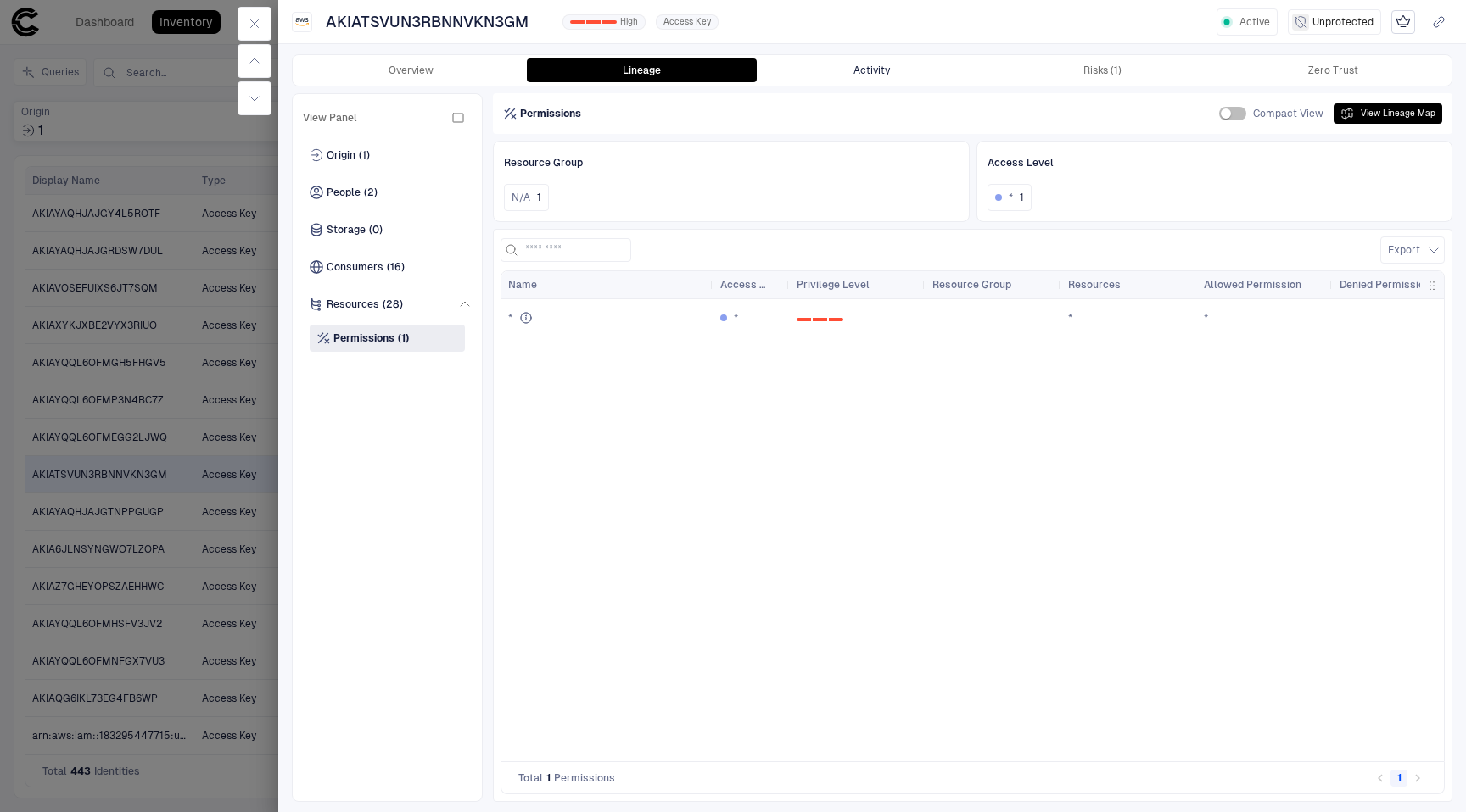
click at [853, 67] on button "Activity" at bounding box center [872, 70] width 231 height 24
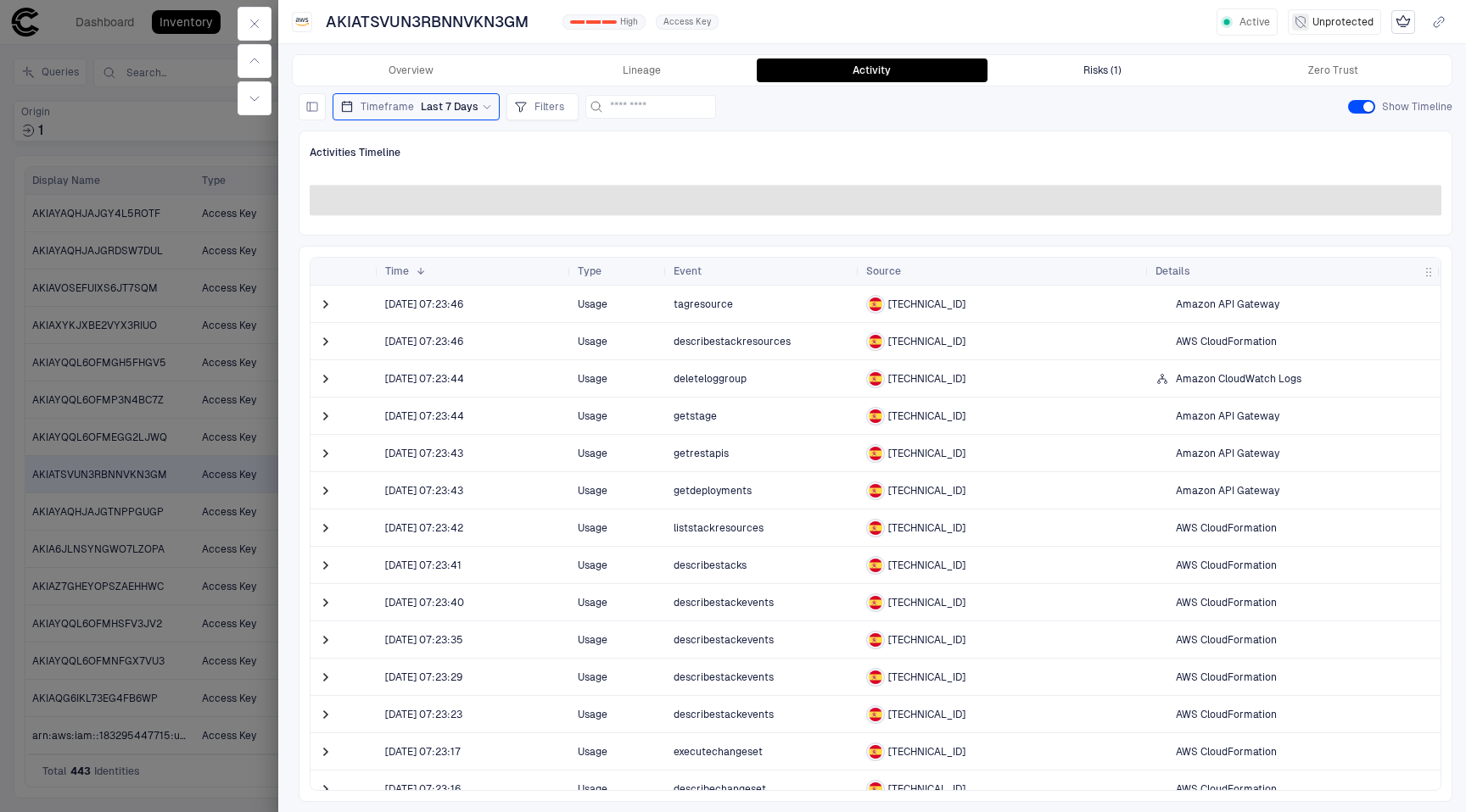
click at [1118, 70] on div "Risks (1)" at bounding box center [1102, 70] width 38 height 14
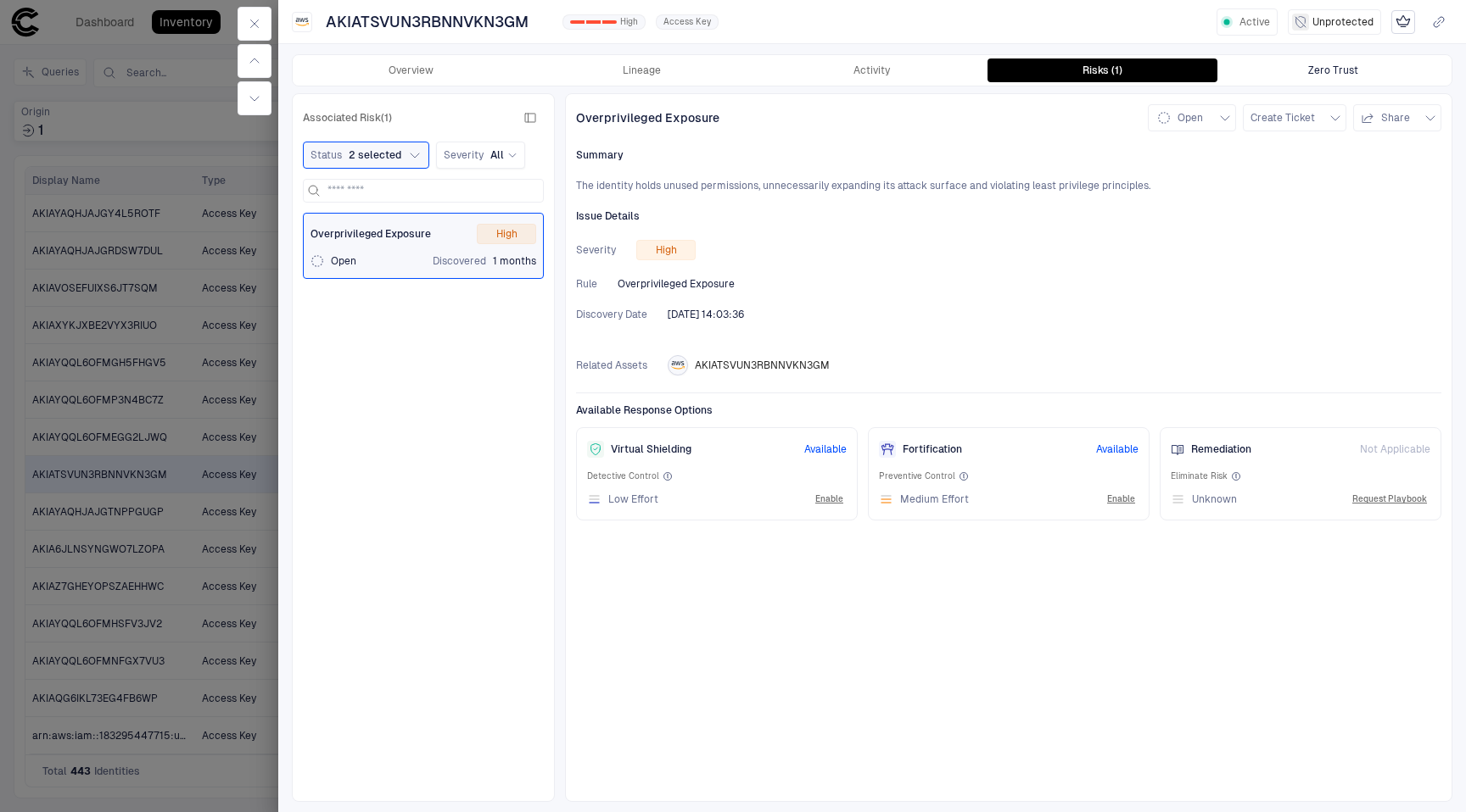
click at [1309, 69] on div "Zero Trust" at bounding box center [1333, 70] width 50 height 14
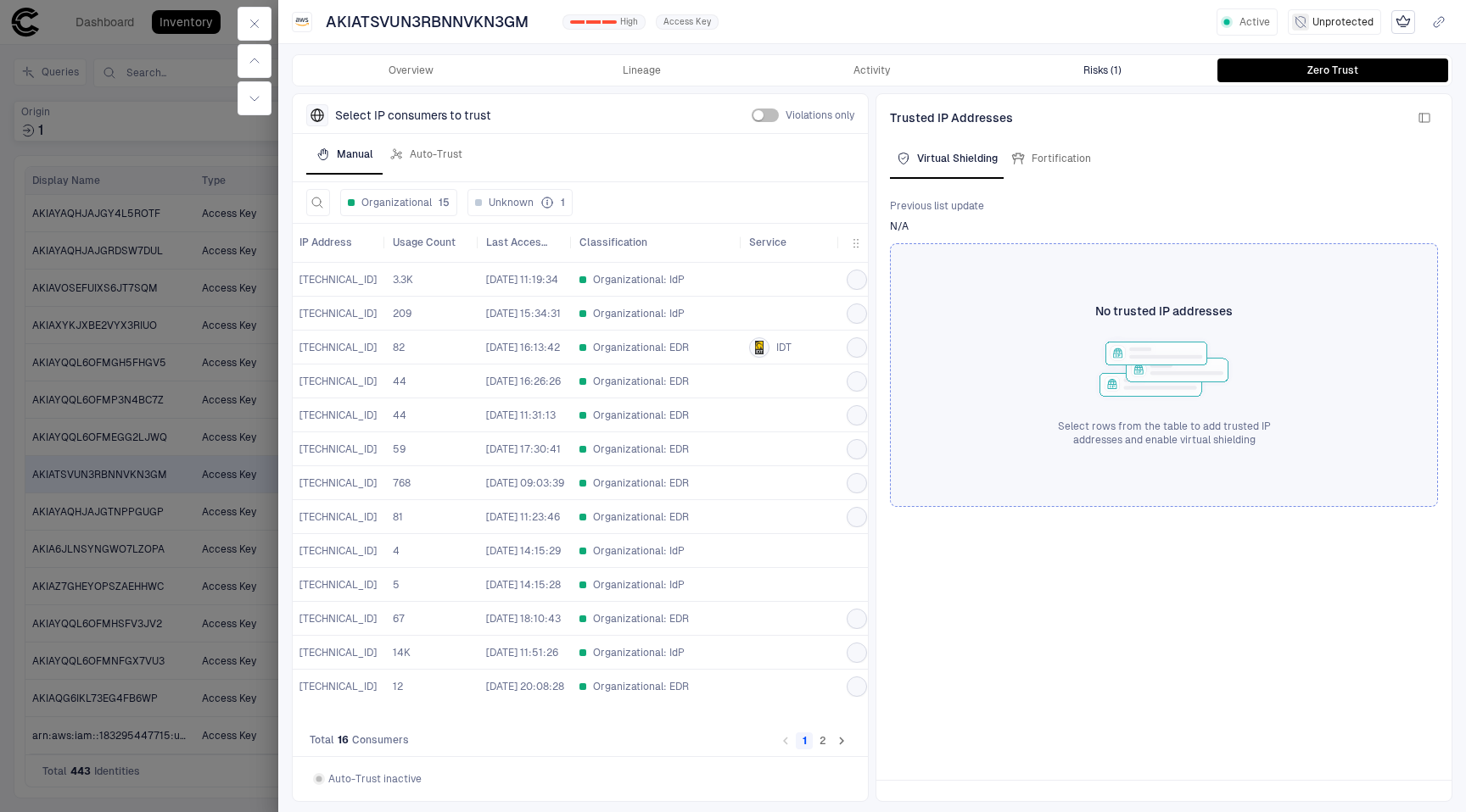
click at [1125, 64] on button "Risks (1)" at bounding box center [1103, 70] width 231 height 24
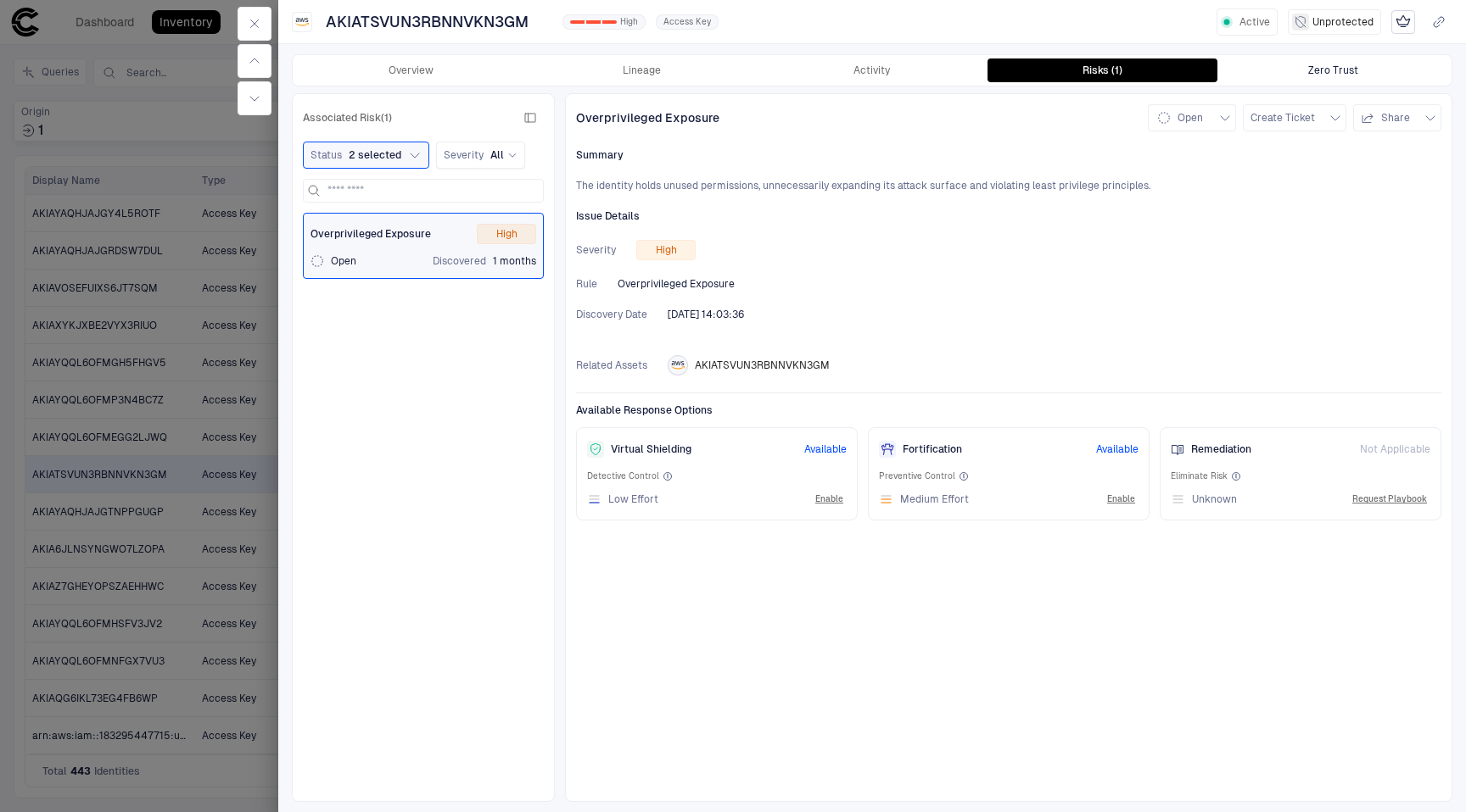
click at [1276, 69] on button "Zero Trust" at bounding box center [1332, 70] width 231 height 24
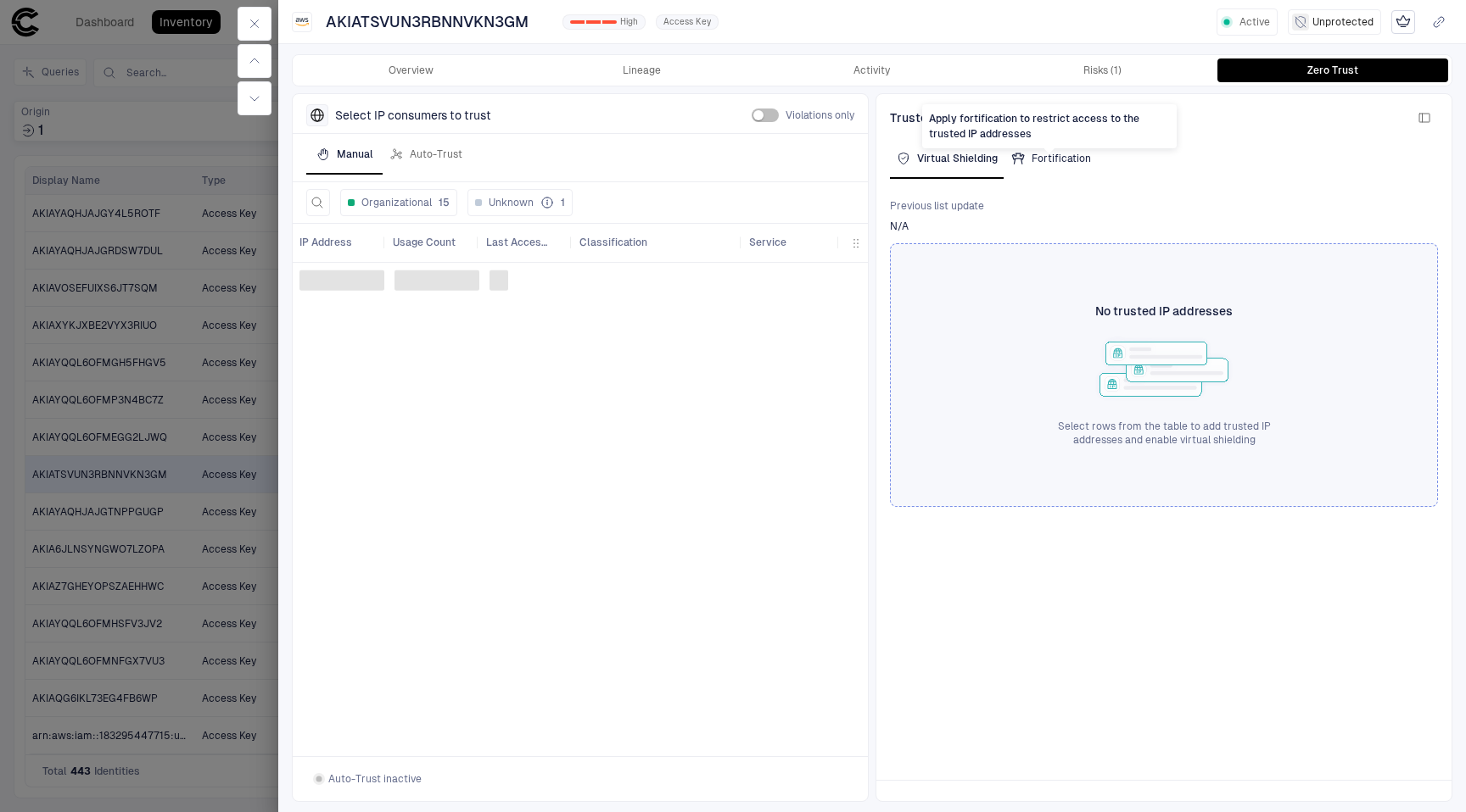
click at [1074, 152] on div "Fortification" at bounding box center [1051, 159] width 79 height 14
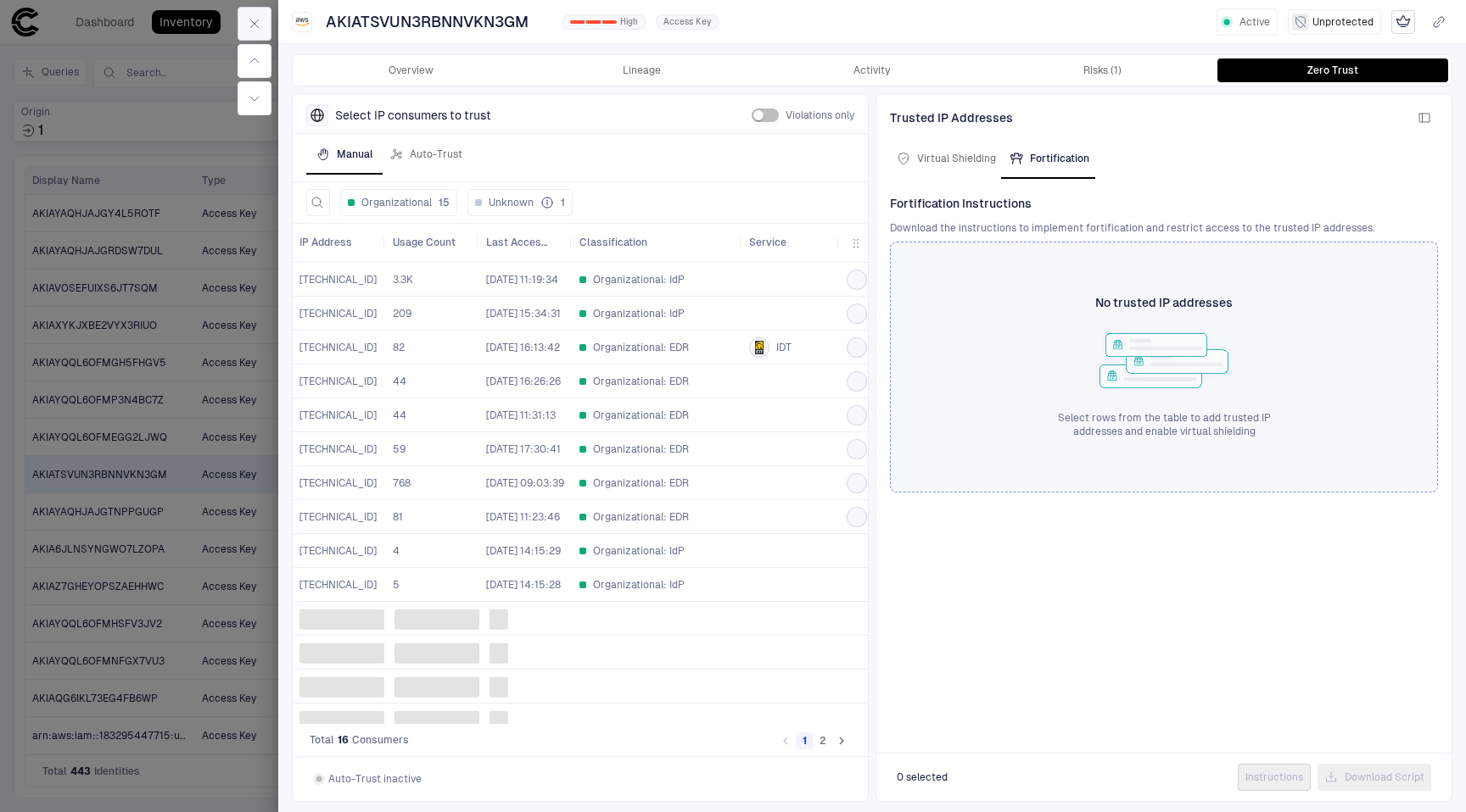
click at [249, 23] on icon "button" at bounding box center [255, 24] width 14 height 14
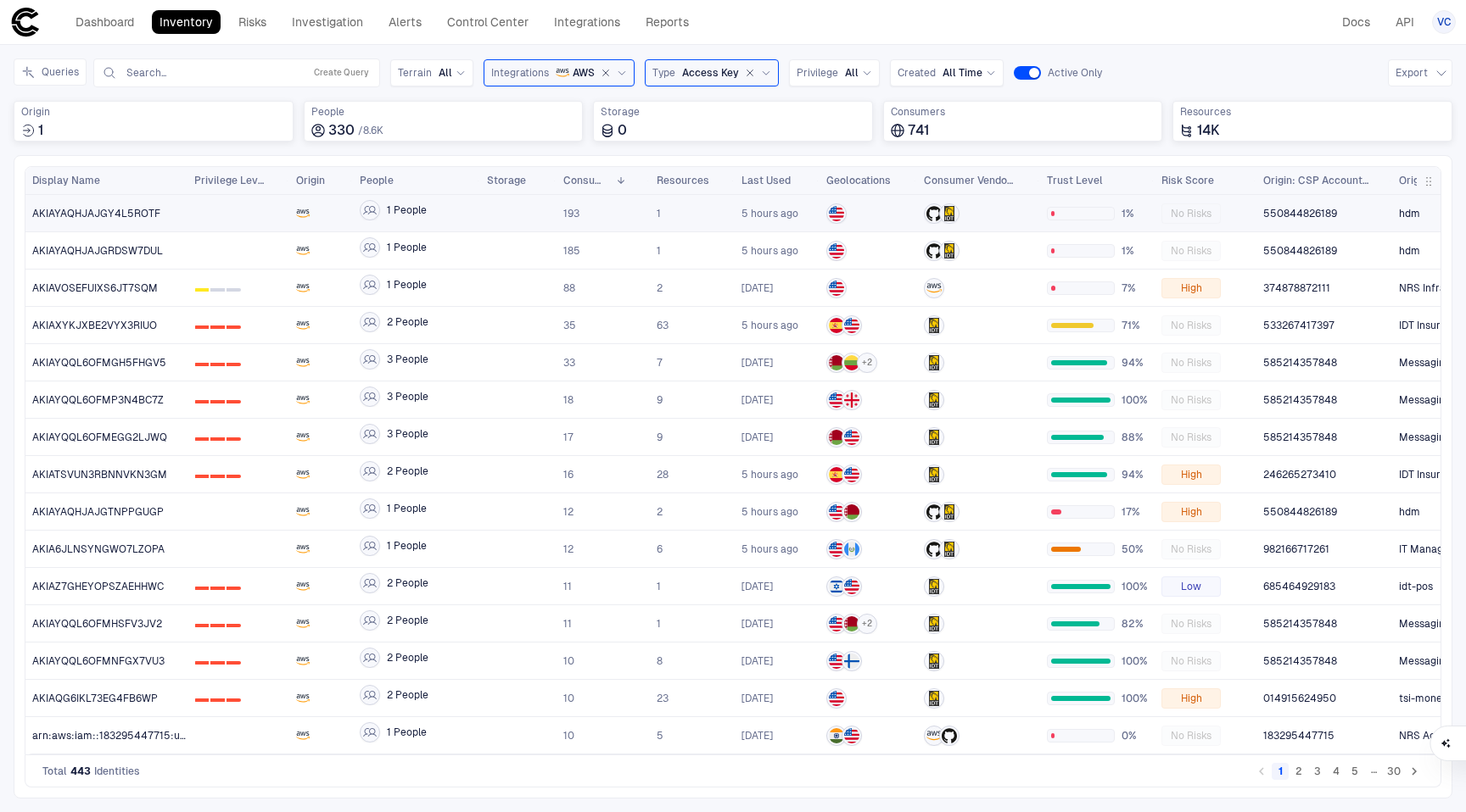
scroll to position [0, 180]
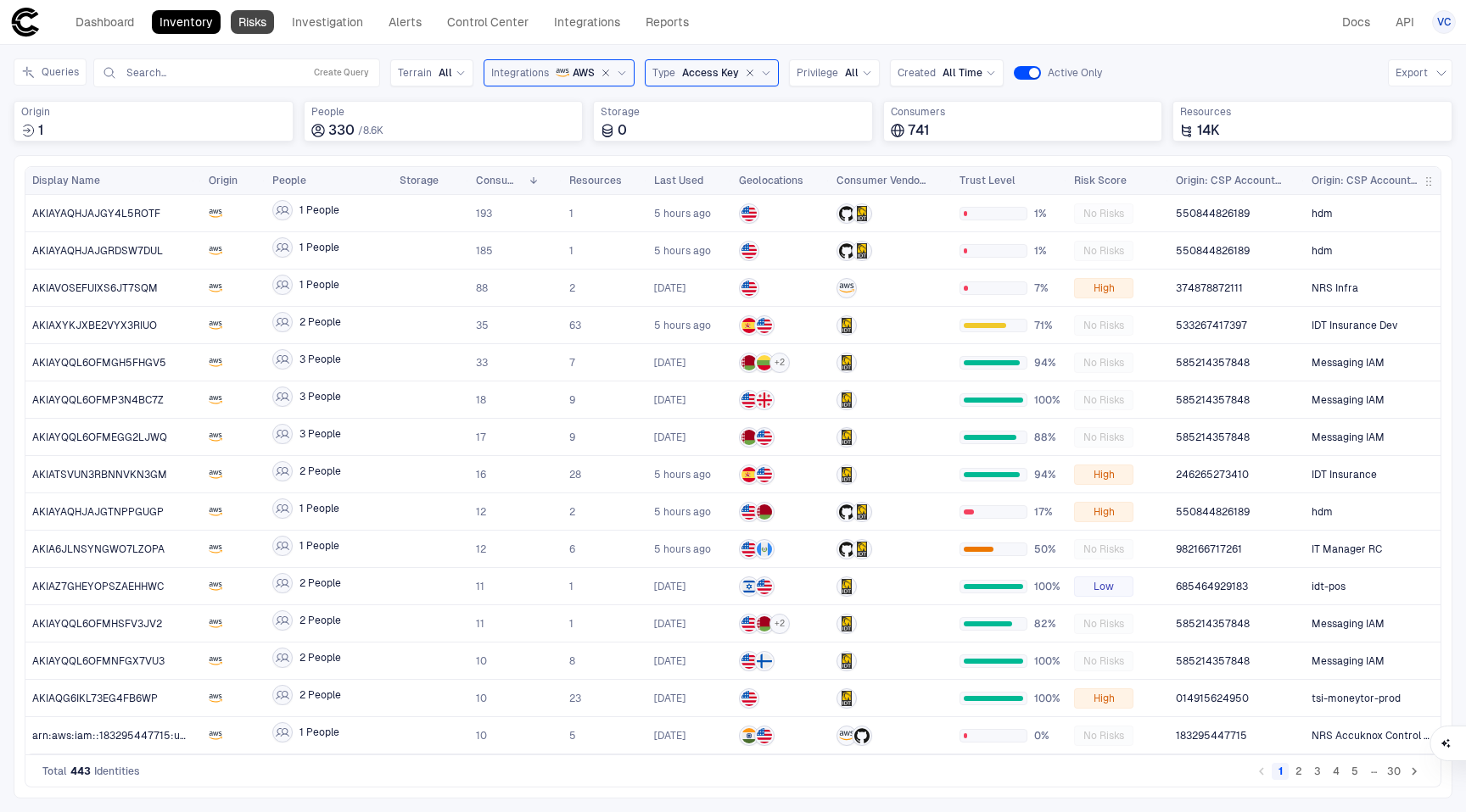
click at [259, 21] on link "Risks" at bounding box center [253, 22] width 44 height 24
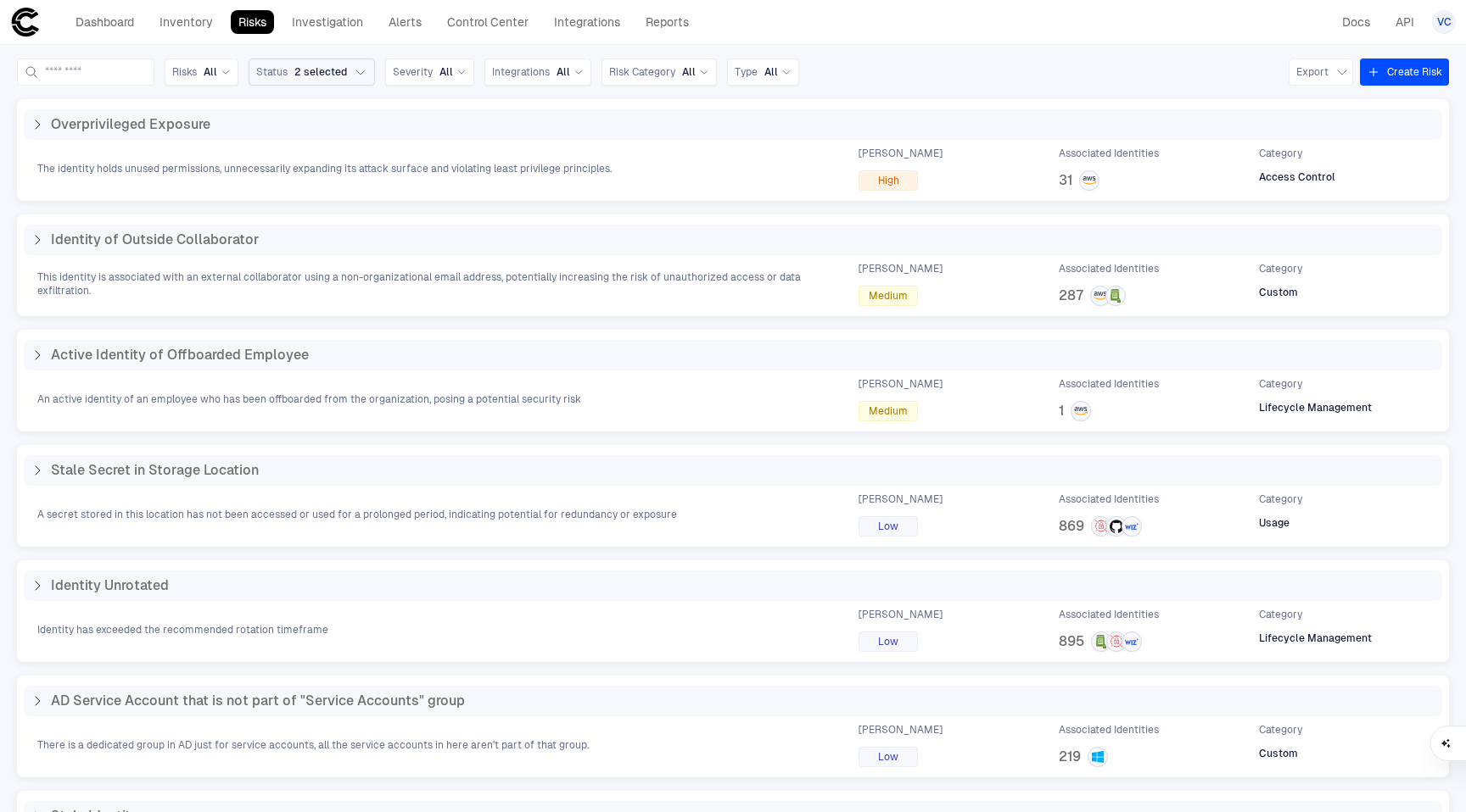
click at [367, 77] on icon "button" at bounding box center [361, 72] width 14 height 14
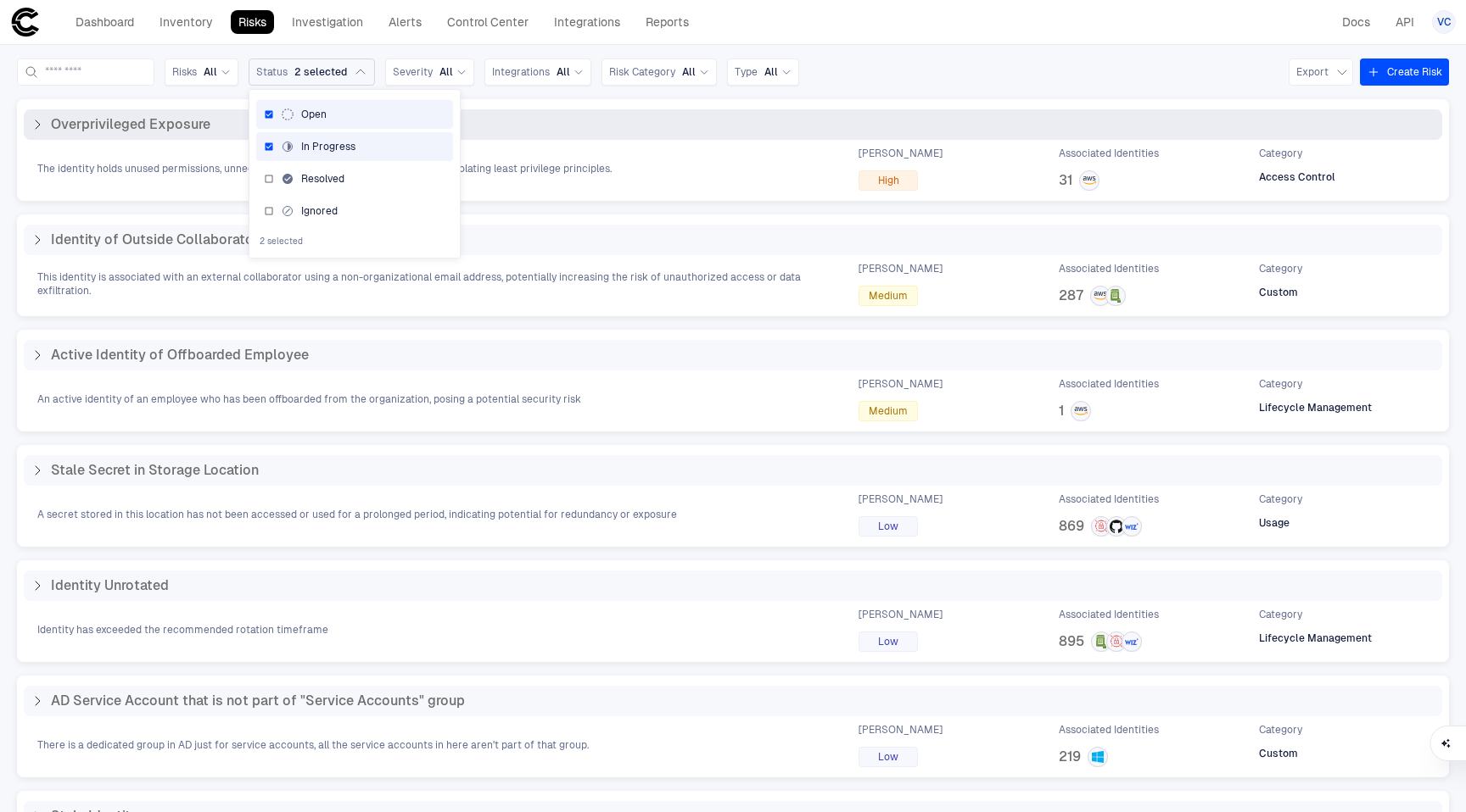
click at [583, 142] on div "Overprivileged Exposure The identity holds unused permissions, unnecessarily ex…" at bounding box center [733, 150] width 1418 height 81
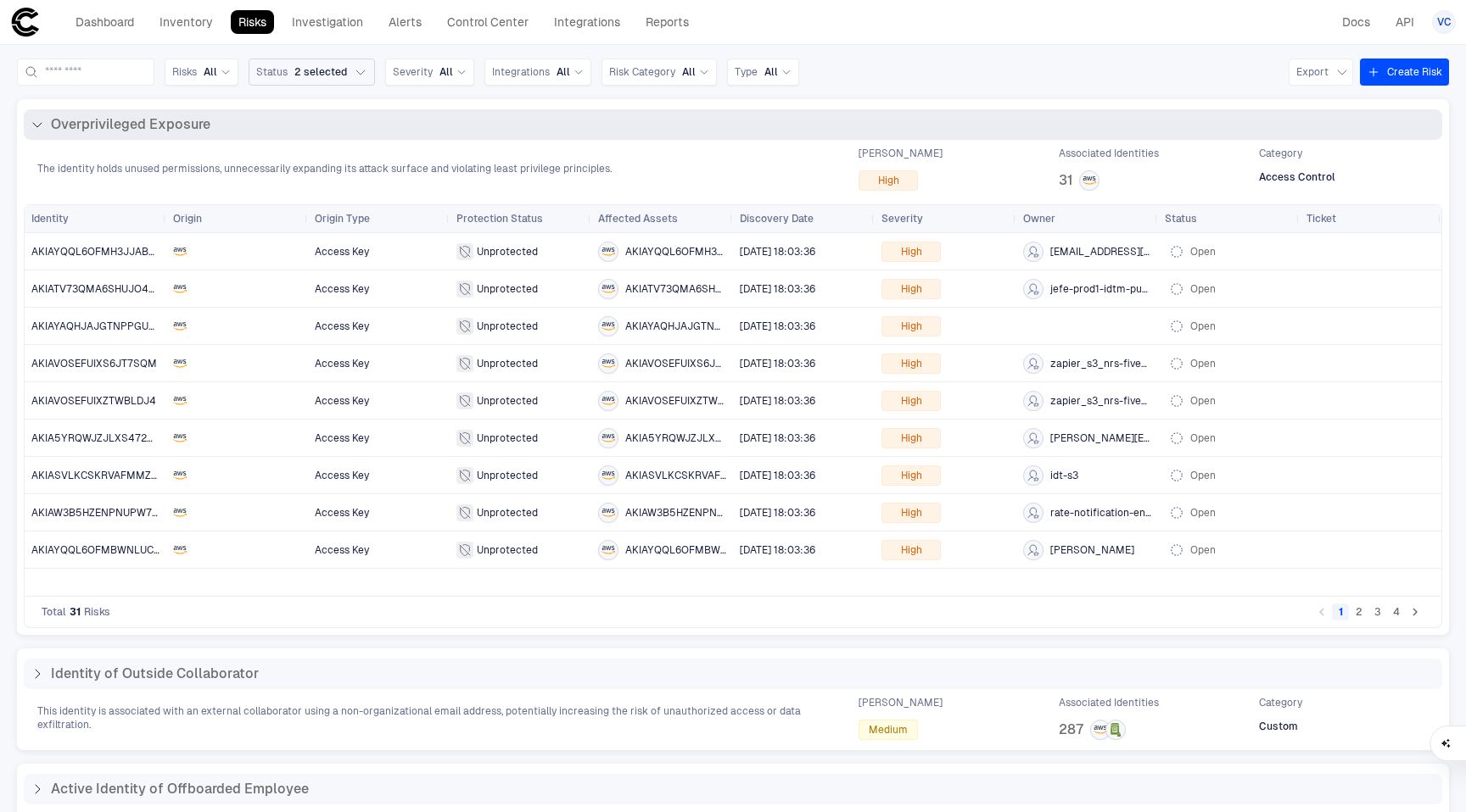
click at [465, 143] on div "Overprivileged Exposure The identity holds unused permissions, unnecessarily ex…" at bounding box center [733, 150] width 1418 height 81
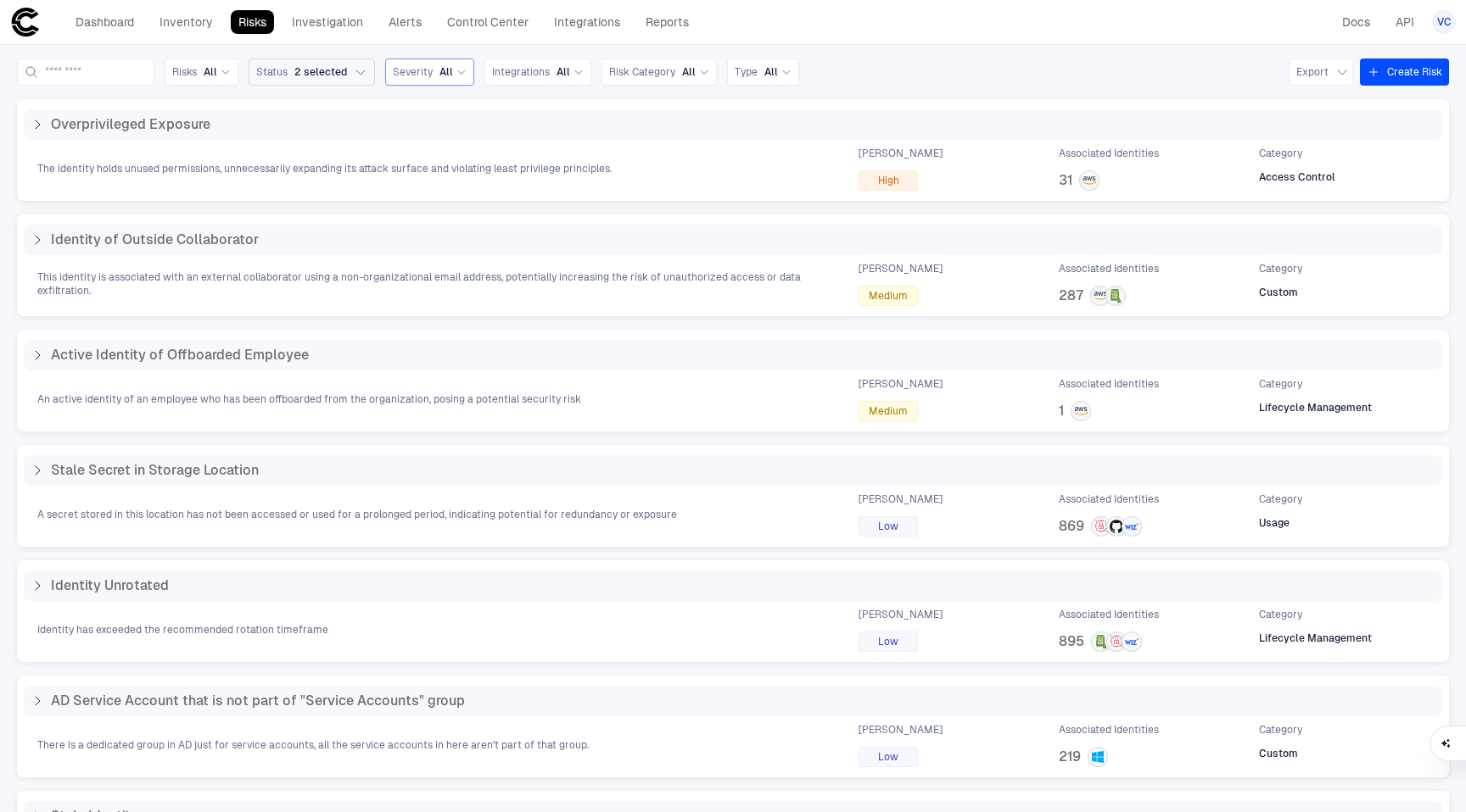
click at [453, 73] on span "All" at bounding box center [446, 72] width 14 height 14
click at [469, 196] on div "High" at bounding box center [436, 192] width 71 height 21
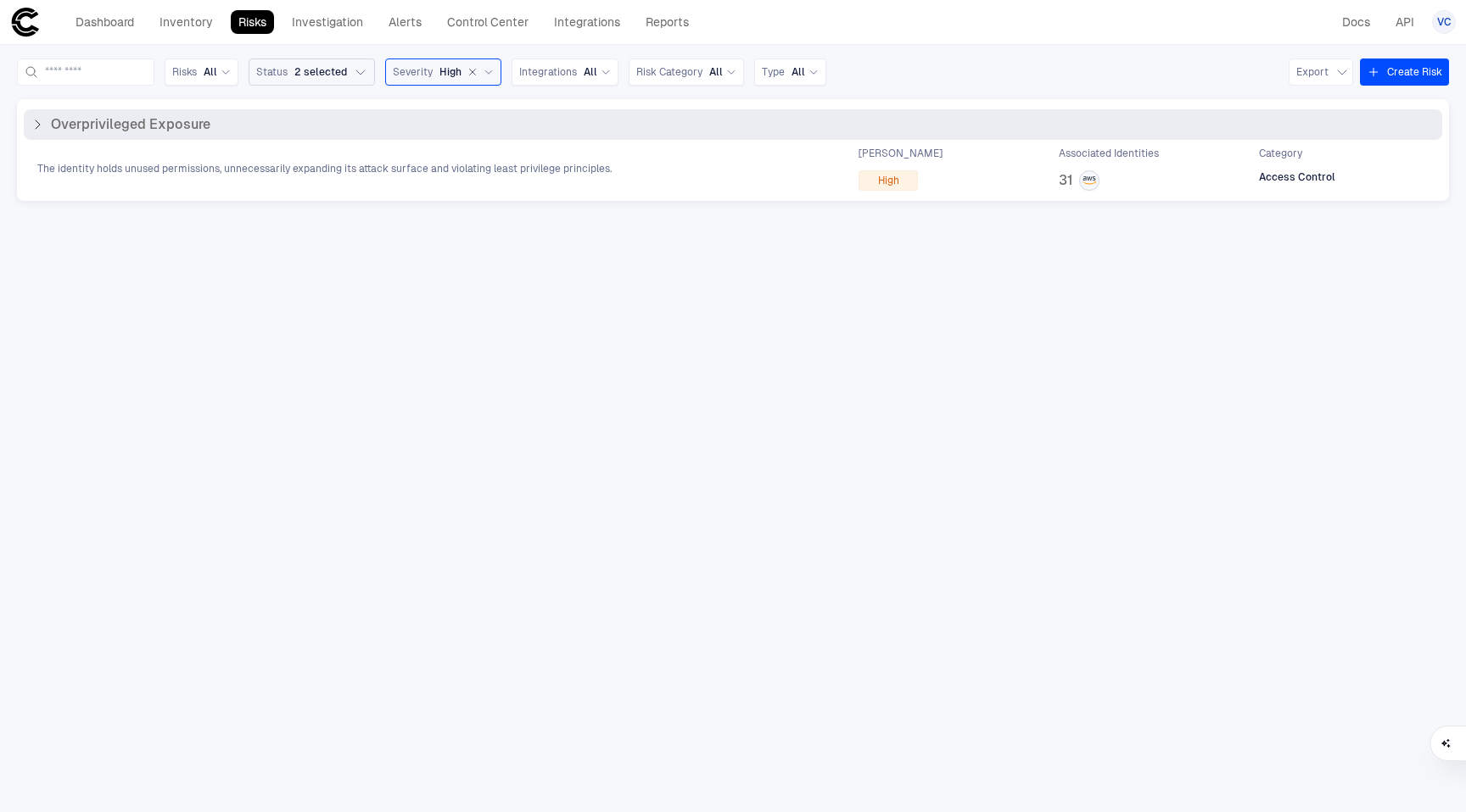
click at [542, 159] on div "The identity holds unused permissions, unnecessarily expanding its attack surfa…" at bounding box center [733, 169] width 1418 height 44
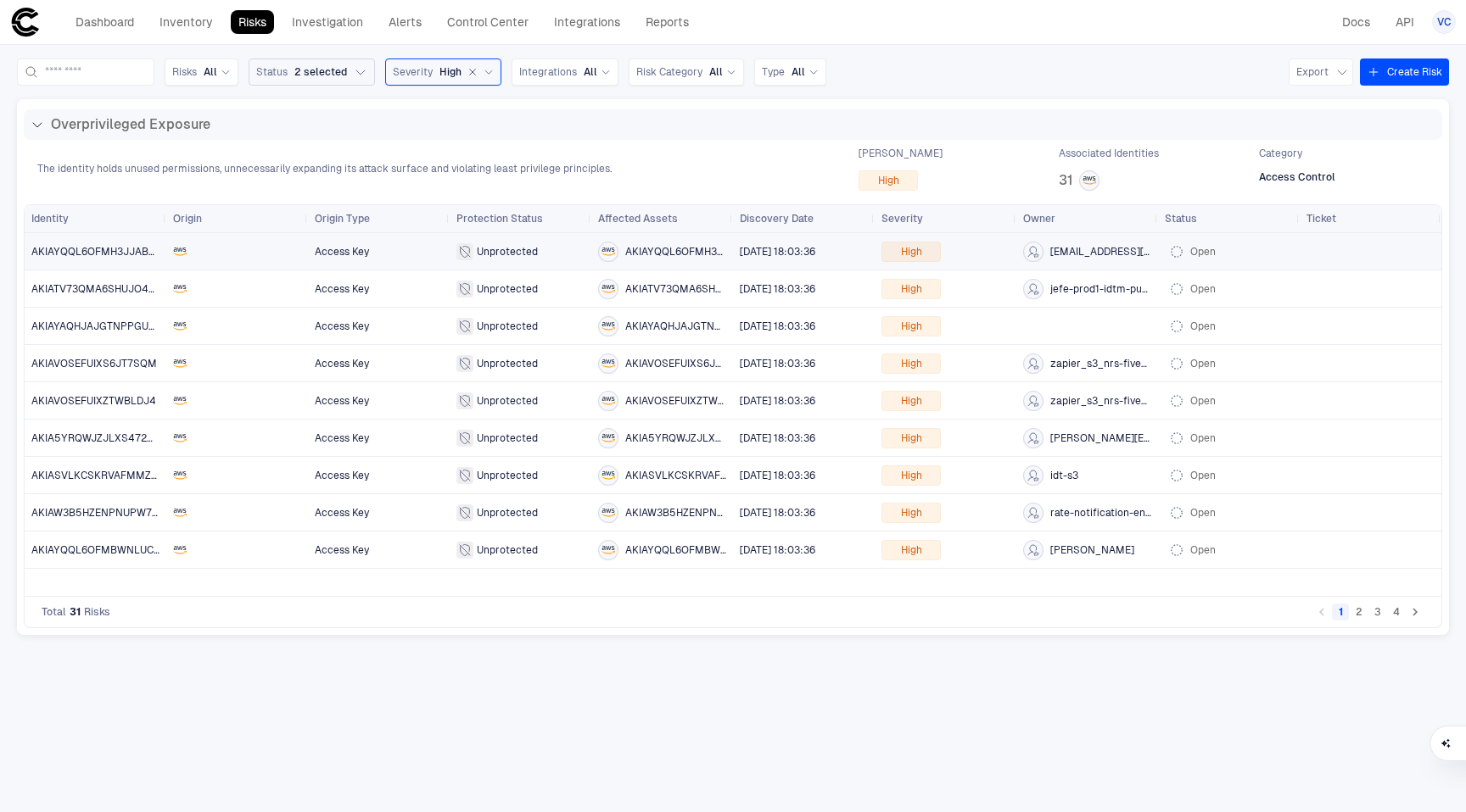
click at [290, 251] on div at bounding box center [236, 252] width 128 height 14
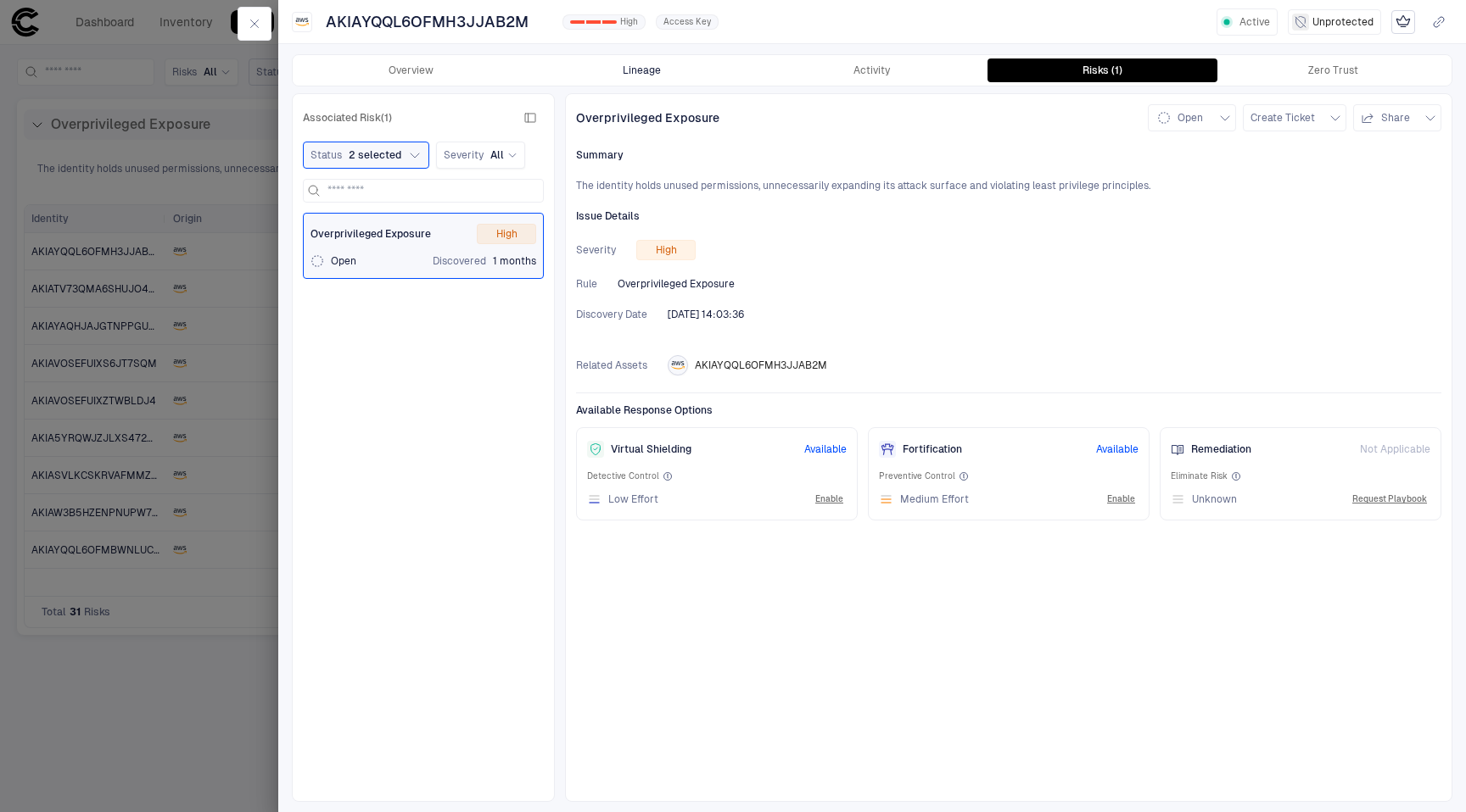
click at [657, 68] on button "Lineage" at bounding box center [642, 70] width 231 height 24
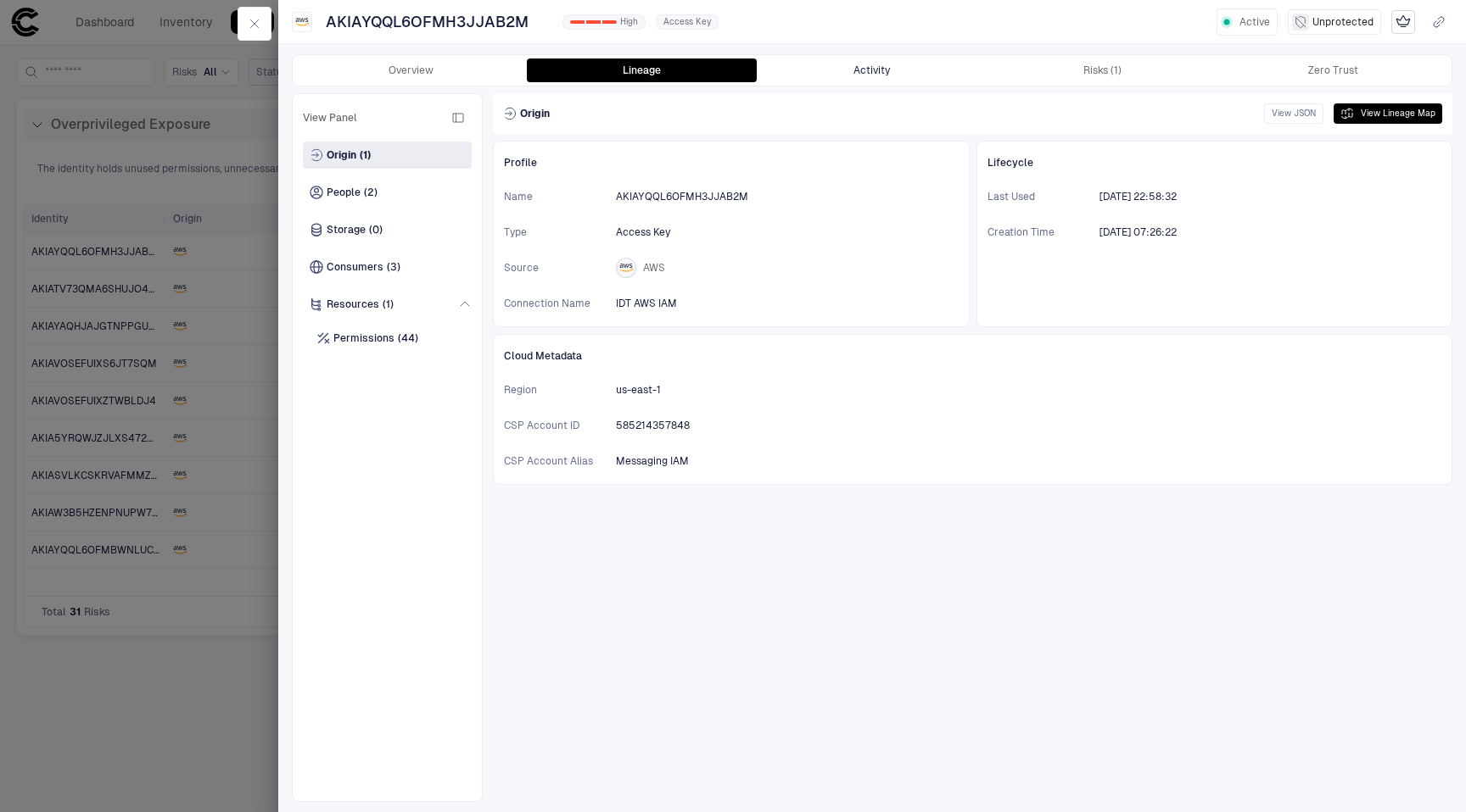
click at [912, 66] on button "Activity" at bounding box center [872, 70] width 231 height 24
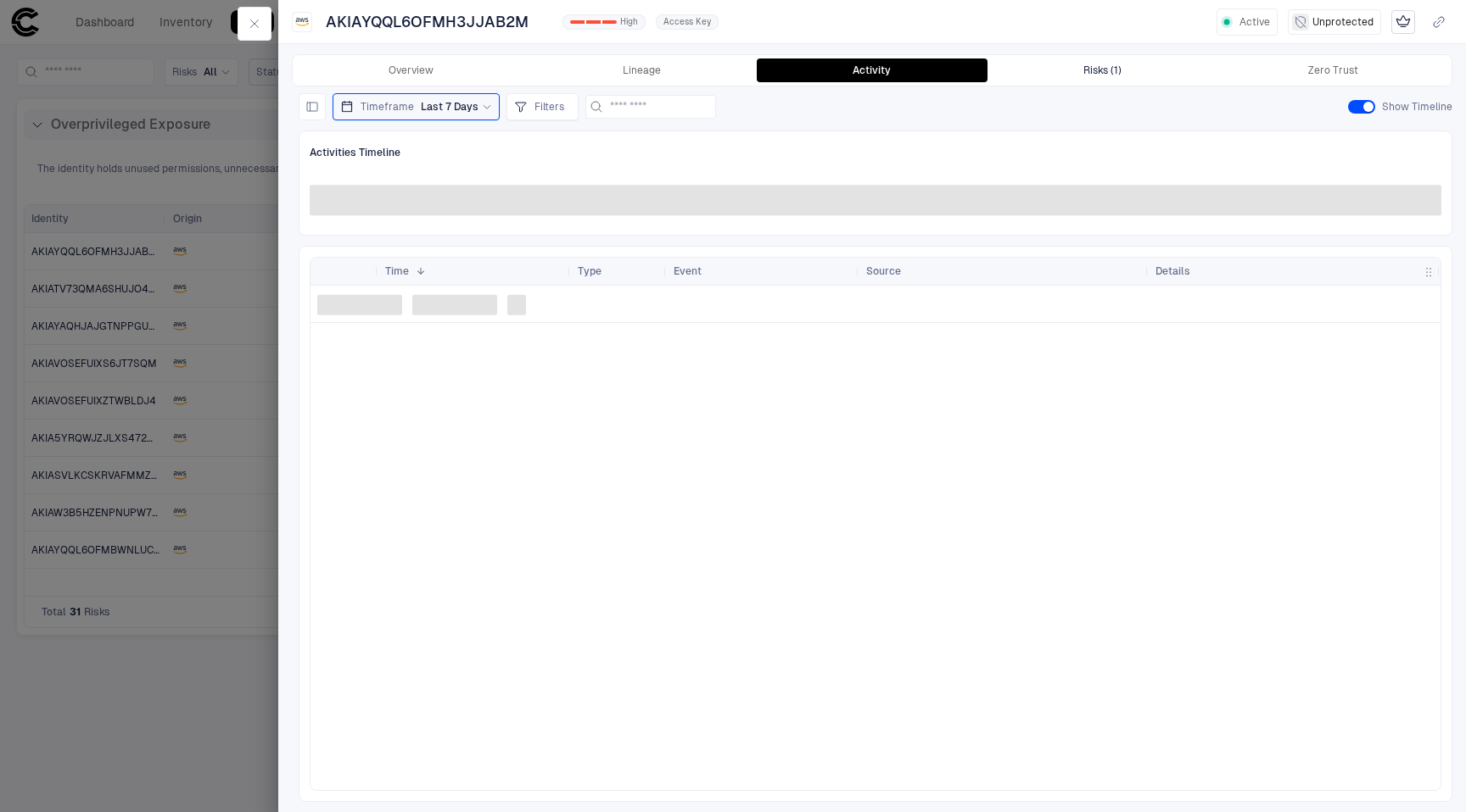
click at [1076, 58] on button "Risks (1)" at bounding box center [1103, 70] width 231 height 24
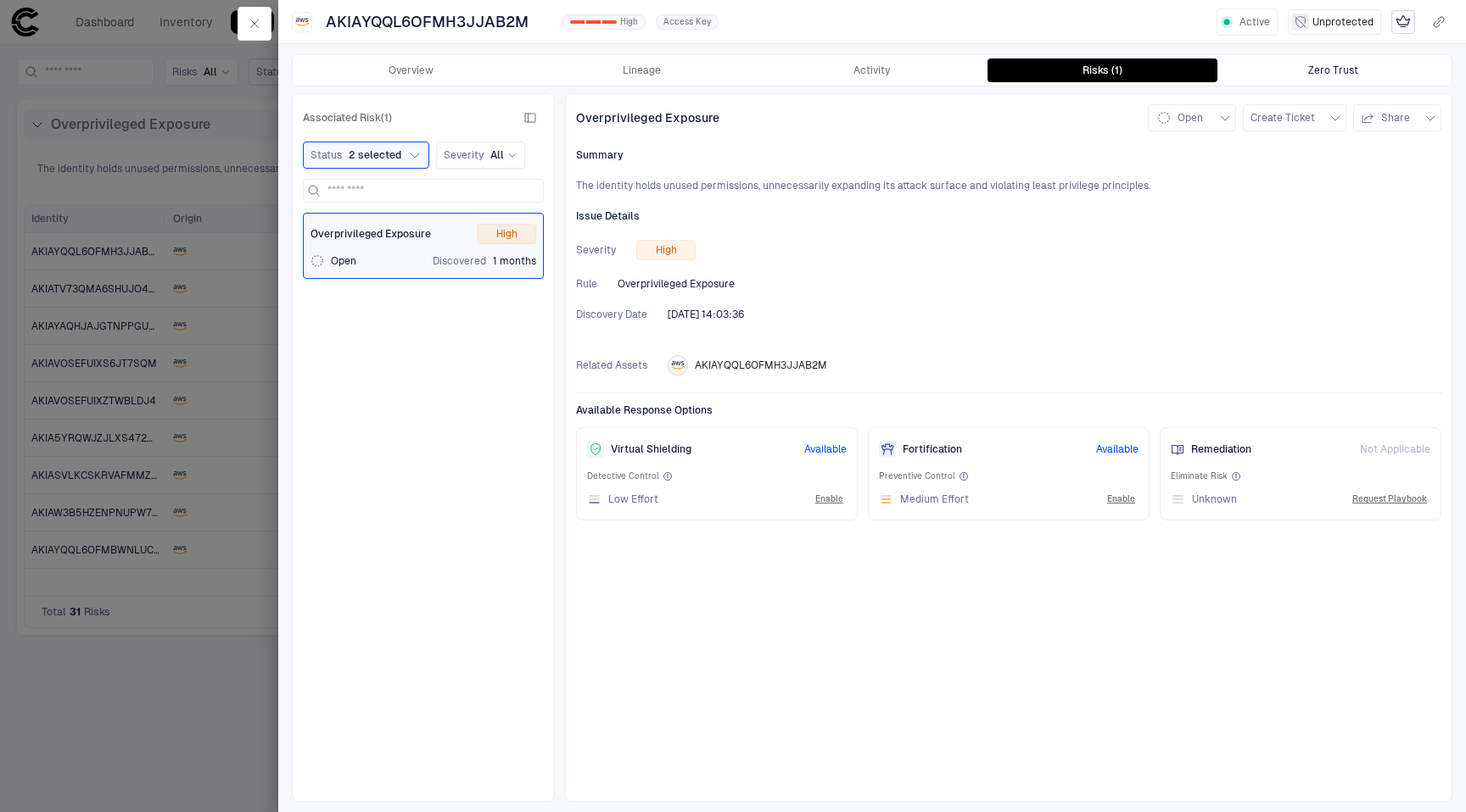
click at [1330, 74] on div "Zero Trust" at bounding box center [1333, 70] width 50 height 14
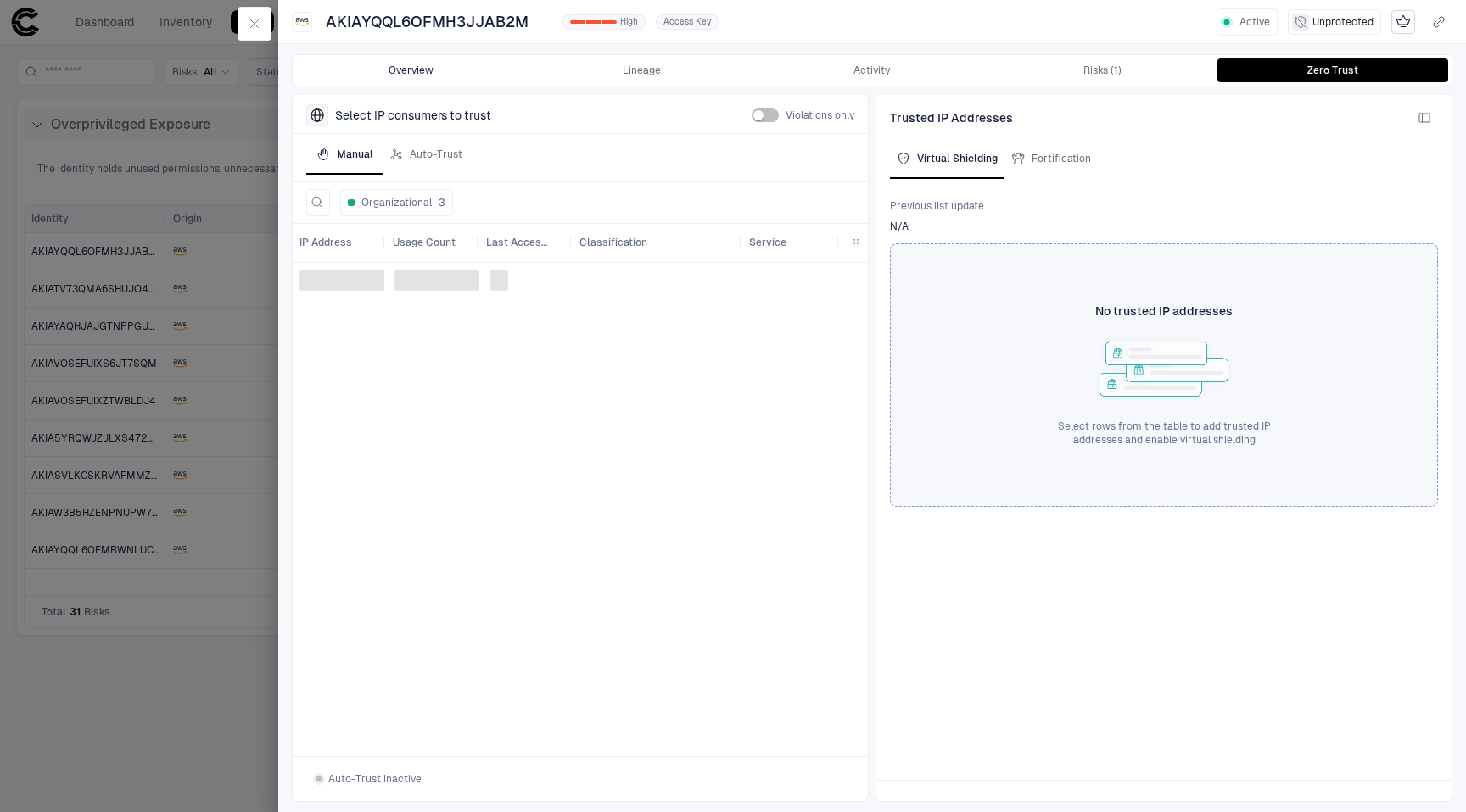
click at [391, 61] on button "Overview" at bounding box center [412, 70] width 231 height 24
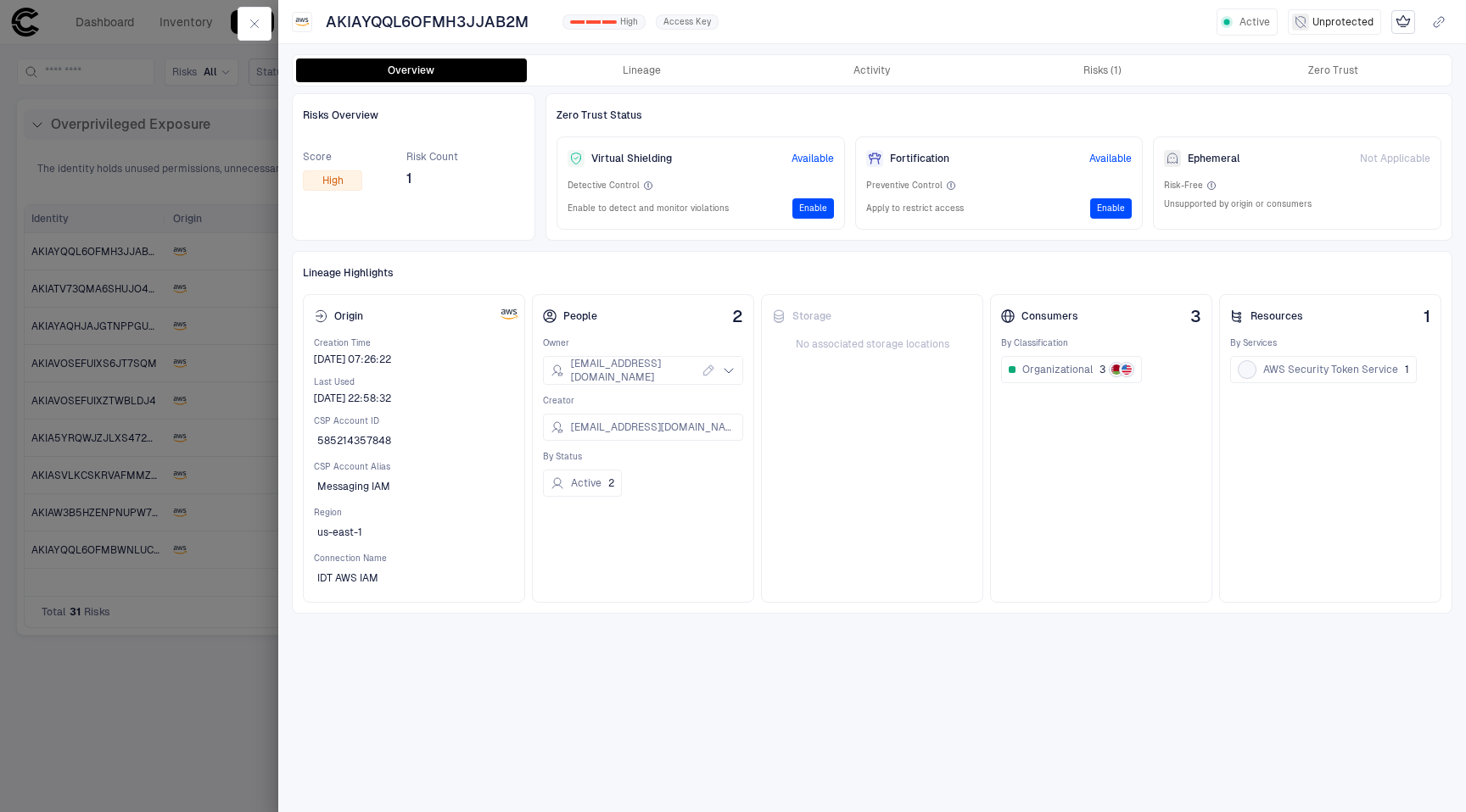
click at [196, 326] on div at bounding box center [733, 406] width 1466 height 812
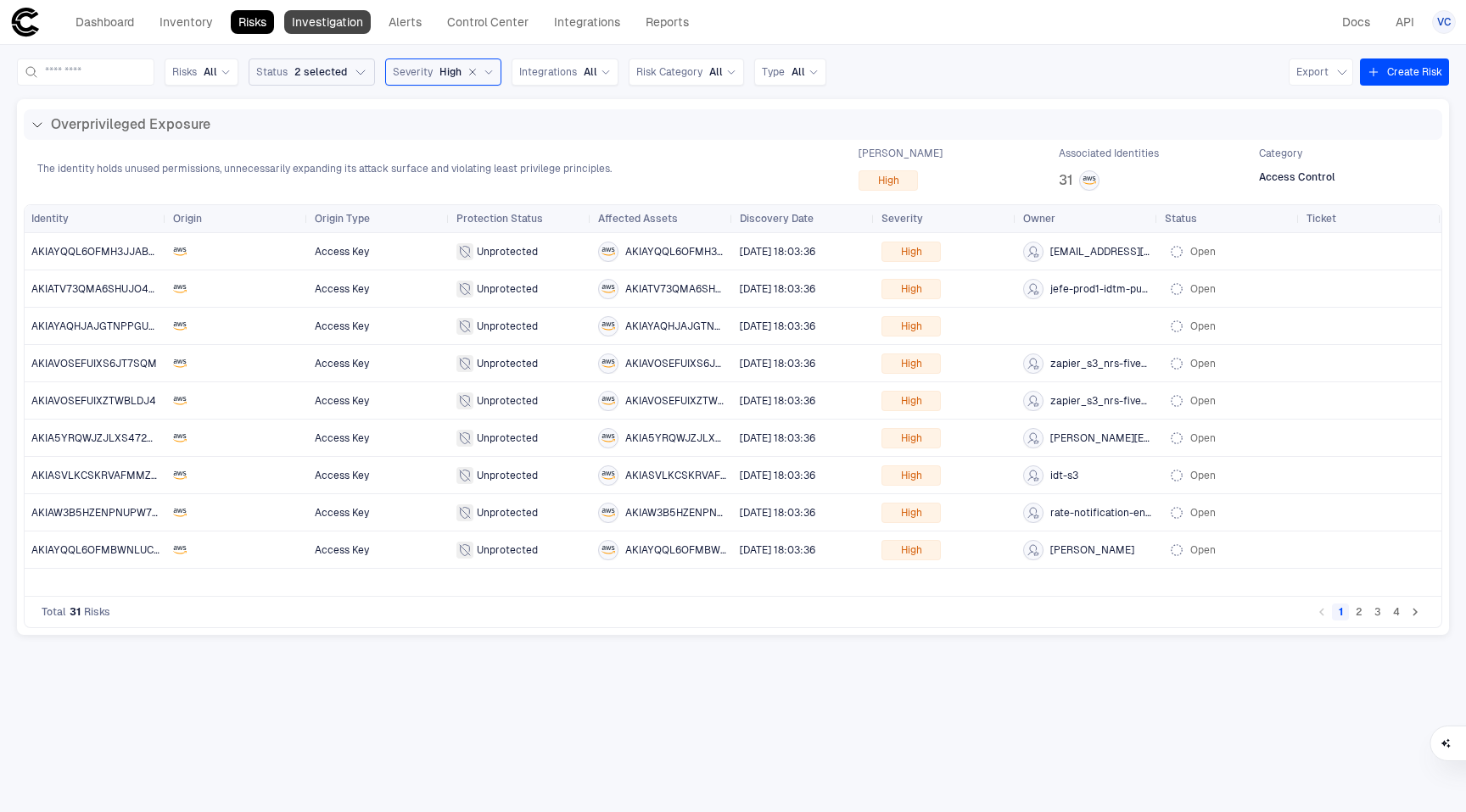
click at [348, 26] on link "Investigation" at bounding box center [327, 22] width 86 height 24
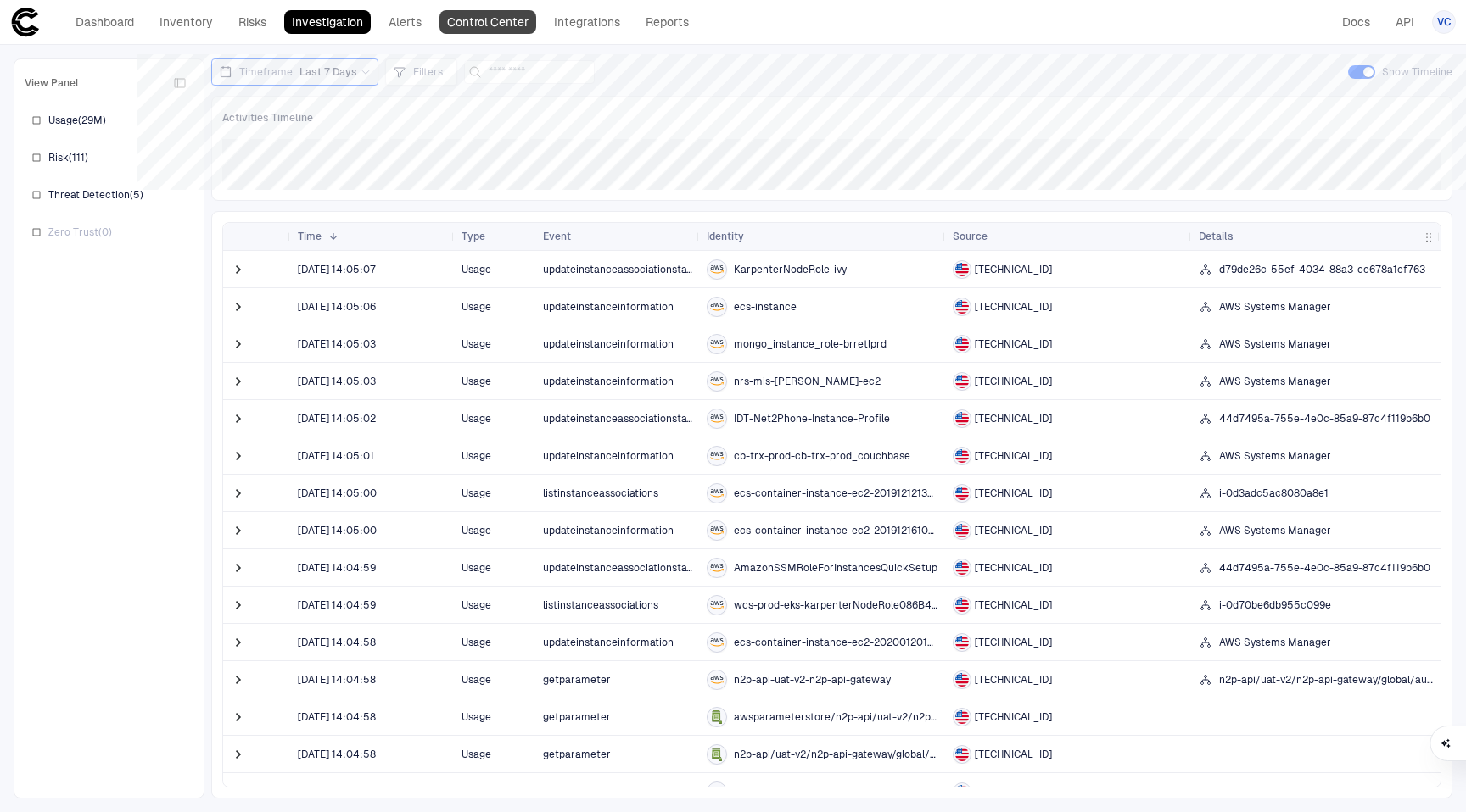
click at [465, 24] on link "Control Center" at bounding box center [488, 22] width 97 height 24
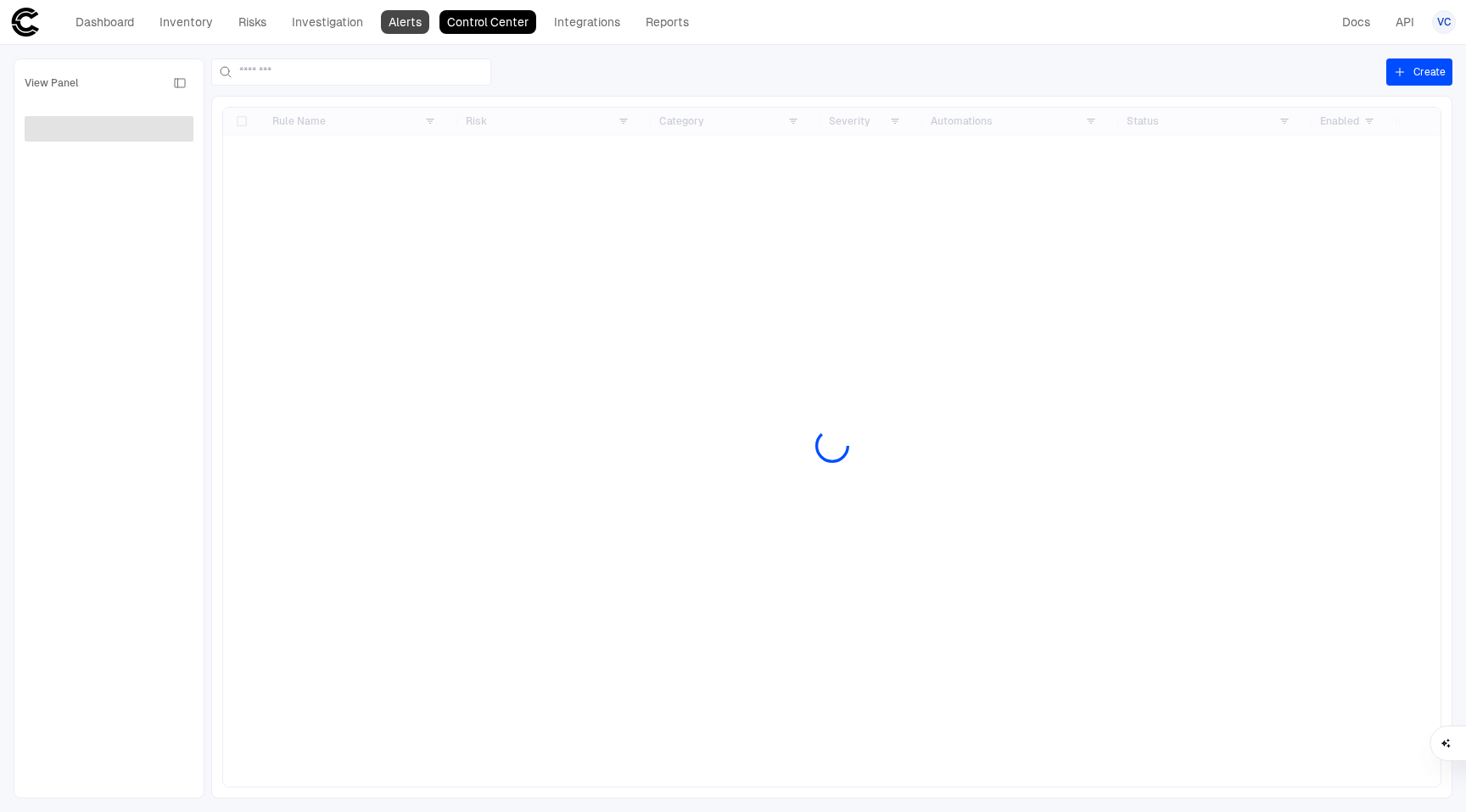
click at [413, 28] on link "Alerts" at bounding box center [405, 22] width 49 height 24
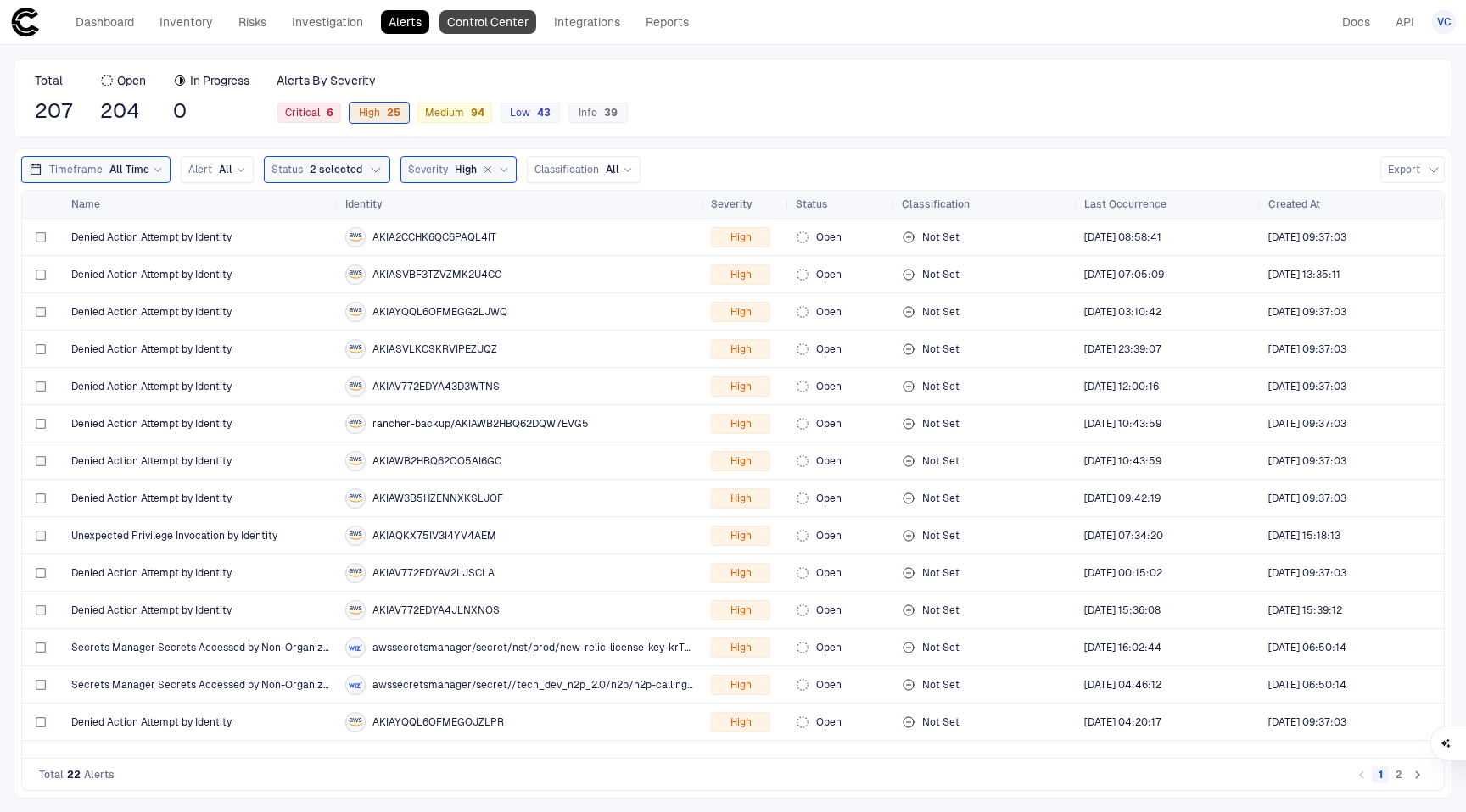
click at [498, 23] on link "Control Center" at bounding box center [488, 22] width 97 height 24
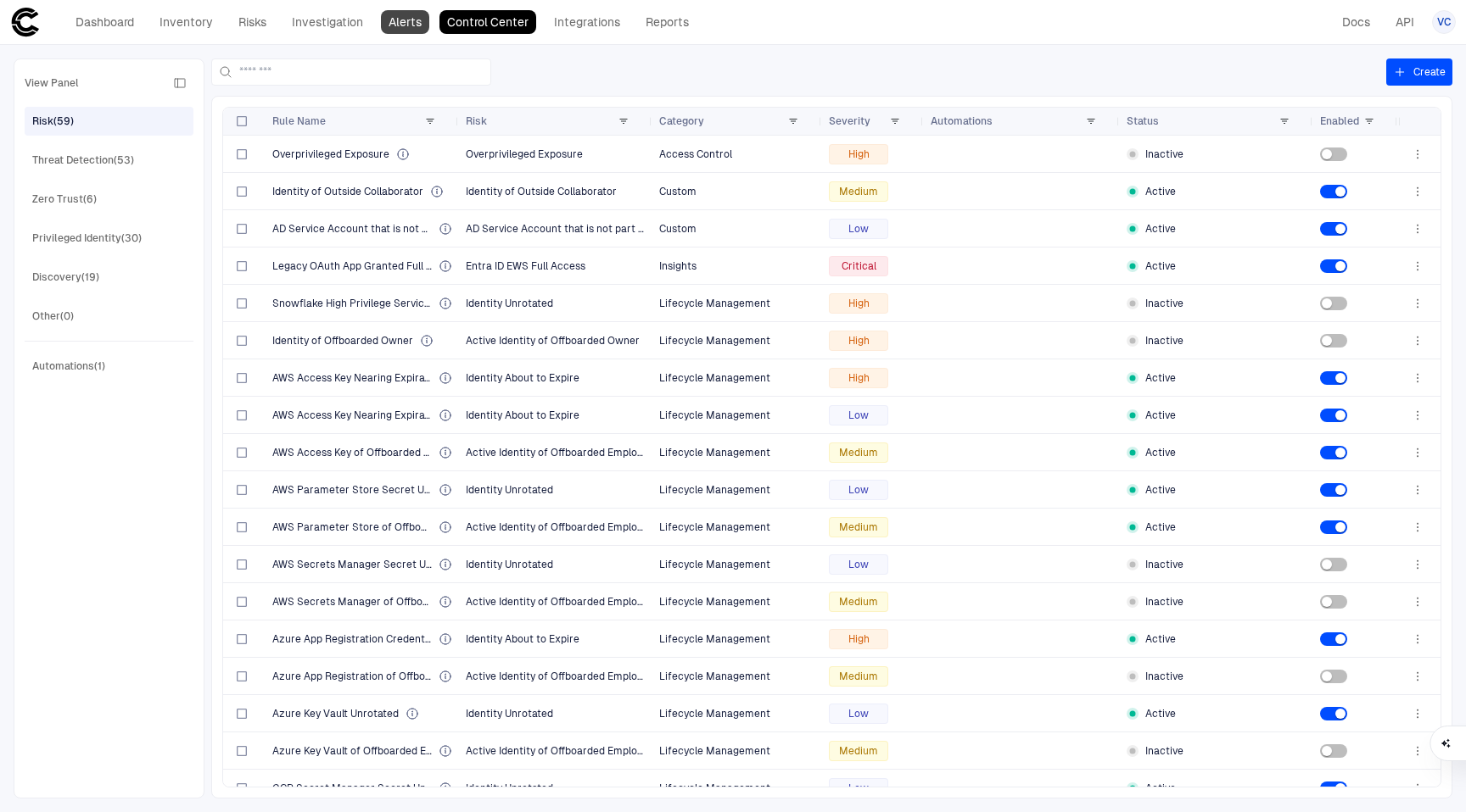
click at [402, 30] on link "Alerts" at bounding box center [405, 22] width 49 height 24
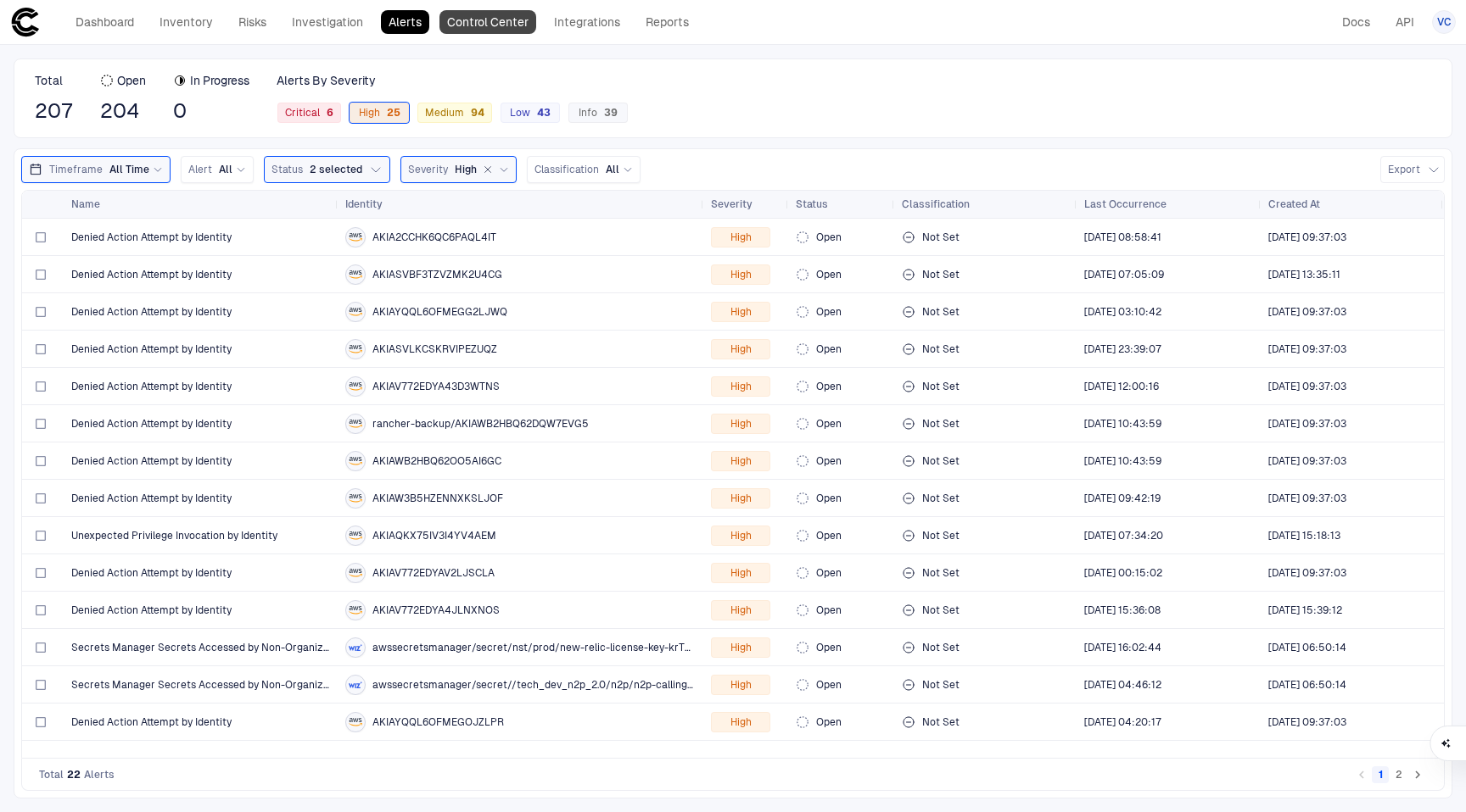
click at [482, 21] on link "Control Center" at bounding box center [488, 22] width 97 height 24
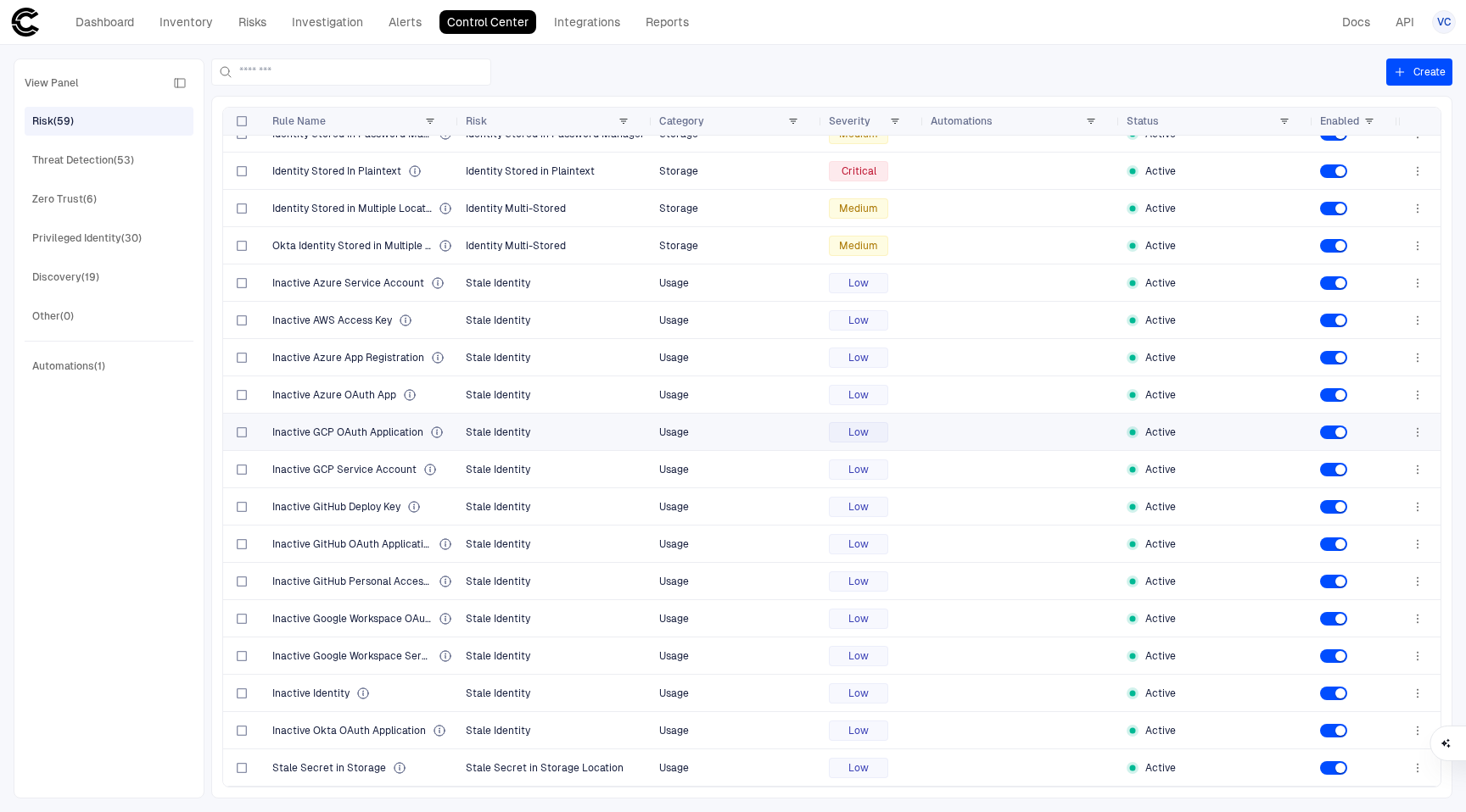
scroll to position [411, 0]
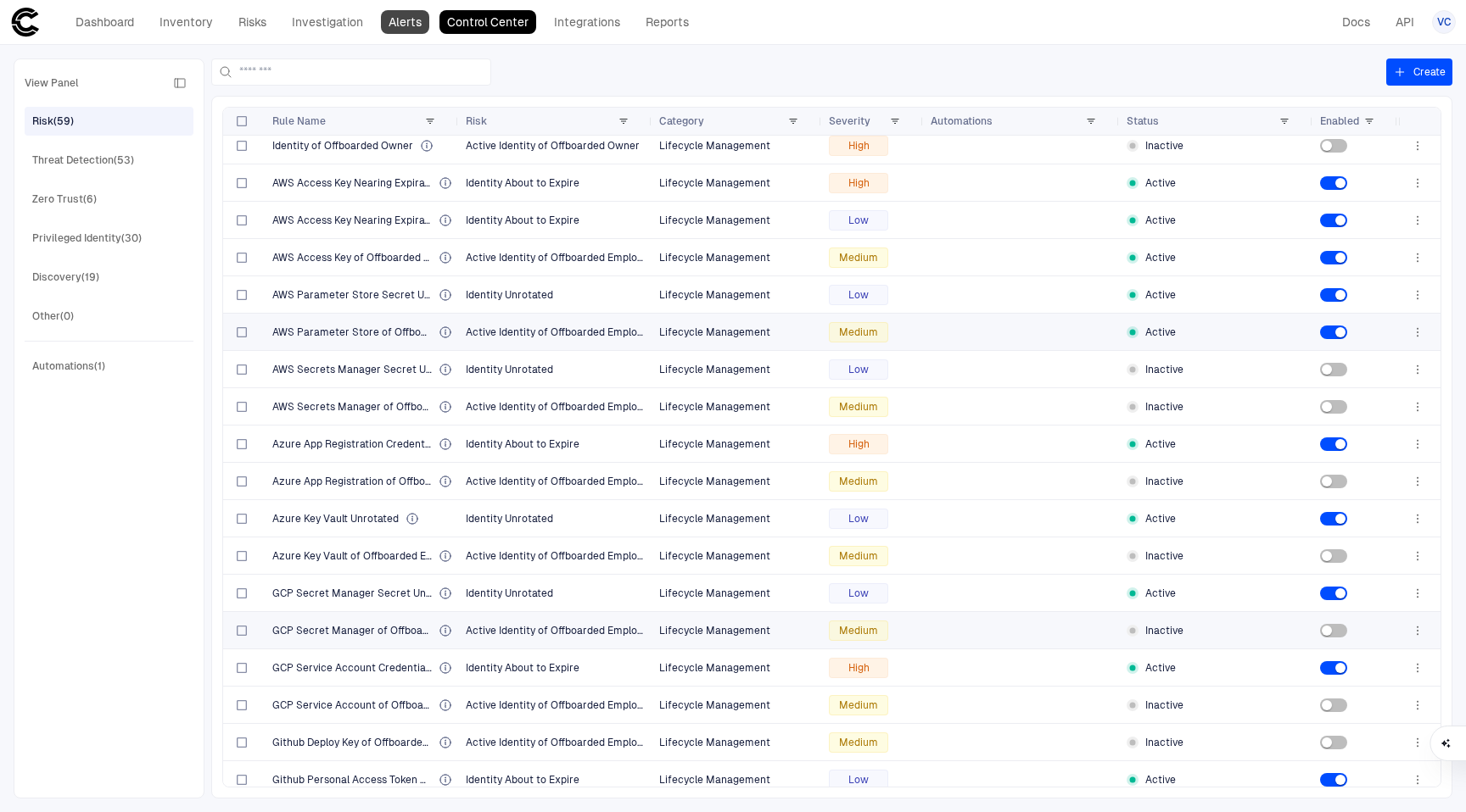
click at [425, 21] on link "Alerts" at bounding box center [405, 22] width 49 height 24
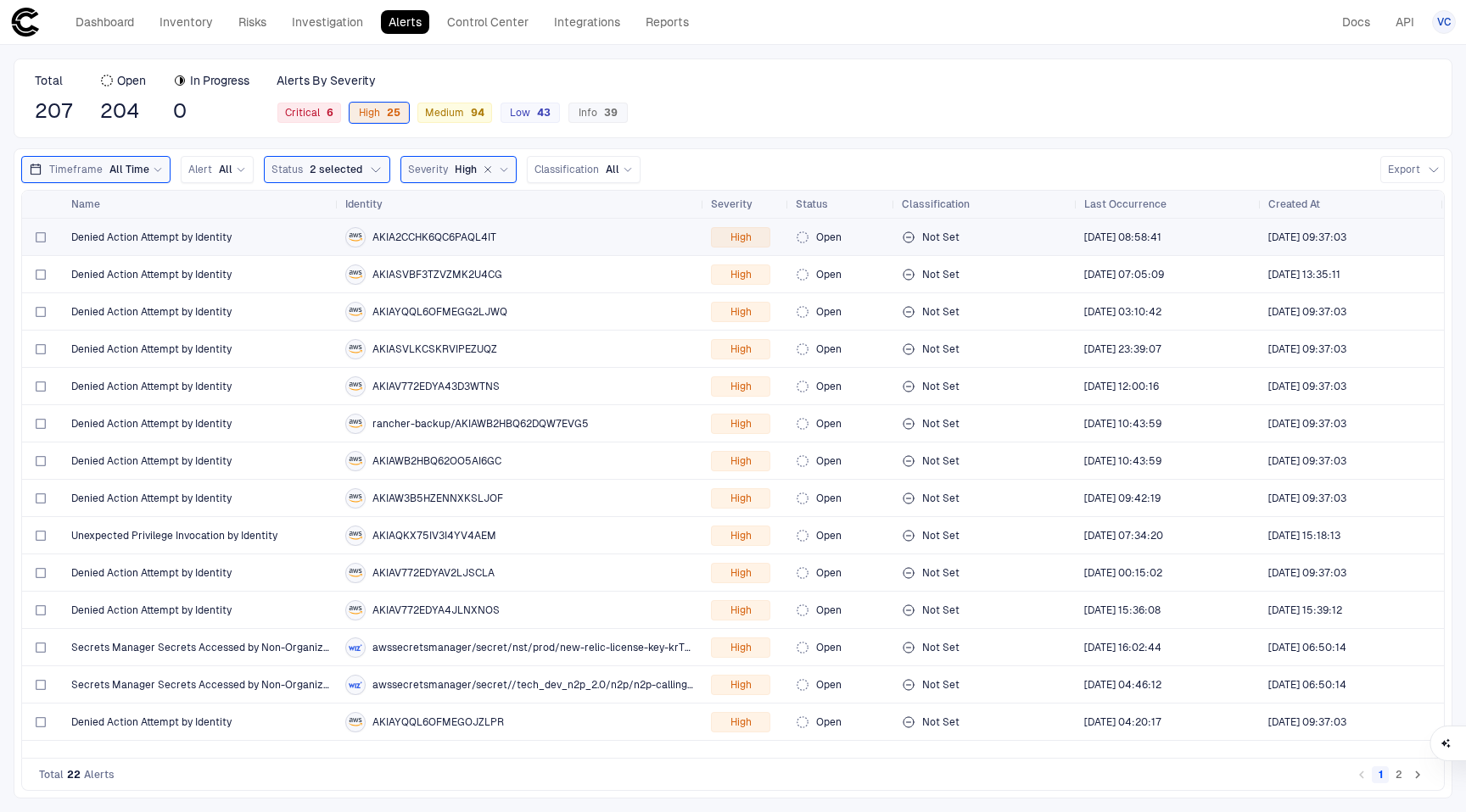
click at [287, 243] on div "Denied Action Attempt by Identity" at bounding box center [201, 238] width 261 height 14
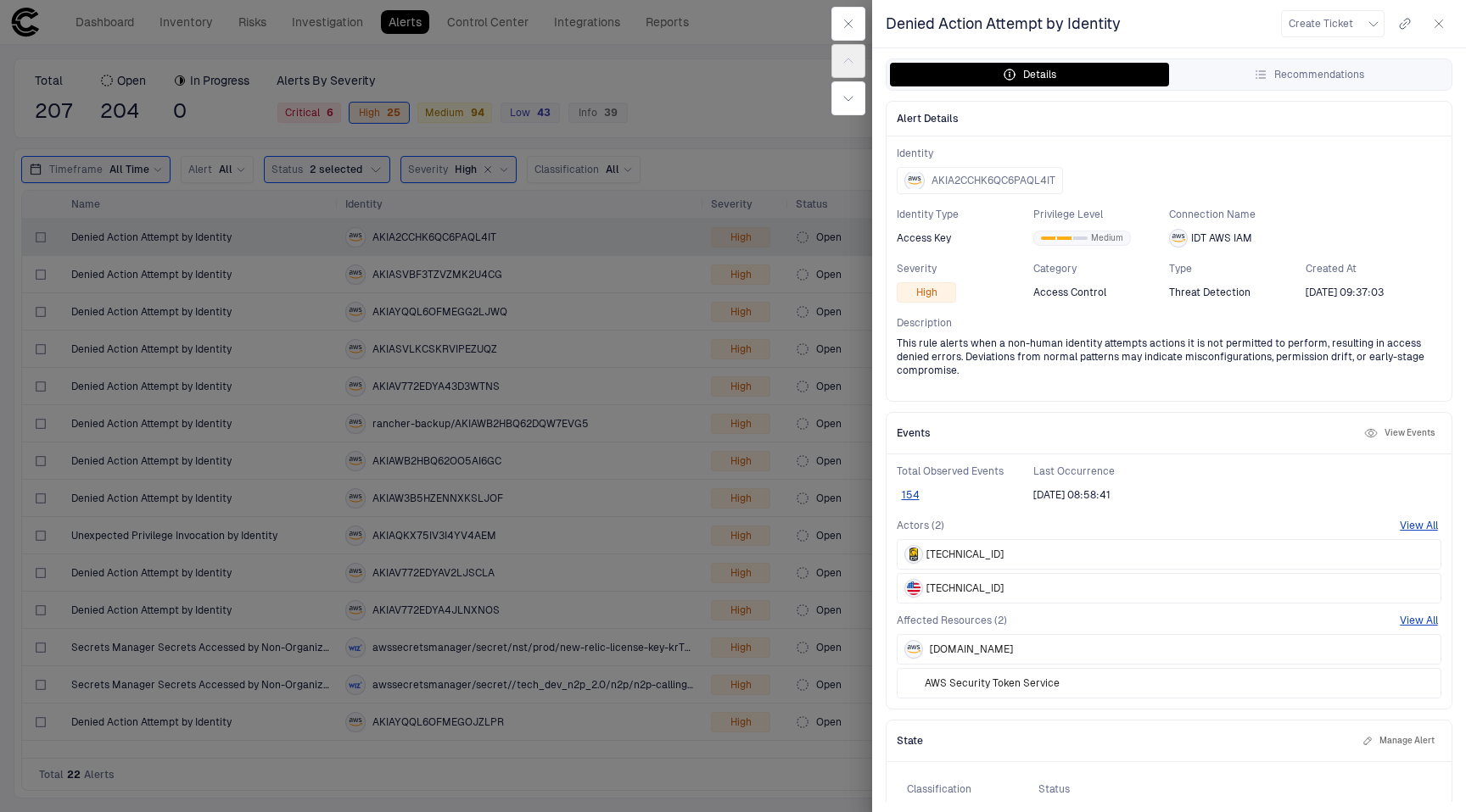
click at [287, 243] on div at bounding box center [733, 406] width 1466 height 812
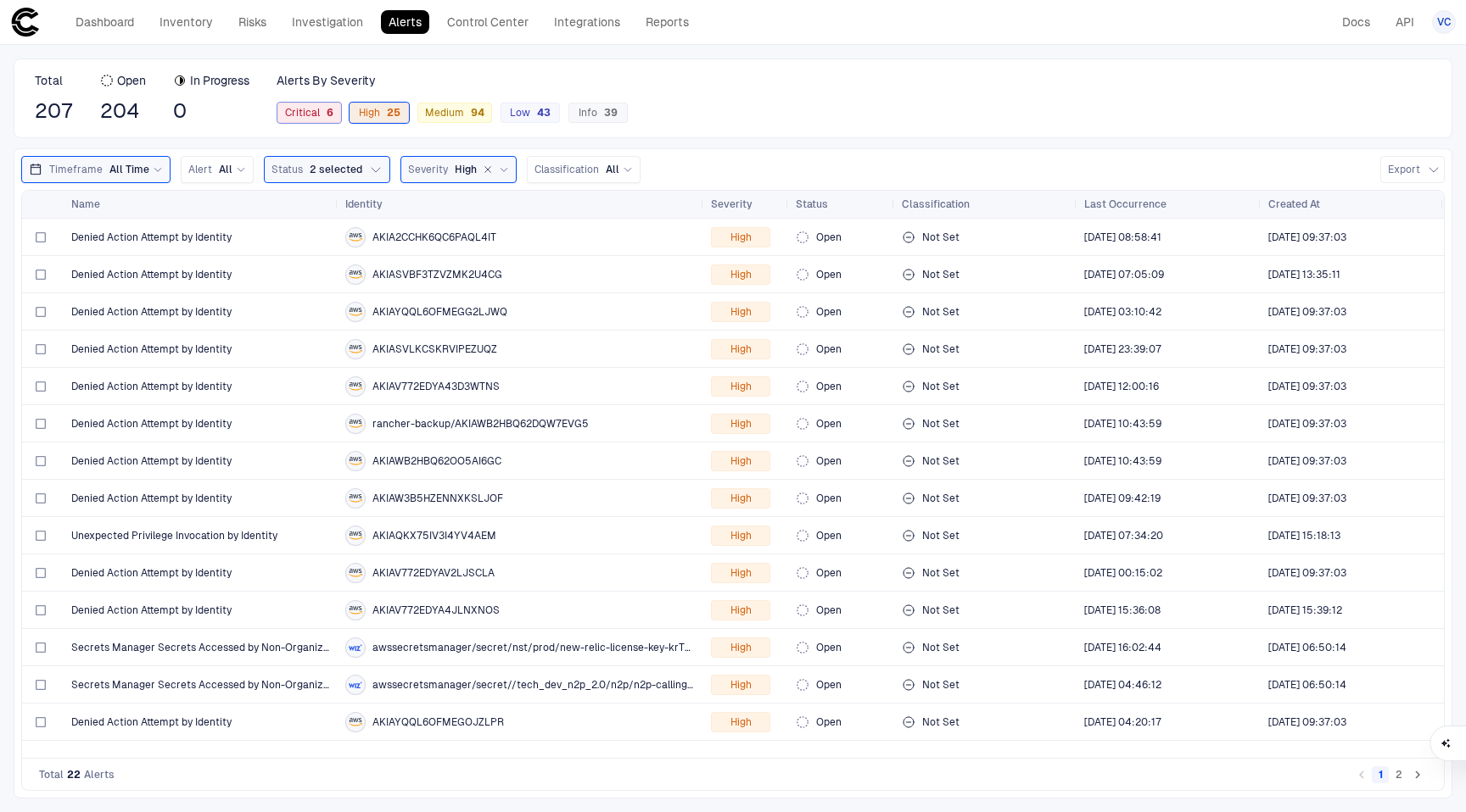
click at [325, 115] on div "6" at bounding box center [326, 113] width 14 height 12
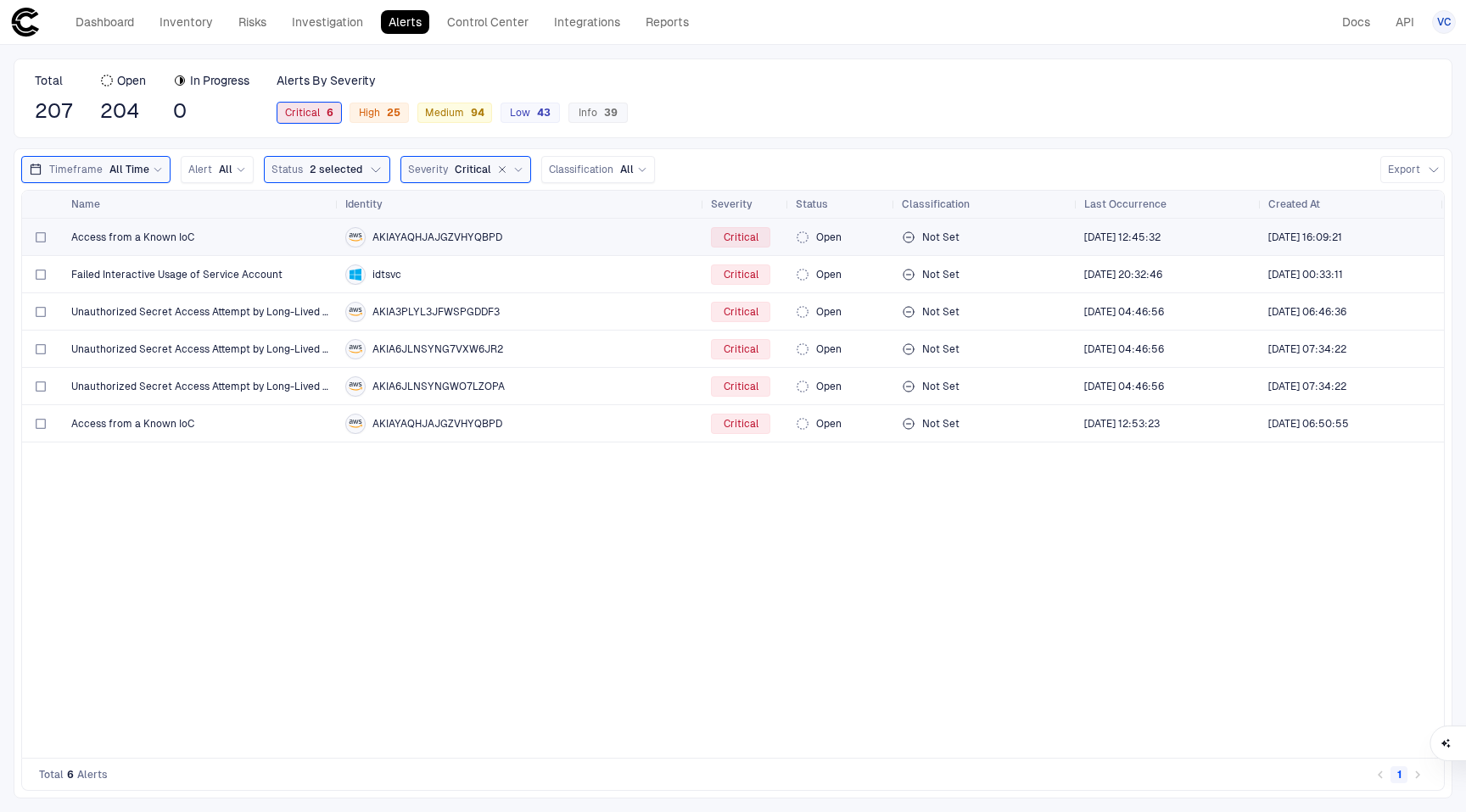
click at [504, 247] on div "AKIAYAQHJAJGZVHYQBPD" at bounding box center [521, 237] width 352 height 35
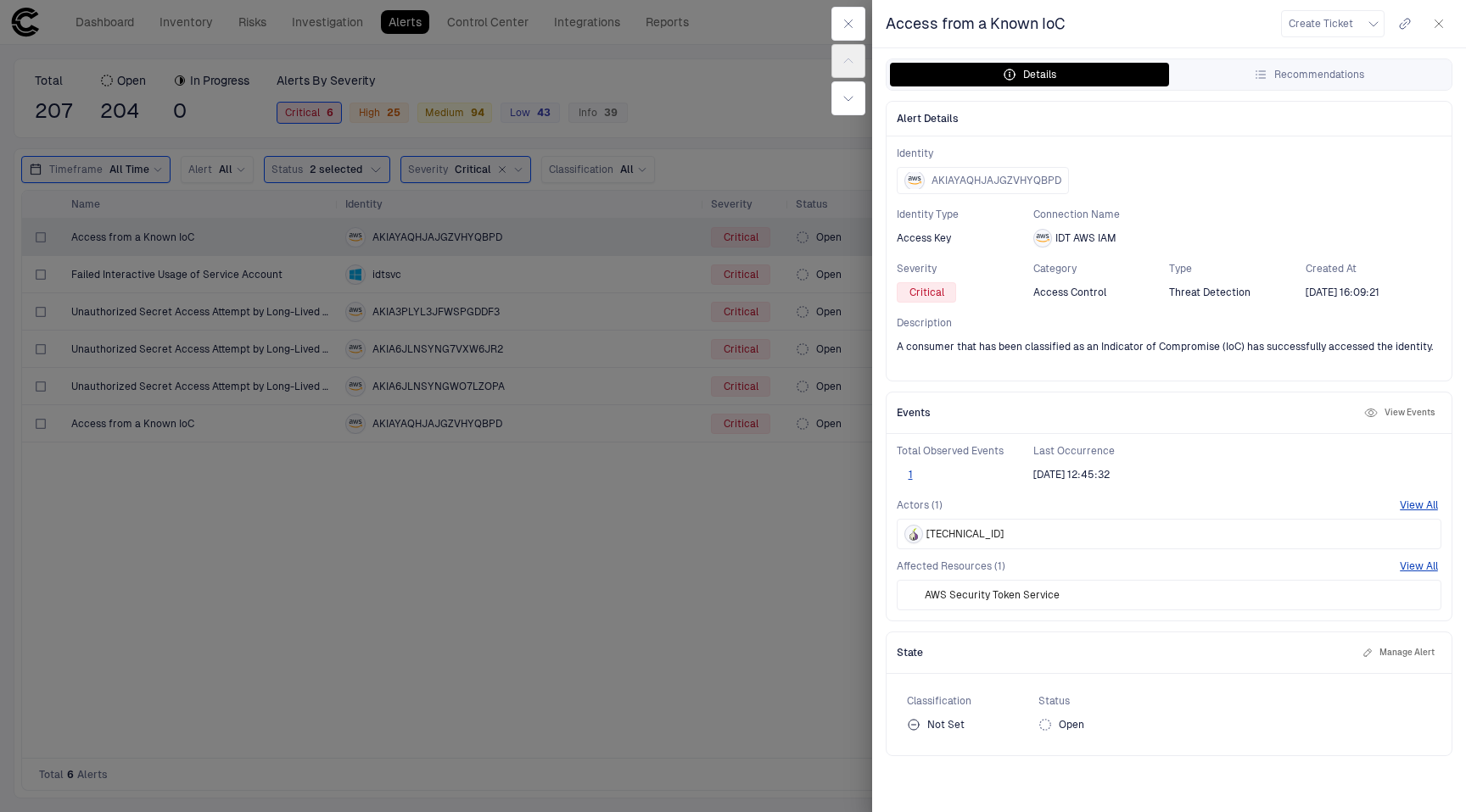
click at [556, 535] on div at bounding box center [733, 406] width 1466 height 812
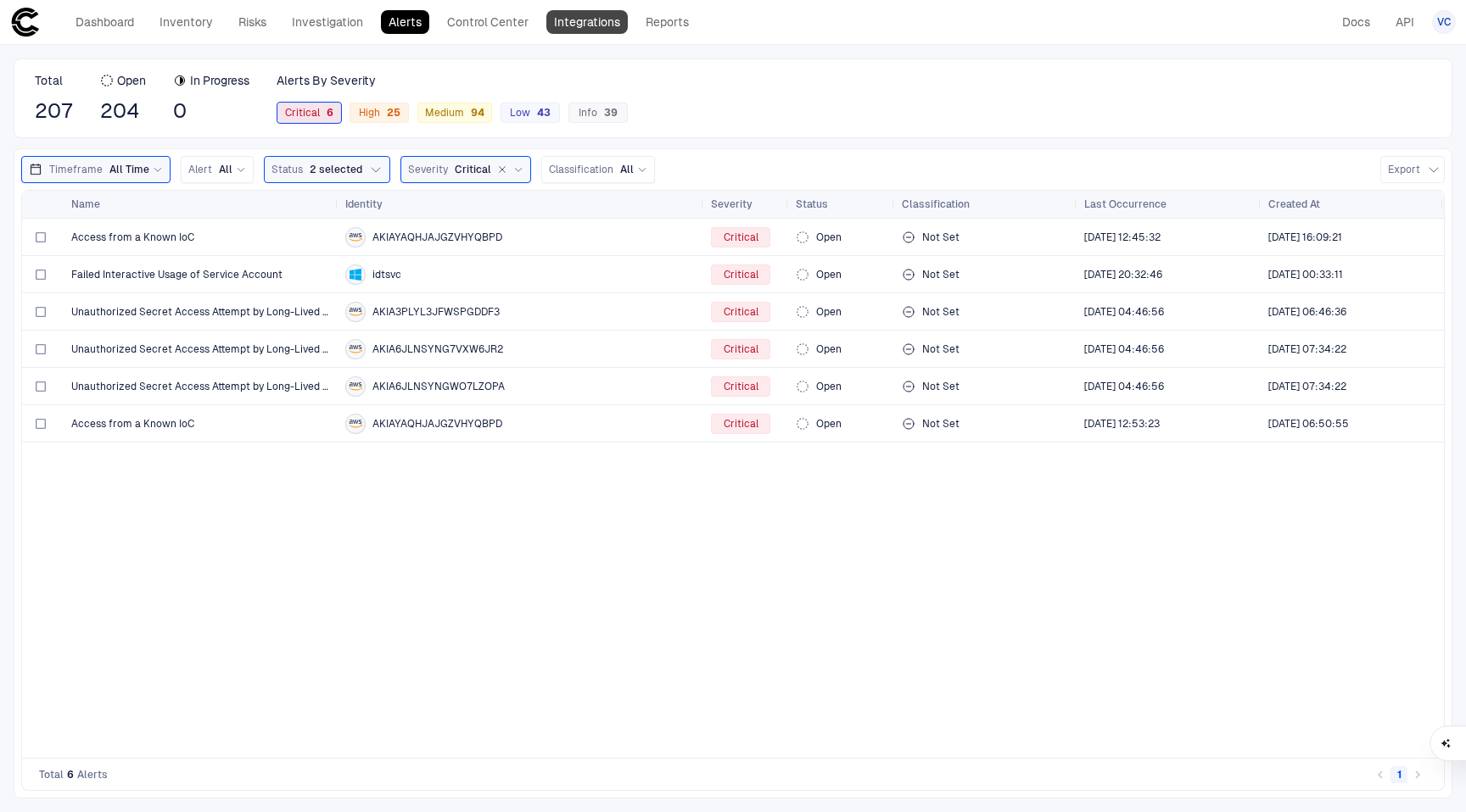
click at [583, 25] on link "Integrations" at bounding box center [587, 22] width 81 height 24
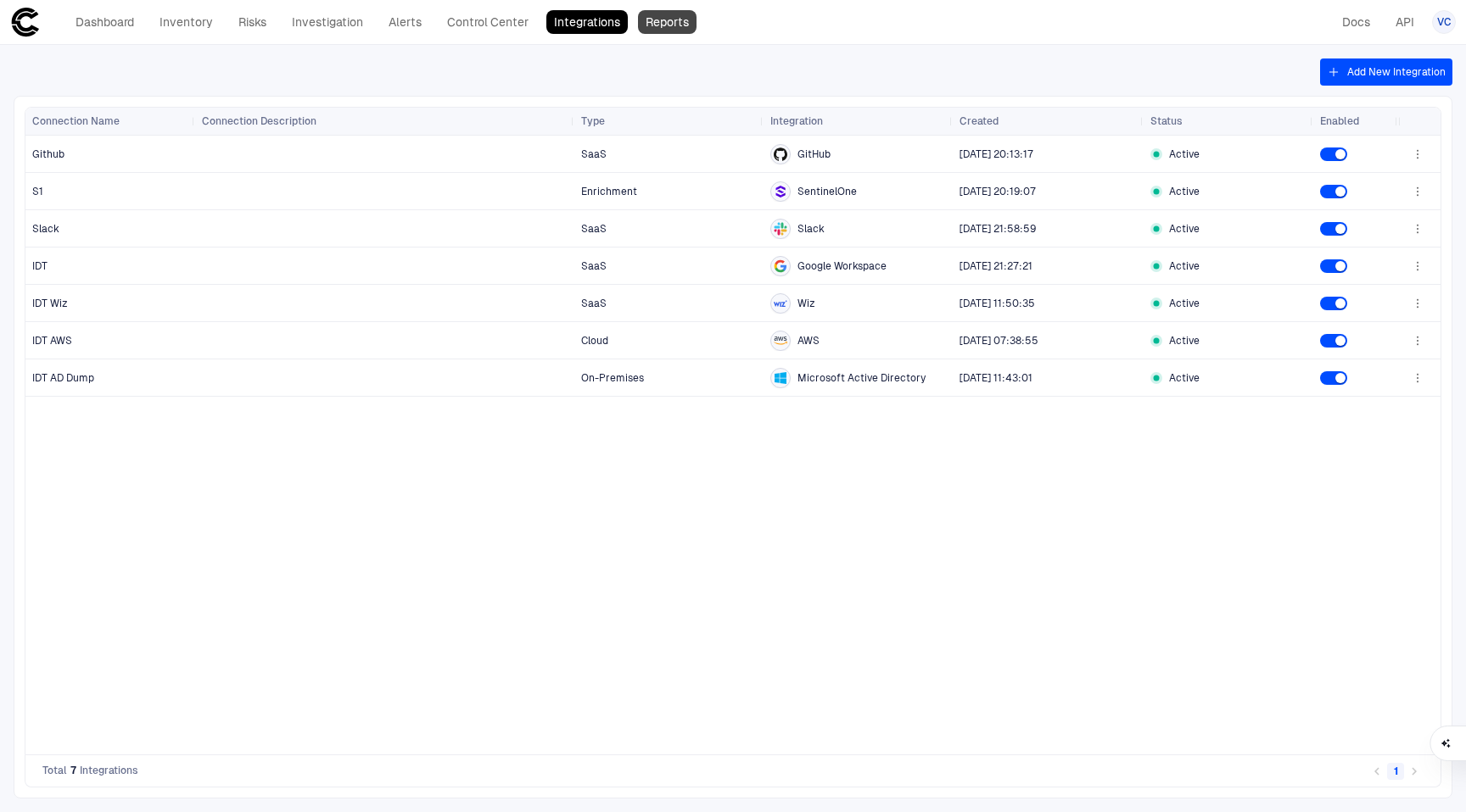
click at [676, 13] on link "Reports" at bounding box center [667, 22] width 59 height 24
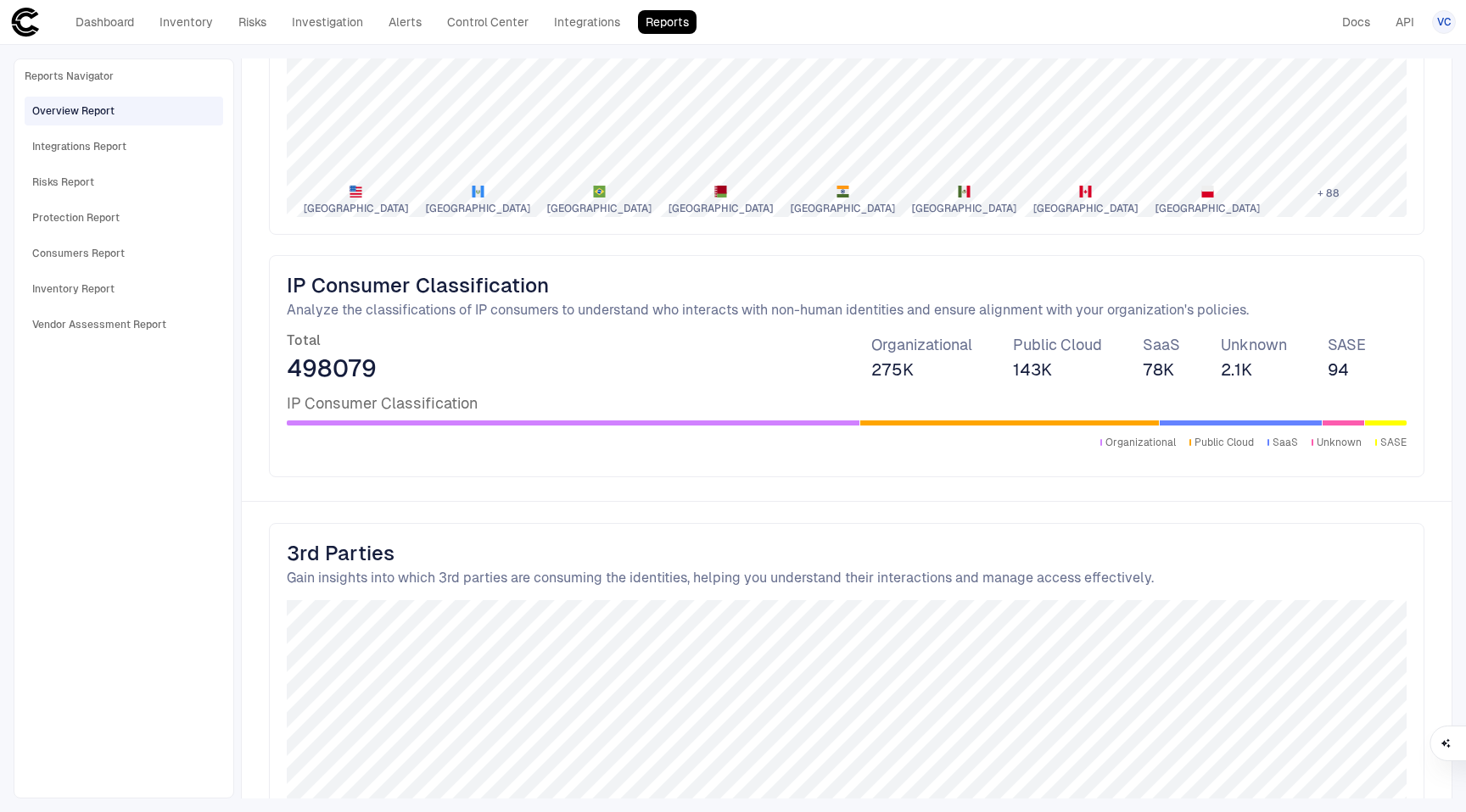
scroll to position [2321, 0]
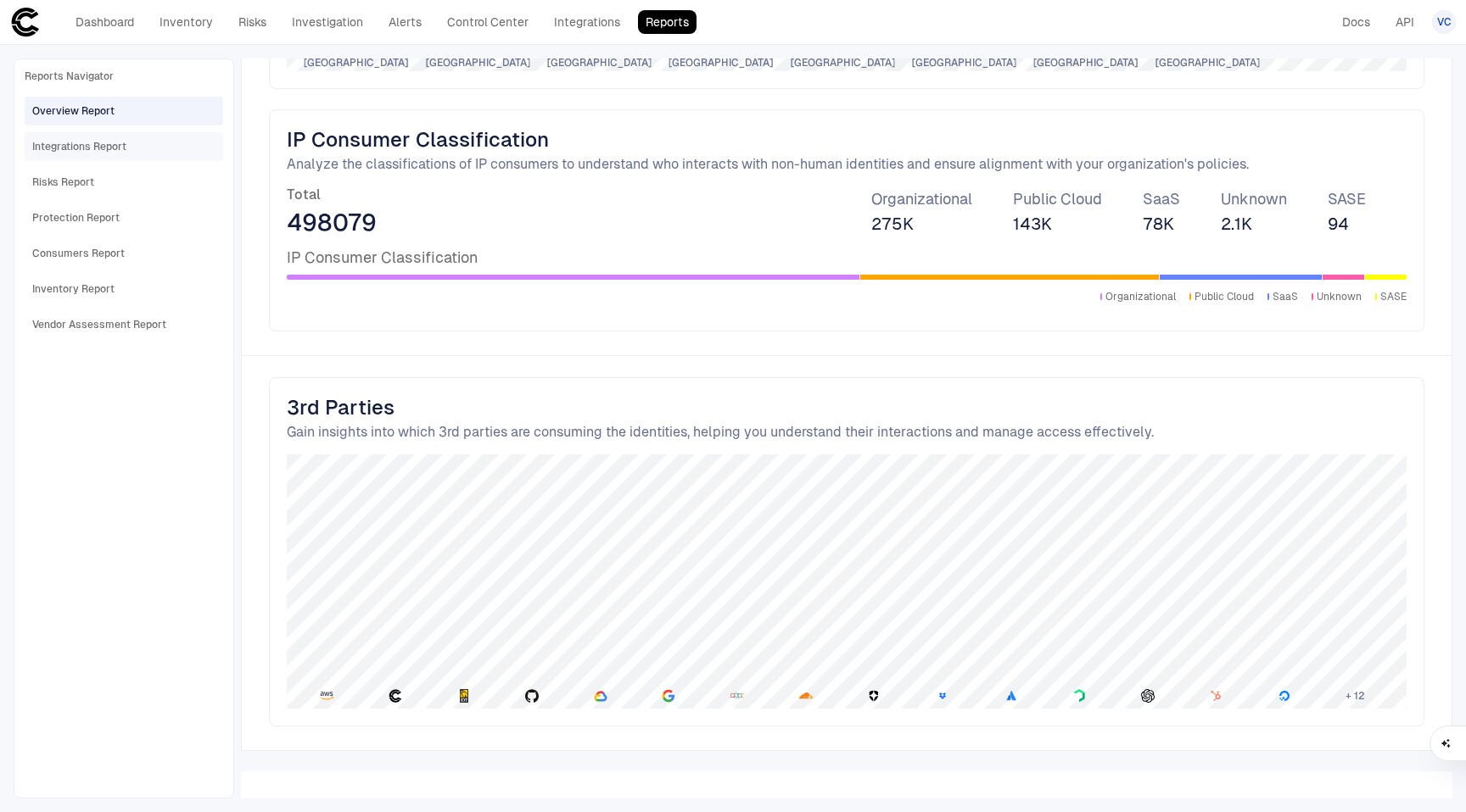
click at [109, 138] on span "Integrations Report" at bounding box center [79, 147] width 94 height 22
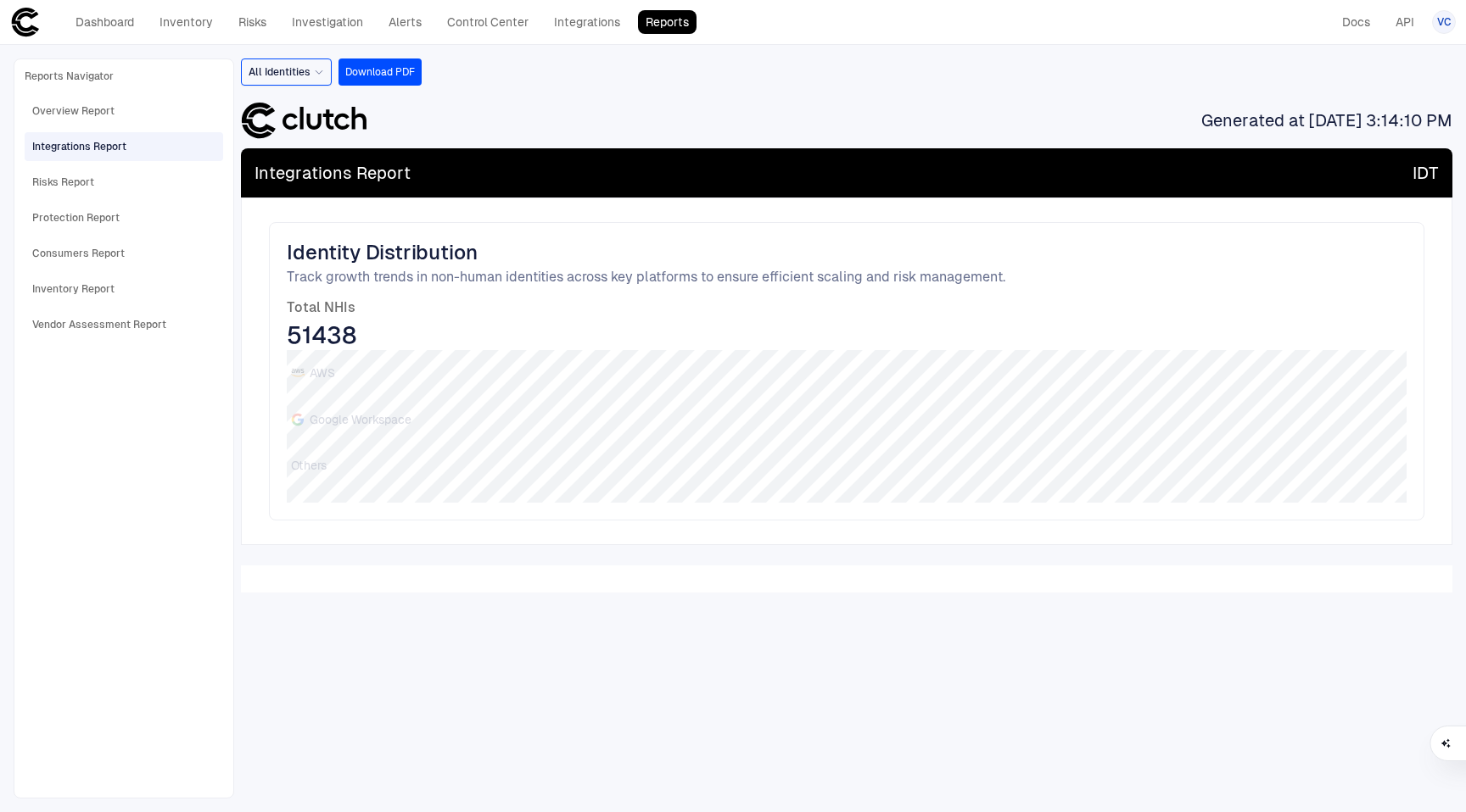
scroll to position [0, 0]
click at [108, 169] on div "Risks Report" at bounding box center [126, 181] width 186 height 27
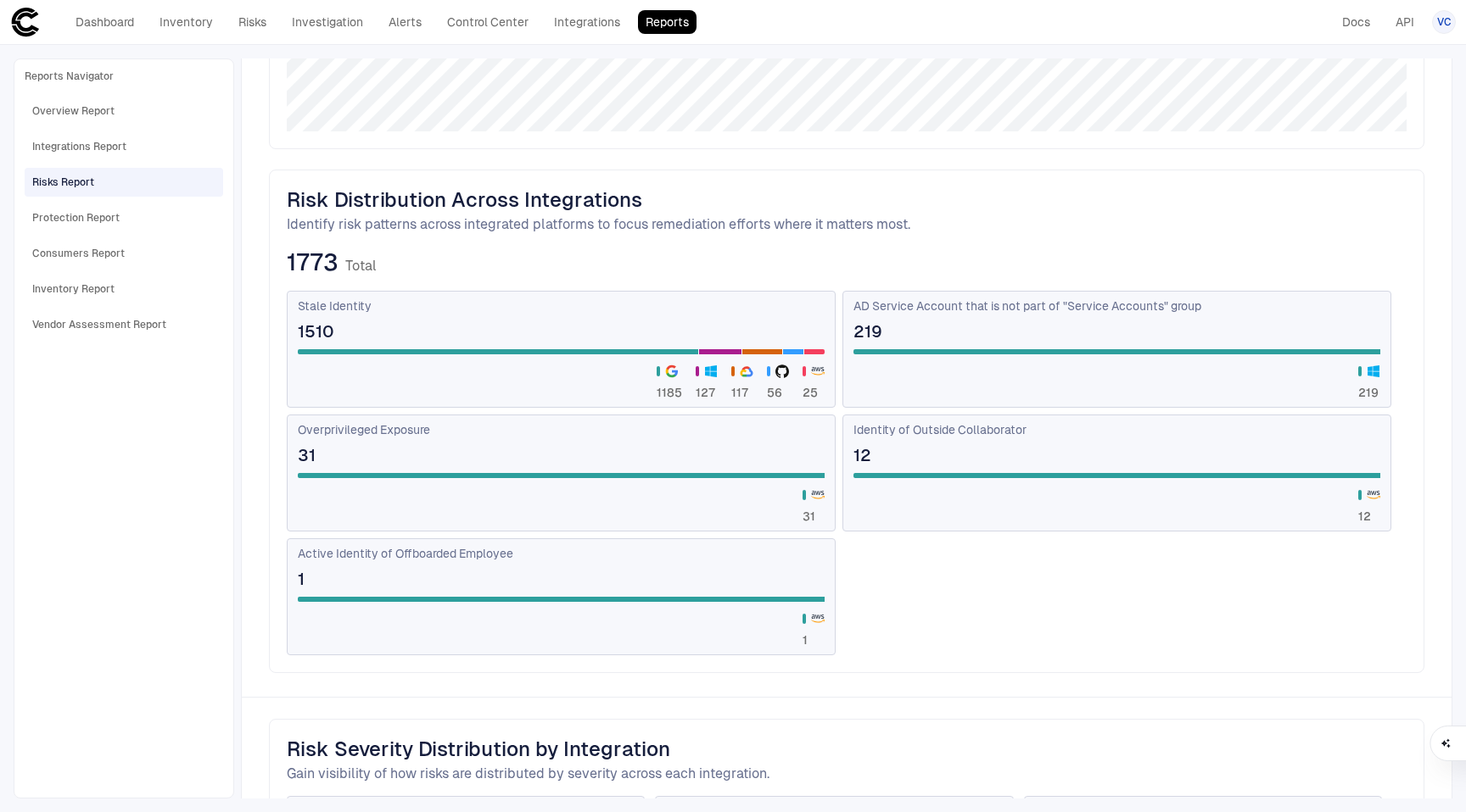
scroll to position [392, 0]
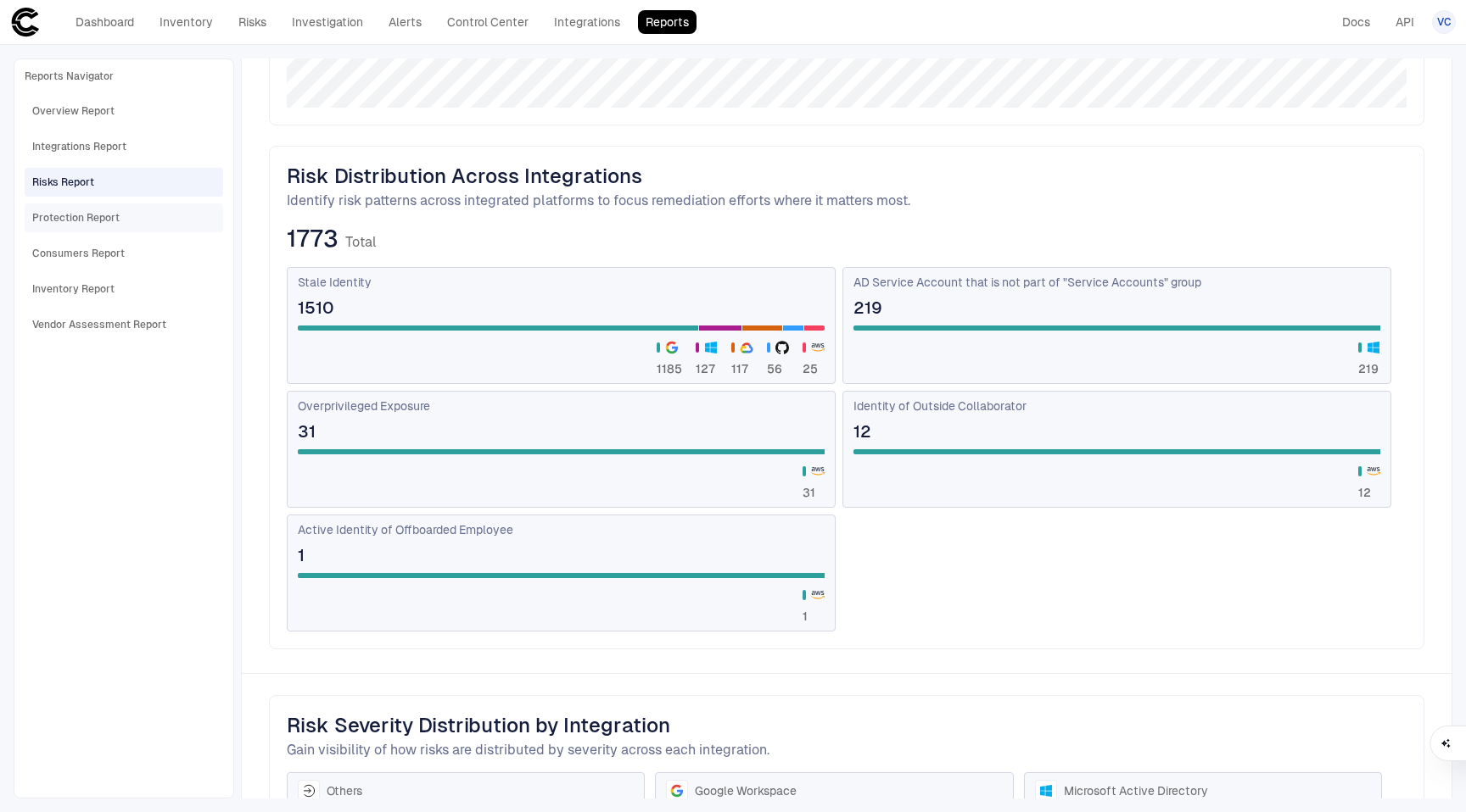
click at [129, 220] on div "Protection Report" at bounding box center [126, 217] width 186 height 27
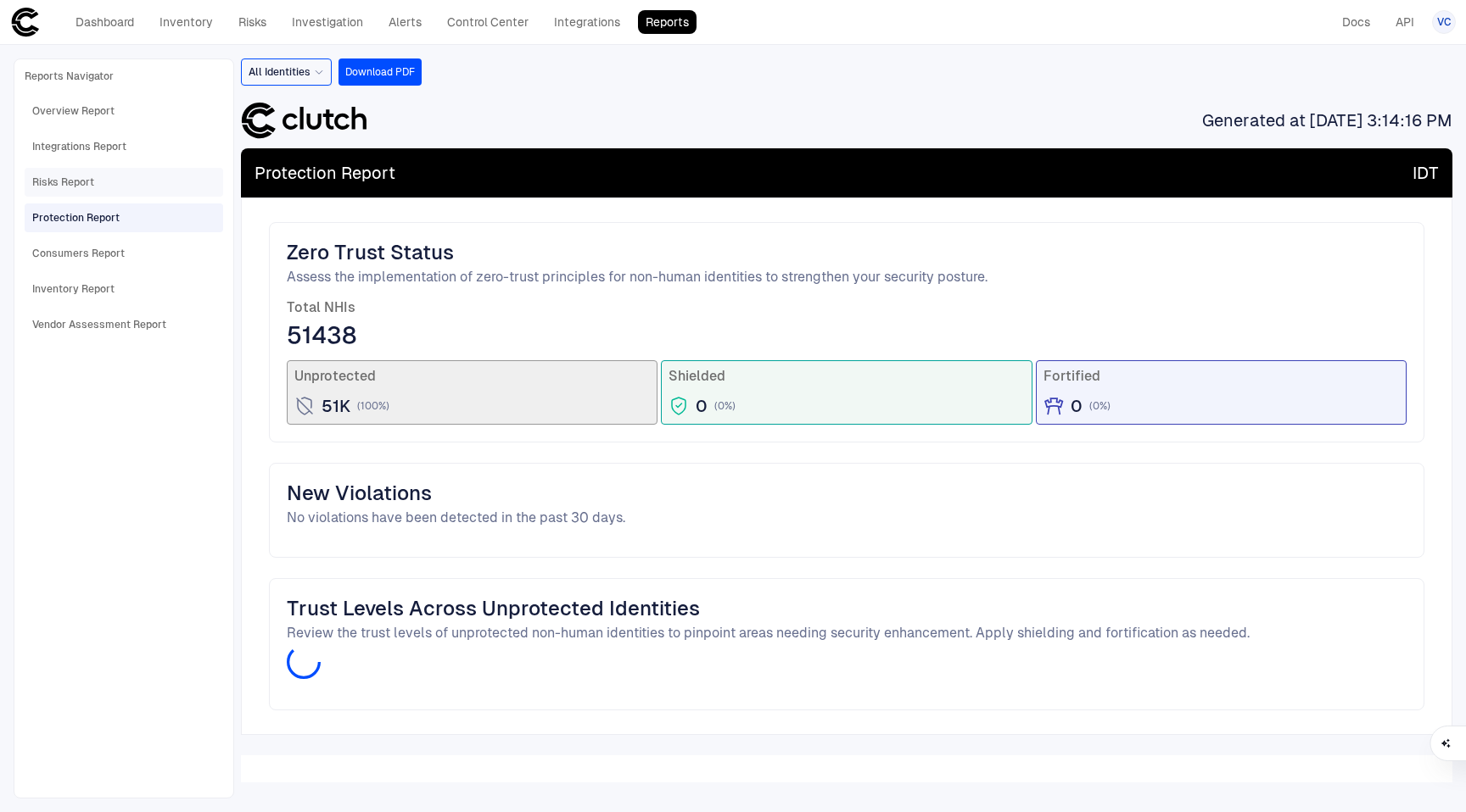
click at [123, 177] on div "Risks Report" at bounding box center [126, 181] width 186 height 27
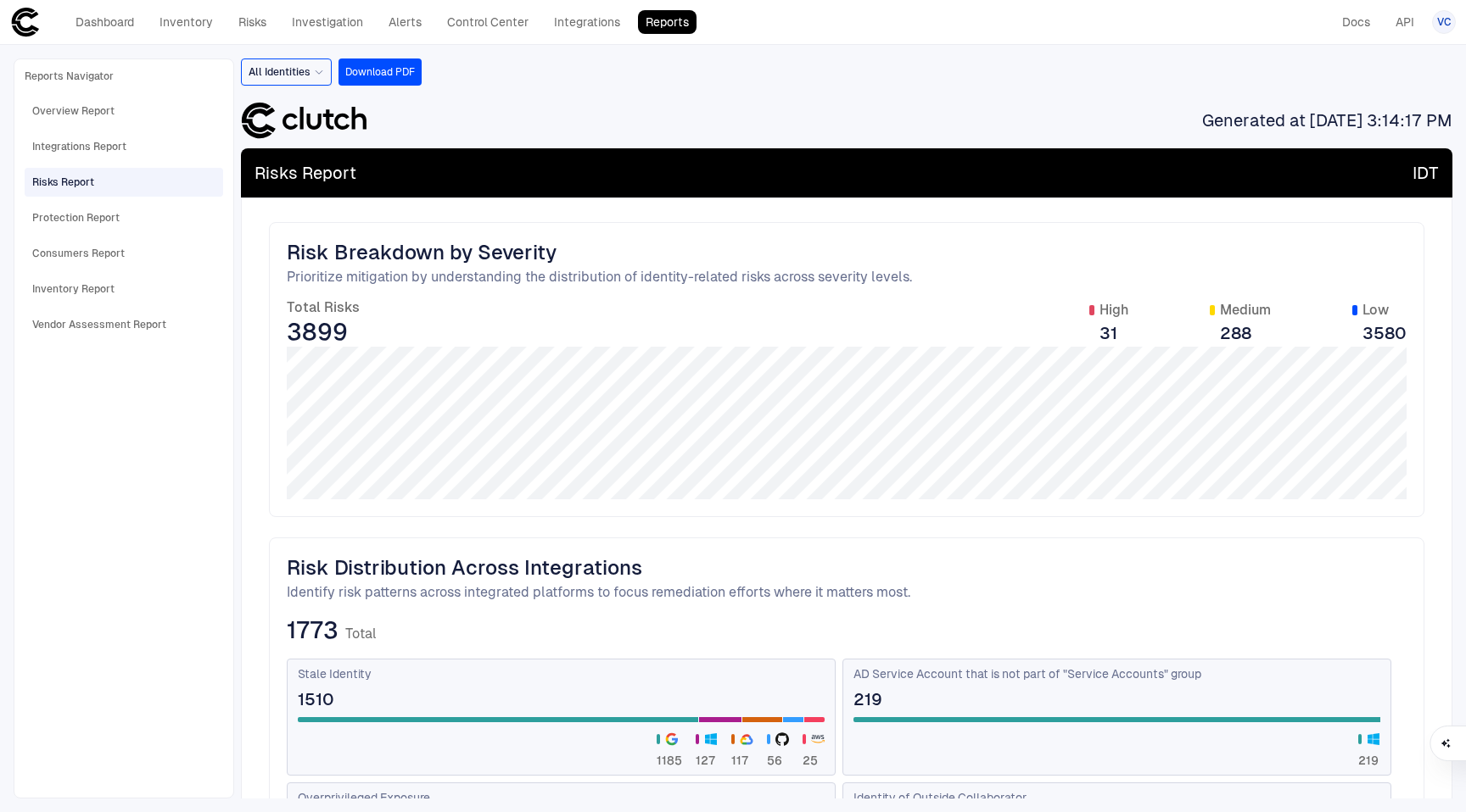
click at [1111, 308] on span "High" at bounding box center [1113, 309] width 29 height 17
click at [1111, 336] on span "31" at bounding box center [1113, 333] width 29 height 22
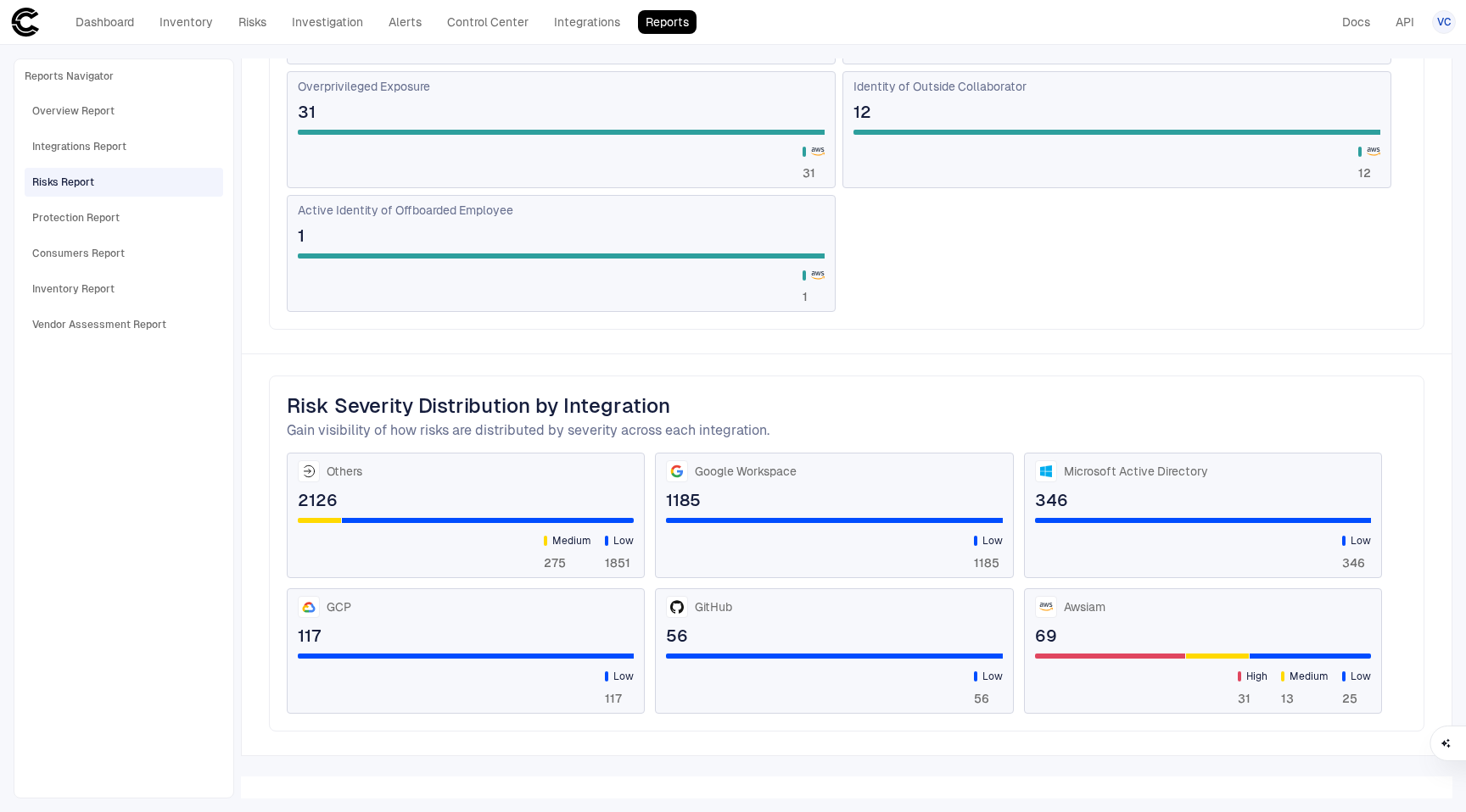
scroll to position [717, 0]
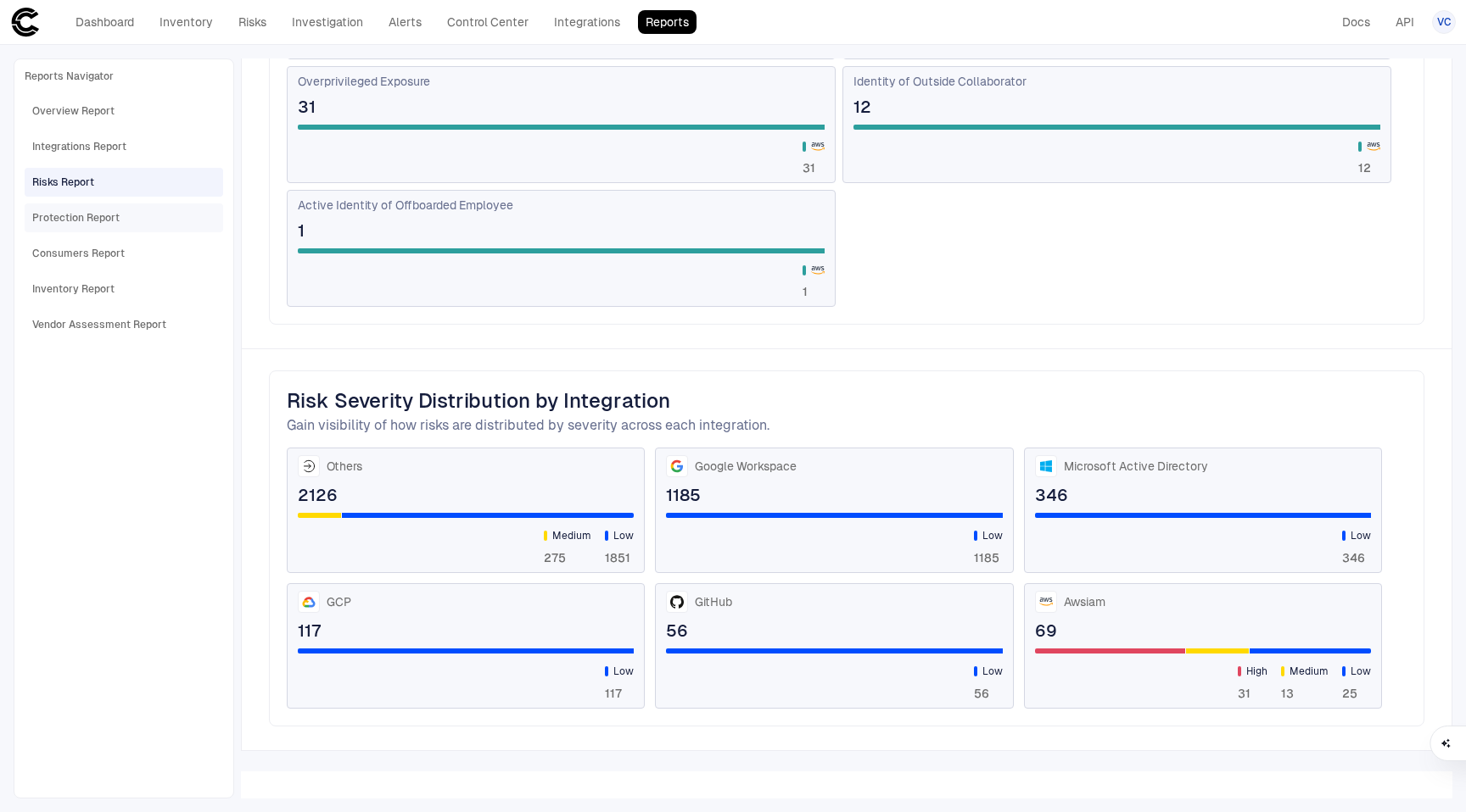
click at [129, 216] on div "Protection Report" at bounding box center [126, 217] width 186 height 27
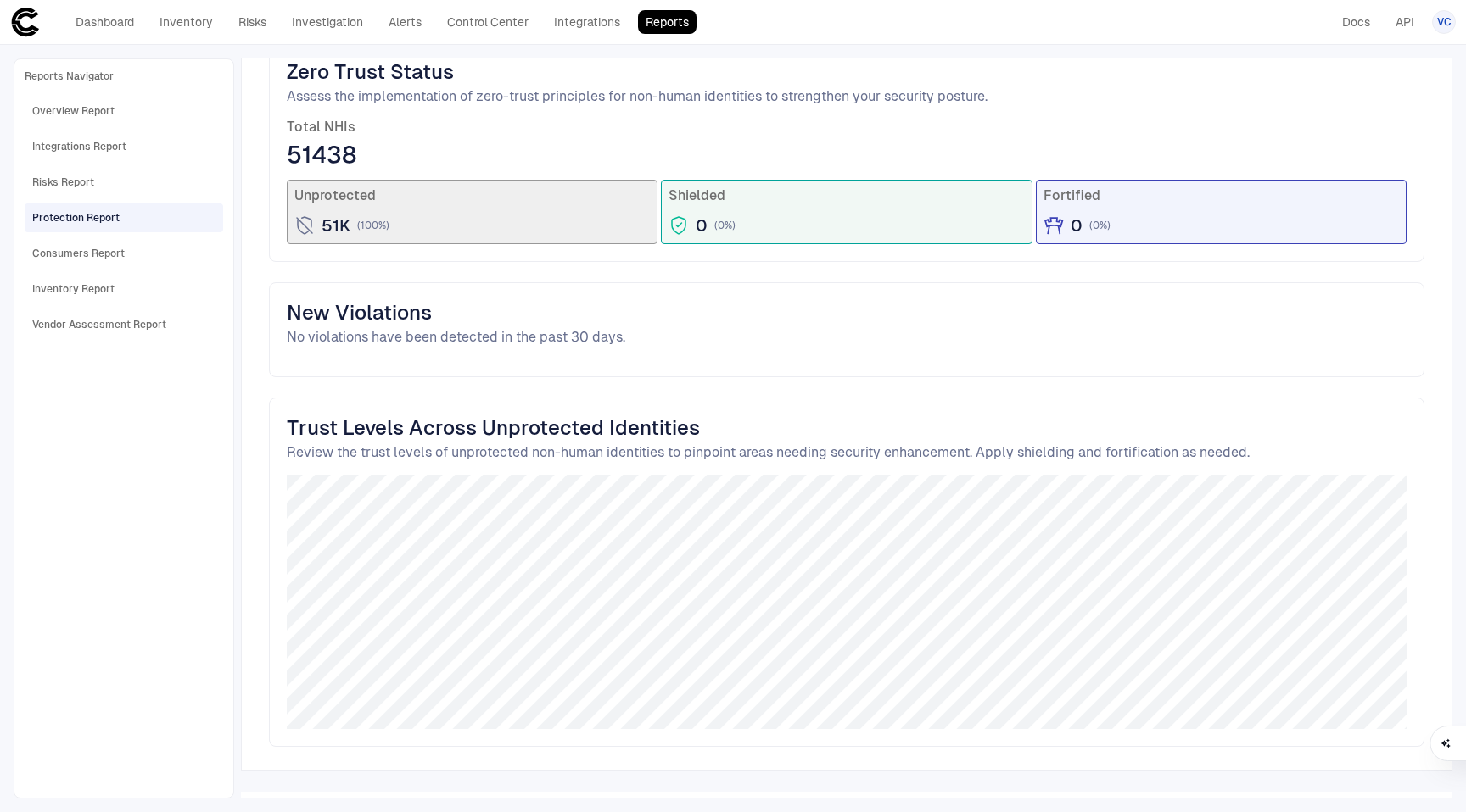
scroll to position [201, 0]
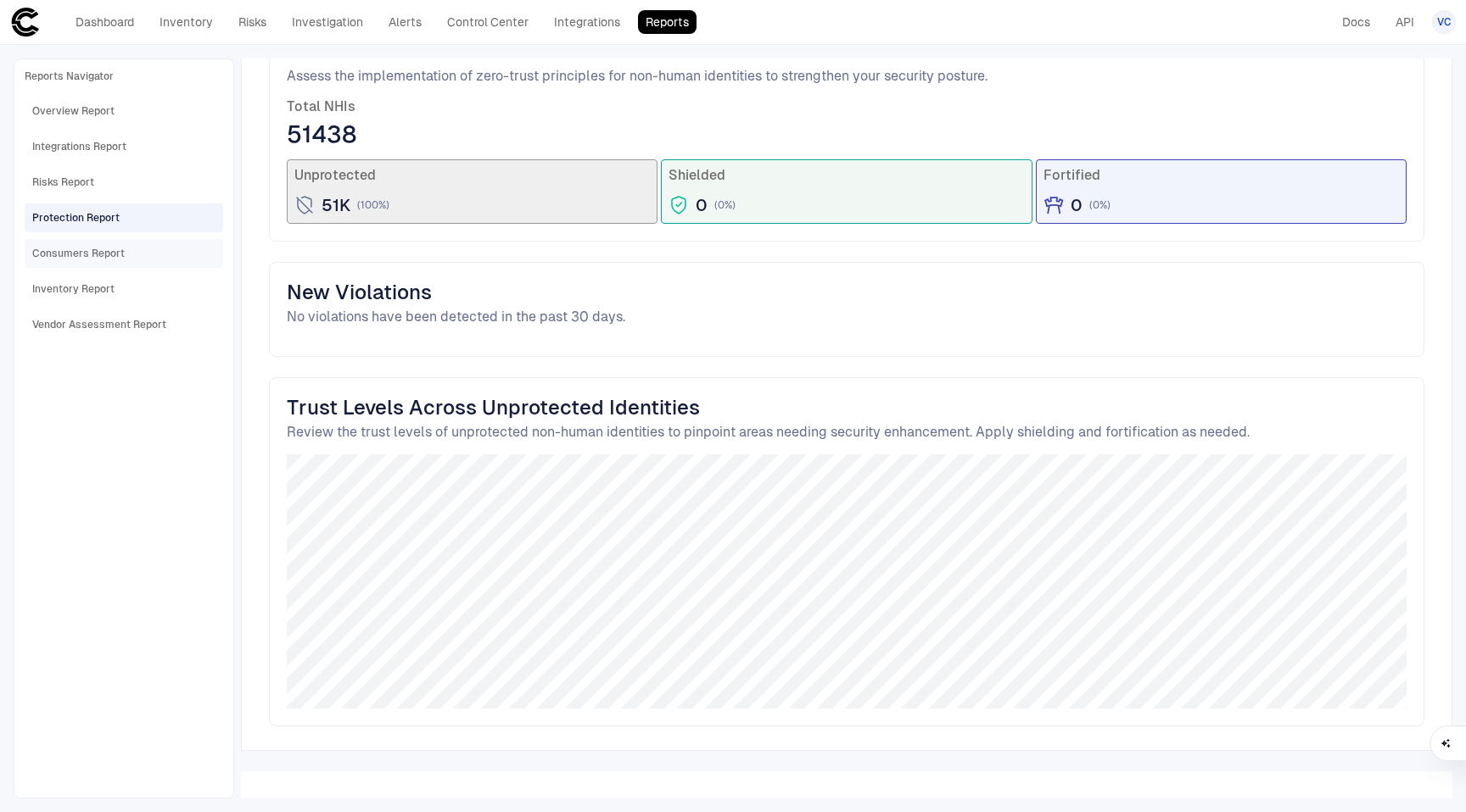
click at [138, 245] on div "Consumers Report" at bounding box center [126, 253] width 186 height 27
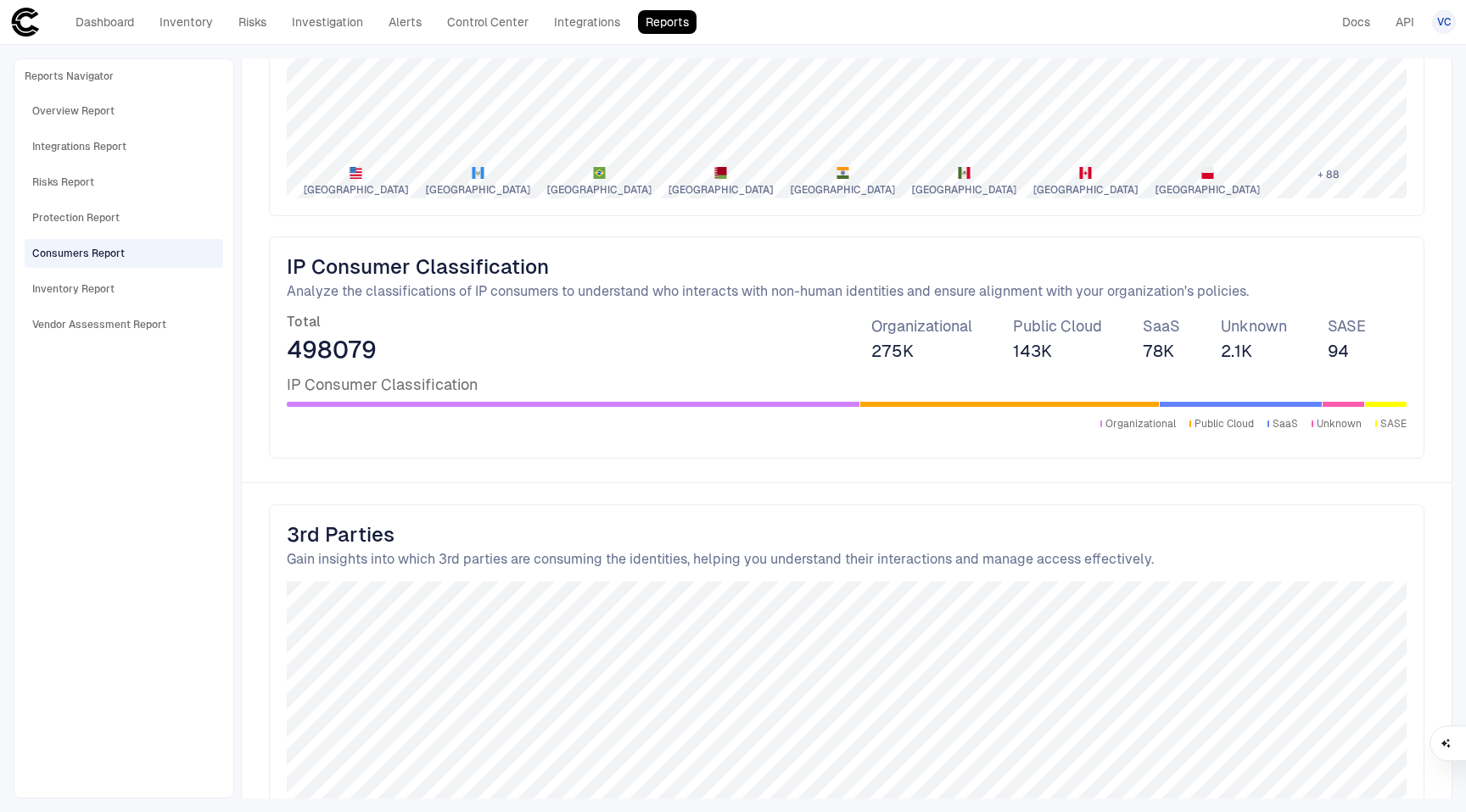
scroll to position [987, 0]
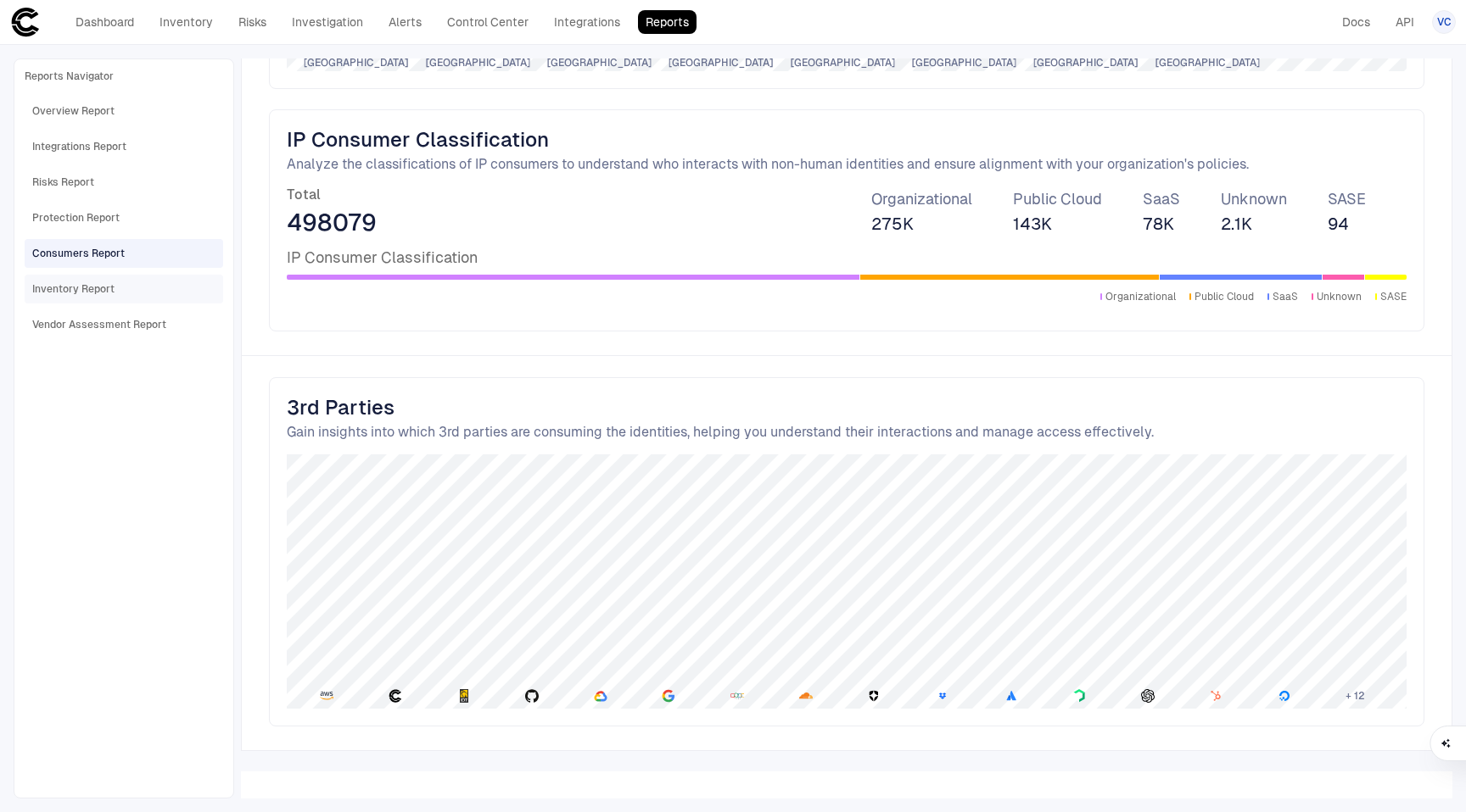
click at [73, 285] on div "Inventory Report" at bounding box center [73, 289] width 82 height 15
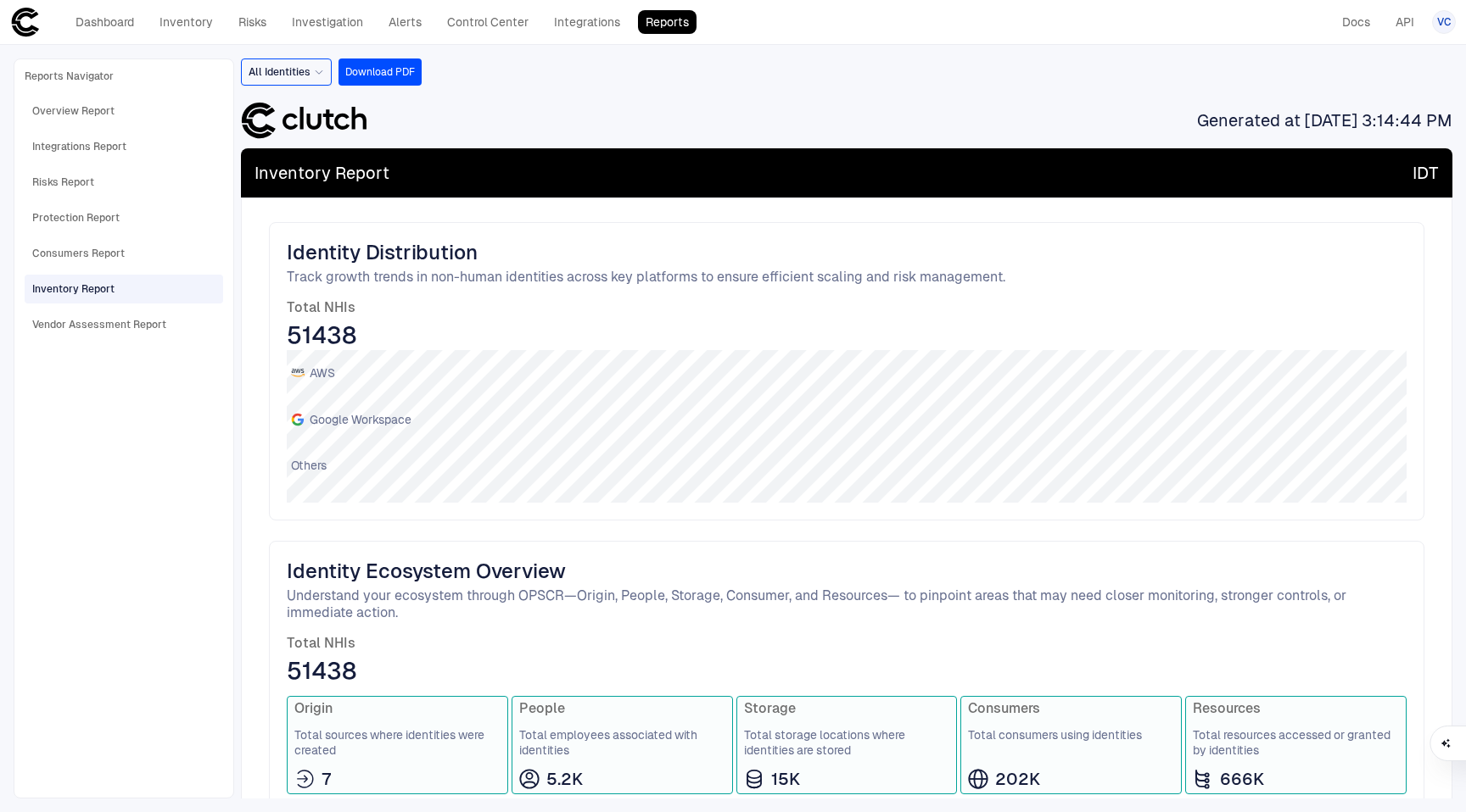
scroll to position [413, 0]
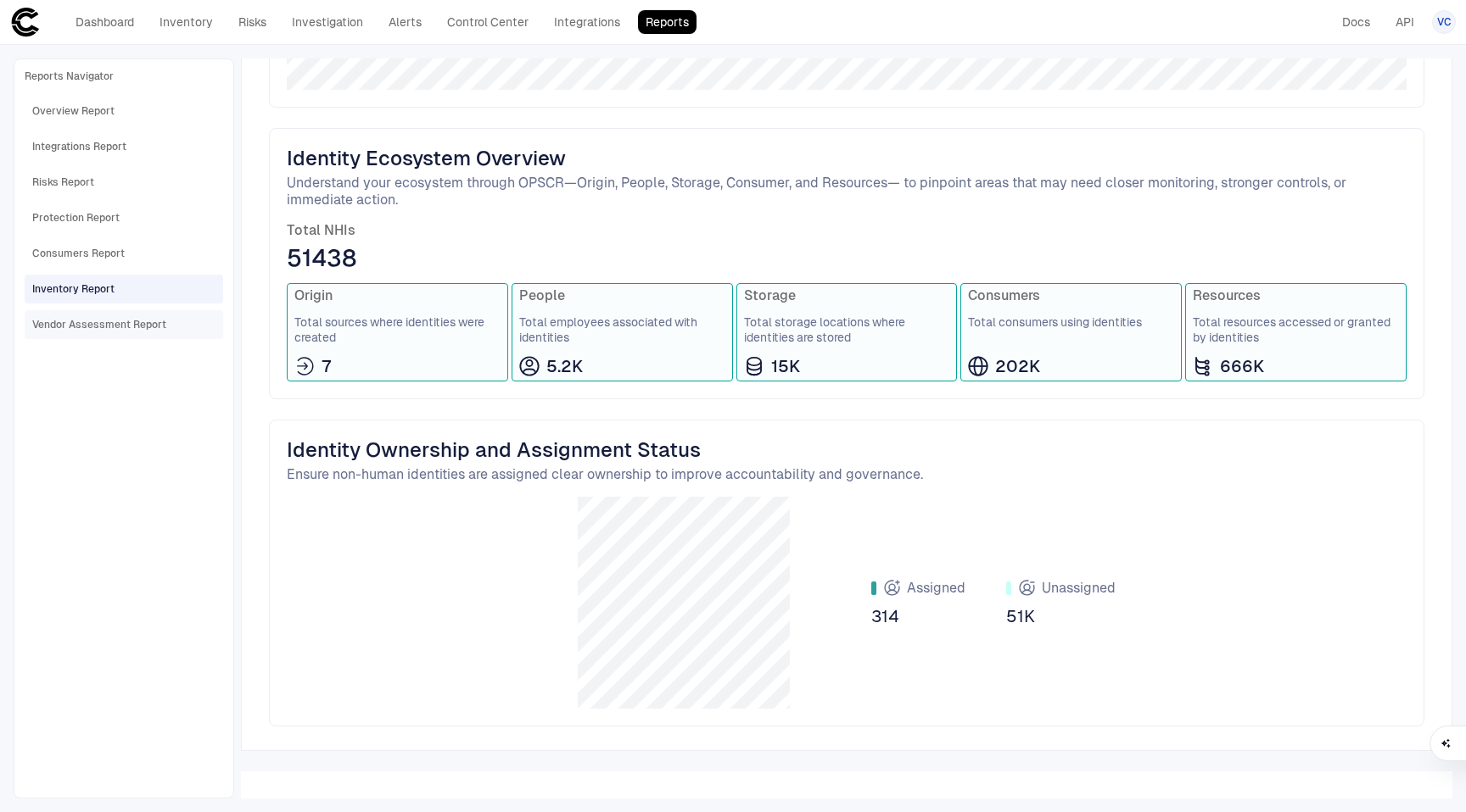
click at [133, 322] on div "Vendor Assessment Report" at bounding box center [99, 324] width 134 height 15
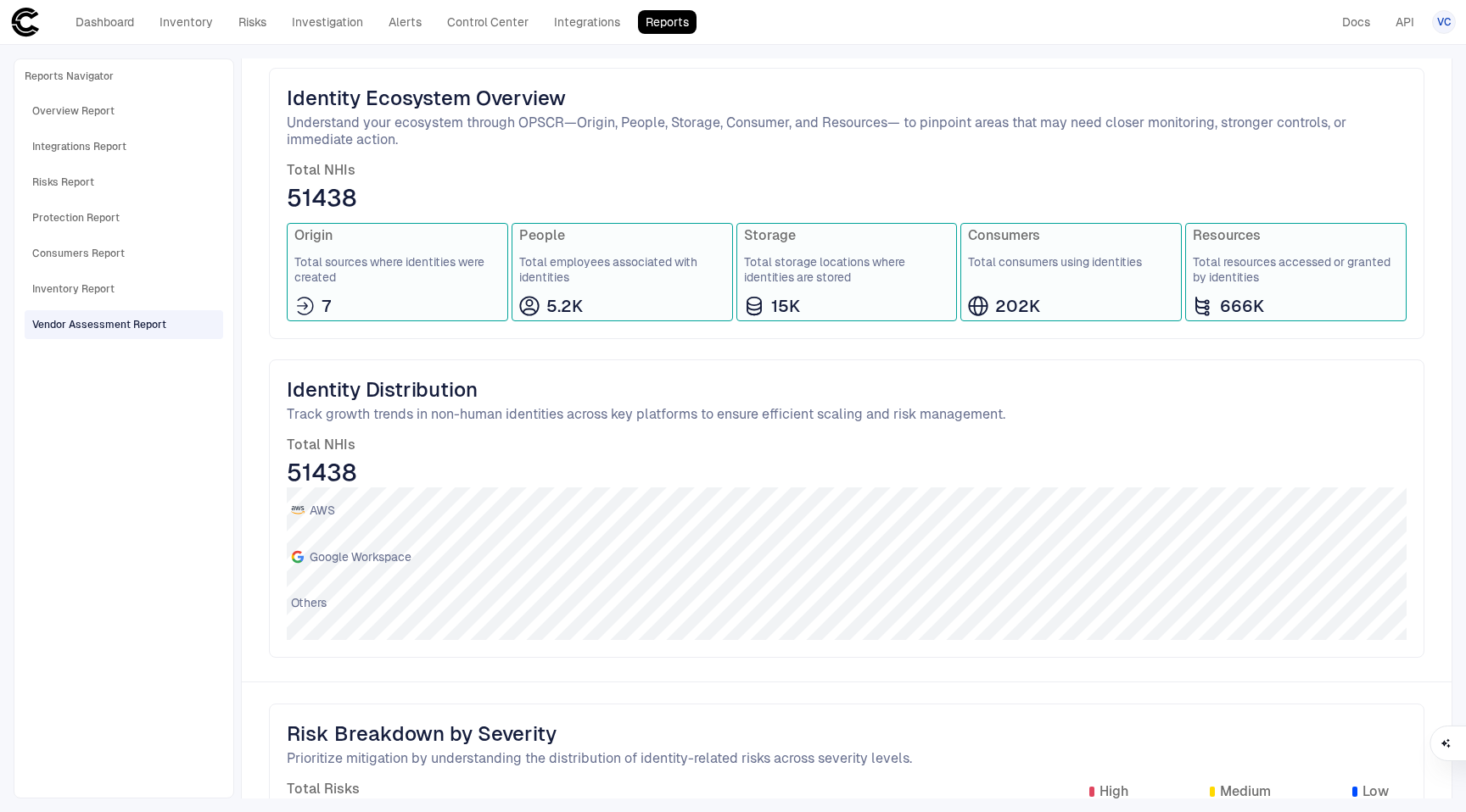
scroll to position [78, 0]
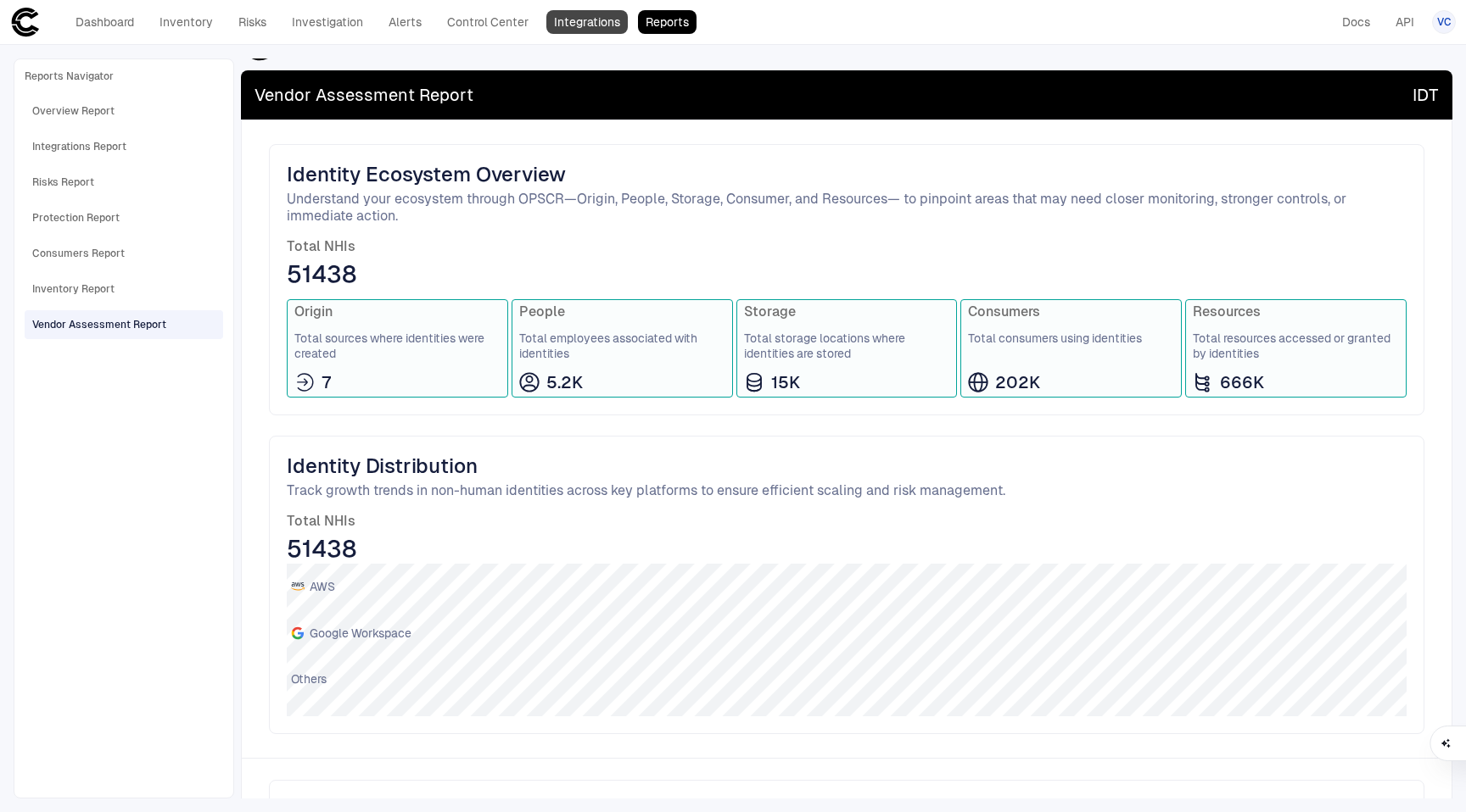
click at [566, 30] on link "Integrations" at bounding box center [587, 22] width 81 height 24
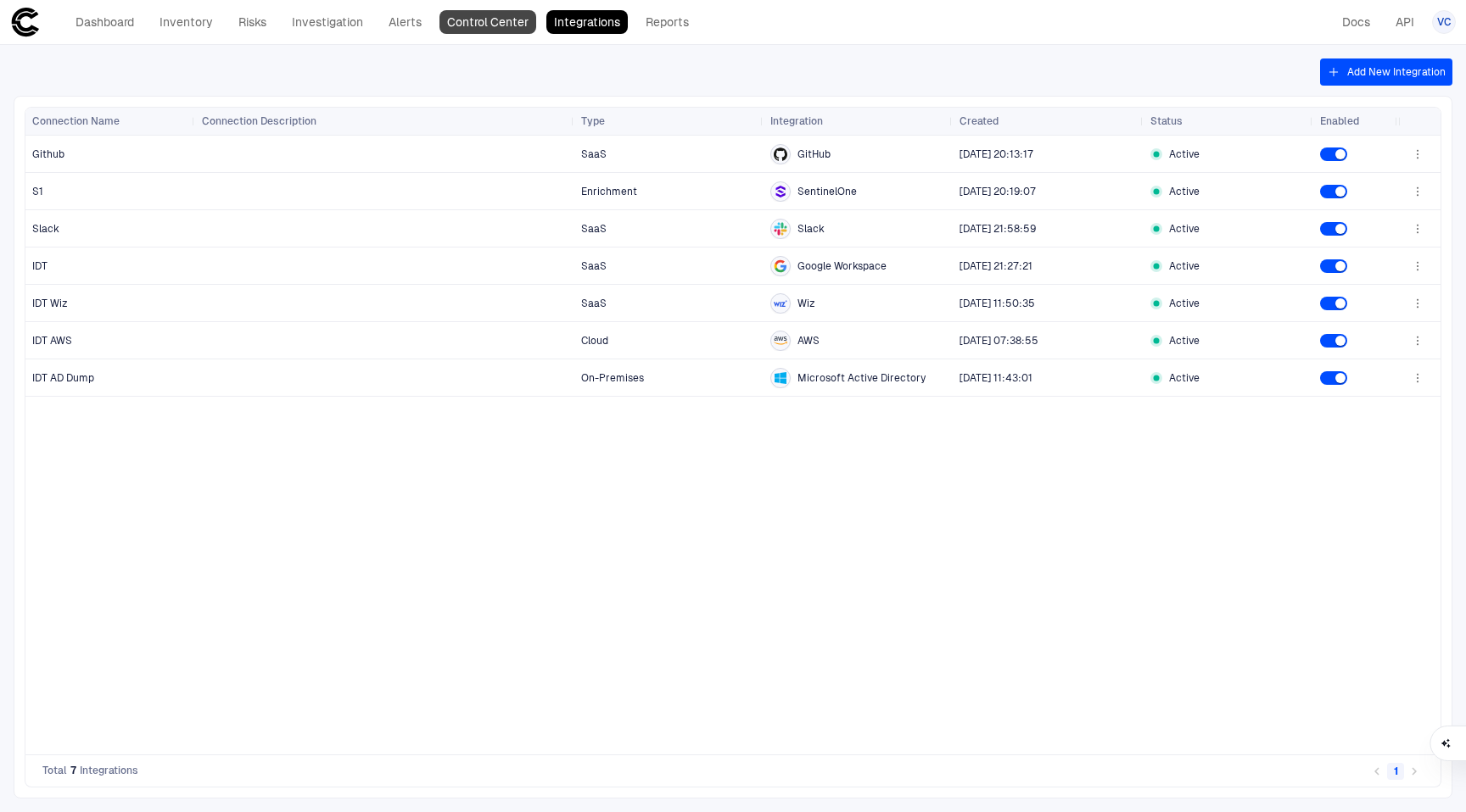
click at [492, 26] on link "Control Center" at bounding box center [488, 22] width 97 height 24
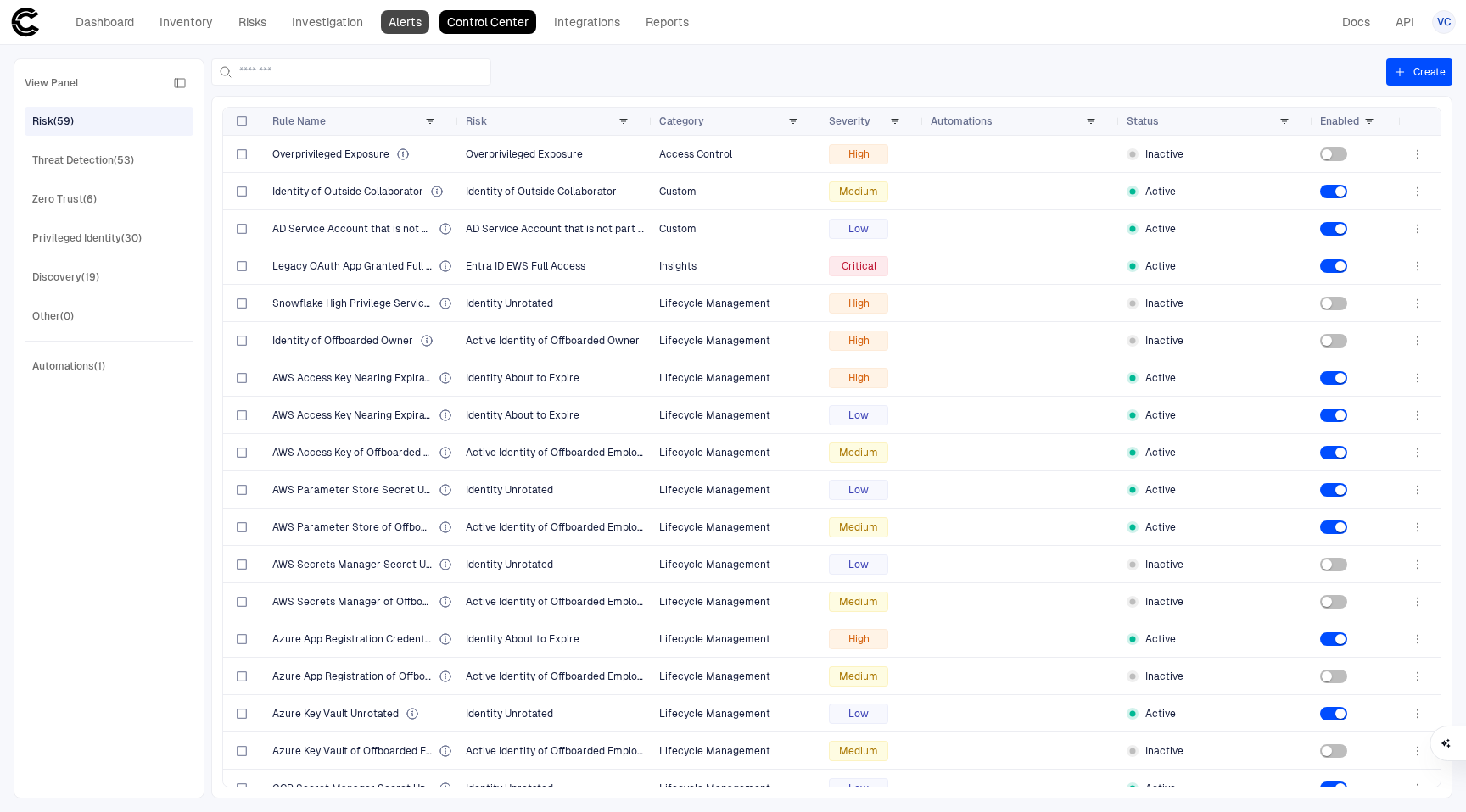
click at [399, 23] on link "Alerts" at bounding box center [405, 22] width 49 height 24
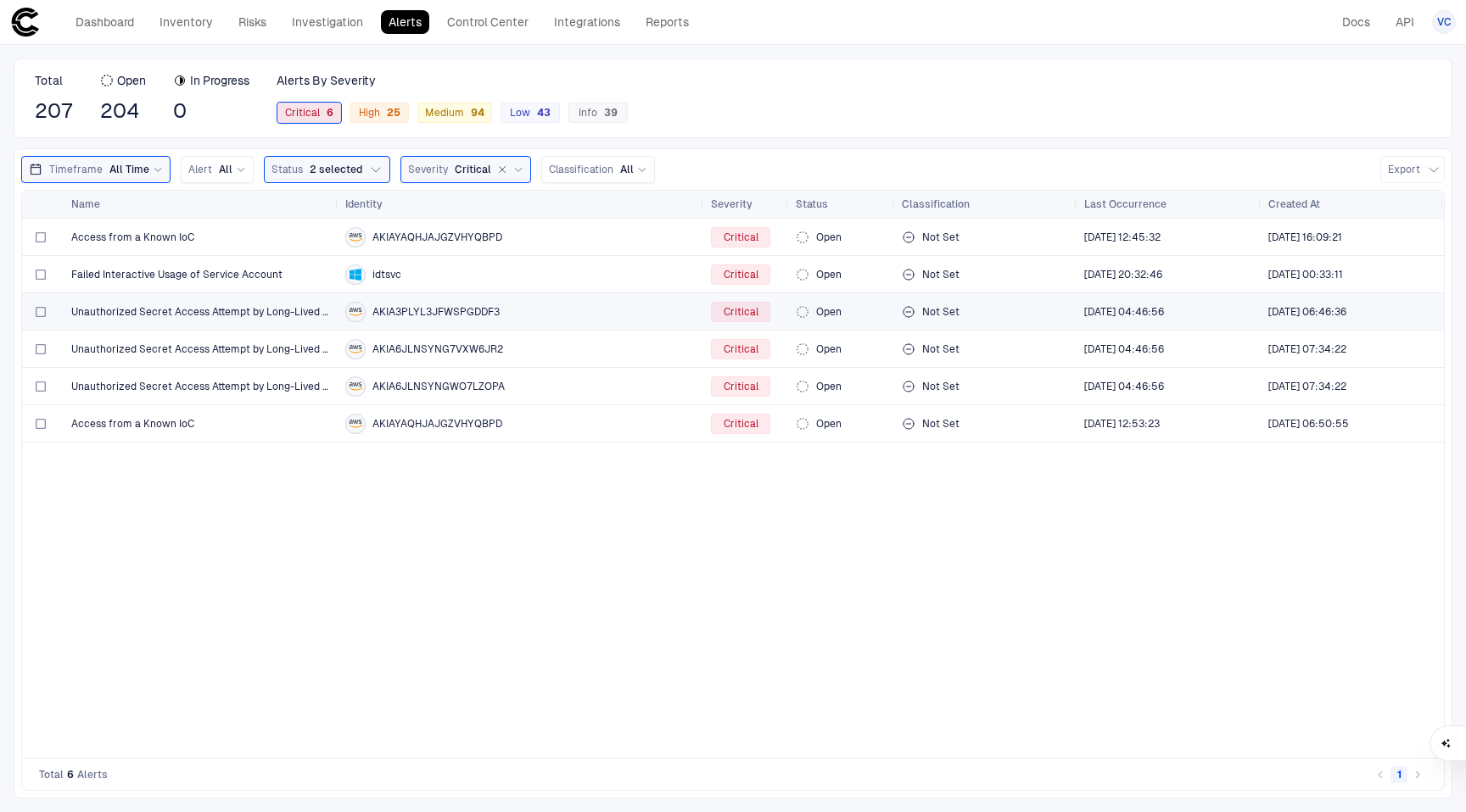
click at [242, 316] on span "Unauthorized Secret Access Attempt by Long-Lived Access Key ([PERSON_NAME])" at bounding box center [201, 312] width 261 height 14
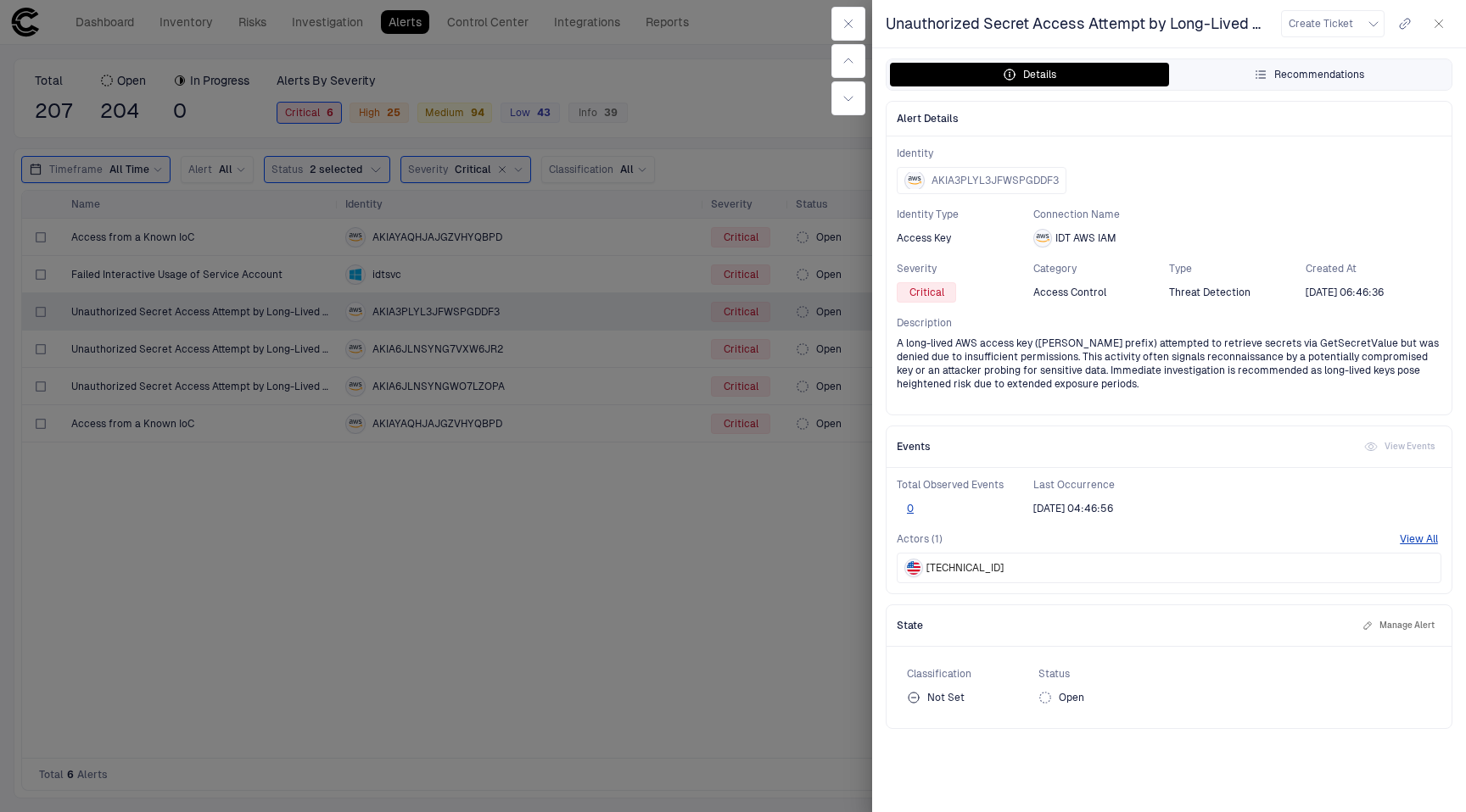
click at [1333, 64] on button "Recommendations" at bounding box center [1308, 74] width 279 height 24
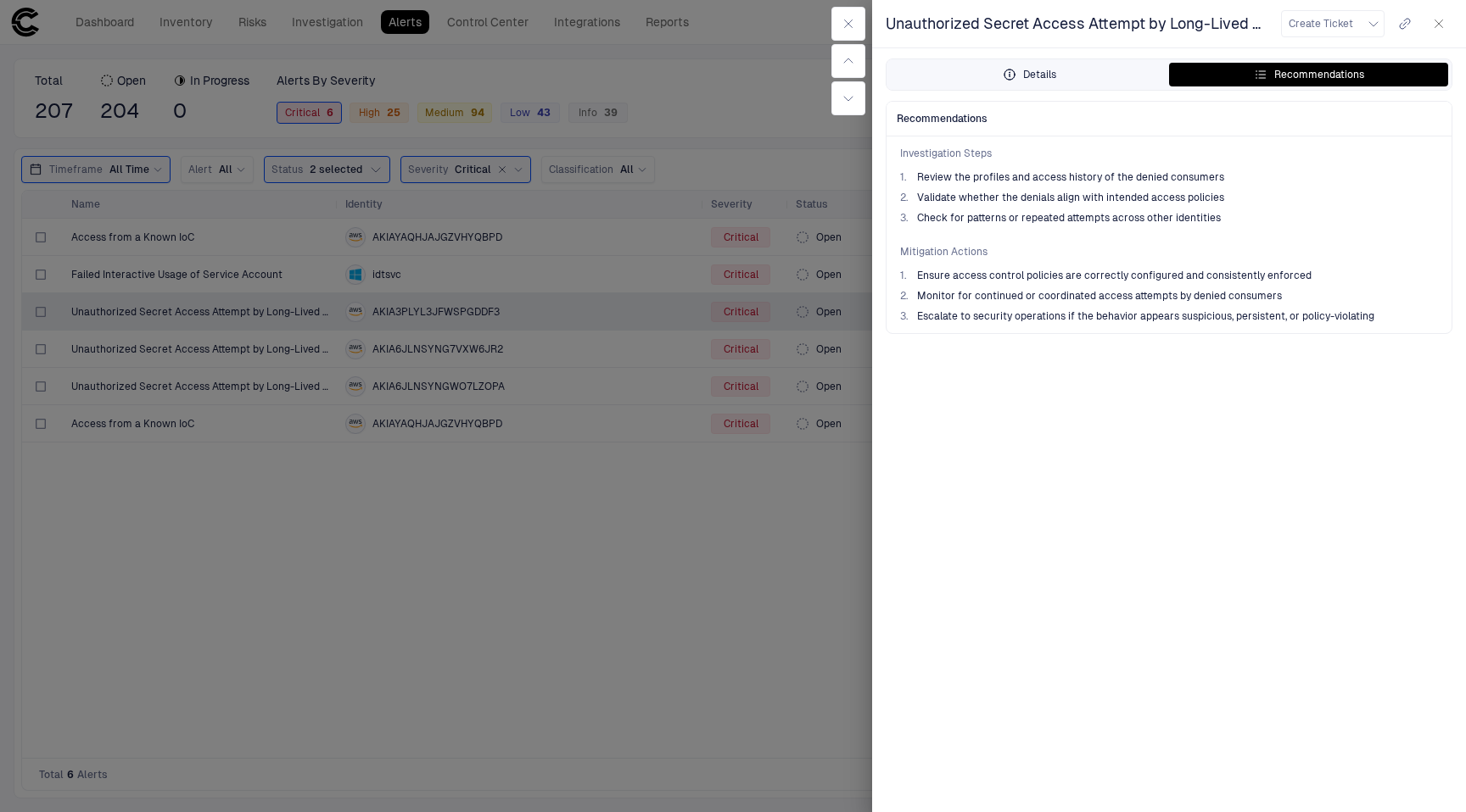
click at [1053, 66] on button "Details" at bounding box center [1029, 74] width 279 height 24
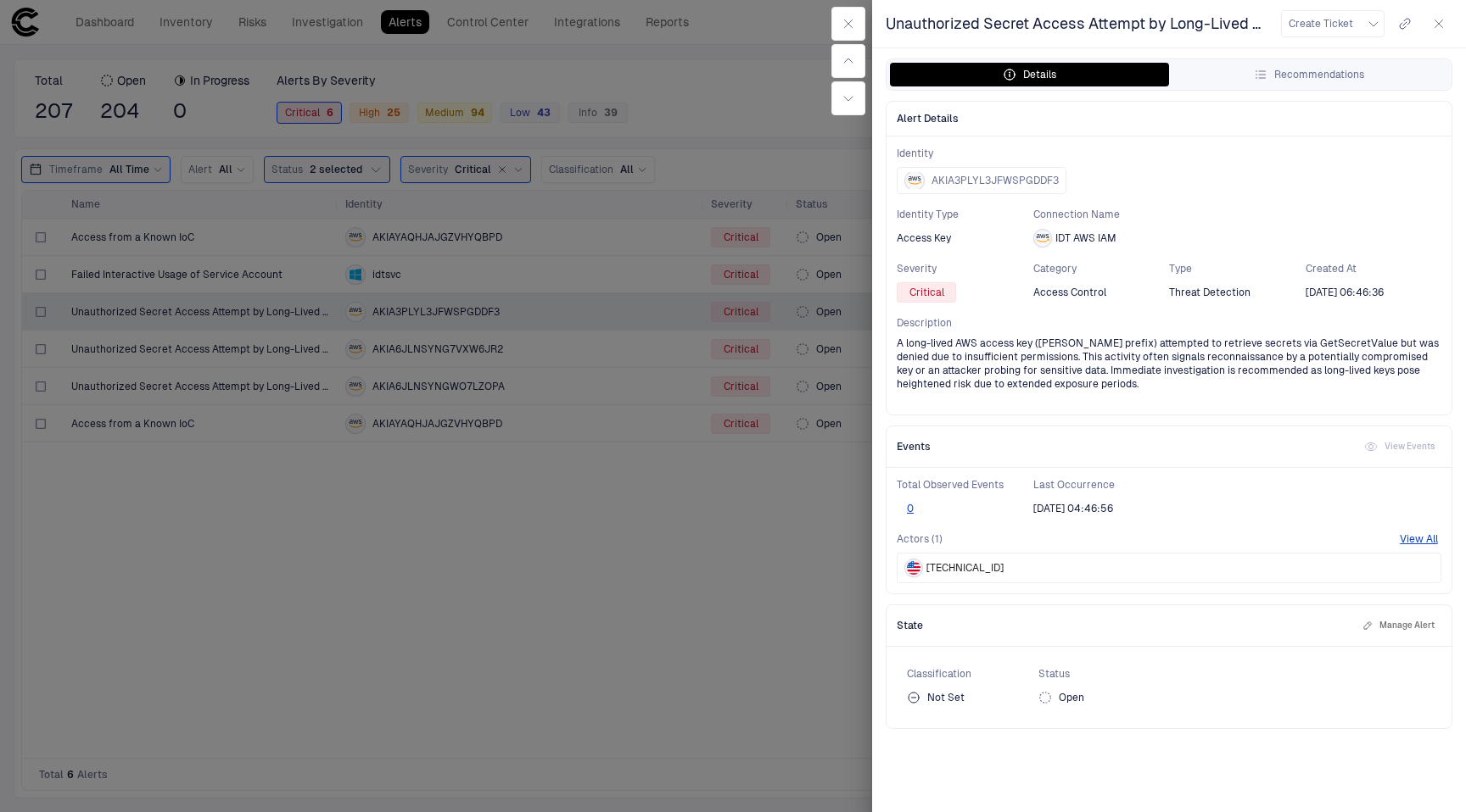
click at [487, 561] on div at bounding box center [733, 406] width 1466 height 812
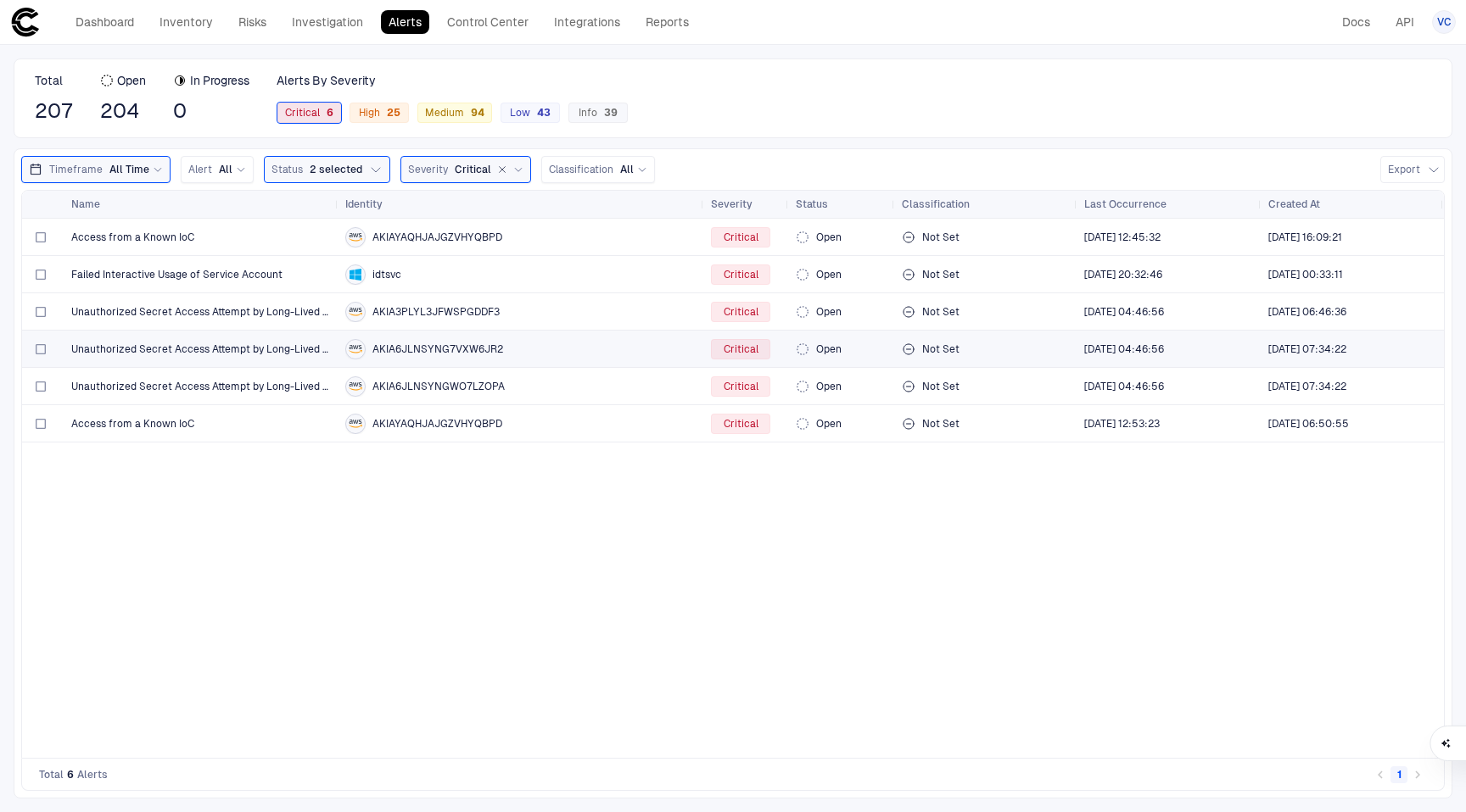
click at [507, 351] on div "AKIA6JLNSYNG7VXW6JR2" at bounding box center [521, 349] width 352 height 21
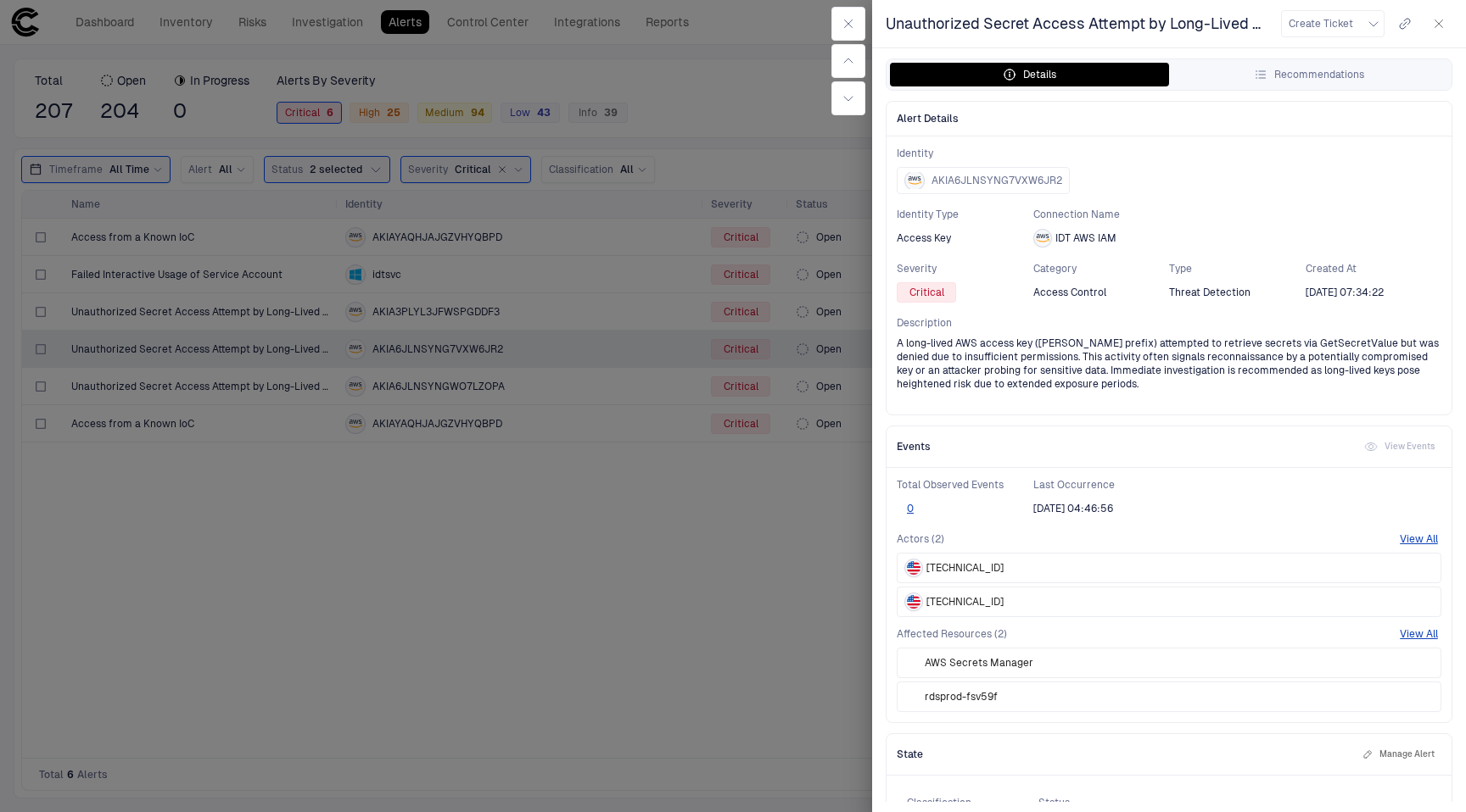
click at [489, 552] on div at bounding box center [733, 406] width 1466 height 812
